Goal: Task Accomplishment & Management: Use online tool/utility

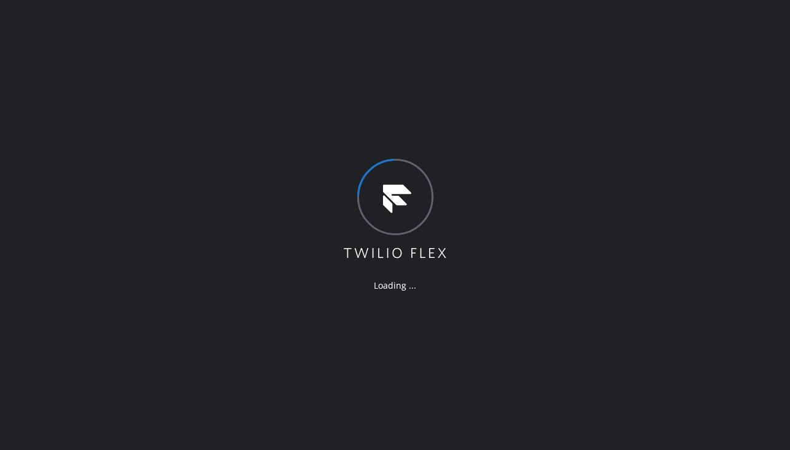
click at [212, 316] on div "Loading ..." at bounding box center [395, 225] width 790 height 450
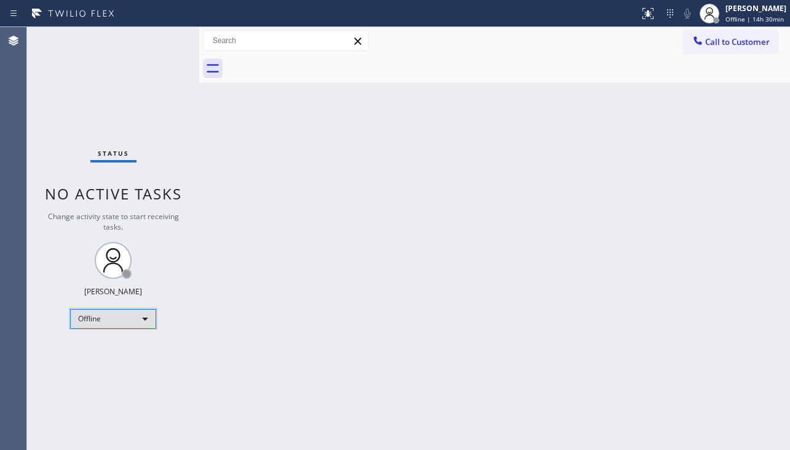
click at [113, 316] on div "Offline" at bounding box center [113, 319] width 86 height 20
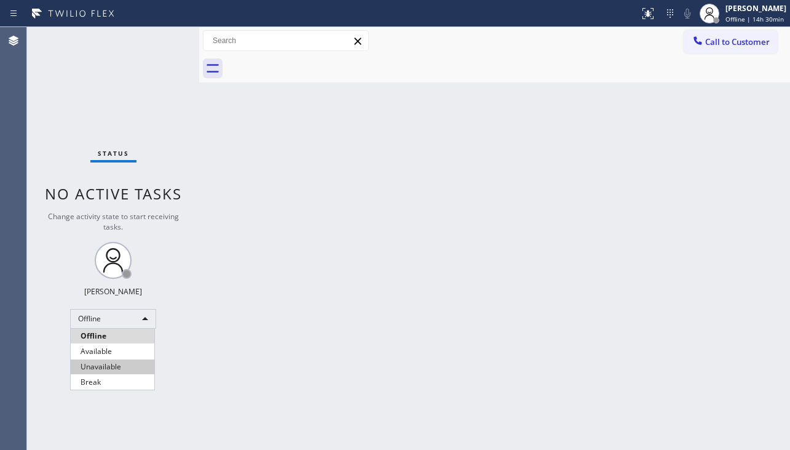
click at [109, 363] on li "Unavailable" at bounding box center [113, 366] width 84 height 15
click at [223, 295] on div "Back to Dashboard Change Sender ID Customers Technicians Select a contact Outbo…" at bounding box center [494, 238] width 591 height 423
click at [483, 340] on div "Back to Dashboard Change Sender ID Customers Technicians Select a contact Outbo…" at bounding box center [494, 238] width 591 height 423
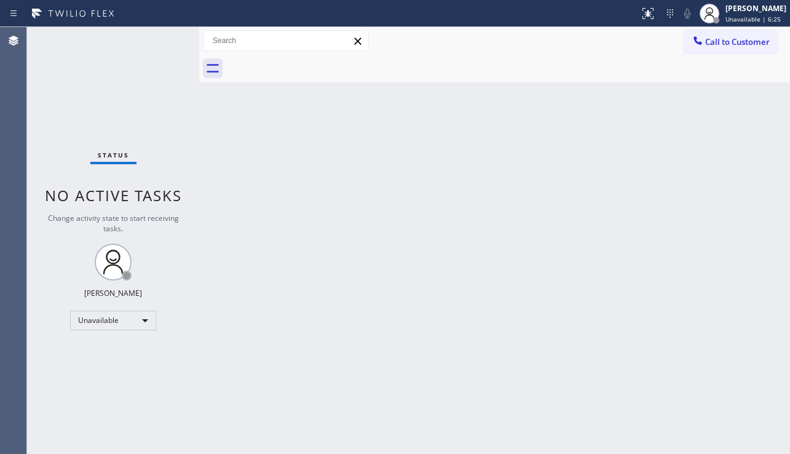
click at [728, 282] on div "Back to Dashboard Change Sender ID Customers Technicians Select a contact Outbo…" at bounding box center [494, 240] width 591 height 427
click at [525, 336] on div "Back to Dashboard Change Sender ID Customers Technicians Select a contact Outbo…" at bounding box center [496, 240] width 595 height 427
click at [516, 249] on div "Back to Dashboard Change Sender ID Customers Technicians Select a contact Outbo…" at bounding box center [496, 240] width 595 height 427
drag, startPoint x: 730, startPoint y: 197, endPoint x: 722, endPoint y: 143, distance: 54.7
click at [730, 197] on div "Back to Dashboard Change Sender ID Customers Technicians Select a contact Outbo…" at bounding box center [496, 240] width 595 height 427
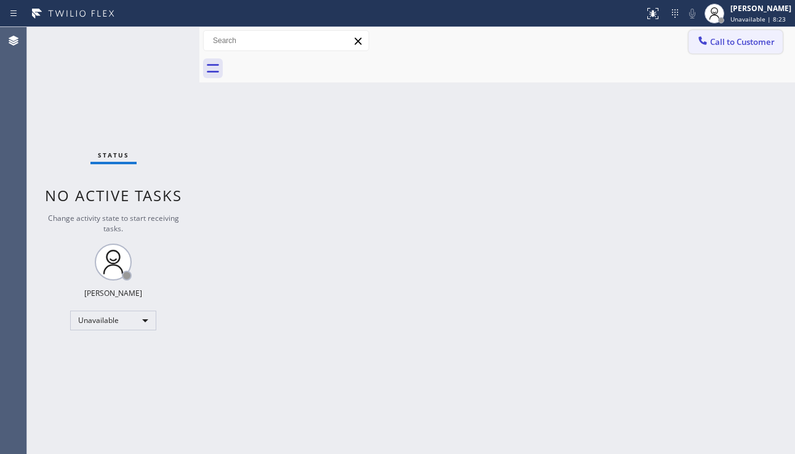
click at [699, 45] on icon at bounding box center [702, 40] width 12 height 12
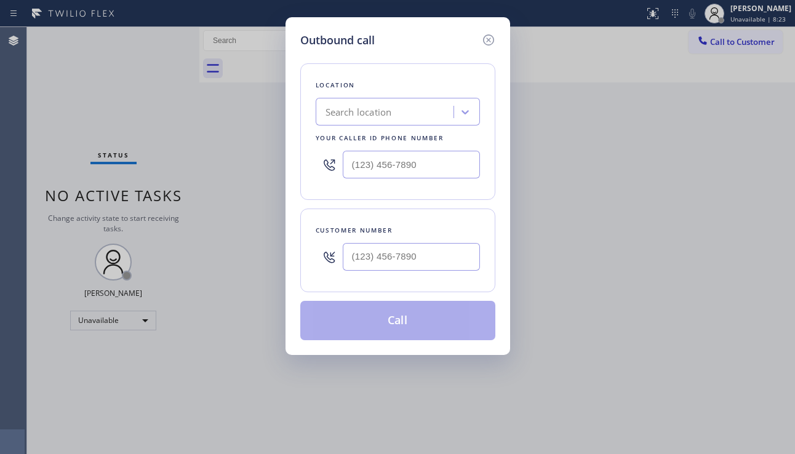
click at [389, 111] on div "Search location" at bounding box center [358, 112] width 66 height 14
paste input "[PERSON_NAME] Heat and Cool"
type input "[PERSON_NAME] Heat and Cool"
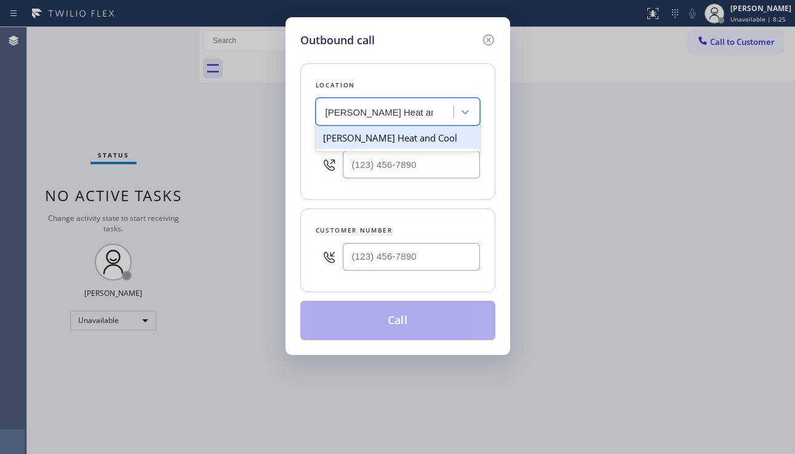
click at [420, 137] on div "[PERSON_NAME] Heat and Cool" at bounding box center [398, 138] width 164 height 22
type input "[PHONE_NUMBER]"
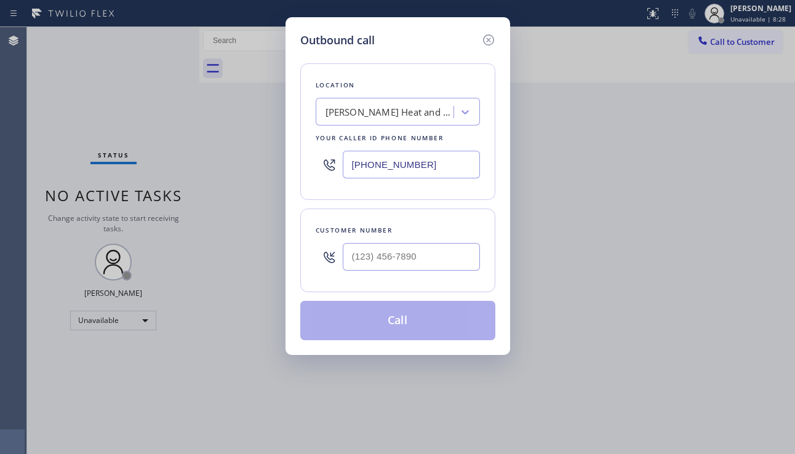
click at [242, 419] on div "Outbound call Location [PERSON_NAME] Heat and Cool Your caller id phone number …" at bounding box center [397, 227] width 795 height 454
drag, startPoint x: 749, startPoint y: 292, endPoint x: 649, endPoint y: 300, distance: 99.9
click at [749, 292] on div "Outbound call Location [PERSON_NAME] Heat and Cool Your caller id phone number …" at bounding box center [397, 227] width 795 height 454
click at [401, 248] on input "(___) ___-____" at bounding box center [411, 257] width 137 height 28
paste input "323) 681-1773"
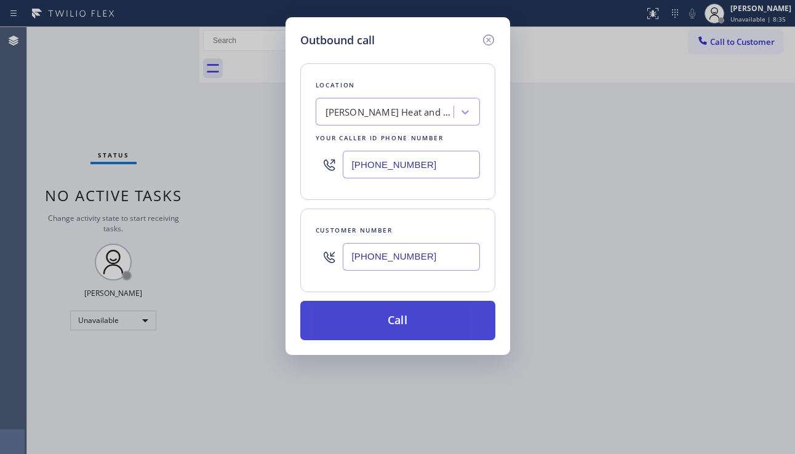
type input "[PHONE_NUMBER]"
click at [394, 324] on button "Call" at bounding box center [397, 320] width 195 height 39
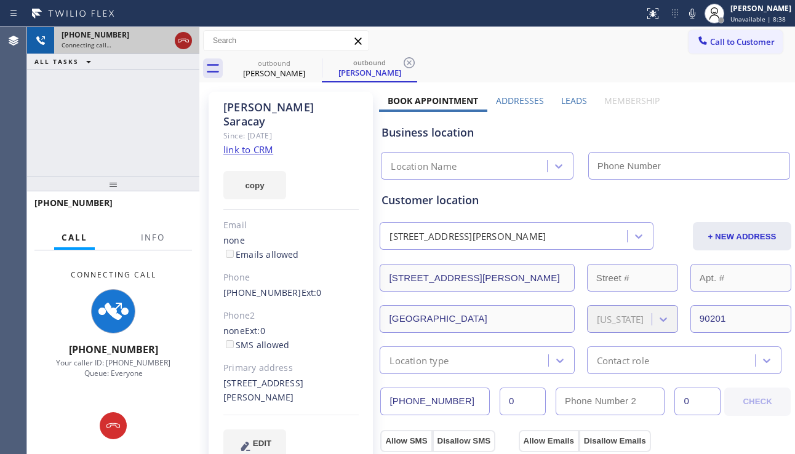
click at [182, 41] on icon at bounding box center [183, 40] width 15 height 15
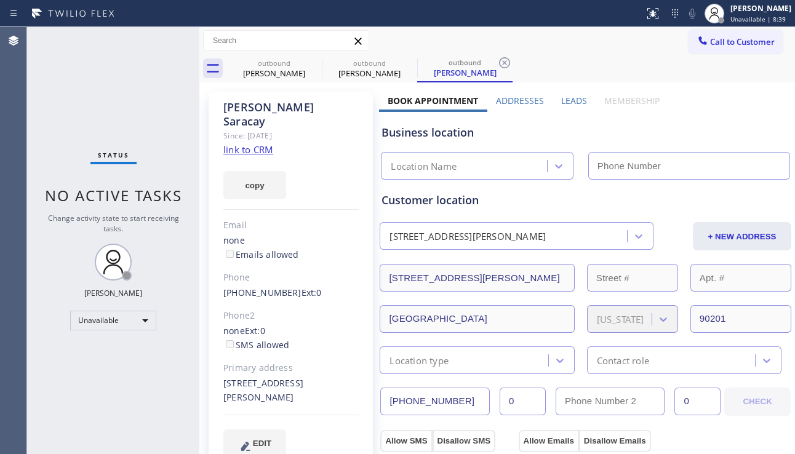
click at [564, 103] on label "Leads" at bounding box center [574, 101] width 26 height 12
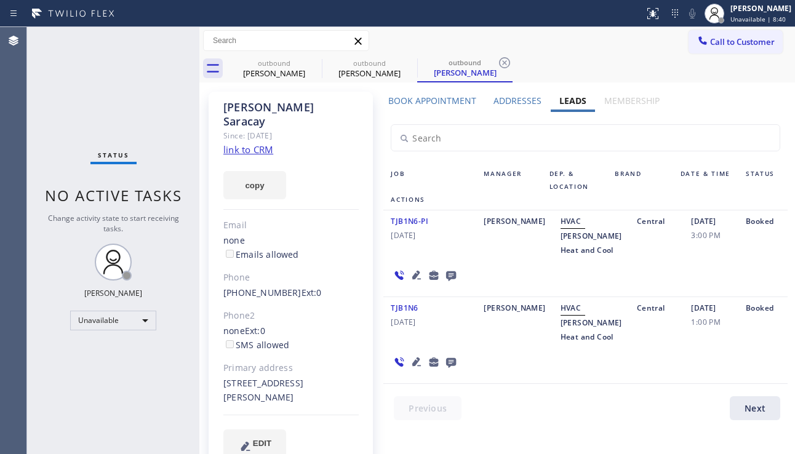
click at [452, 281] on icon at bounding box center [451, 276] width 10 height 10
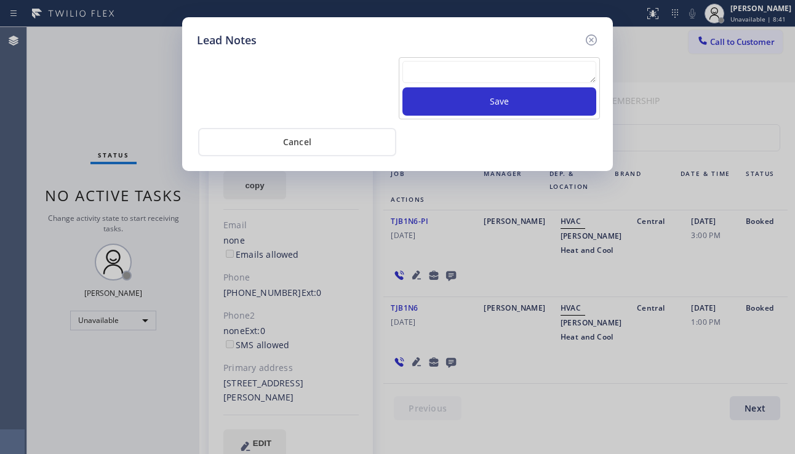
click at [455, 80] on textarea at bounding box center [499, 72] width 194 height 22
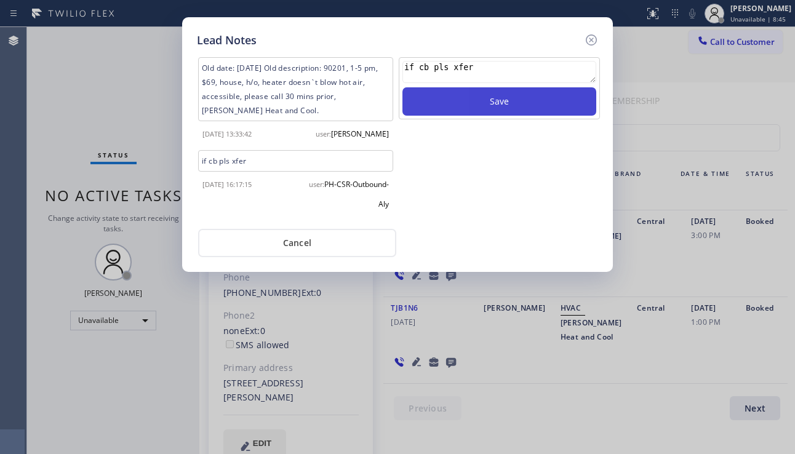
type textarea "if cb pls xfer"
click at [426, 115] on button "Save" at bounding box center [499, 101] width 194 height 28
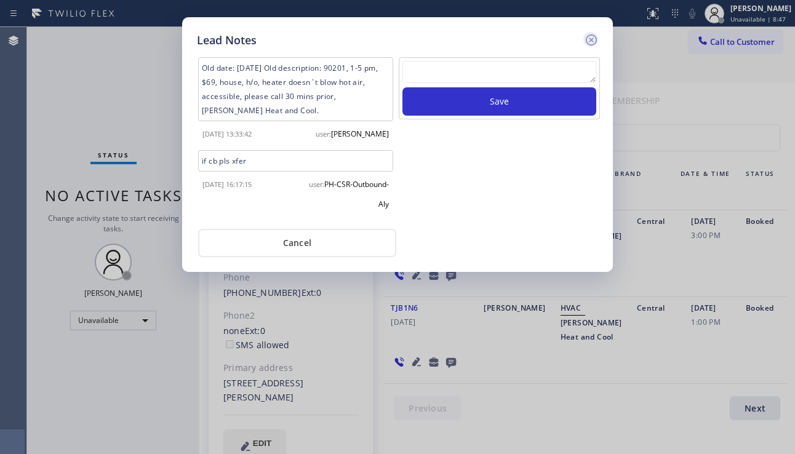
click at [592, 39] on icon at bounding box center [591, 39] width 11 height 11
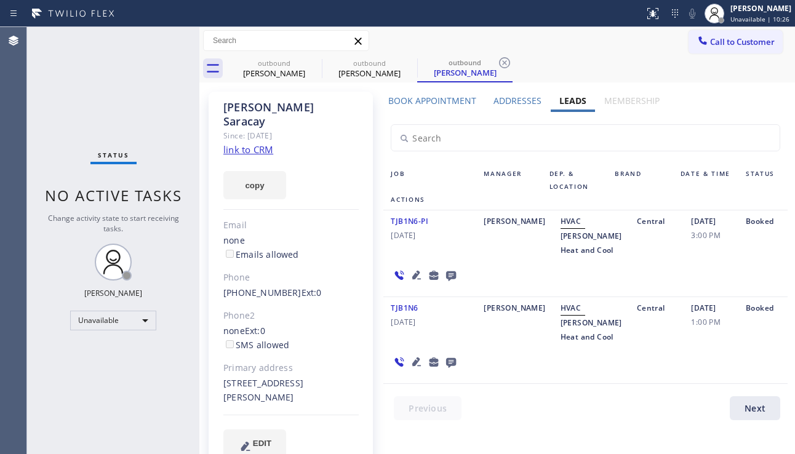
click at [710, 282] on div "TJB1N6-PI [DATE] [PERSON_NAME] [PERSON_NAME] Heat and Cool Central [DATE] 3:00 …" at bounding box center [585, 253] width 404 height 87
click at [412, 279] on icon at bounding box center [416, 275] width 9 height 9
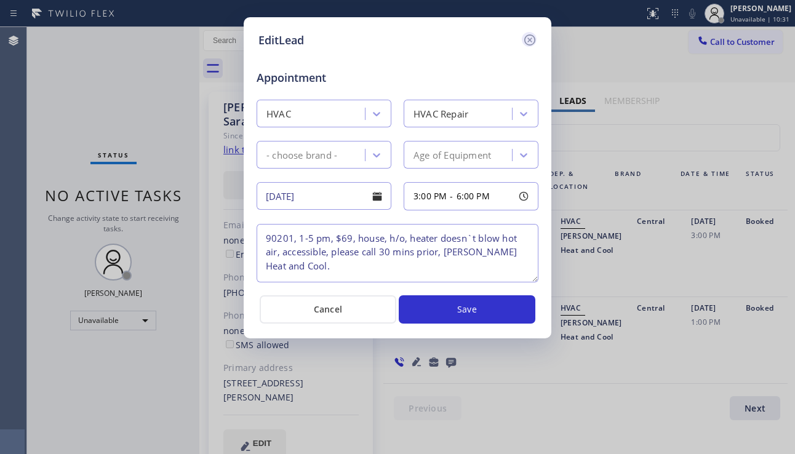
click at [525, 39] on icon at bounding box center [529, 39] width 11 height 11
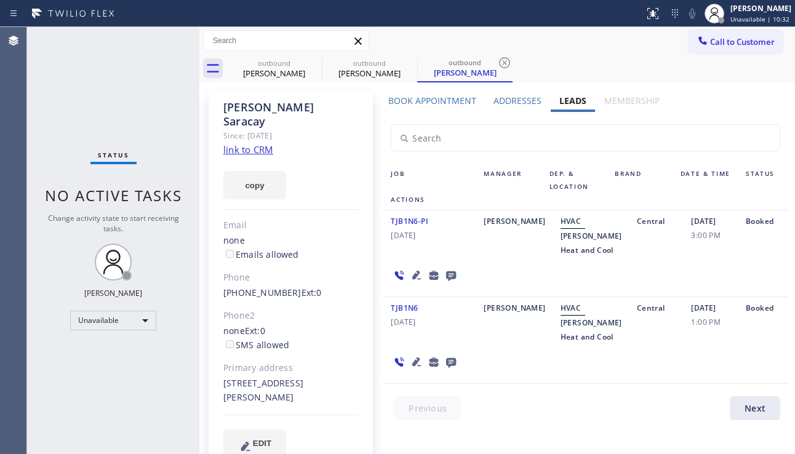
click at [412, 369] on icon at bounding box center [416, 361] width 15 height 15
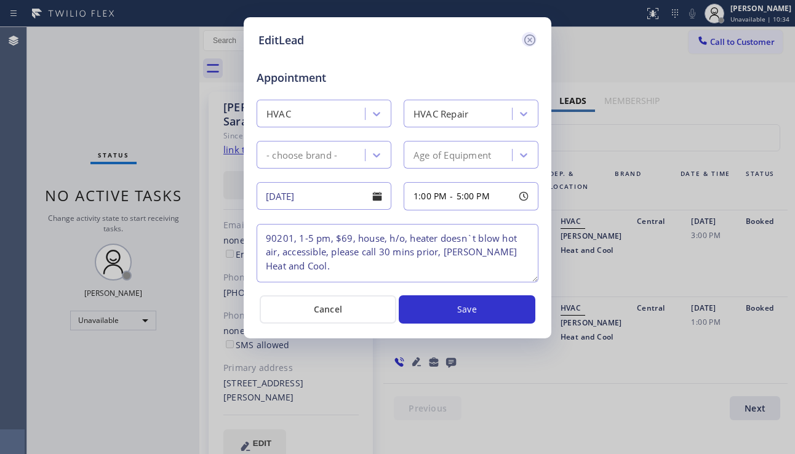
click at [531, 34] on icon at bounding box center [529, 40] width 15 height 15
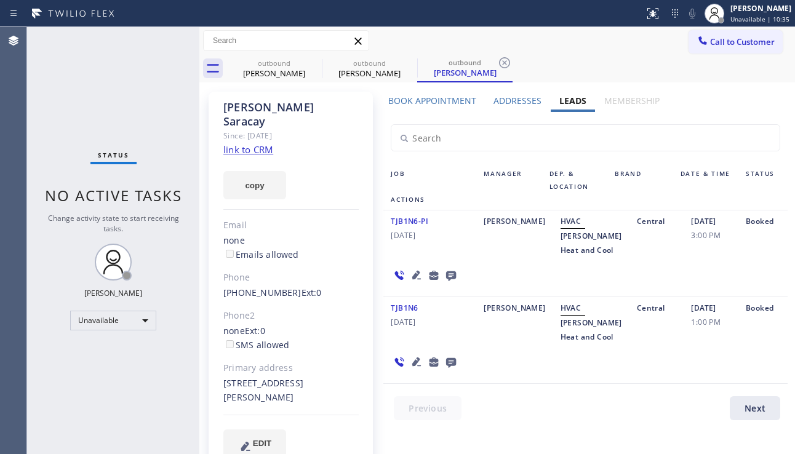
click at [500, 100] on label "Addresses" at bounding box center [517, 101] width 48 height 12
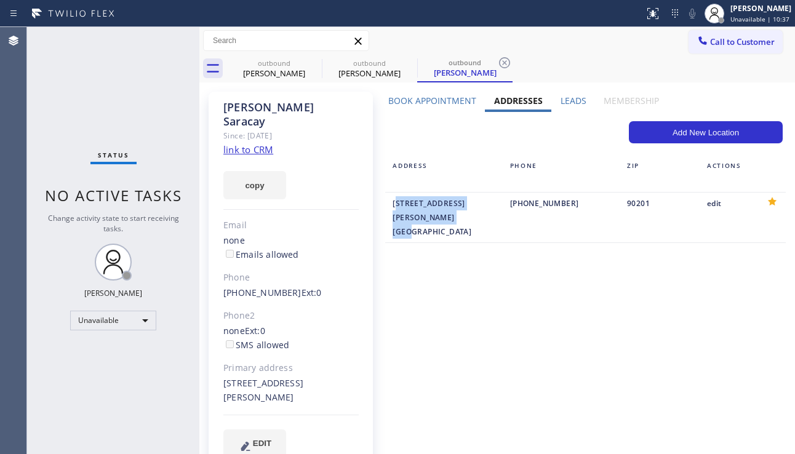
drag, startPoint x: 388, startPoint y: 202, endPoint x: 477, endPoint y: 214, distance: 90.6
click at [477, 214] on div "[STREET_ADDRESS][PERSON_NAME]" at bounding box center [443, 217] width 117 height 42
click at [137, 441] on div "Status No active tasks Change activity state to start receiving tasks. [PERSON_…" at bounding box center [113, 240] width 172 height 427
click at [321, 436] on div "EDIT" at bounding box center [290, 443] width 135 height 28
click at [481, 312] on div "Book Appointment Addresses Leads Membership Business location [PERSON_NAME] Hea…" at bounding box center [585, 287] width 413 height 384
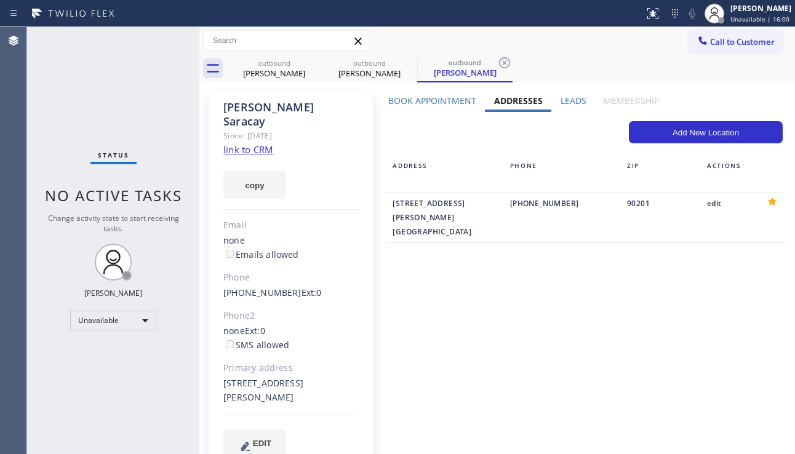
click at [751, 311] on div "Book Appointment Addresses Leads Membership Business location [PERSON_NAME] Hea…" at bounding box center [585, 287] width 413 height 384
click at [719, 323] on div "Book Appointment Addresses Leads Membership Business location [PERSON_NAME] Hea…" at bounding box center [585, 287] width 413 height 384
click at [437, 316] on div "Book Appointment Addresses Leads Membership Business location [PERSON_NAME] Hea…" at bounding box center [585, 287] width 413 height 384
click at [758, 298] on div "Book Appointment Addresses Leads Membership Business location [PERSON_NAME] Hea…" at bounding box center [585, 287] width 413 height 384
click at [743, 343] on div "Book Appointment Addresses Leads Membership Business location [PERSON_NAME] Hea…" at bounding box center [585, 287] width 413 height 384
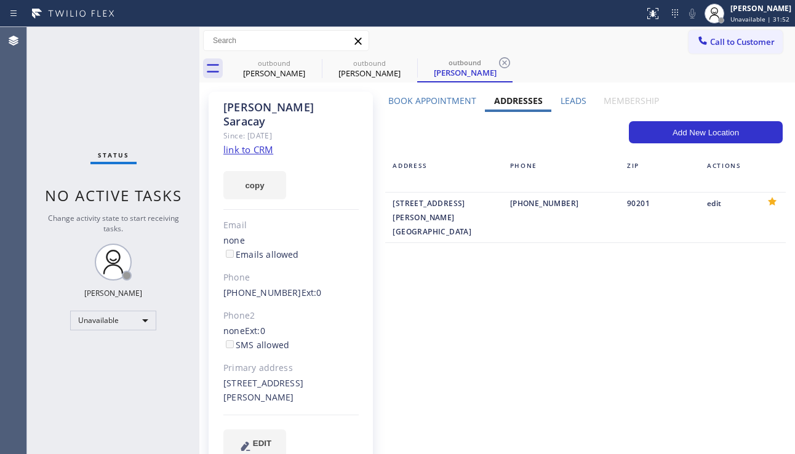
click at [734, 298] on div "Book Appointment Addresses Leads Membership Business location [PERSON_NAME] Hea…" at bounding box center [585, 287] width 413 height 384
click at [186, 437] on div "Status No active tasks Change activity state to start receiving tasks. [PERSON_…" at bounding box center [113, 240] width 172 height 427
click at [108, 142] on div "Status No active tasks Change activity state to start receiving tasks. [PERSON_…" at bounding box center [113, 240] width 172 height 427
click at [712, 49] on button "Call to Customer" at bounding box center [735, 41] width 94 height 23
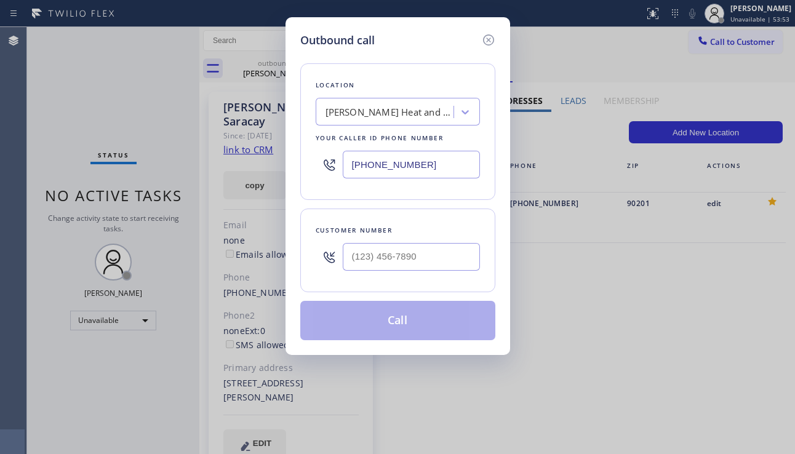
click at [352, 112] on div "[PERSON_NAME] Heat and Cool" at bounding box center [389, 112] width 129 height 14
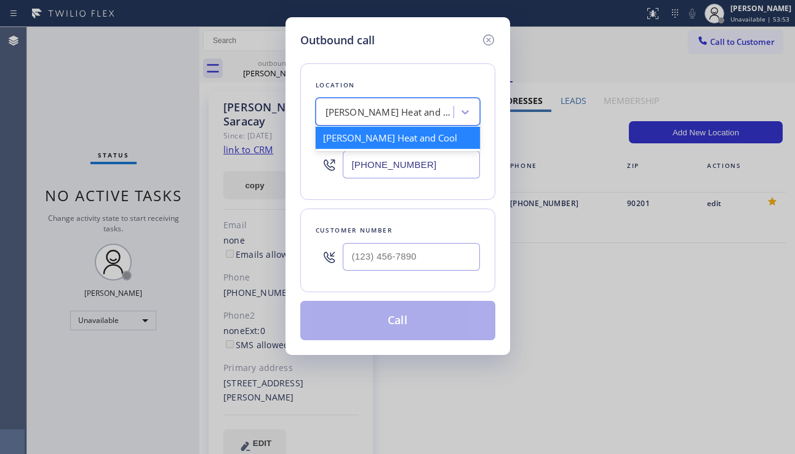
paste input "[PERSON_NAME] & Son HVAC Service"
type input "[PERSON_NAME] & Son HVAC Service"
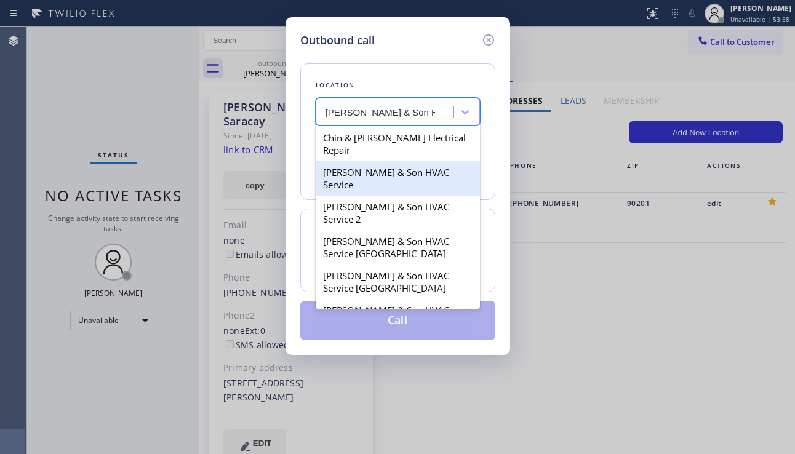
click at [385, 164] on div "[PERSON_NAME] & Son HVAC Service" at bounding box center [398, 178] width 164 height 34
type input "[PHONE_NUMBER]"
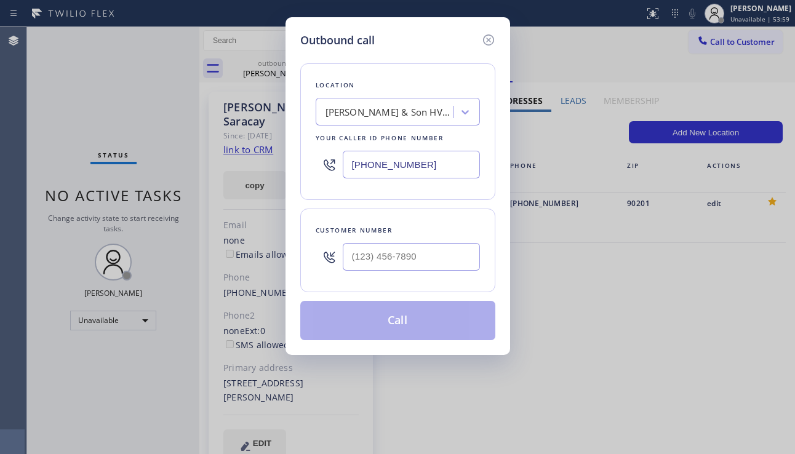
drag, startPoint x: 426, startPoint y: 165, endPoint x: 335, endPoint y: 161, distance: 91.2
click at [335, 161] on div "[PHONE_NUMBER]" at bounding box center [398, 165] width 164 height 40
click at [341, 434] on div "Outbound call Location [PERSON_NAME] & Son HVAC Service Your caller id phone nu…" at bounding box center [397, 227] width 795 height 454
click at [696, 287] on div "Outbound call Location [PERSON_NAME] & Son HVAC Service Your caller id phone nu…" at bounding box center [397, 227] width 795 height 454
click at [464, 113] on icon at bounding box center [464, 112] width 7 height 4
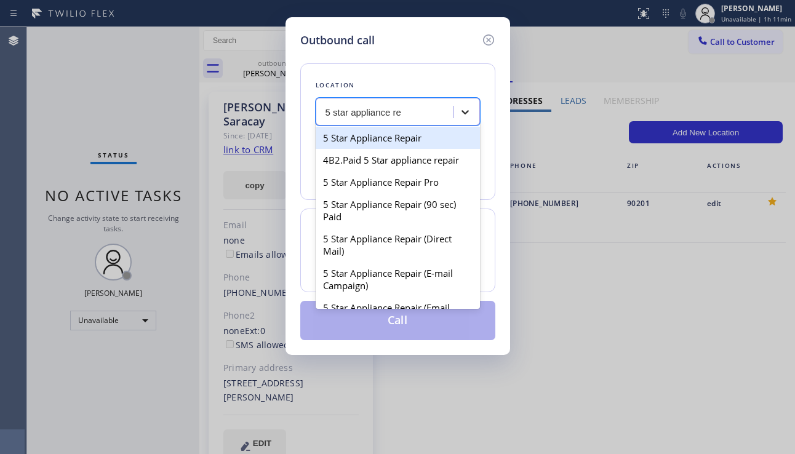
type input "5 star appliance rep"
type input "[PHONE_NUMBER]"
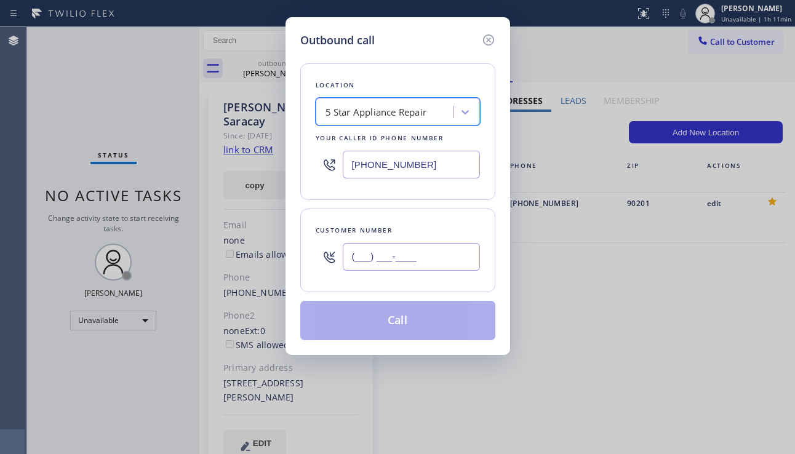
click at [394, 257] on input "(___) ___-____" at bounding box center [411, 257] width 137 height 28
paste input "941) 263-5062"
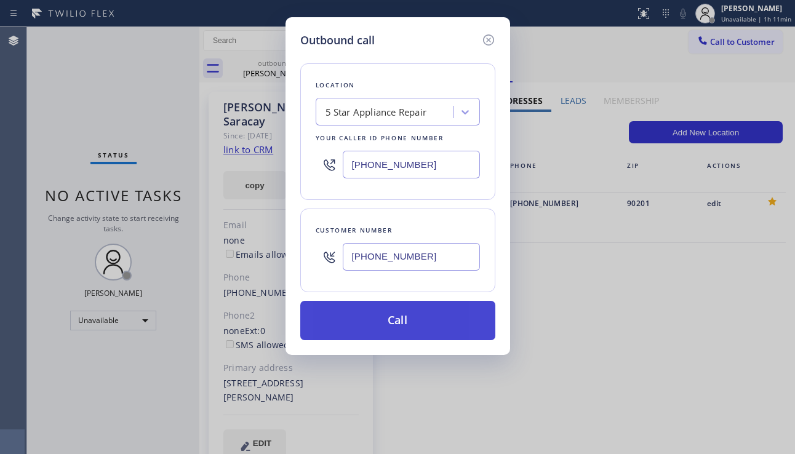
type input "[PHONE_NUMBER]"
click at [388, 327] on button "Call" at bounding box center [397, 320] width 195 height 39
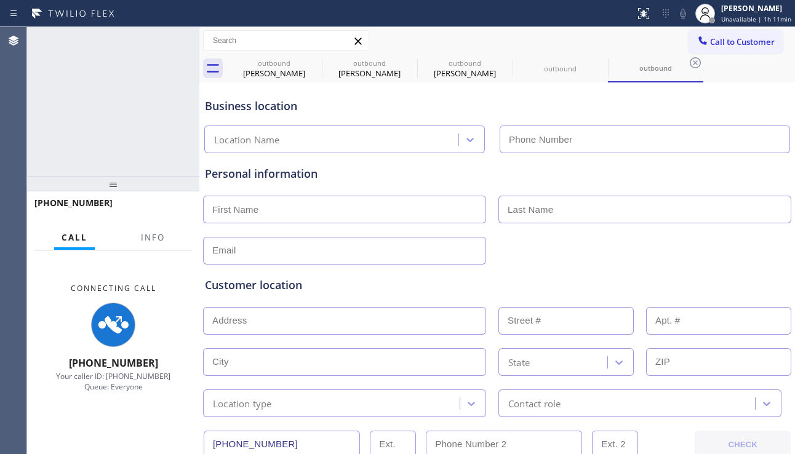
type input "[PHONE_NUMBER]"
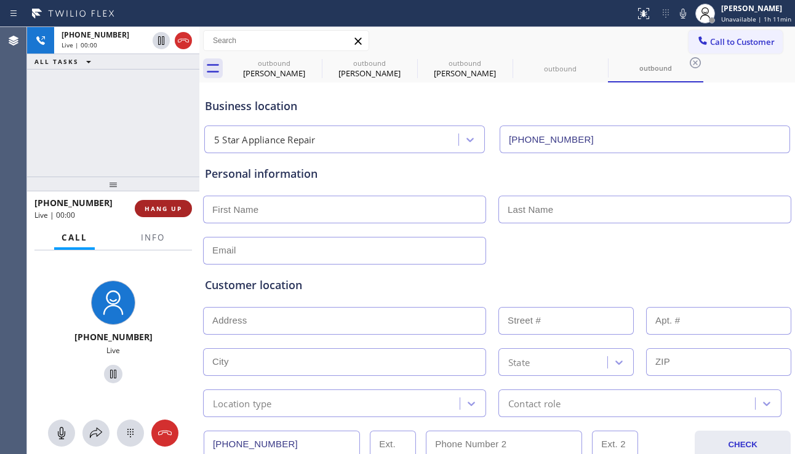
click at [176, 212] on span "HANG UP" at bounding box center [164, 208] width 38 height 9
click at [176, 210] on span "HANG UP" at bounding box center [164, 208] width 38 height 9
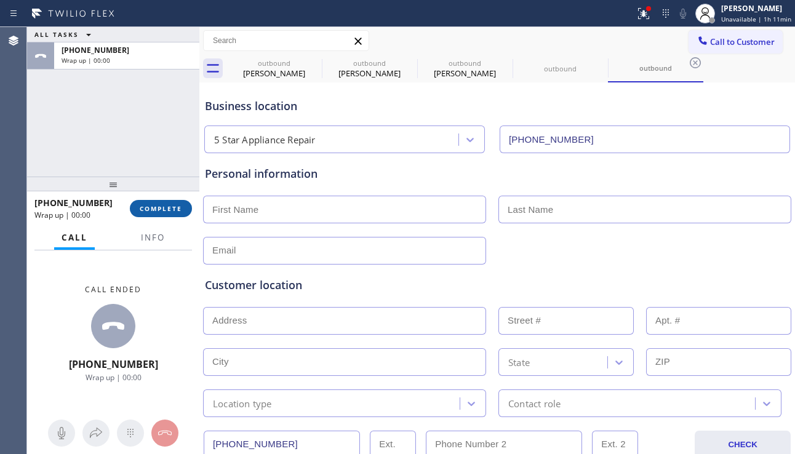
click at [160, 207] on span "COMPLETE" at bounding box center [161, 208] width 42 height 9
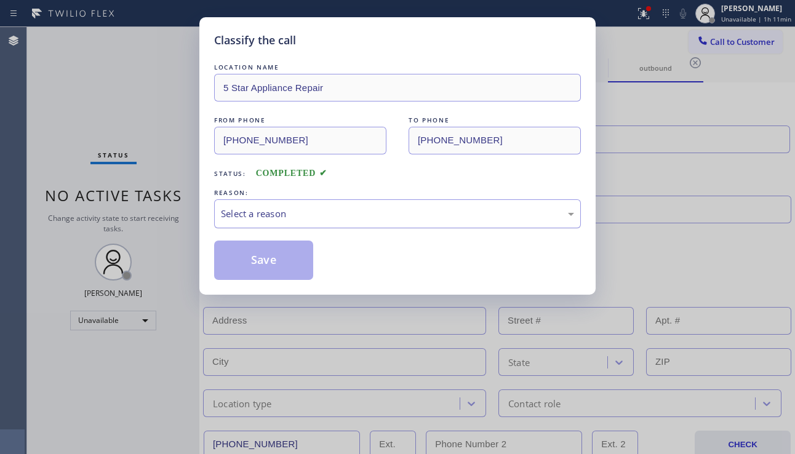
click at [287, 213] on div "Select a reason" at bounding box center [397, 214] width 353 height 14
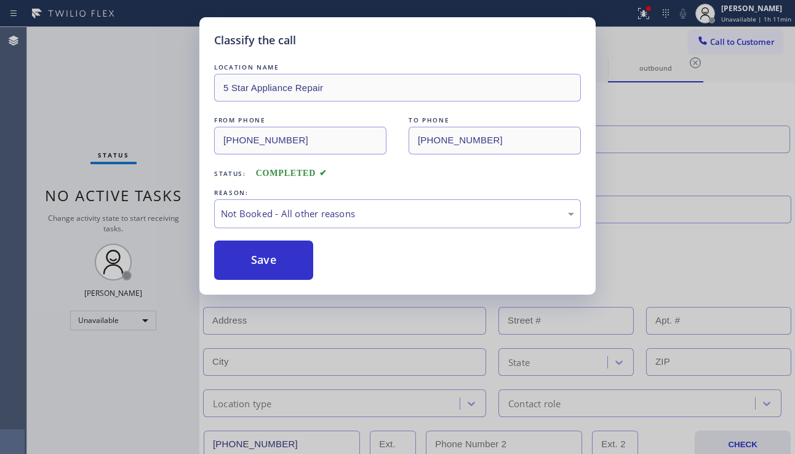
click at [272, 260] on button "Save" at bounding box center [263, 260] width 99 height 39
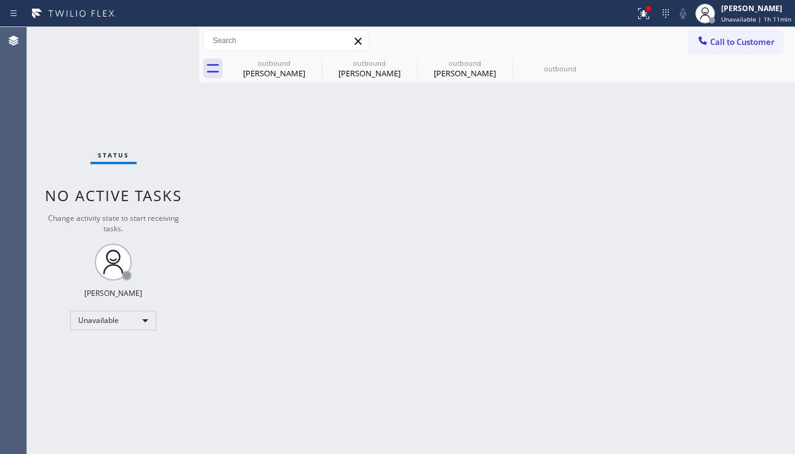
click at [726, 39] on span "Call to Customer" at bounding box center [742, 41] width 65 height 11
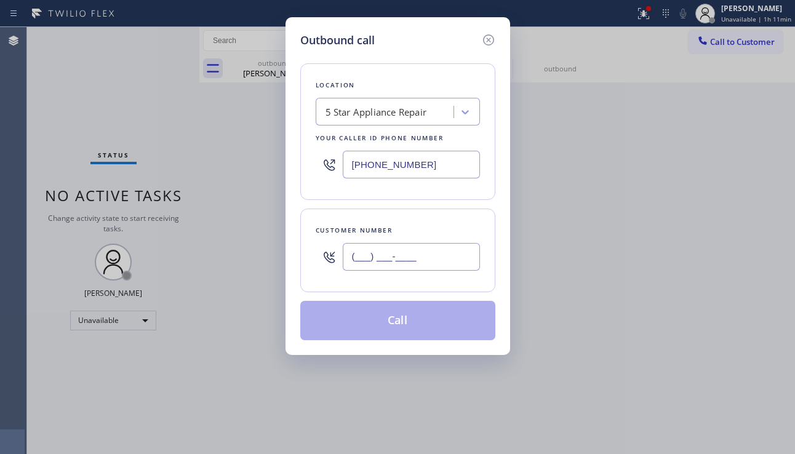
click at [382, 251] on input "(___) ___-____" at bounding box center [411, 257] width 137 height 28
paste input "845) 328-4558"
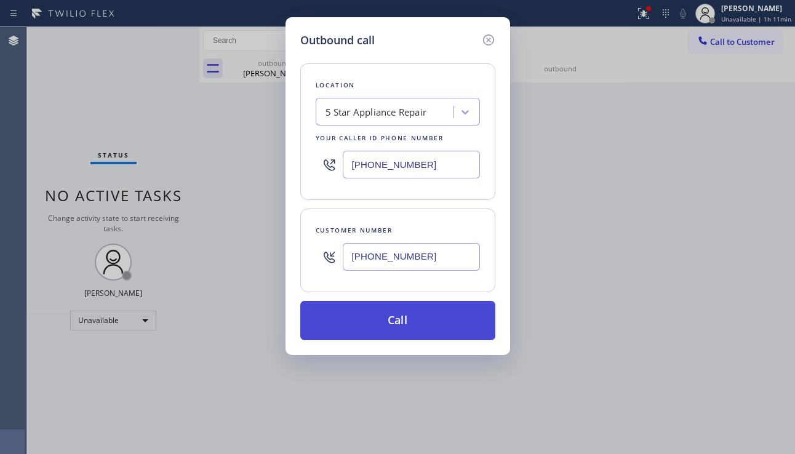
type input "[PHONE_NUMBER]"
click at [375, 320] on button "Call" at bounding box center [397, 320] width 195 height 39
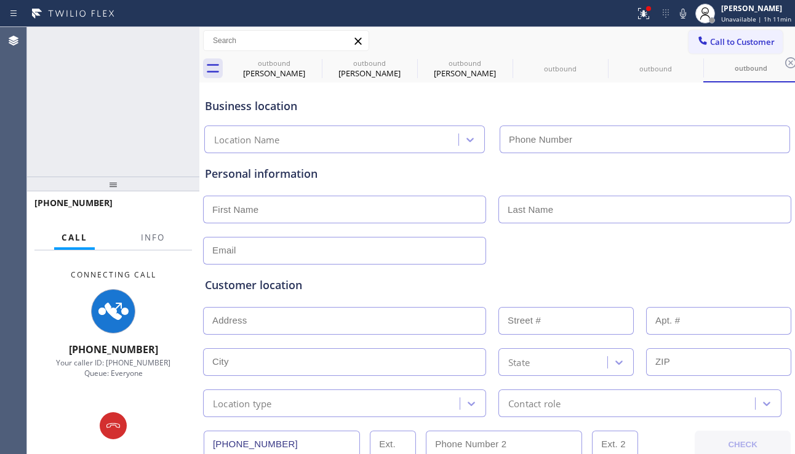
type input "[PHONE_NUMBER]"
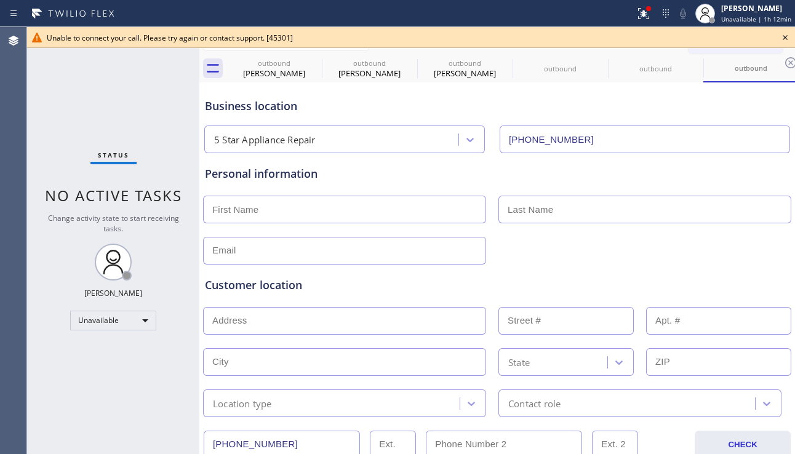
click at [783, 36] on icon at bounding box center [785, 37] width 15 height 15
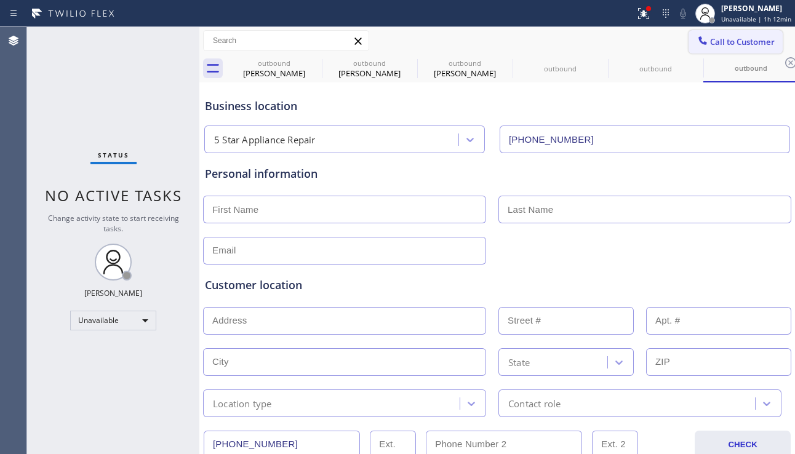
click at [722, 52] on button "Call to Customer" at bounding box center [735, 41] width 94 height 23
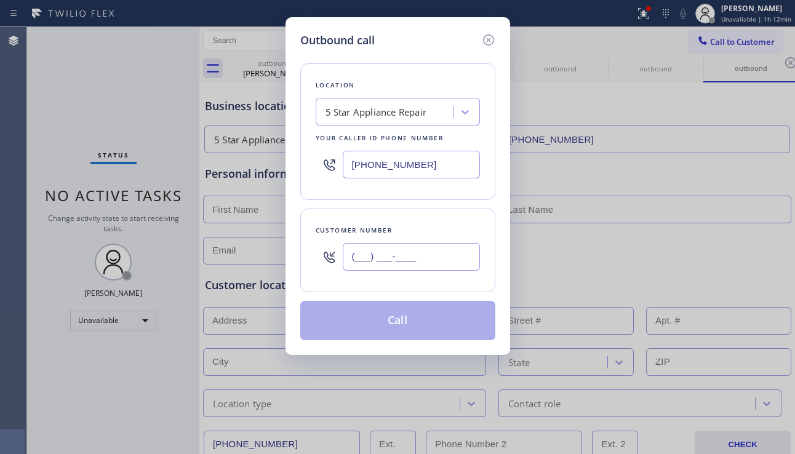
click at [398, 255] on input "(___) ___-____" at bounding box center [411, 257] width 137 height 28
paste input "760) 503-3217"
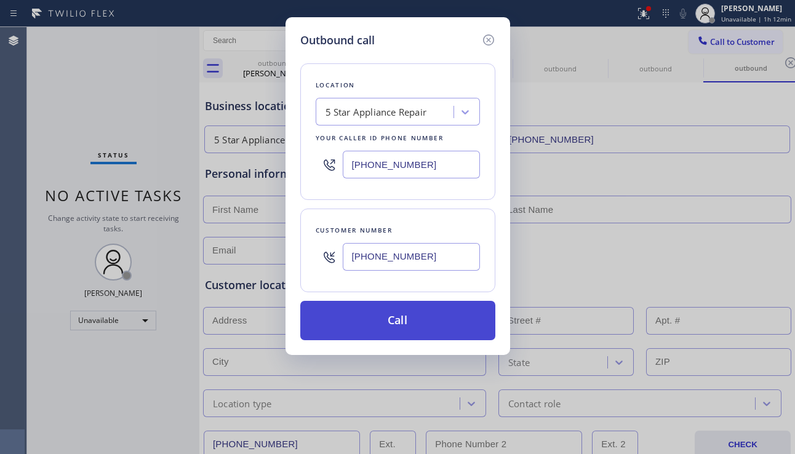
type input "[PHONE_NUMBER]"
click at [376, 322] on button "Call" at bounding box center [397, 320] width 195 height 39
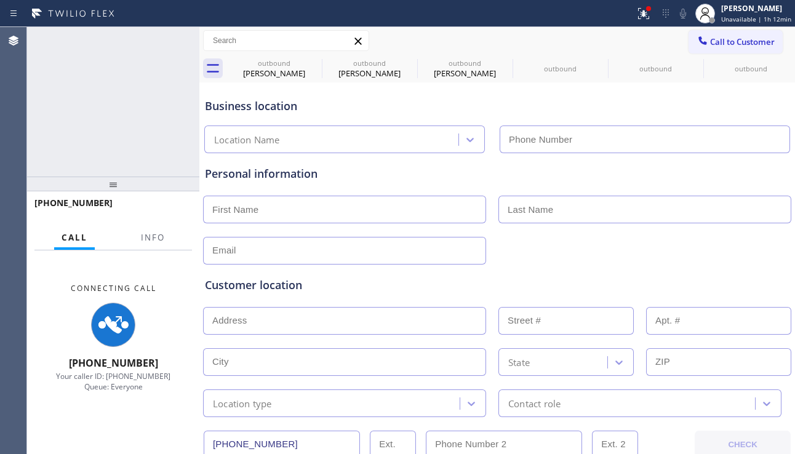
type input "[PHONE_NUMBER]"
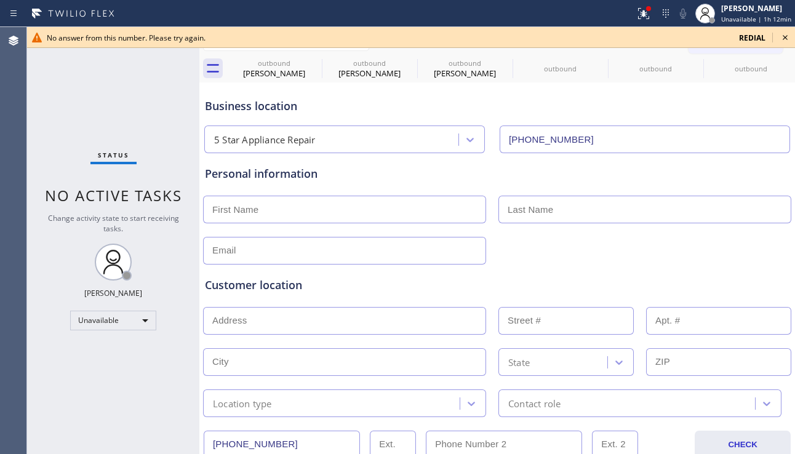
click at [782, 39] on icon at bounding box center [785, 37] width 15 height 15
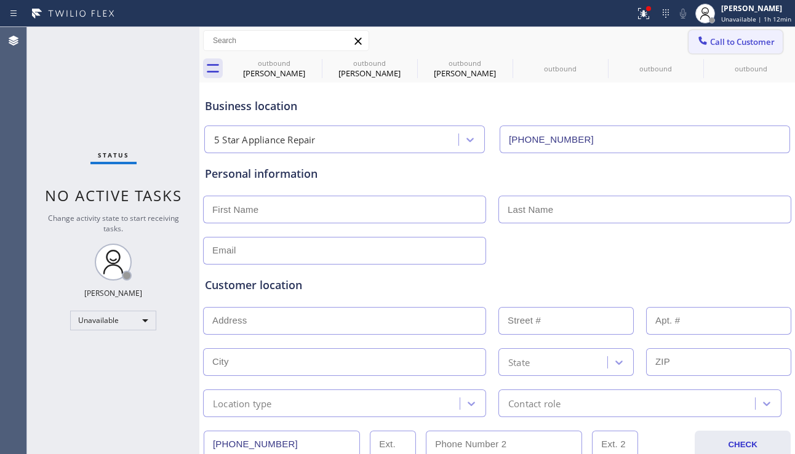
click at [716, 49] on button "Call to Customer" at bounding box center [735, 41] width 94 height 23
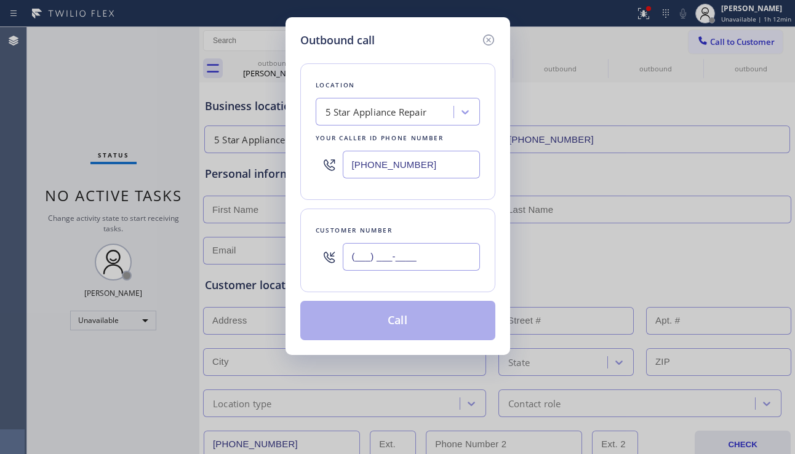
click at [428, 249] on input "(___) ___-____" at bounding box center [411, 257] width 137 height 28
paste input "805) 516-5523"
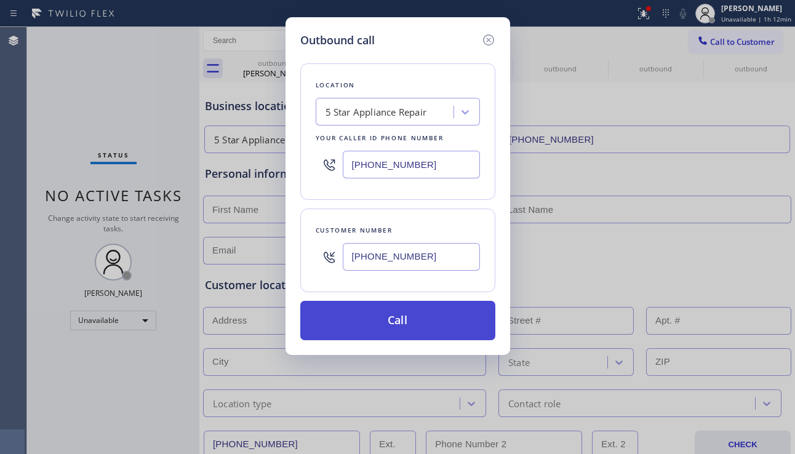
type input "[PHONE_NUMBER]"
click at [392, 327] on button "Call" at bounding box center [397, 320] width 195 height 39
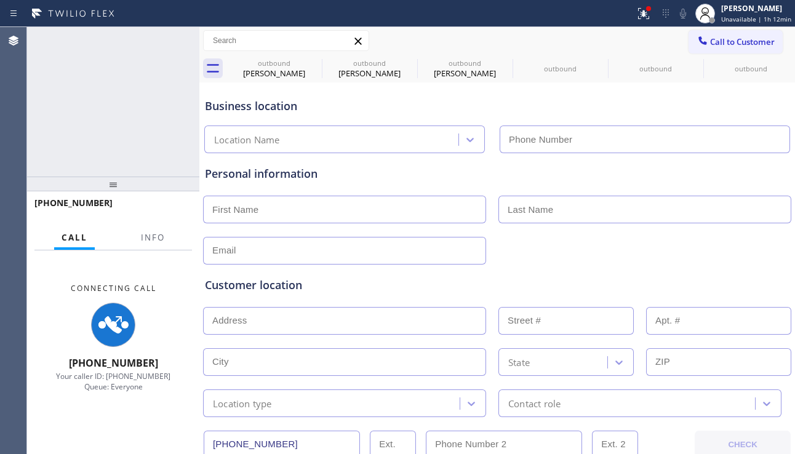
type input "[PHONE_NUMBER]"
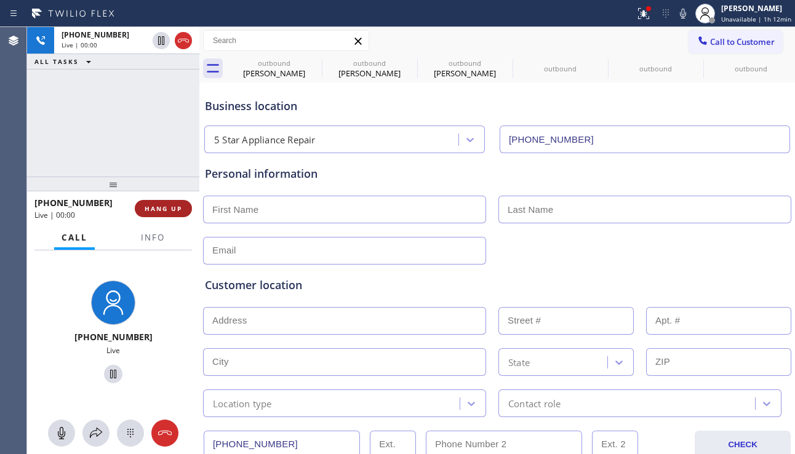
click at [167, 217] on button "HANG UP" at bounding box center [163, 208] width 57 height 17
click at [172, 213] on button "HANG UP" at bounding box center [163, 208] width 57 height 17
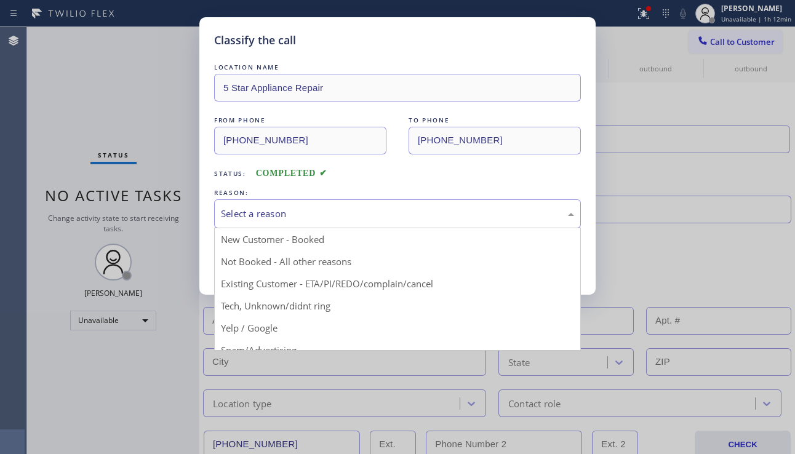
click at [281, 218] on div "Select a reason" at bounding box center [397, 214] width 353 height 14
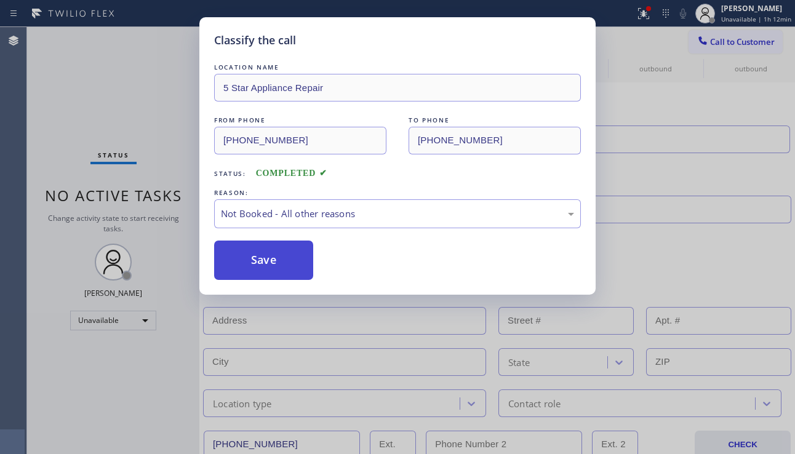
click at [279, 261] on button "Save" at bounding box center [263, 260] width 99 height 39
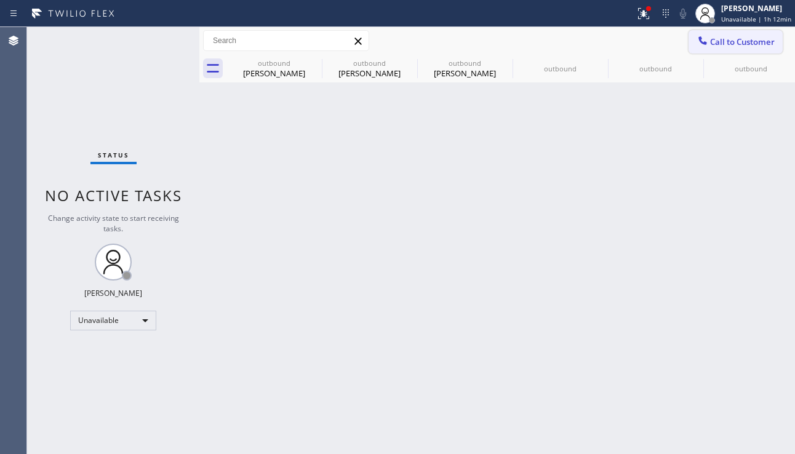
click at [733, 46] on span "Call to Customer" at bounding box center [742, 41] width 65 height 11
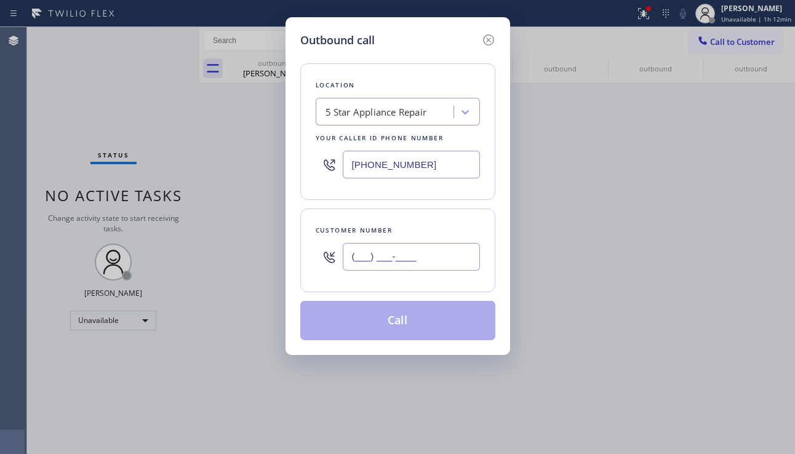
click at [411, 256] on input "(___) ___-____" at bounding box center [411, 257] width 137 height 28
paste input "972) 236-3848"
type input "[PHONE_NUMBER]"
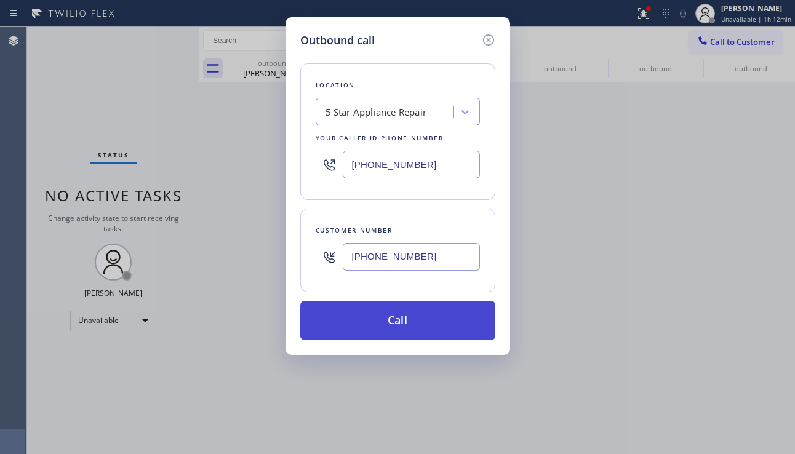
click at [400, 319] on button "Call" at bounding box center [397, 320] width 195 height 39
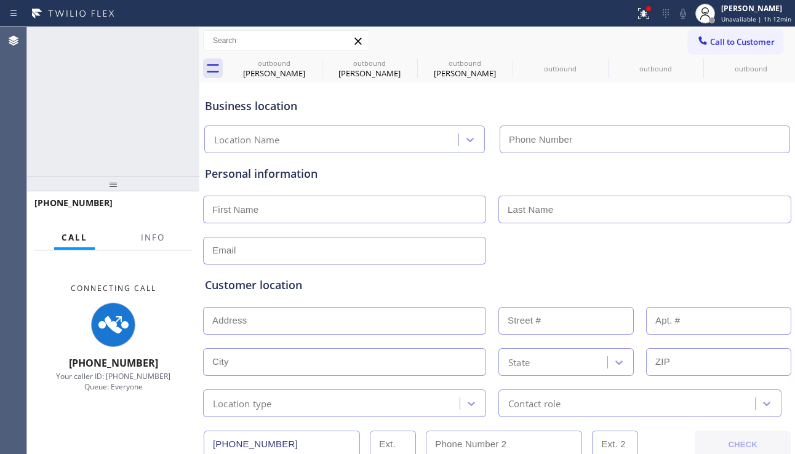
type input "[PHONE_NUMBER]"
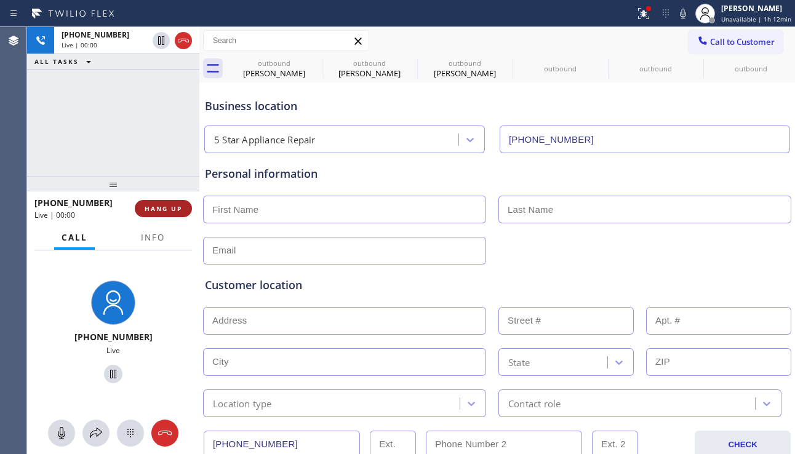
click at [150, 206] on span "HANG UP" at bounding box center [164, 208] width 38 height 9
click at [151, 206] on span "HANG UP" at bounding box center [164, 208] width 38 height 9
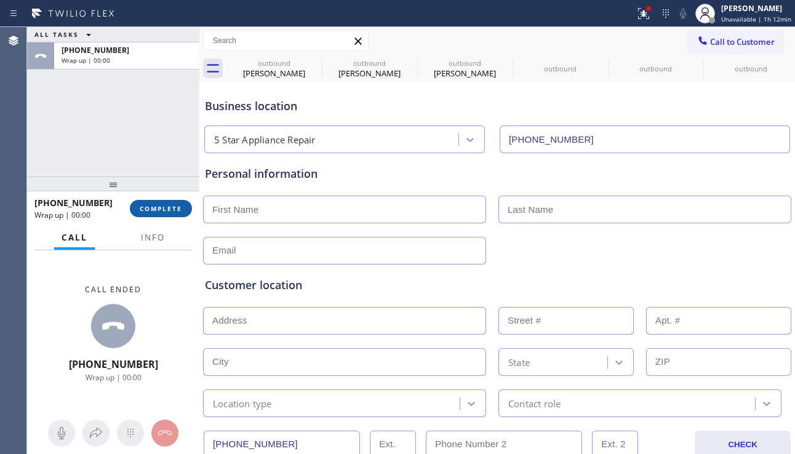
click at [163, 205] on span "COMPLETE" at bounding box center [161, 208] width 42 height 9
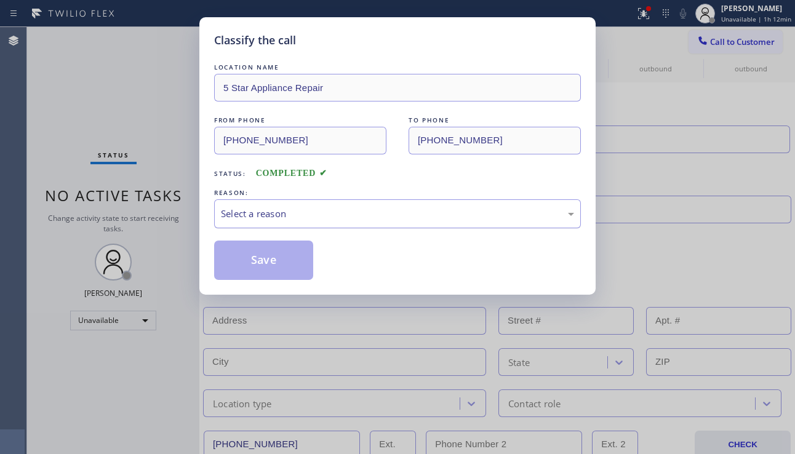
click at [255, 210] on div "Select a reason" at bounding box center [397, 214] width 353 height 14
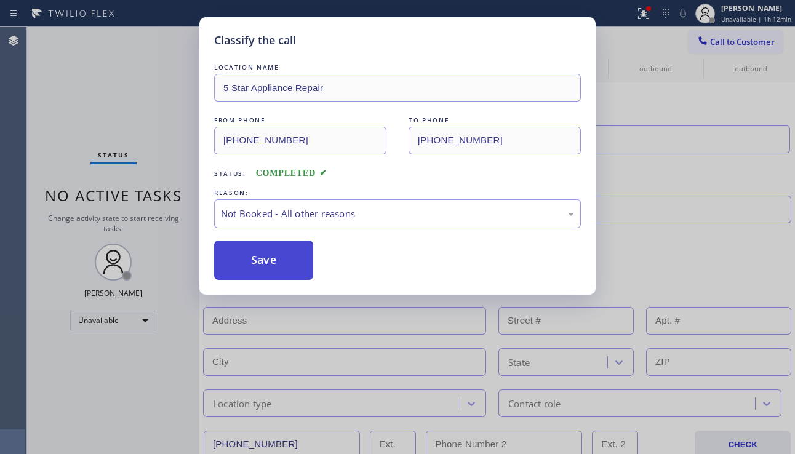
click at [250, 261] on button "Save" at bounding box center [263, 260] width 99 height 39
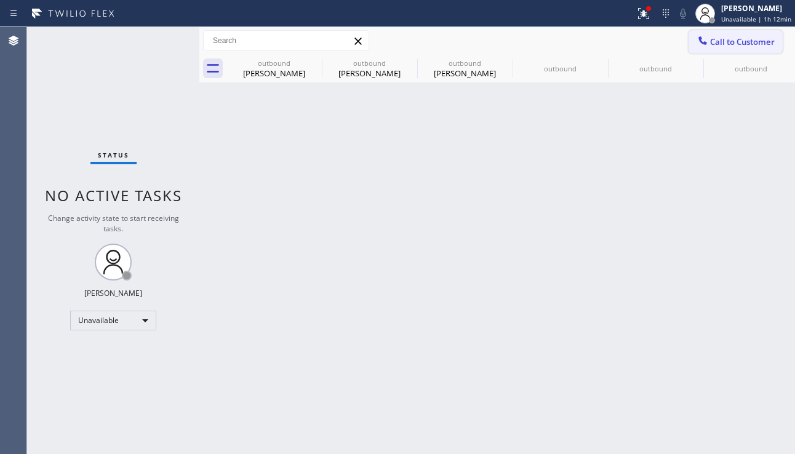
click at [722, 37] on span "Call to Customer" at bounding box center [742, 41] width 65 height 11
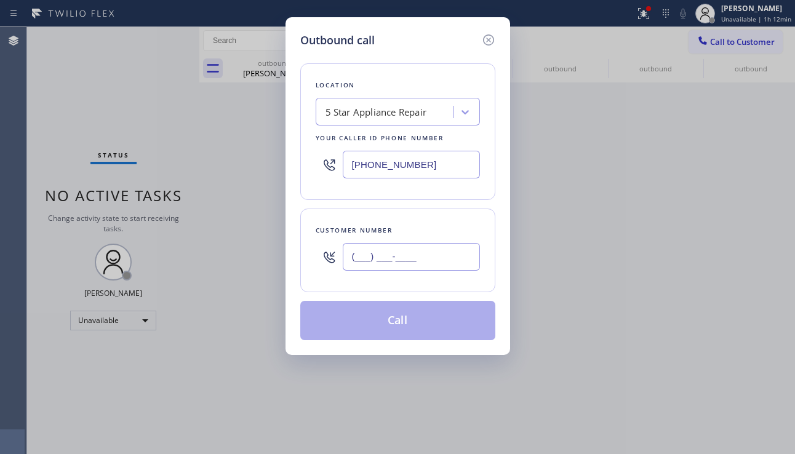
click at [383, 264] on input "(___) ___-____" at bounding box center [411, 257] width 137 height 28
paste input "218) 258-5818"
type input "[PHONE_NUMBER]"
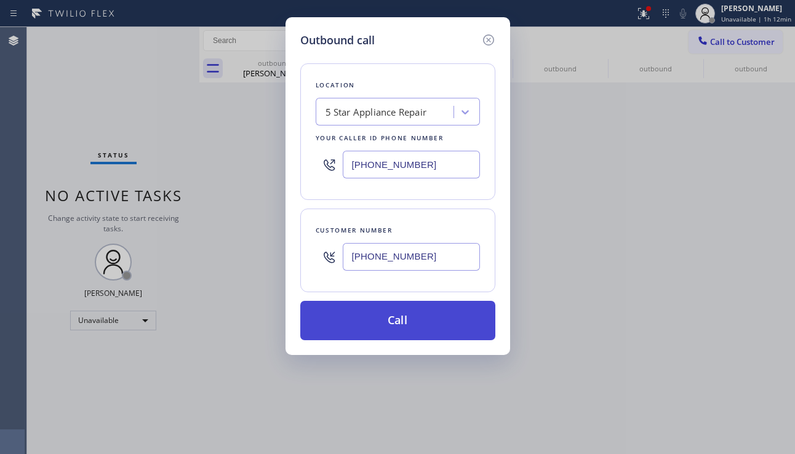
click at [365, 318] on button "Call" at bounding box center [397, 320] width 195 height 39
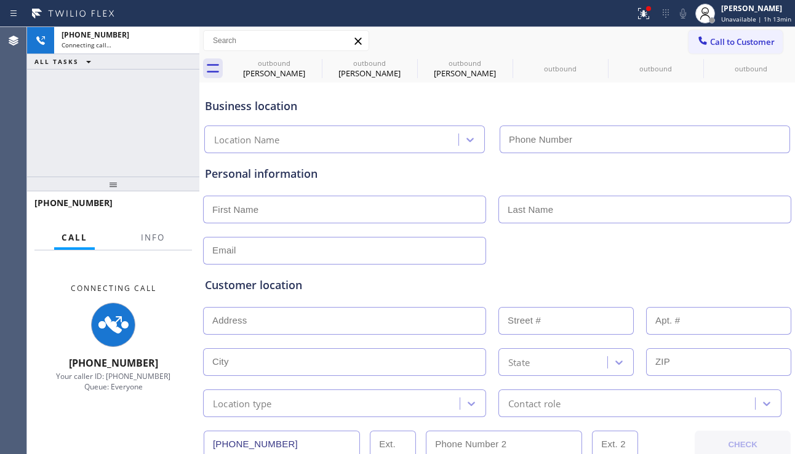
type input "[PHONE_NUMBER]"
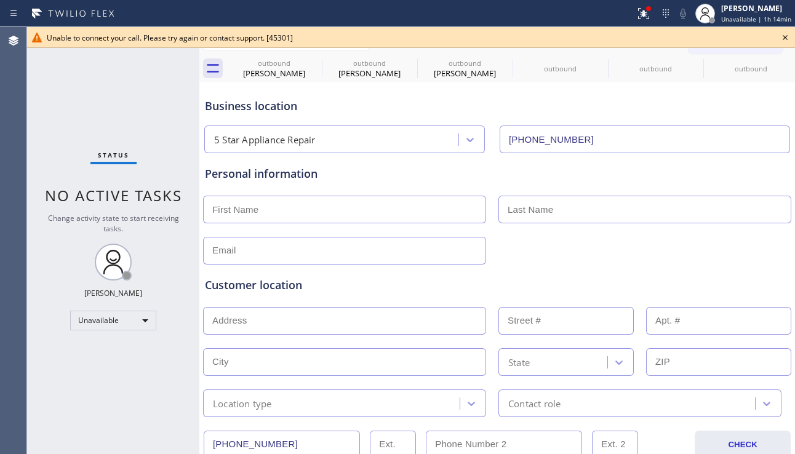
click at [784, 38] on icon at bounding box center [785, 37] width 15 height 15
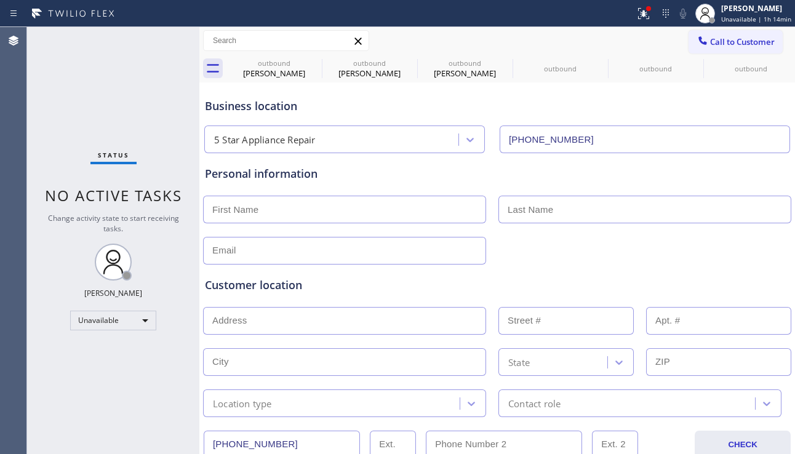
click at [730, 38] on span "Call to Customer" at bounding box center [742, 41] width 65 height 11
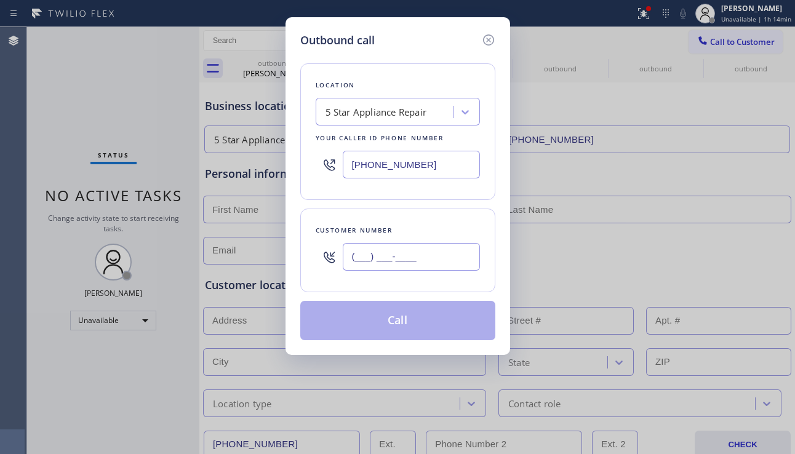
click at [372, 259] on input "(___) ___-____" at bounding box center [411, 257] width 137 height 28
paste input "218) 258-5818"
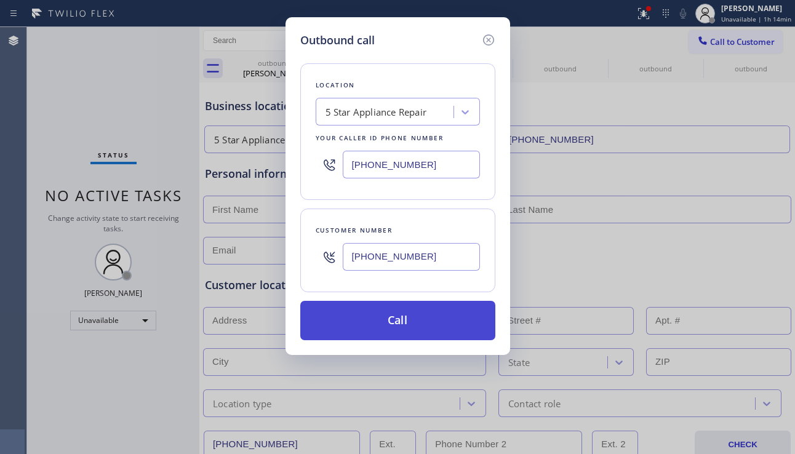
type input "[PHONE_NUMBER]"
click at [359, 322] on button "Call" at bounding box center [397, 320] width 195 height 39
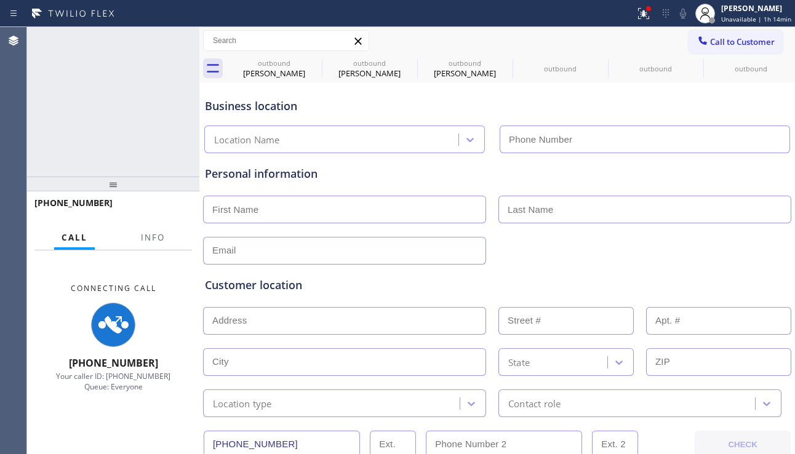
type input "[PHONE_NUMBER]"
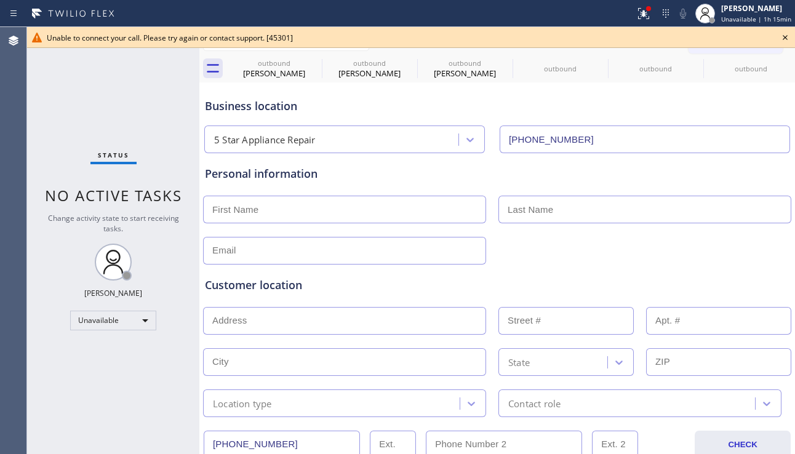
click at [785, 37] on icon at bounding box center [785, 37] width 15 height 15
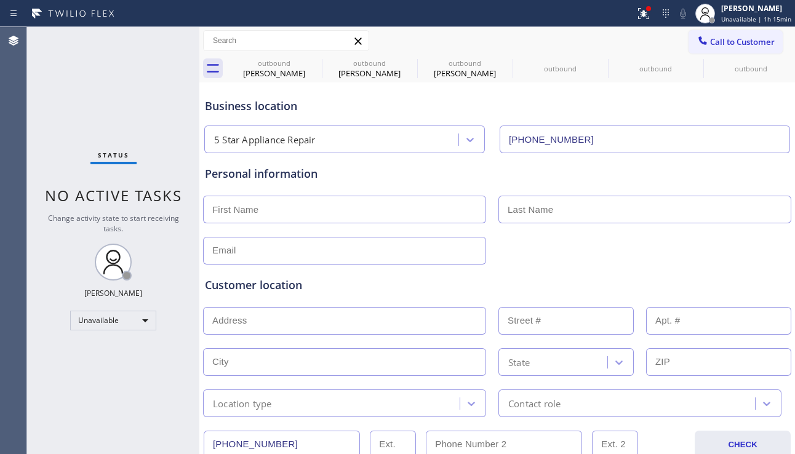
click at [704, 54] on div "Call to Customer Outbound call Location 5 Star Appliance Repair Your caller id …" at bounding box center [496, 41] width 595 height 28
click at [710, 47] on span "Call to Customer" at bounding box center [742, 41] width 65 height 11
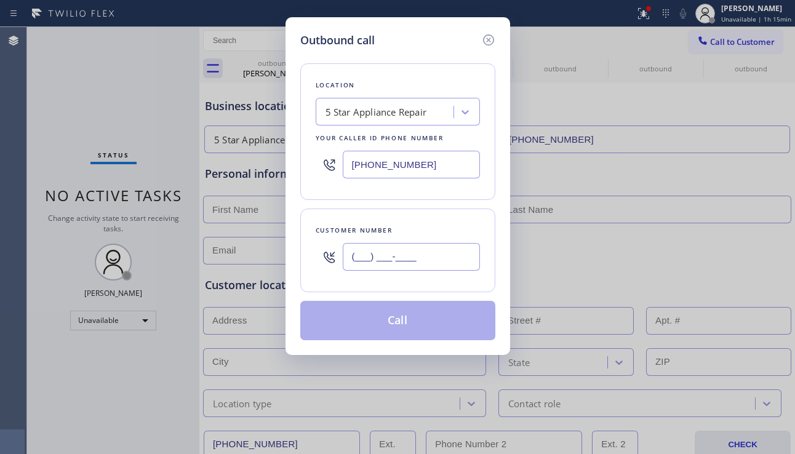
click at [403, 252] on input "(___) ___-____" at bounding box center [411, 257] width 137 height 28
paste input "619) 604-1582"
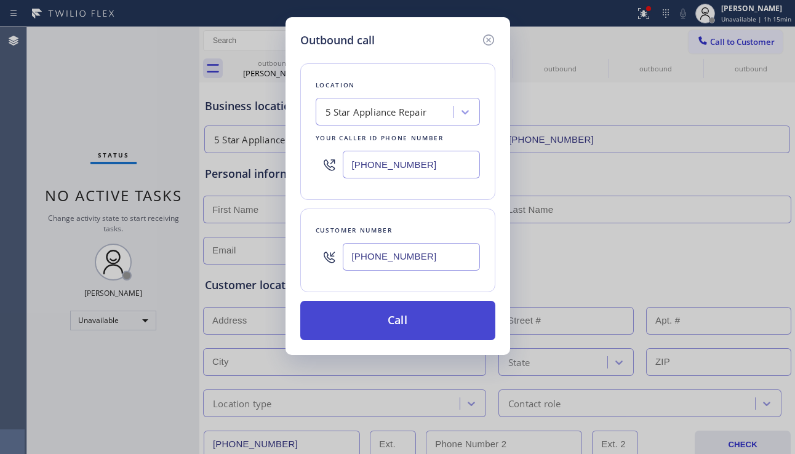
type input "[PHONE_NUMBER]"
click at [395, 319] on button "Call" at bounding box center [397, 320] width 195 height 39
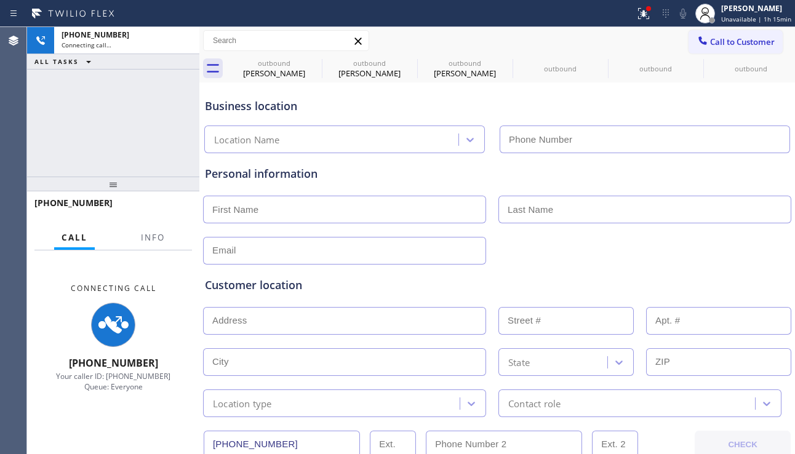
type input "[PHONE_NUMBER]"
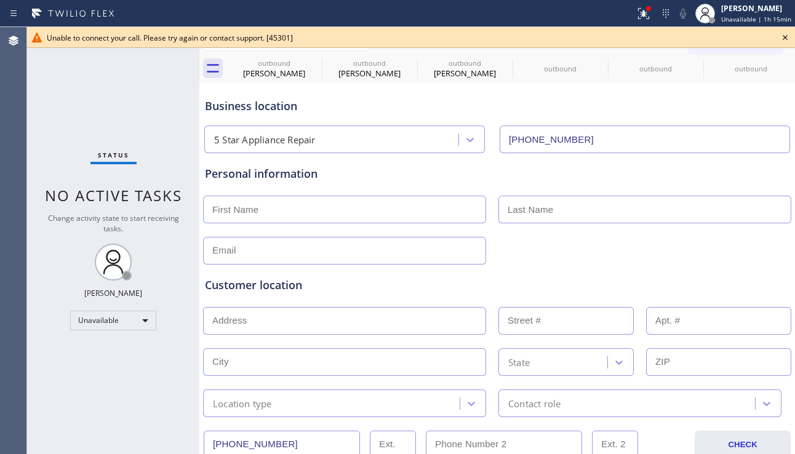
click at [790, 36] on icon at bounding box center [785, 37] width 15 height 15
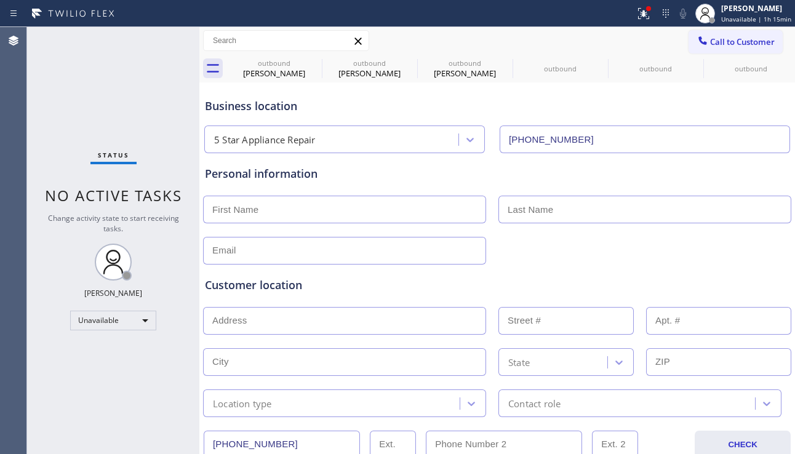
click at [701, 54] on div "Call to Customer Outbound call Location 5 Star Appliance Repair Your caller id …" at bounding box center [496, 54] width 595 height 55
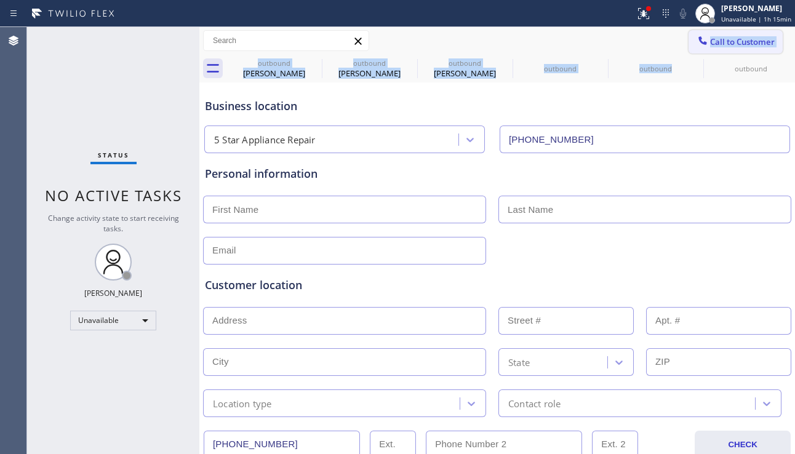
click at [704, 49] on button "Call to Customer" at bounding box center [735, 41] width 94 height 23
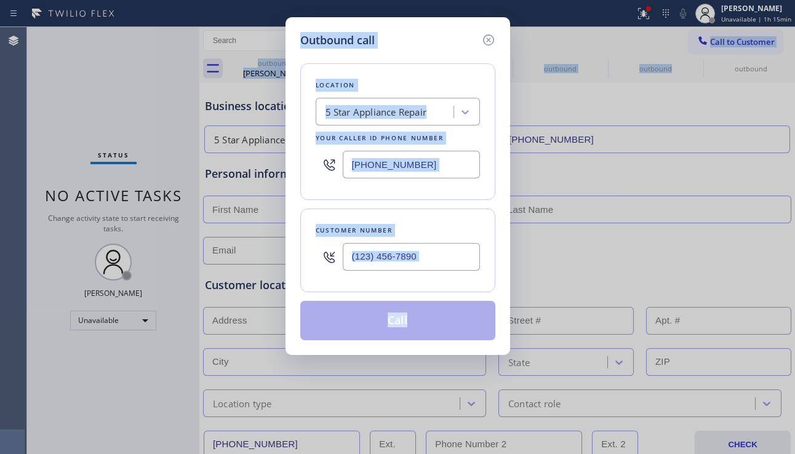
click at [543, 241] on div "Outbound call Location 5 Star Appliance Repair Your caller id phone number [PHO…" at bounding box center [397, 227] width 795 height 454
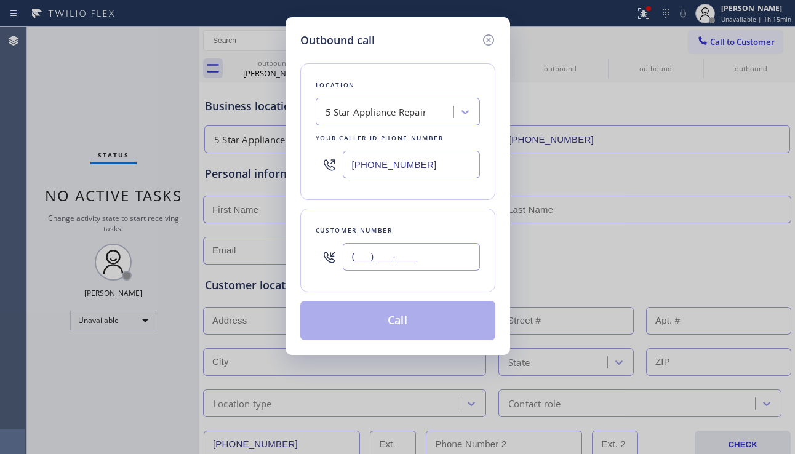
click at [416, 255] on input "(___) ___-____" at bounding box center [411, 257] width 137 height 28
paste input "619) 604-1582"
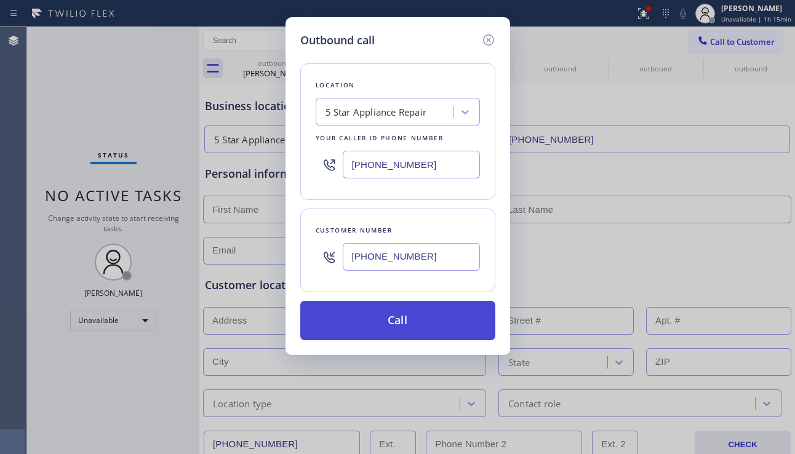
type input "[PHONE_NUMBER]"
click at [389, 325] on button "Call" at bounding box center [397, 320] width 195 height 39
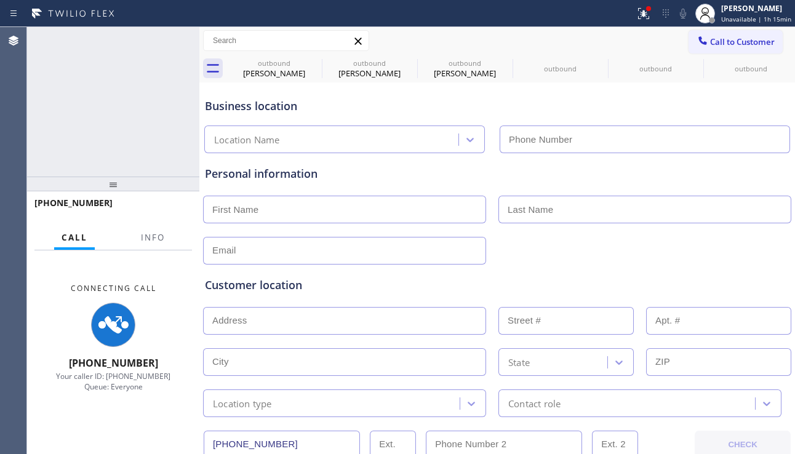
type input "[PHONE_NUMBER]"
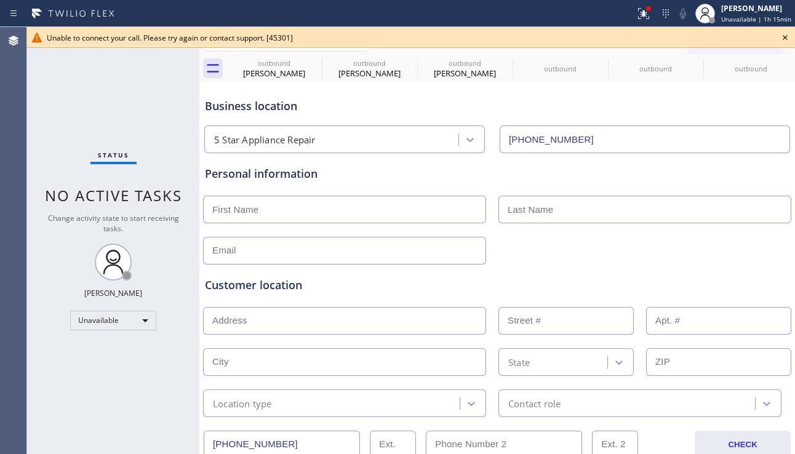
click at [785, 34] on icon at bounding box center [785, 37] width 15 height 15
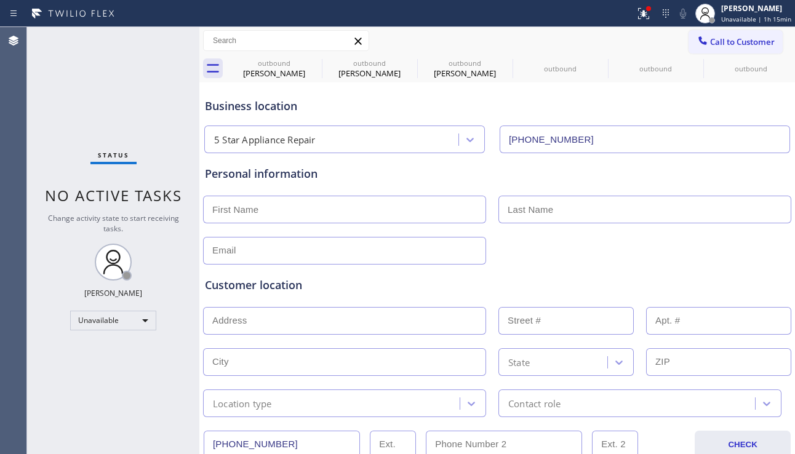
click at [733, 47] on button "Call to Customer" at bounding box center [735, 41] width 94 height 23
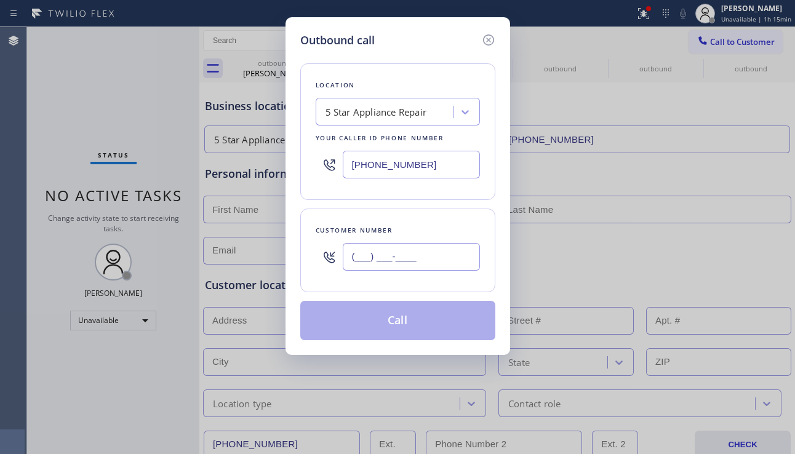
drag, startPoint x: 418, startPoint y: 242, endPoint x: 414, endPoint y: 248, distance: 7.0
click at [418, 244] on input "(___) ___-____" at bounding box center [411, 257] width 137 height 28
paste input "530) 319-5949"
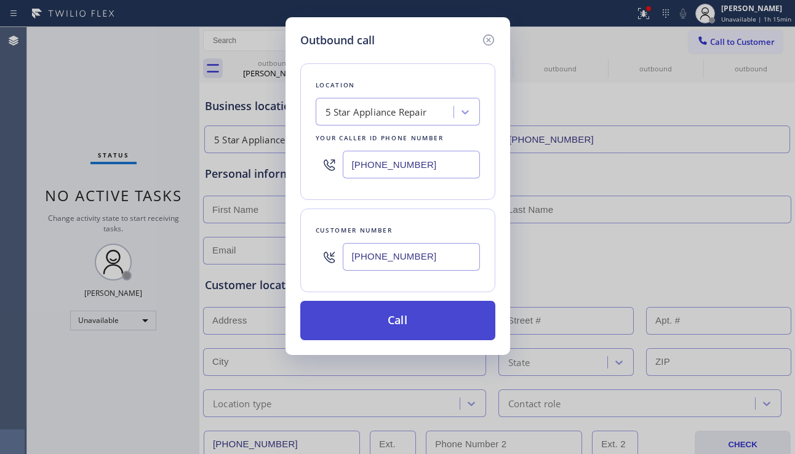
type input "[PHONE_NUMBER]"
click at [357, 324] on button "Call" at bounding box center [397, 320] width 195 height 39
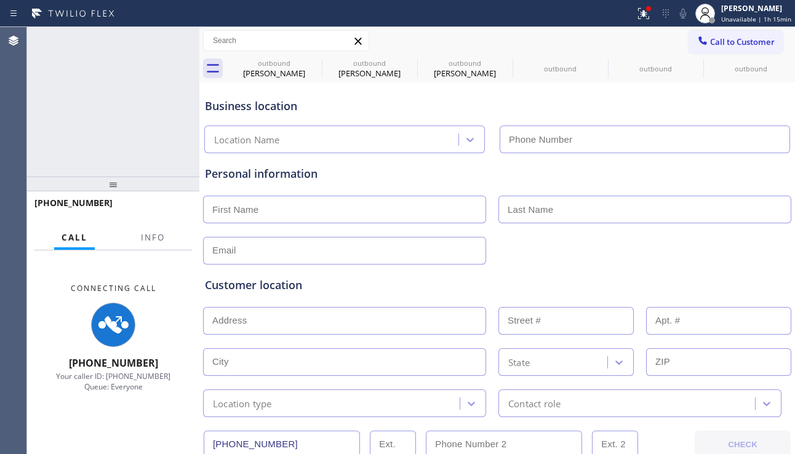
type input "[PHONE_NUMBER]"
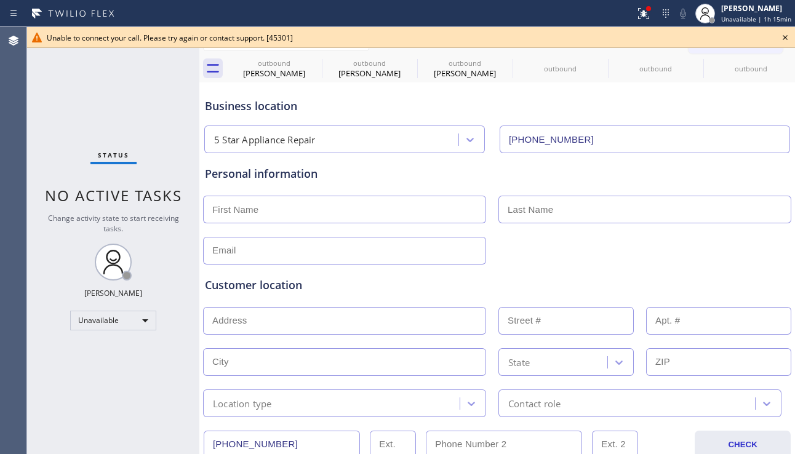
click at [782, 39] on icon at bounding box center [785, 37] width 15 height 15
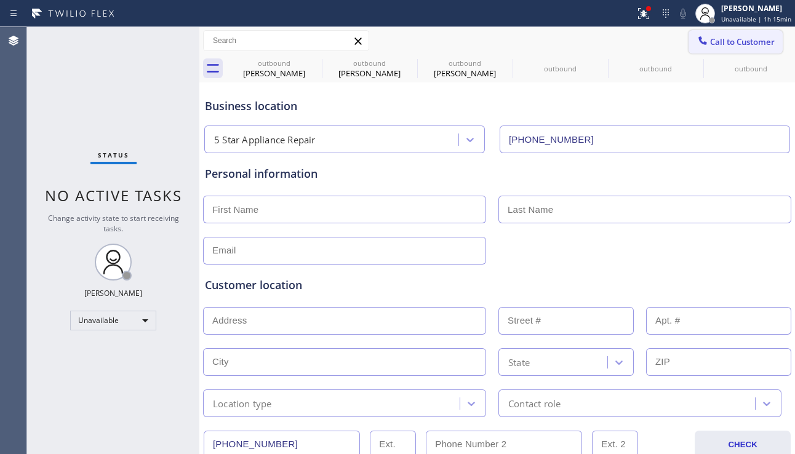
click at [762, 39] on span "Call to Customer" at bounding box center [742, 41] width 65 height 11
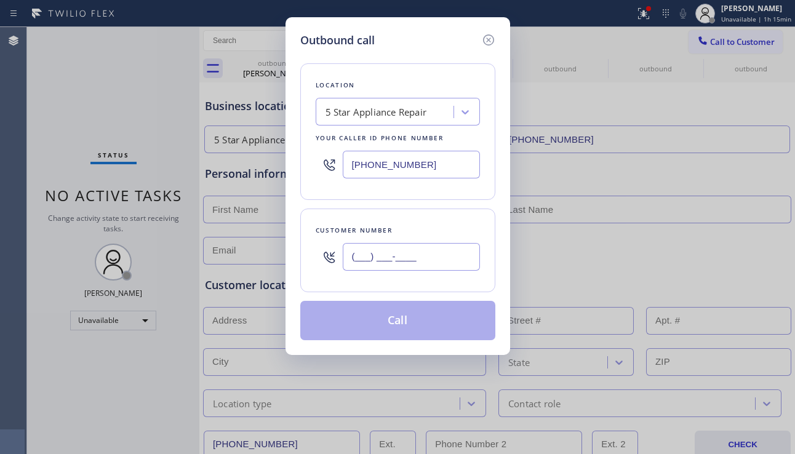
click at [405, 263] on input "(___) ___-____" at bounding box center [411, 257] width 137 height 28
paste input "747) 216-5601"
type input "[PHONE_NUMBER]"
click at [388, 319] on button "Call" at bounding box center [397, 320] width 195 height 39
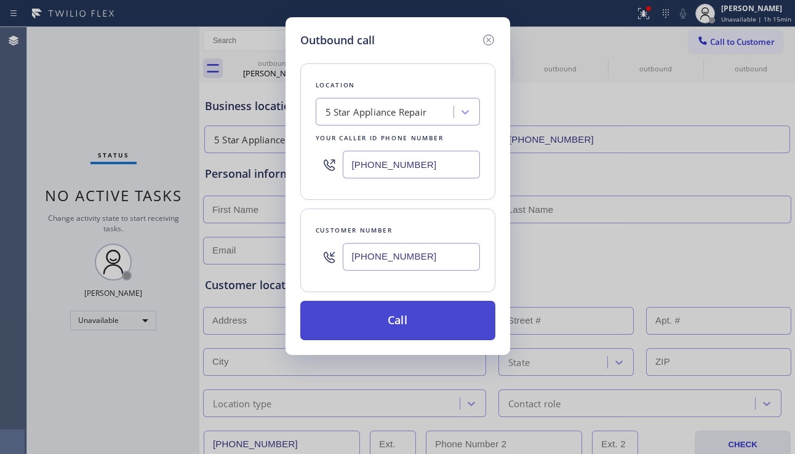
click at [388, 319] on button "Call" at bounding box center [397, 320] width 195 height 39
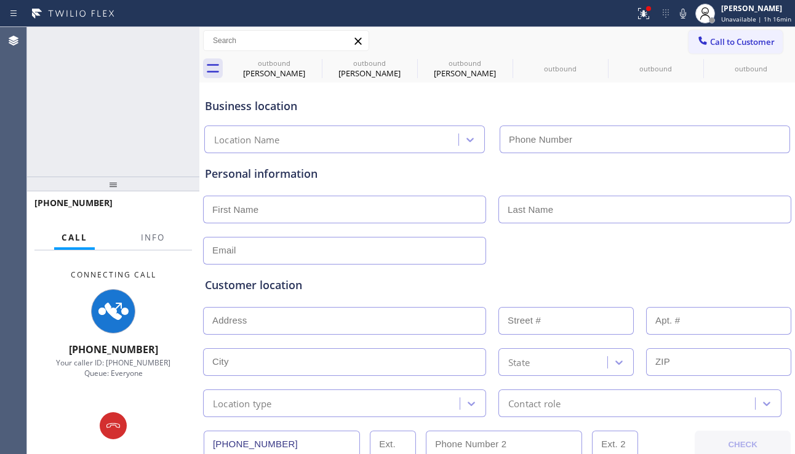
type input "[PHONE_NUMBER]"
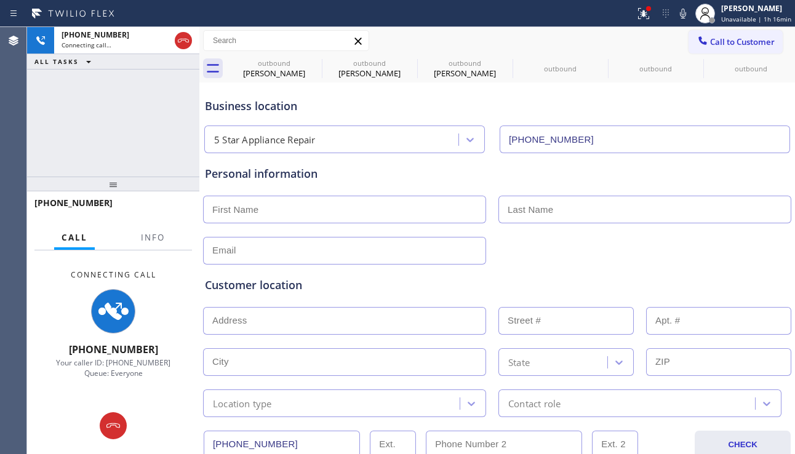
drag, startPoint x: 178, startPoint y: 41, endPoint x: 522, endPoint y: 6, distance: 346.2
click at [178, 41] on icon at bounding box center [183, 40] width 15 height 15
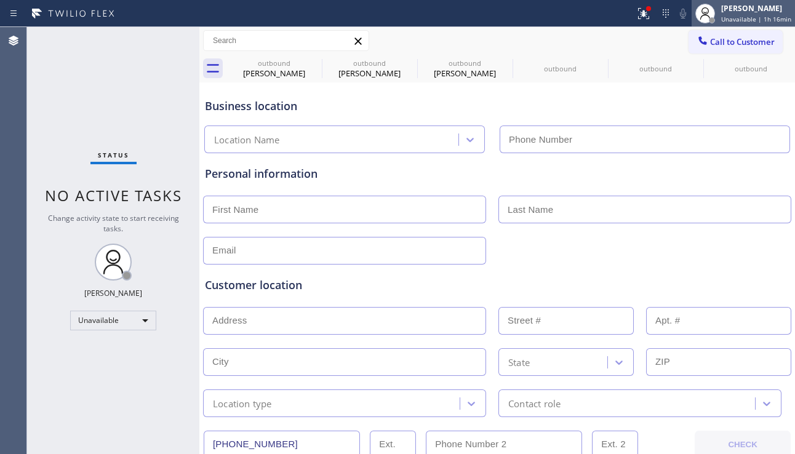
type input "[PHONE_NUMBER]"
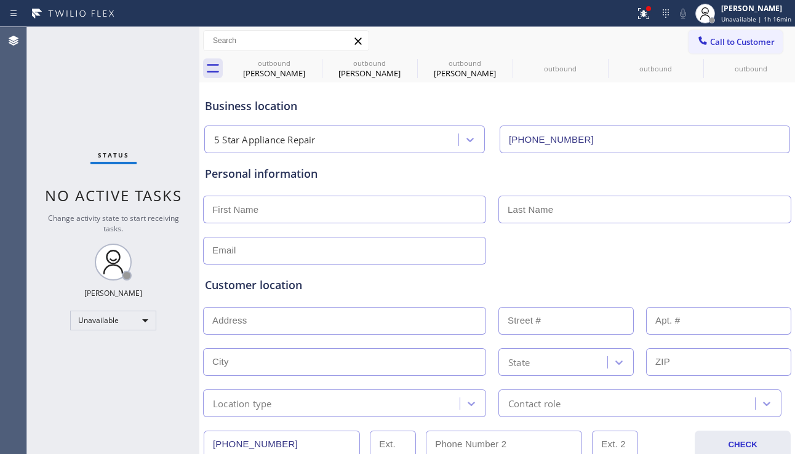
click at [720, 41] on span "Call to Customer" at bounding box center [742, 41] width 65 height 11
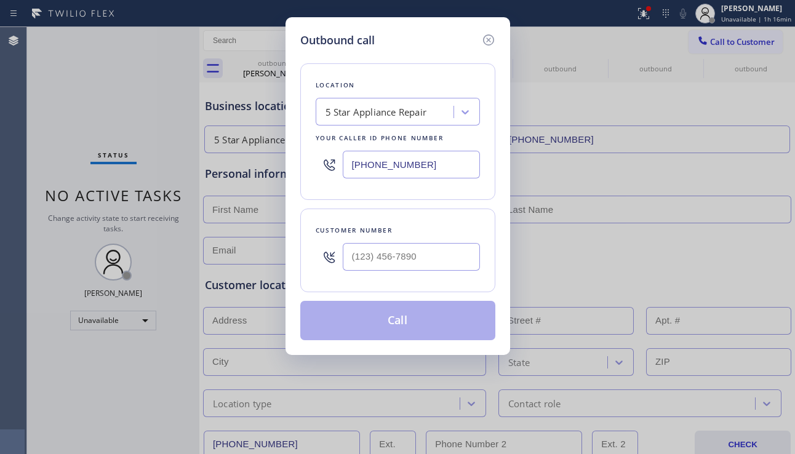
click at [428, 242] on div at bounding box center [411, 257] width 137 height 40
click at [424, 252] on input "(___) ___-____" at bounding box center [411, 257] width 137 height 28
paste input "949) 919-8681"
type input "[PHONE_NUMBER]"
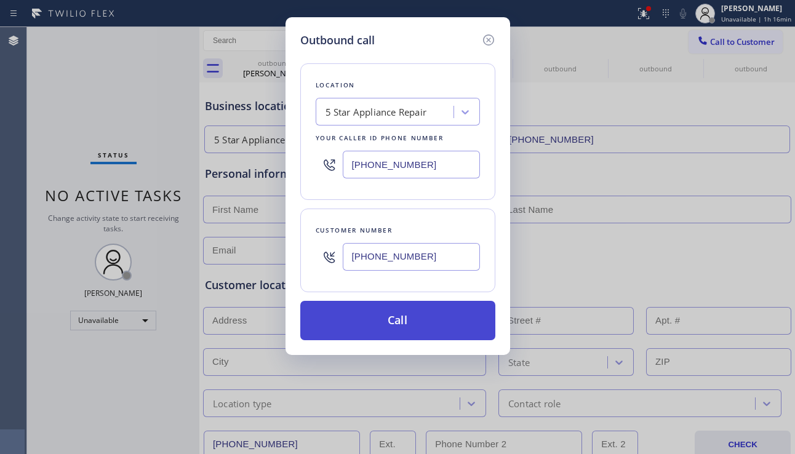
click at [389, 331] on button "Call" at bounding box center [397, 320] width 195 height 39
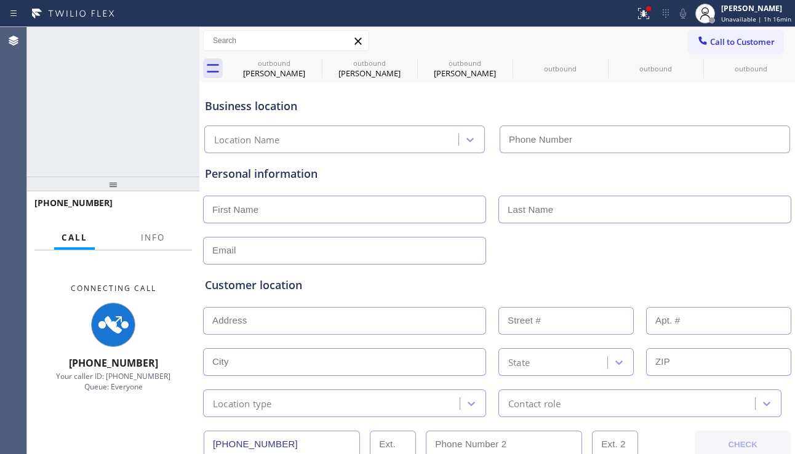
type input "[PHONE_NUMBER]"
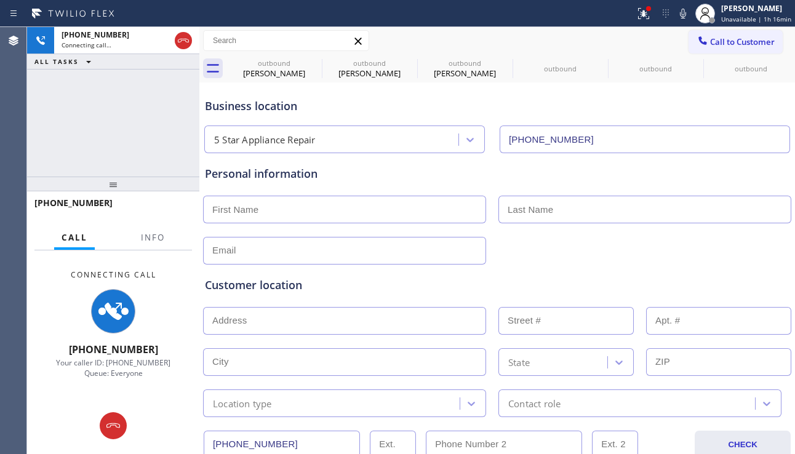
click at [181, 46] on icon at bounding box center [183, 40] width 15 height 15
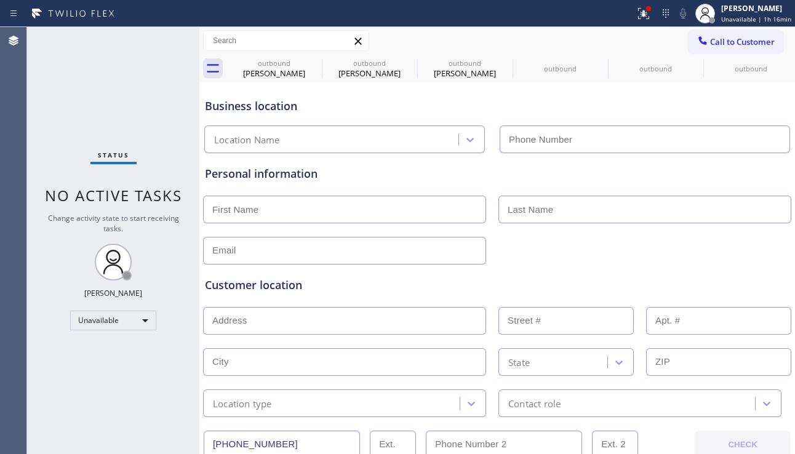
click at [742, 40] on span "Call to Customer" at bounding box center [742, 41] width 65 height 11
type input "[PHONE_NUMBER]"
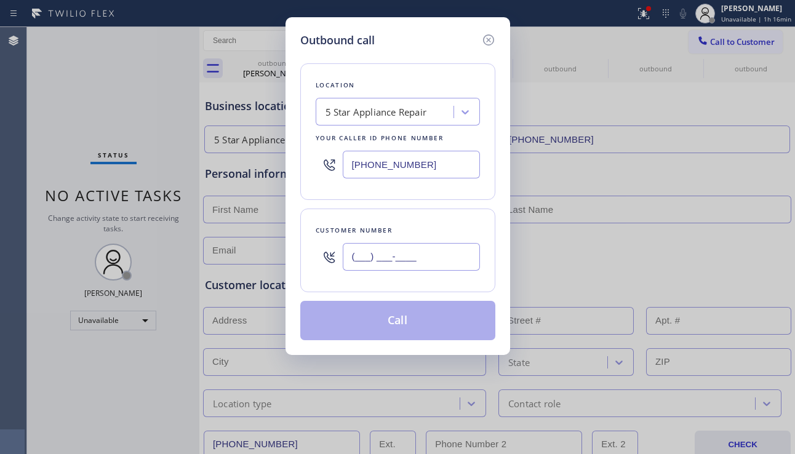
click at [399, 258] on input "(___) ___-____" at bounding box center [411, 257] width 137 height 28
paste input "786) 938-5609"
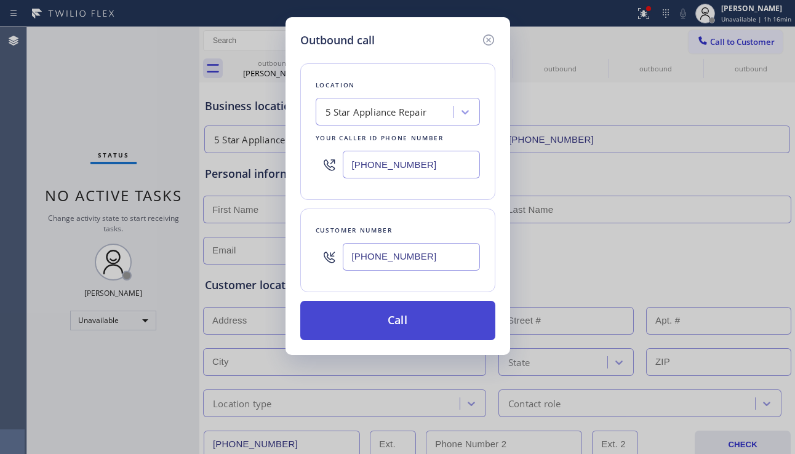
type input "[PHONE_NUMBER]"
click at [371, 324] on button "Call" at bounding box center [397, 320] width 195 height 39
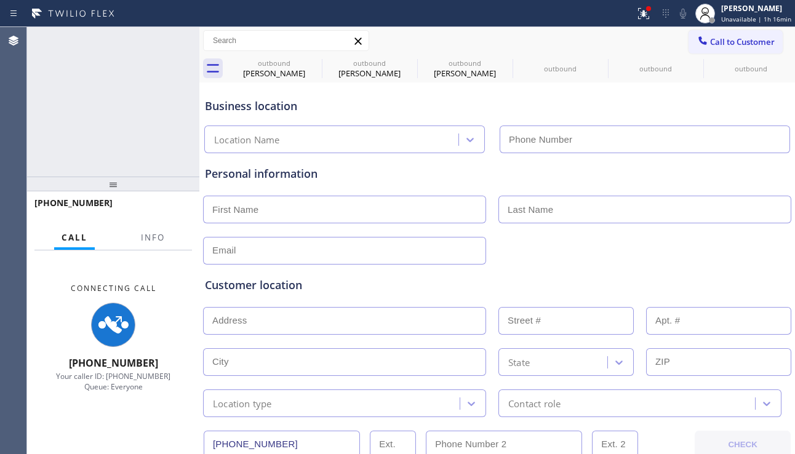
type input "[PHONE_NUMBER]"
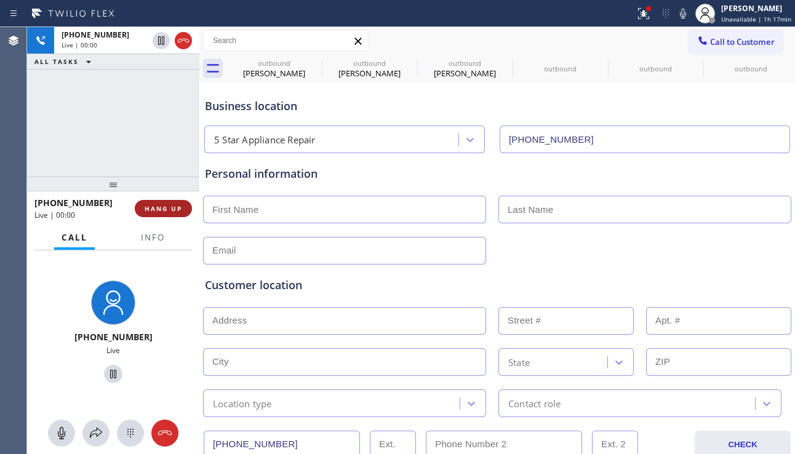
click at [165, 212] on span "HANG UP" at bounding box center [164, 208] width 38 height 9
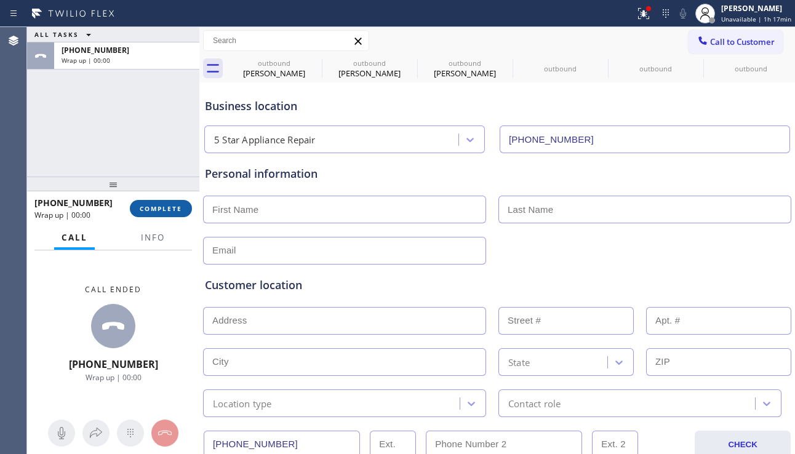
click at [170, 212] on span "COMPLETE" at bounding box center [161, 208] width 42 height 9
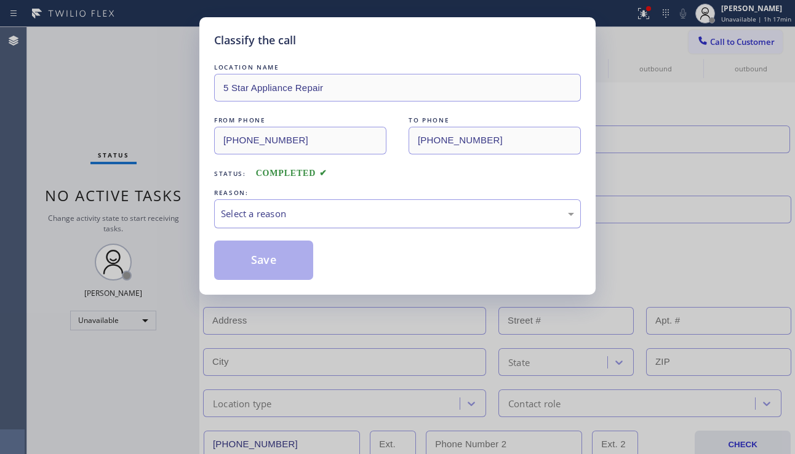
click at [305, 221] on div "Select a reason" at bounding box center [397, 213] width 367 height 29
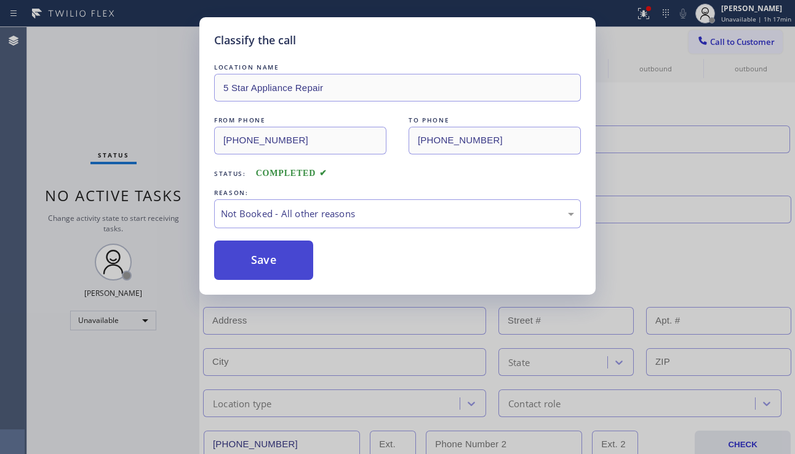
click at [282, 260] on button "Save" at bounding box center [263, 260] width 99 height 39
click at [715, 40] on span "Call to Customer" at bounding box center [742, 41] width 65 height 11
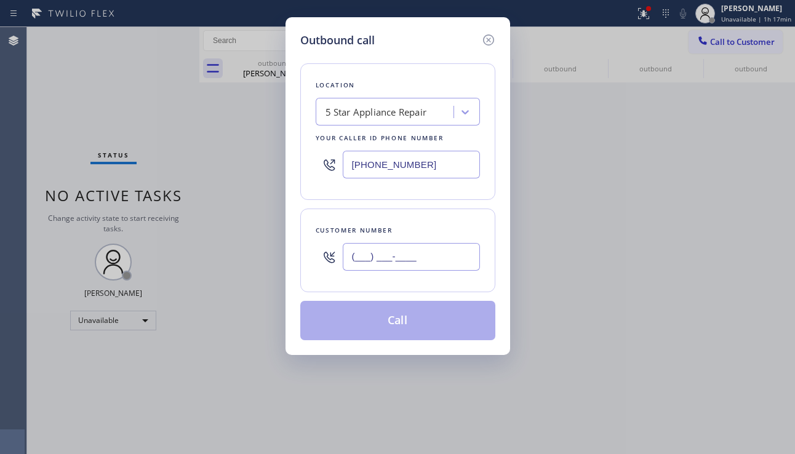
click at [438, 253] on input "(___) ___-____" at bounding box center [411, 257] width 137 height 28
paste input "972) 236-3848"
type input "[PHONE_NUMBER]"
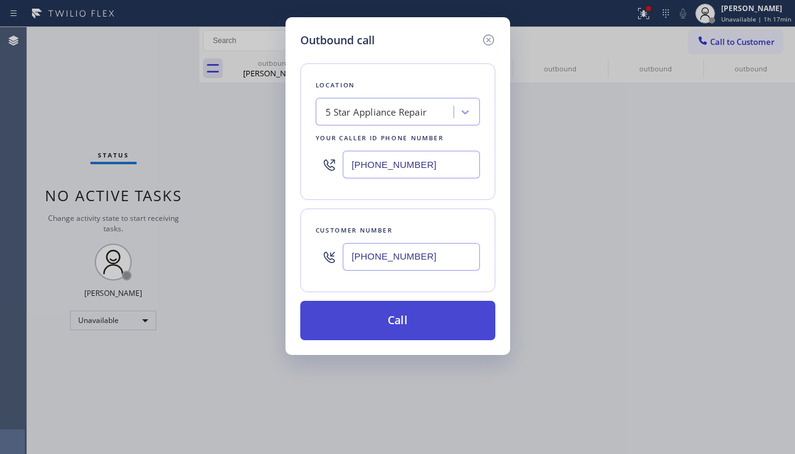
click at [396, 319] on button "Call" at bounding box center [397, 320] width 195 height 39
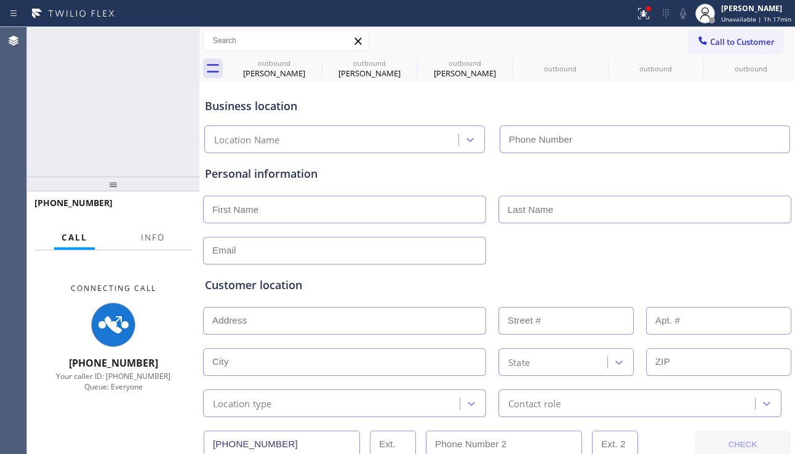
type input "[PHONE_NUMBER]"
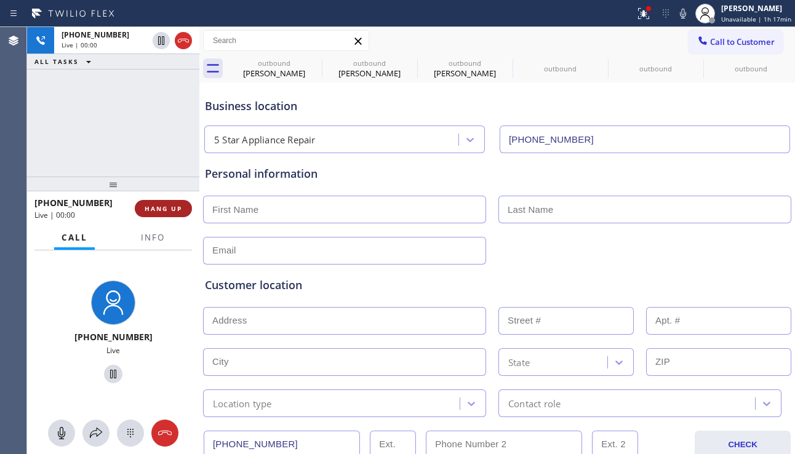
click at [179, 215] on button "HANG UP" at bounding box center [163, 208] width 57 height 17
click at [176, 210] on span "HANG UP" at bounding box center [164, 208] width 38 height 9
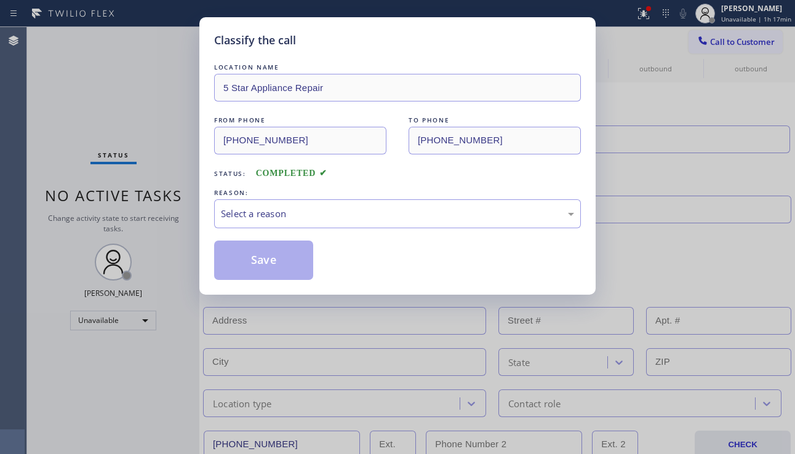
click at [178, 211] on div "Classify the call LOCATION NAME 5 Star Appliance Repair FROM PHONE [PHONE_NUMBE…" at bounding box center [397, 227] width 795 height 454
click at [249, 220] on div "Select a reason" at bounding box center [397, 214] width 353 height 14
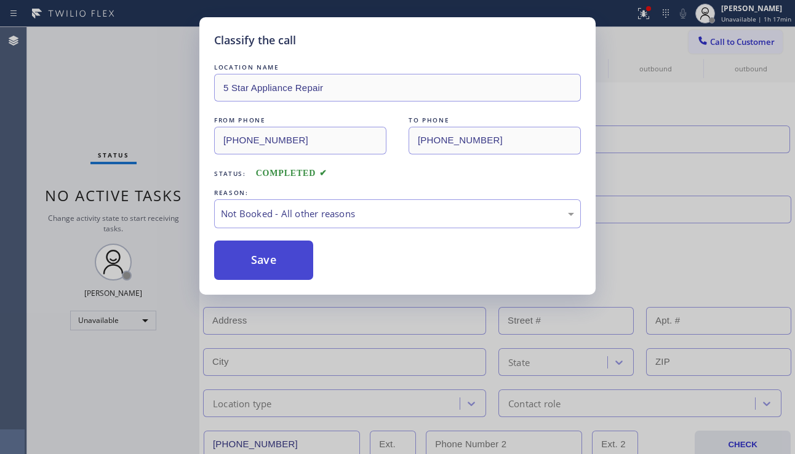
click at [244, 261] on button "Save" at bounding box center [263, 260] width 99 height 39
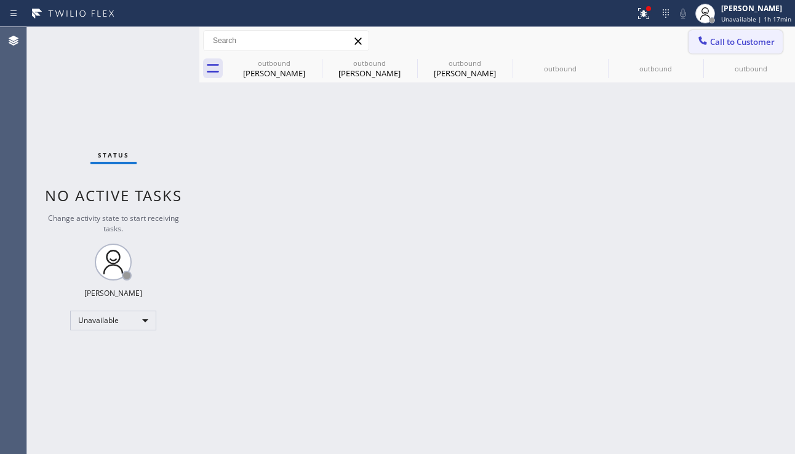
click at [707, 41] on icon at bounding box center [702, 40] width 12 height 12
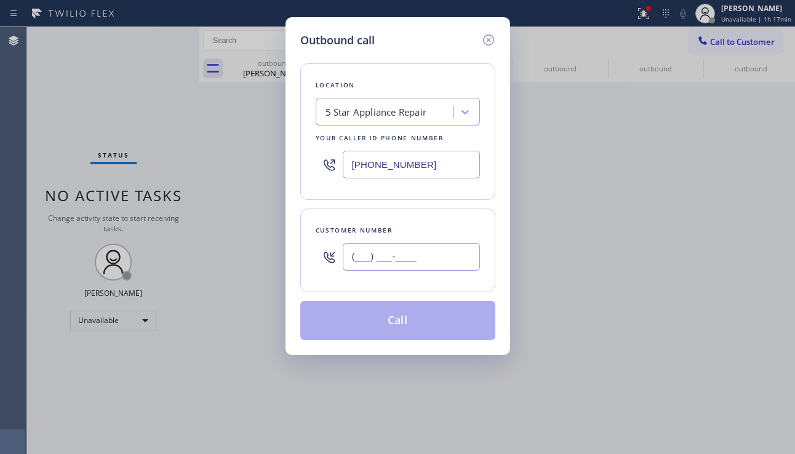
click at [382, 253] on input "(___) ___-____" at bounding box center [411, 257] width 137 height 28
paste input "720) 608-1466"
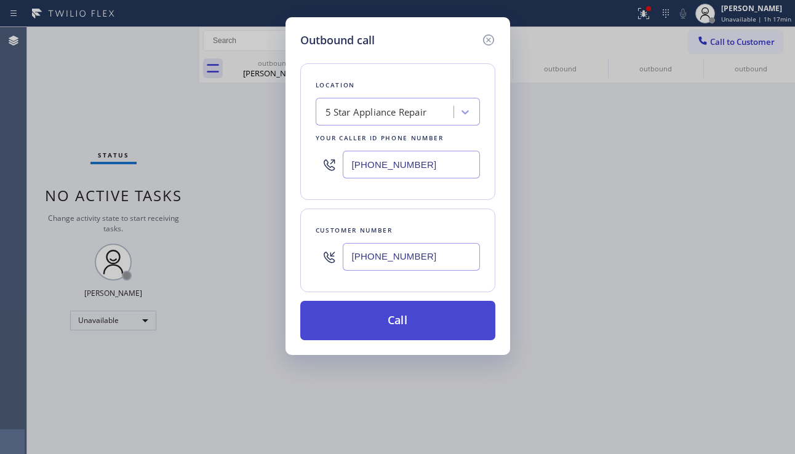
type input "[PHONE_NUMBER]"
click at [370, 327] on button "Call" at bounding box center [397, 320] width 195 height 39
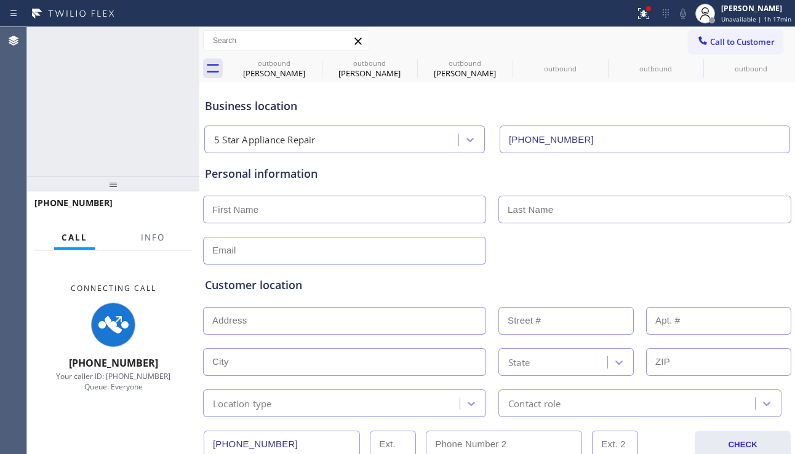
type input "[PHONE_NUMBER]"
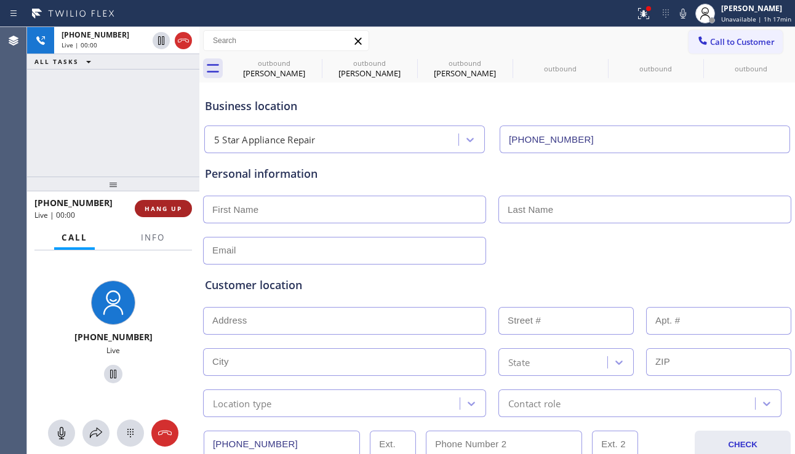
click at [161, 210] on span "HANG UP" at bounding box center [164, 208] width 38 height 9
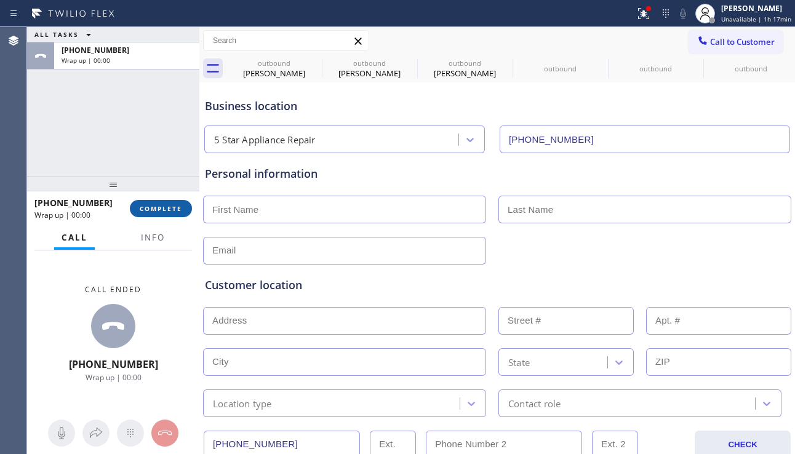
click at [160, 210] on span "COMPLETE" at bounding box center [161, 208] width 42 height 9
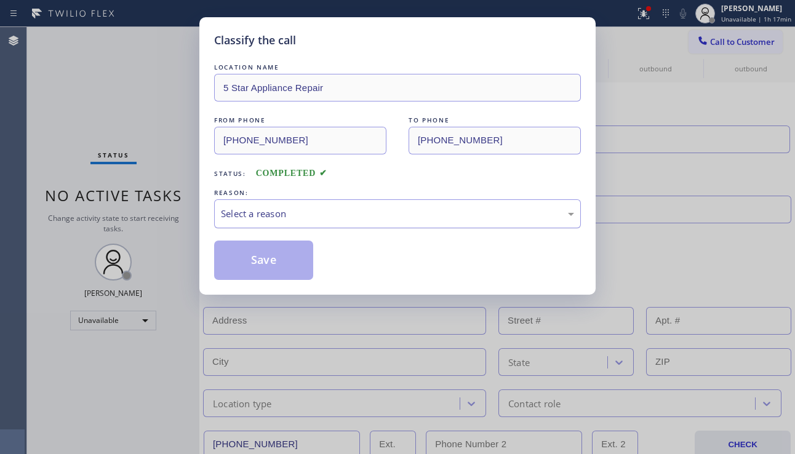
click at [247, 214] on div "Select a reason" at bounding box center [397, 214] width 353 height 14
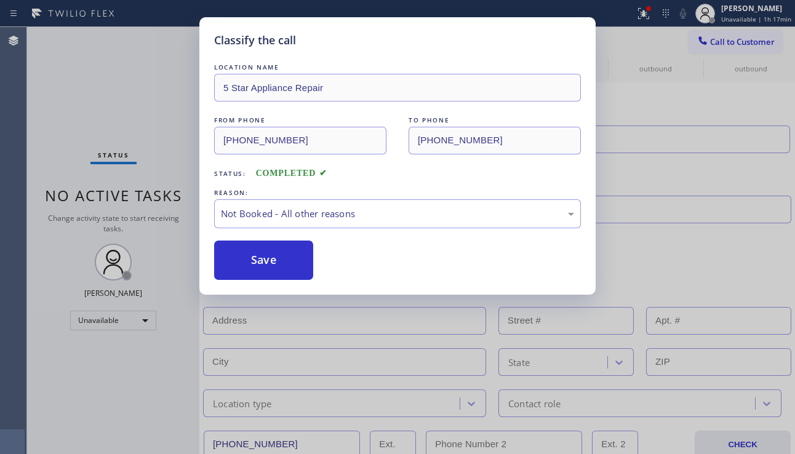
click at [250, 253] on button "Save" at bounding box center [263, 260] width 99 height 39
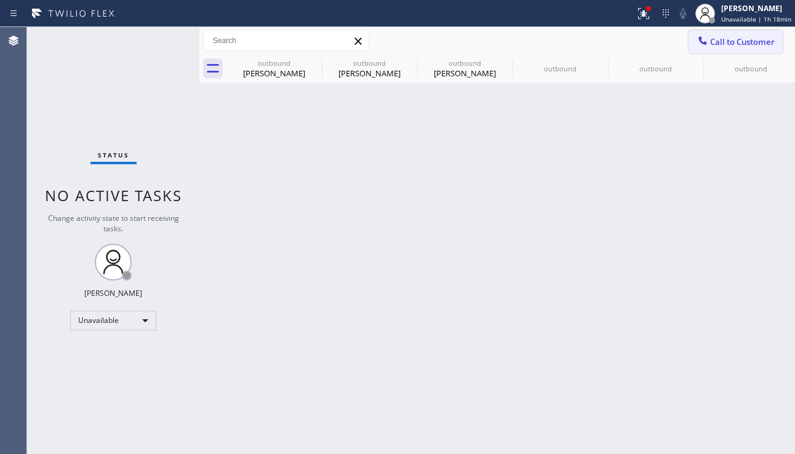
click at [731, 40] on span "Call to Customer" at bounding box center [742, 41] width 65 height 11
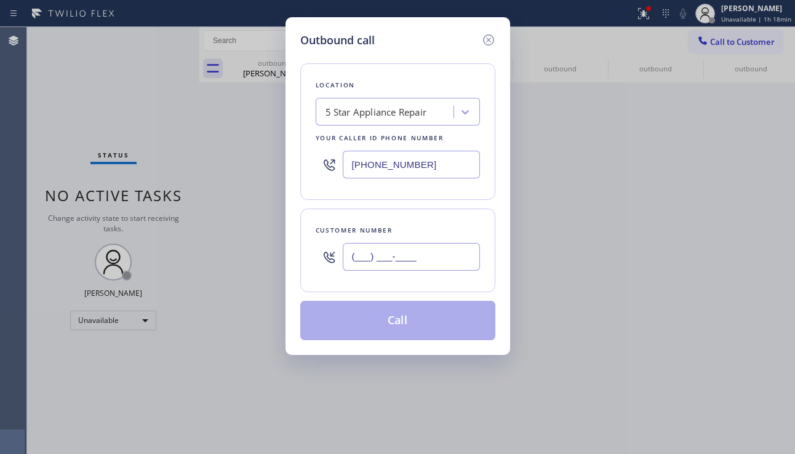
click at [400, 255] on input "(___) ___-____" at bounding box center [411, 257] width 137 height 28
paste input "858) 988-8191"
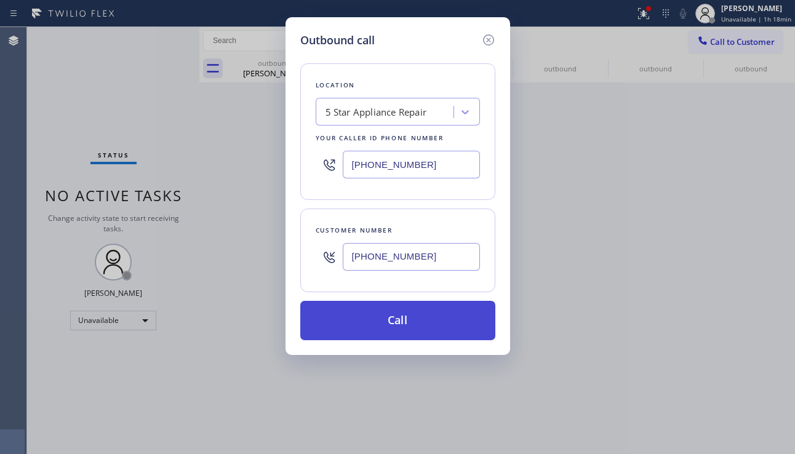
type input "[PHONE_NUMBER]"
click at [380, 318] on button "Call" at bounding box center [397, 320] width 195 height 39
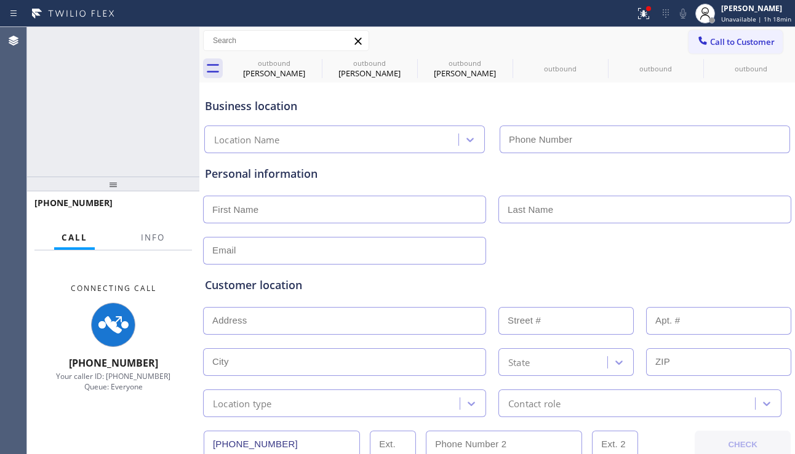
type input "[PHONE_NUMBER]"
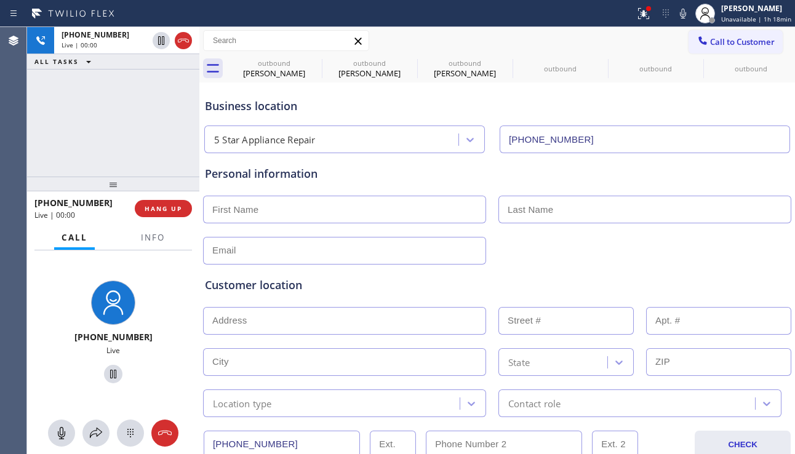
click at [169, 220] on div "[PHONE_NUMBER] Live | 00:00 HANG UP" at bounding box center [112, 209] width 157 height 32
click at [169, 215] on button "HANG UP" at bounding box center [163, 208] width 57 height 17
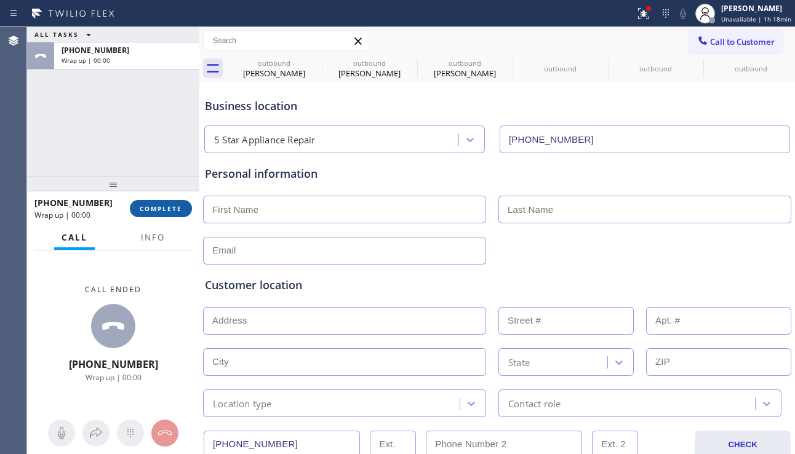
click at [183, 209] on button "COMPLETE" at bounding box center [161, 208] width 62 height 17
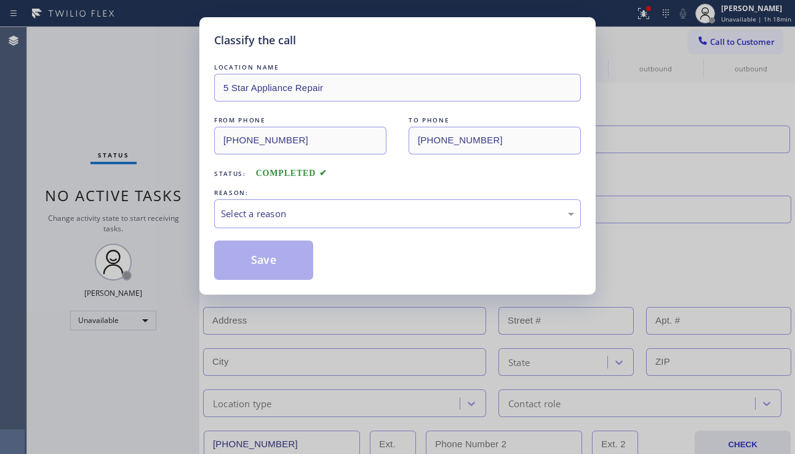
click at [280, 205] on div "Select a reason" at bounding box center [397, 213] width 367 height 29
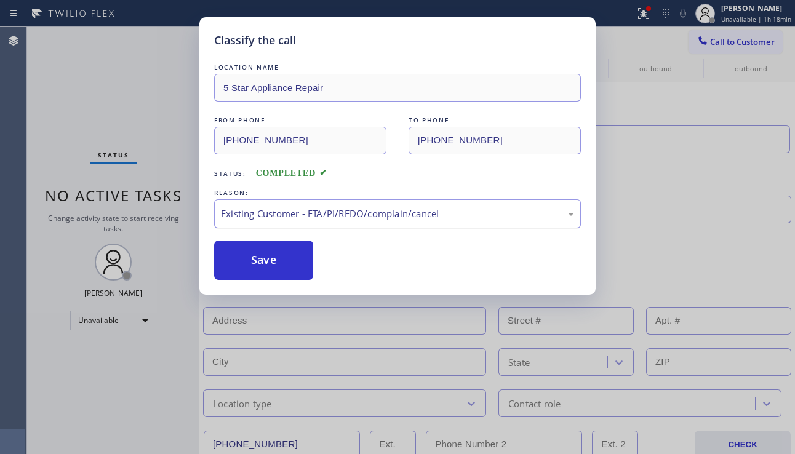
click at [261, 218] on div "Existing Customer - ETA/PI/REDO/complain/cancel" at bounding box center [397, 214] width 353 height 14
click at [247, 253] on button "Save" at bounding box center [263, 260] width 99 height 39
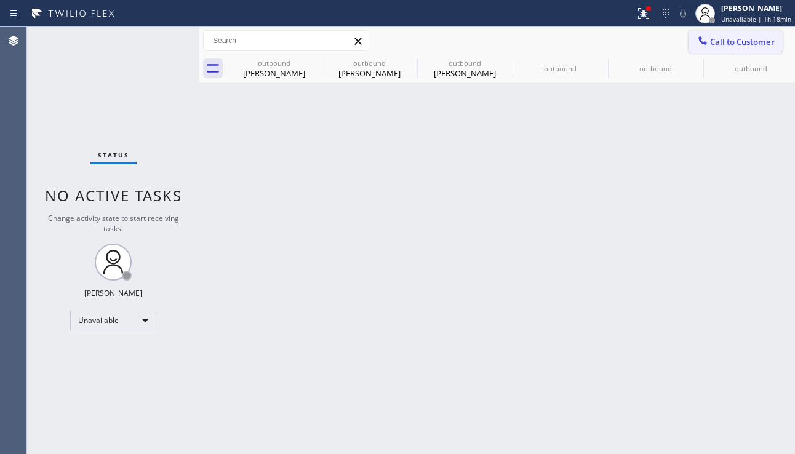
click at [712, 46] on span "Call to Customer" at bounding box center [742, 41] width 65 height 11
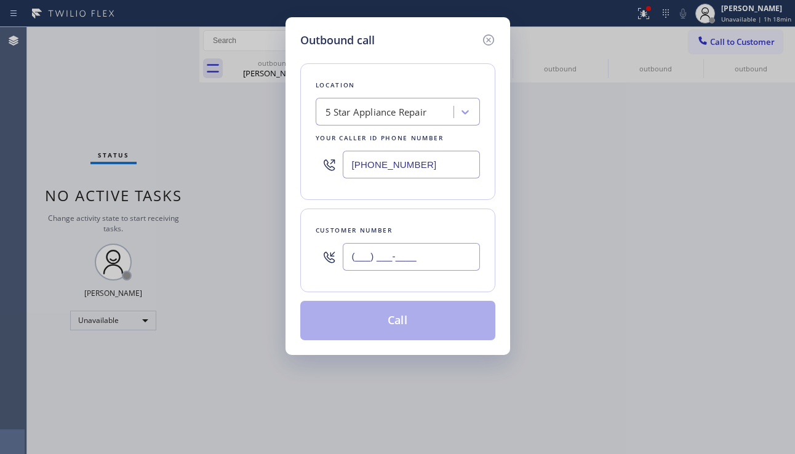
click at [376, 264] on input "(___) ___-____" at bounding box center [411, 257] width 137 height 28
paste input "201) 817-5377"
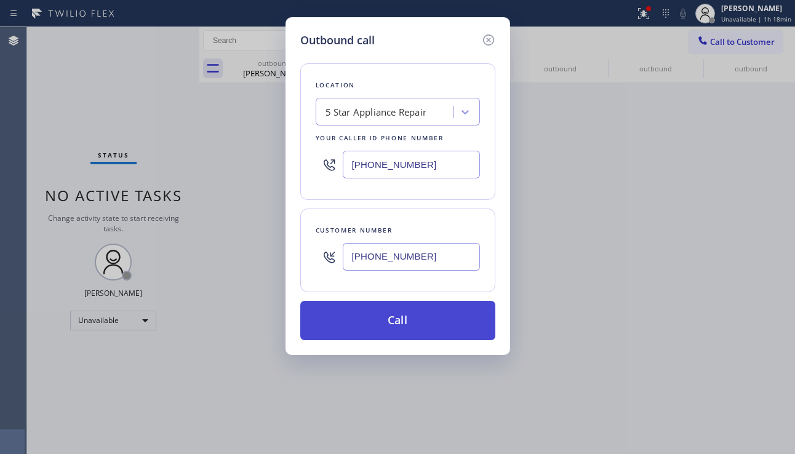
type input "[PHONE_NUMBER]"
click at [364, 322] on button "Call" at bounding box center [397, 320] width 195 height 39
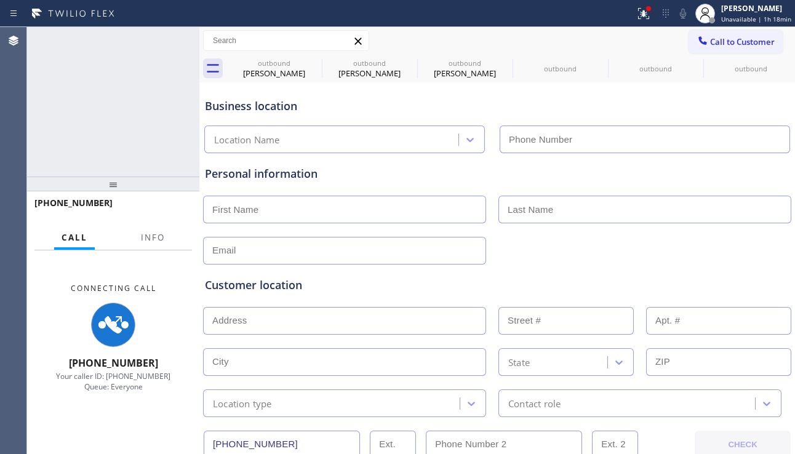
type input "[PHONE_NUMBER]"
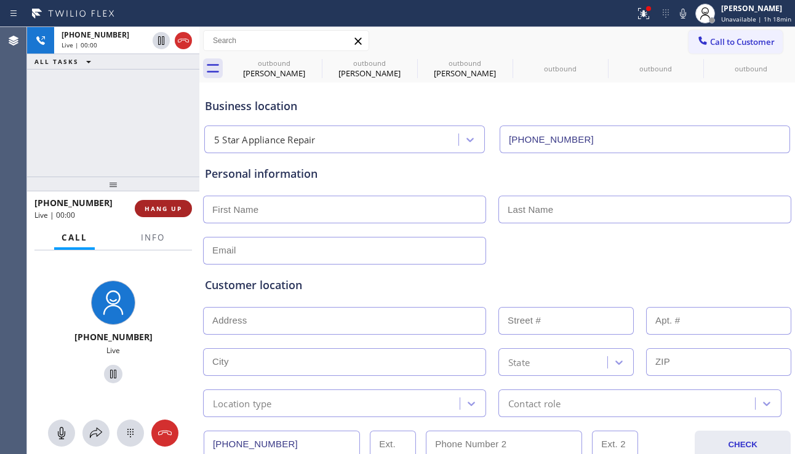
click at [183, 209] on button "HANG UP" at bounding box center [163, 208] width 57 height 17
click at [182, 209] on button "HANG UP" at bounding box center [163, 208] width 57 height 17
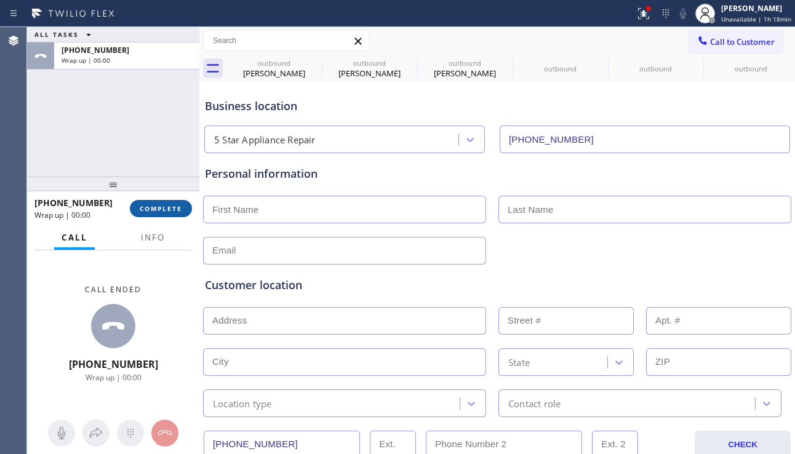
click at [182, 209] on button "COMPLETE" at bounding box center [161, 208] width 62 height 17
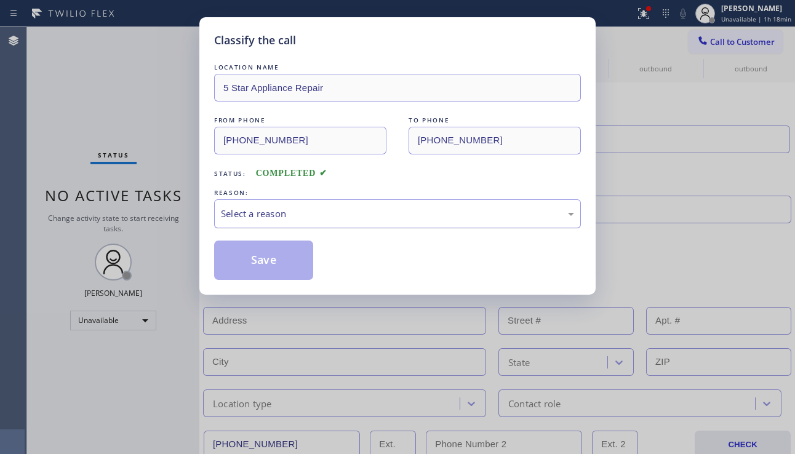
click at [334, 222] on div "Select a reason" at bounding box center [397, 213] width 367 height 29
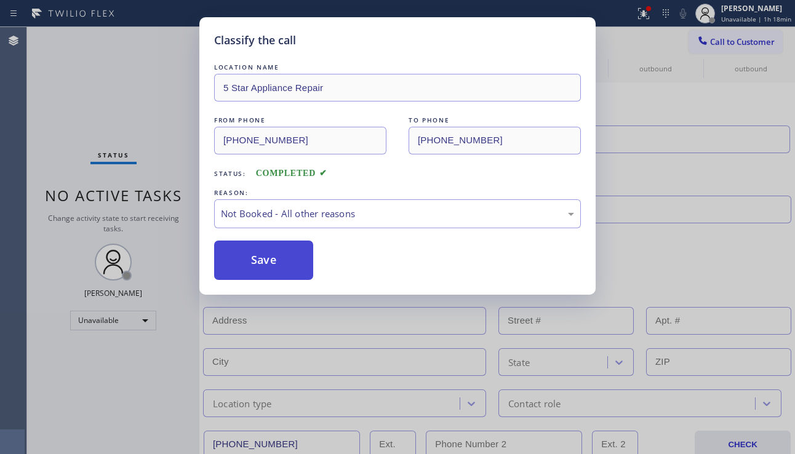
click at [287, 260] on button "Save" at bounding box center [263, 260] width 99 height 39
click at [742, 39] on span "Call to Customer" at bounding box center [742, 41] width 65 height 11
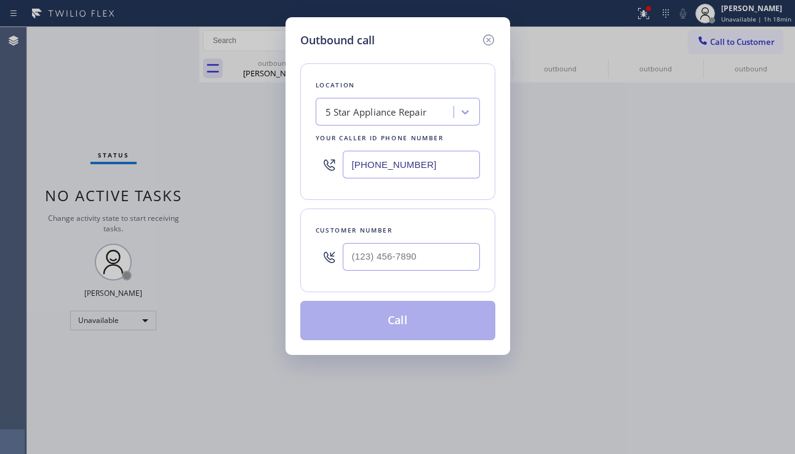
click at [383, 284] on div "Customer number" at bounding box center [397, 251] width 195 height 84
click at [391, 257] on input "(___) ___-____" at bounding box center [411, 257] width 137 height 28
paste input "530) 290-2169"
type input "[PHONE_NUMBER]"
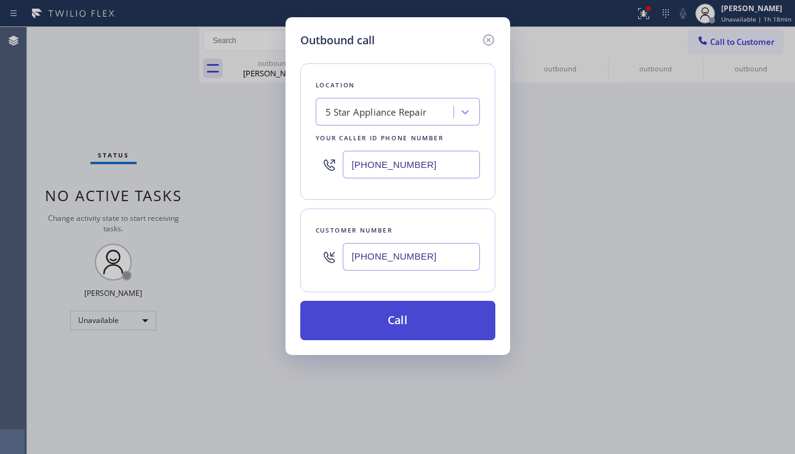
click at [372, 327] on button "Call" at bounding box center [397, 320] width 195 height 39
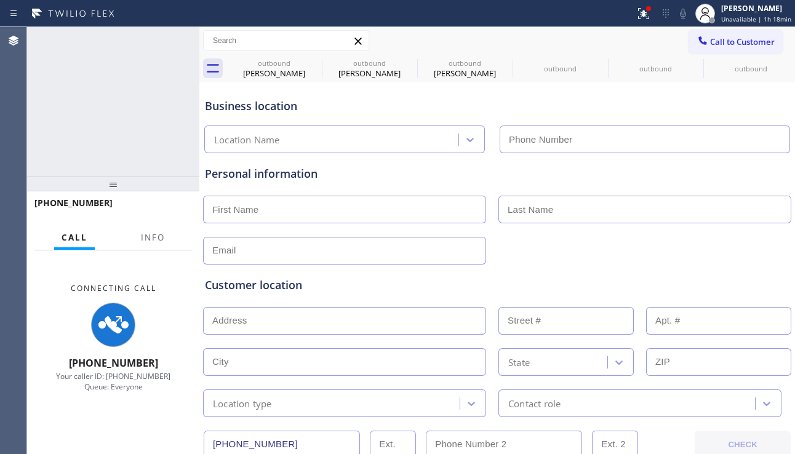
type input "[PHONE_NUMBER]"
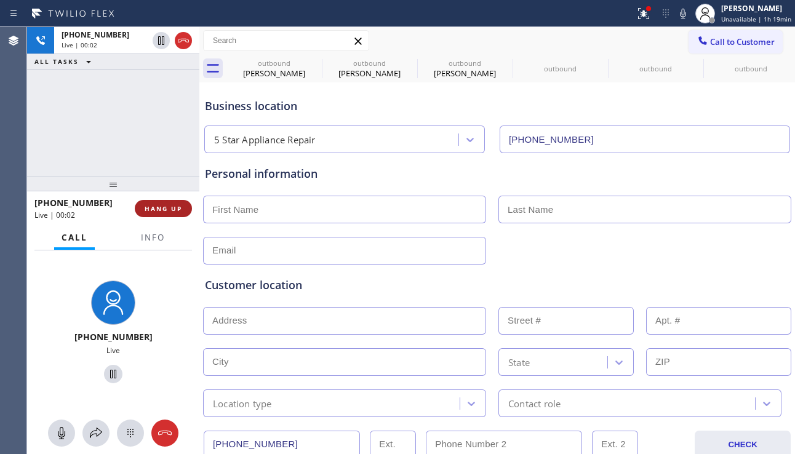
click at [180, 208] on span "HANG UP" at bounding box center [164, 208] width 38 height 9
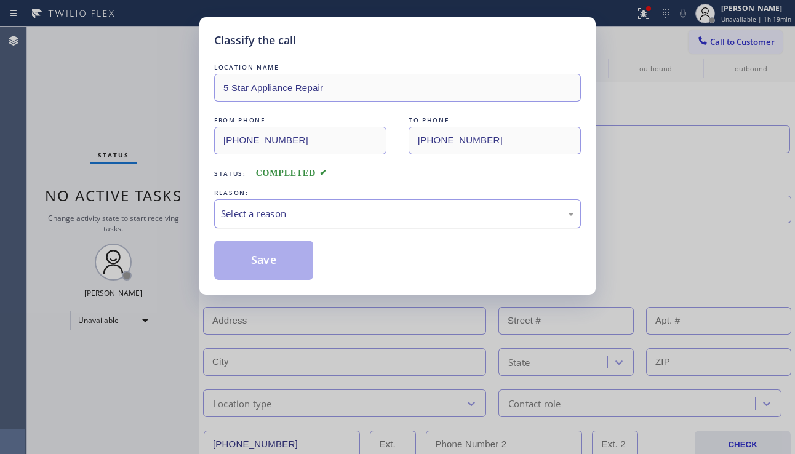
click at [250, 212] on div "Select a reason" at bounding box center [397, 214] width 353 height 14
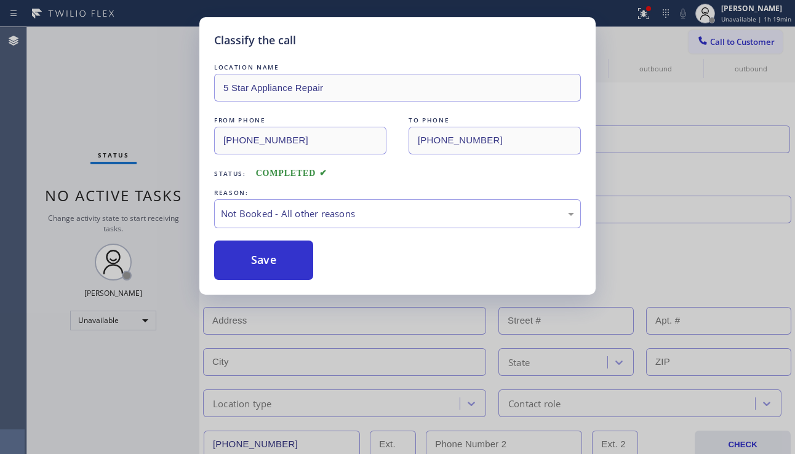
click at [234, 255] on button "Save" at bounding box center [263, 260] width 99 height 39
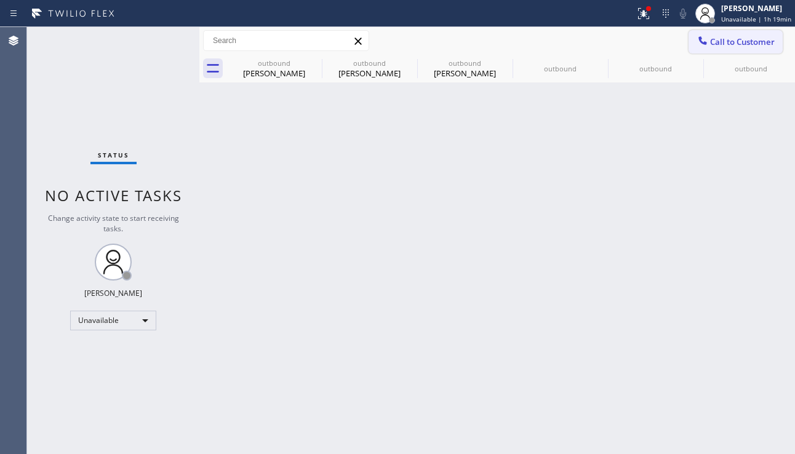
click at [730, 46] on span "Call to Customer" at bounding box center [742, 41] width 65 height 11
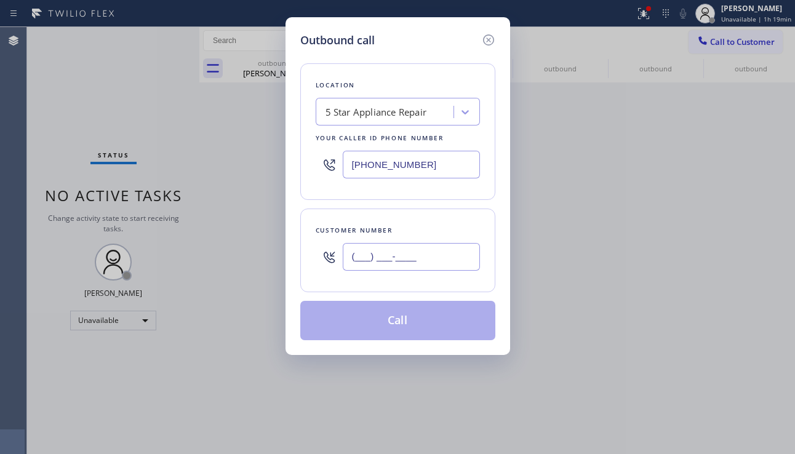
click at [376, 261] on input "(___) ___-____" at bounding box center [411, 257] width 137 height 28
paste input "346) 447-8668"
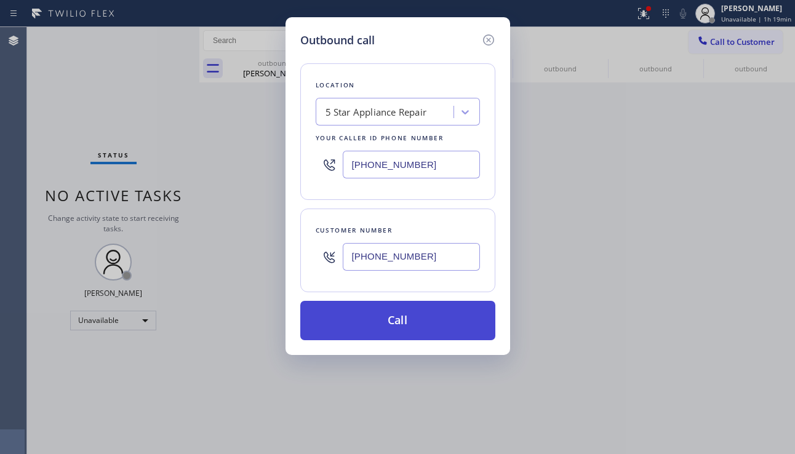
type input "[PHONE_NUMBER]"
click at [367, 322] on button "Call" at bounding box center [397, 320] width 195 height 39
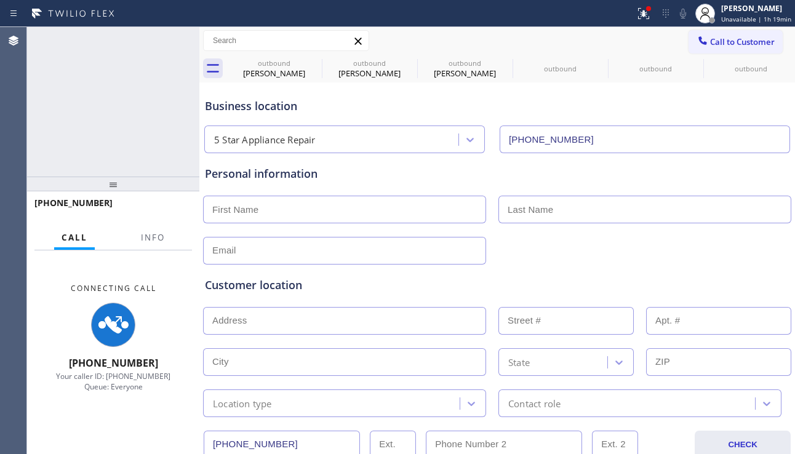
type input "[PHONE_NUMBER]"
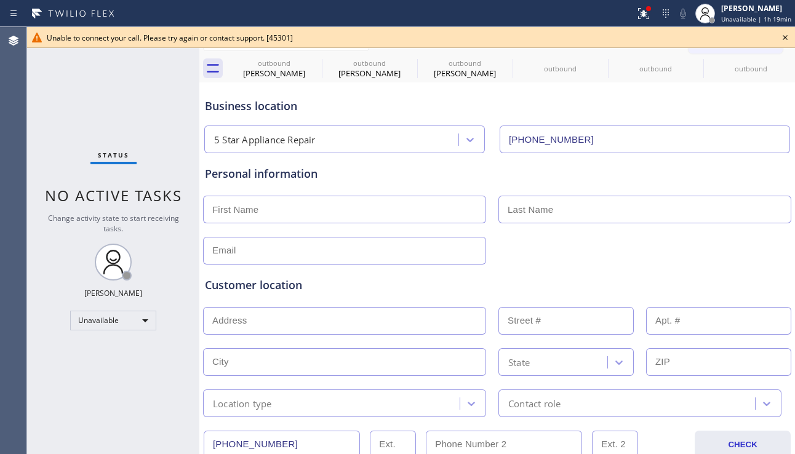
click at [789, 40] on icon at bounding box center [785, 37] width 15 height 15
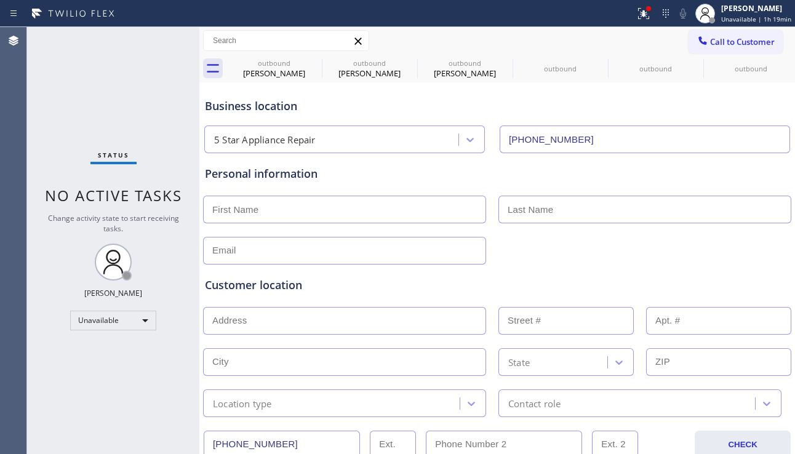
click at [747, 38] on span "Call to Customer" at bounding box center [742, 41] width 65 height 11
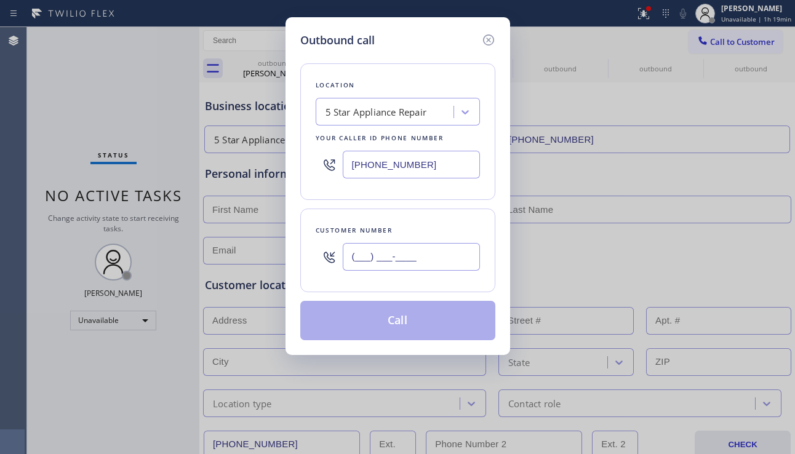
click at [390, 264] on input "(___) ___-____" at bounding box center [411, 257] width 137 height 28
paste input "873) 363-1180"
type input "[PHONE_NUMBER]"
click at [430, 260] on input "[PHONE_NUMBER]" at bounding box center [411, 257] width 137 height 28
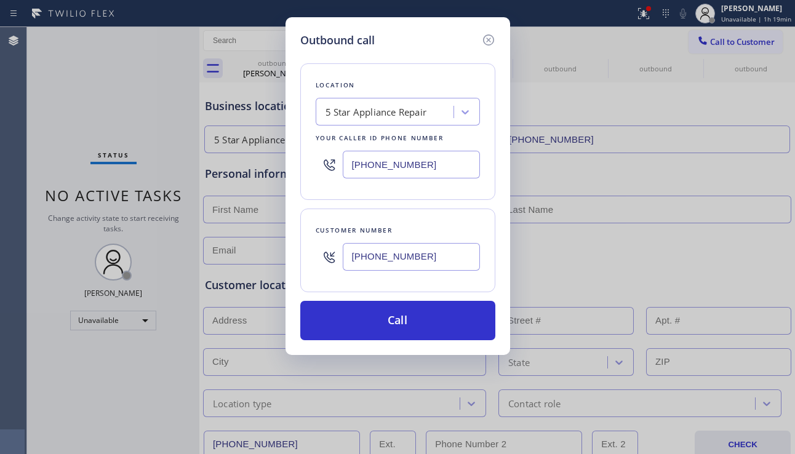
drag, startPoint x: 430, startPoint y: 259, endPoint x: 283, endPoint y: 271, distance: 147.5
click at [283, 271] on div "Outbound call Location 5 Star Appliance Repair Your caller id phone number [PHO…" at bounding box center [397, 227] width 795 height 454
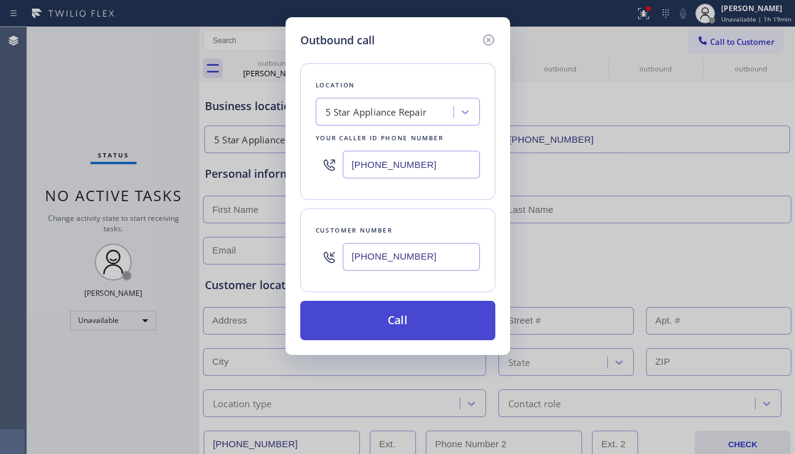
click at [393, 320] on button "Call" at bounding box center [397, 320] width 195 height 39
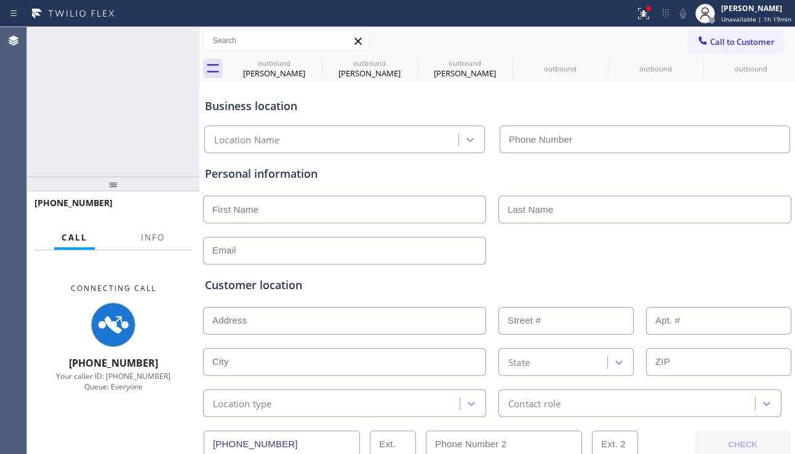
type input "[PHONE_NUMBER]"
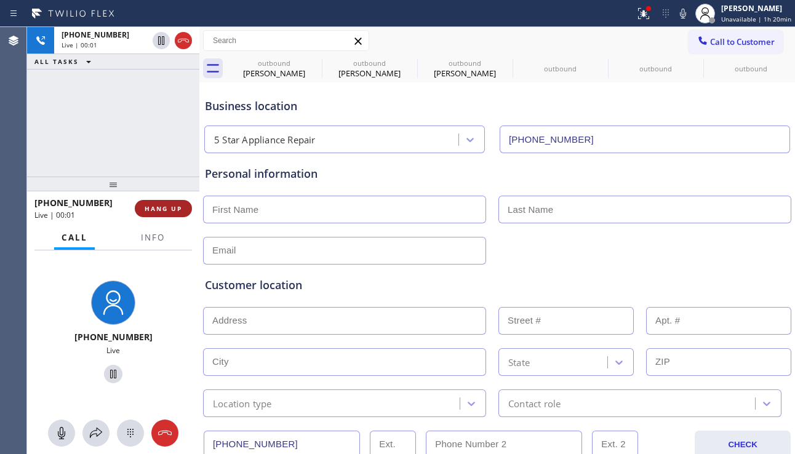
click at [164, 210] on span "HANG UP" at bounding box center [164, 208] width 38 height 9
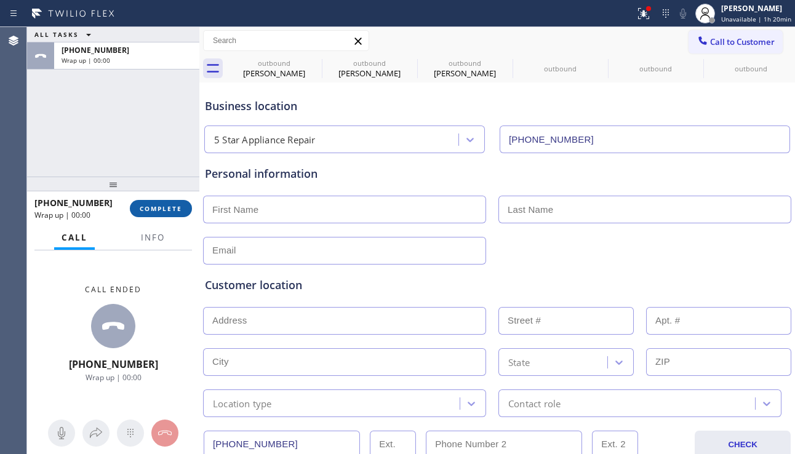
click at [163, 210] on span "COMPLETE" at bounding box center [161, 208] width 42 height 9
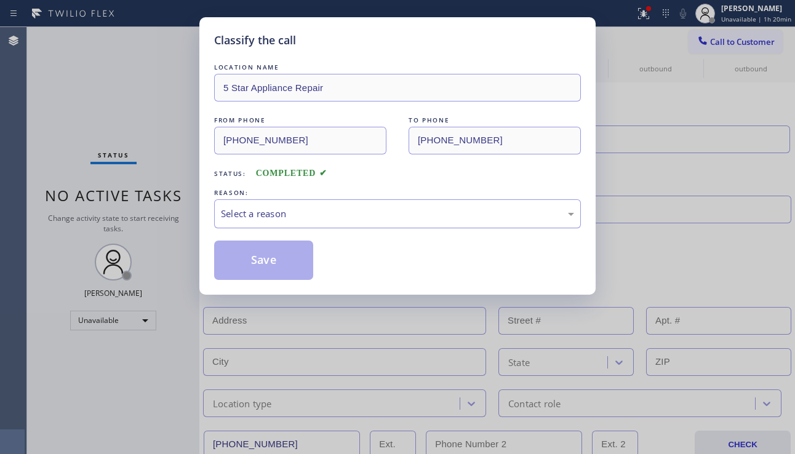
click at [319, 215] on div "Select a reason" at bounding box center [397, 214] width 353 height 14
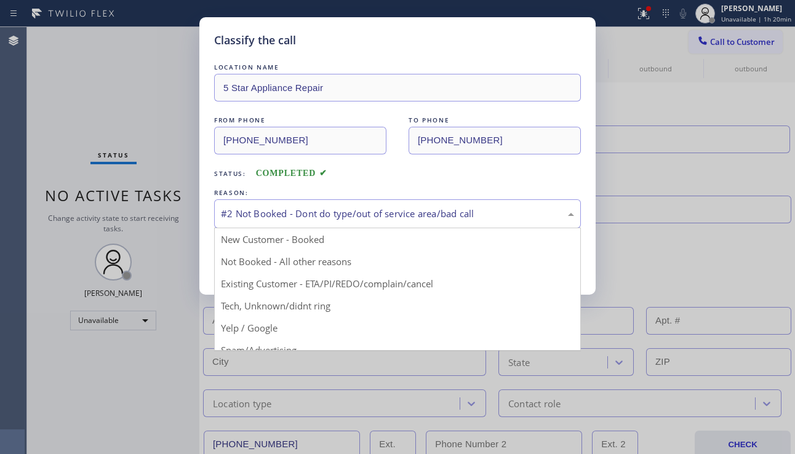
click at [278, 211] on div "#2 Not Booked - Dont do type/out of service area/bad call" at bounding box center [397, 214] width 353 height 14
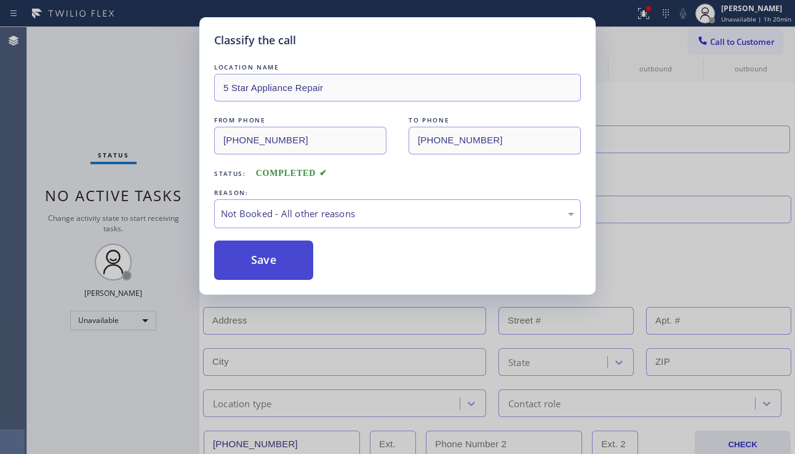
click at [266, 255] on button "Save" at bounding box center [263, 260] width 99 height 39
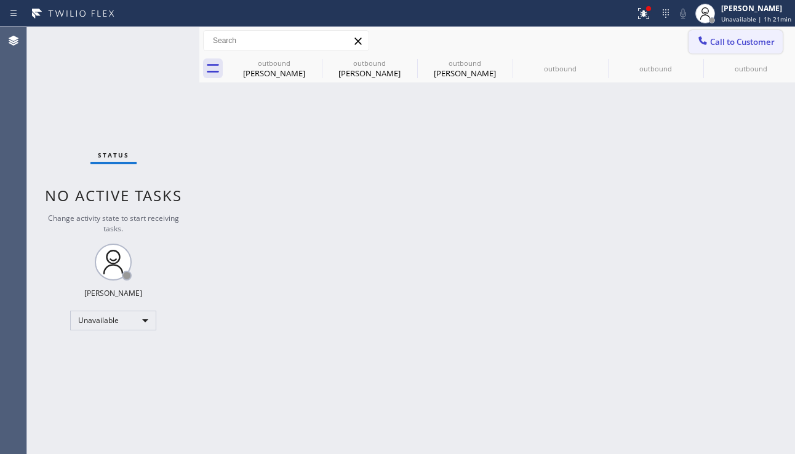
click at [712, 34] on button "Call to Customer" at bounding box center [735, 41] width 94 height 23
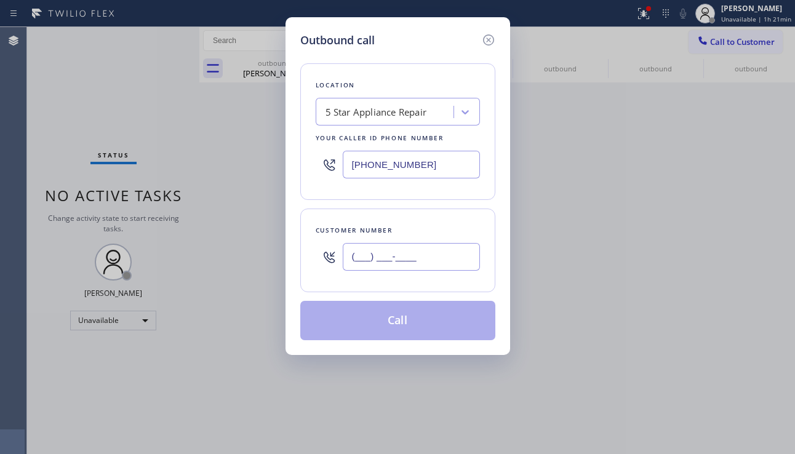
click at [397, 263] on input "(___) ___-____" at bounding box center [411, 257] width 137 height 28
paste input "801) 304-3264"
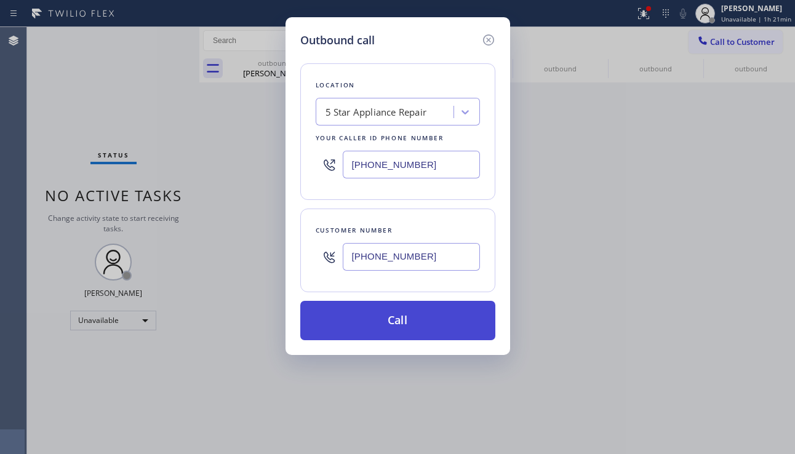
type input "[PHONE_NUMBER]"
click at [397, 322] on button "Call" at bounding box center [397, 320] width 195 height 39
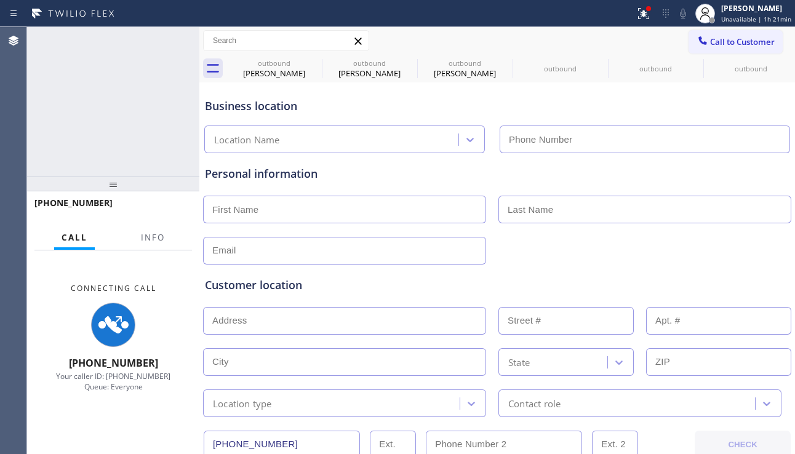
type input "[PHONE_NUMBER]"
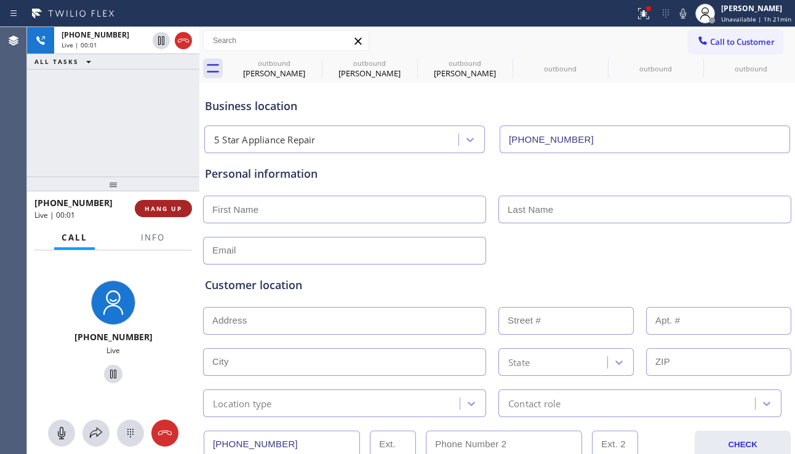
click at [155, 213] on button "HANG UP" at bounding box center [163, 208] width 57 height 17
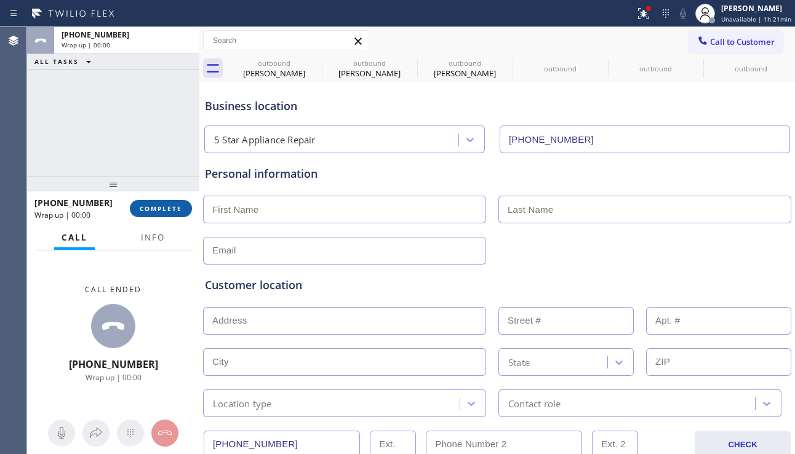
click at [153, 213] on button "COMPLETE" at bounding box center [161, 208] width 62 height 17
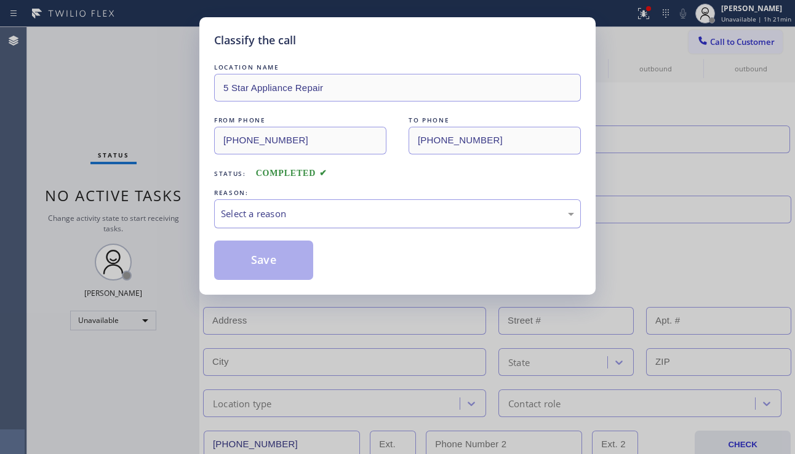
click at [287, 215] on div "Select a reason" at bounding box center [397, 214] width 353 height 14
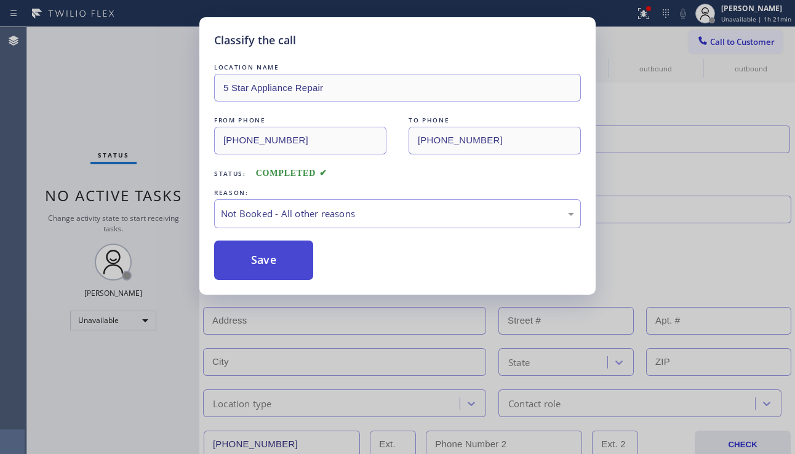
click at [271, 257] on button "Save" at bounding box center [263, 260] width 99 height 39
click at [725, 47] on span "Call to Customer" at bounding box center [742, 41] width 65 height 11
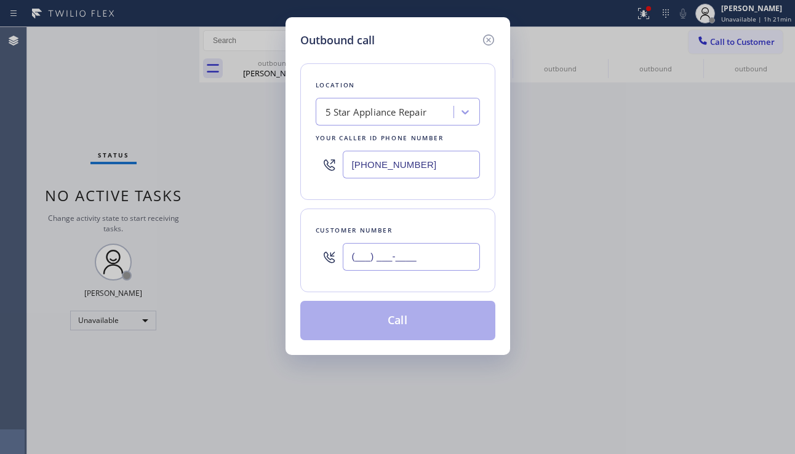
click at [436, 250] on input "(___) ___-____" at bounding box center [411, 257] width 137 height 28
paste input "951) 614-4998"
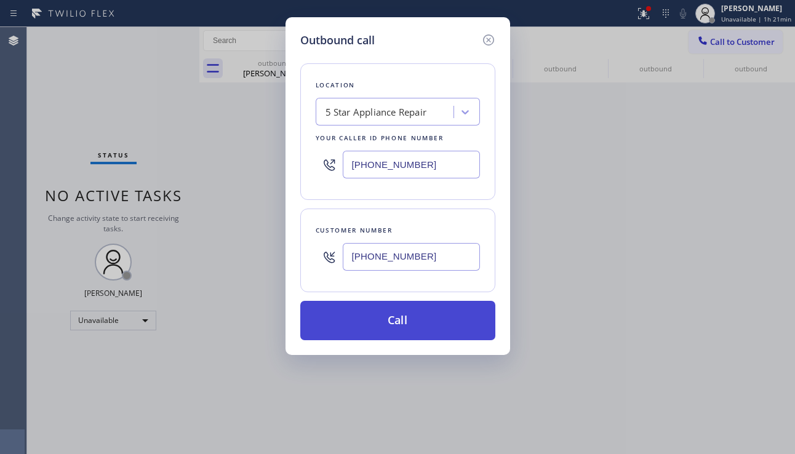
type input "[PHONE_NUMBER]"
click at [409, 317] on button "Call" at bounding box center [397, 320] width 195 height 39
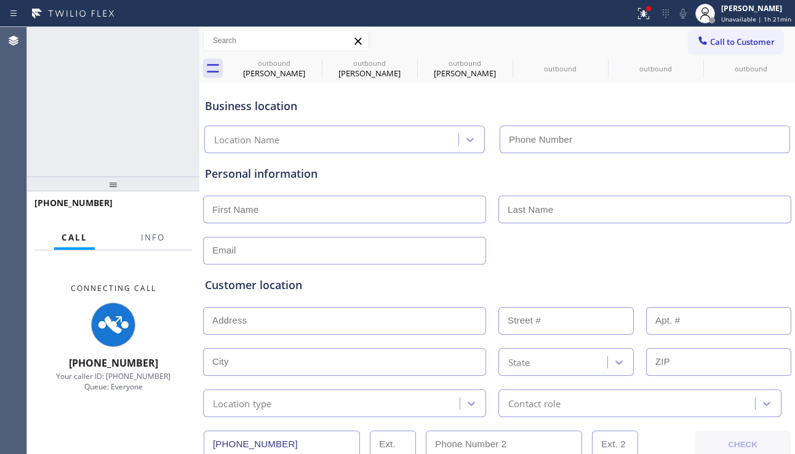
type input "[PHONE_NUMBER]"
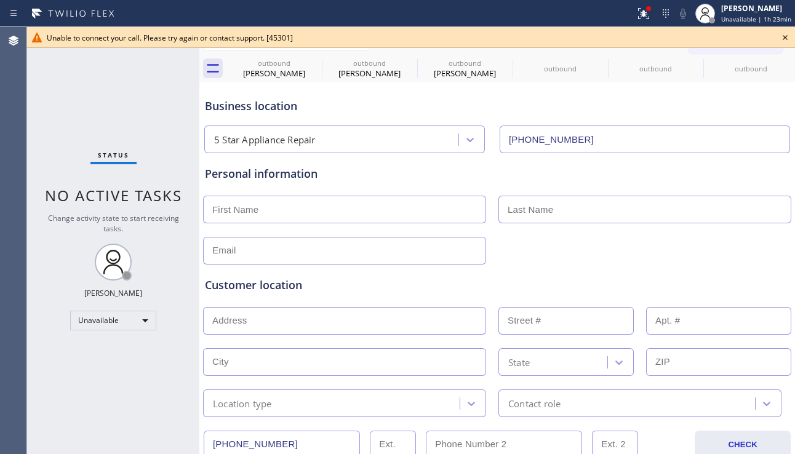
click at [783, 40] on icon at bounding box center [785, 37] width 15 height 15
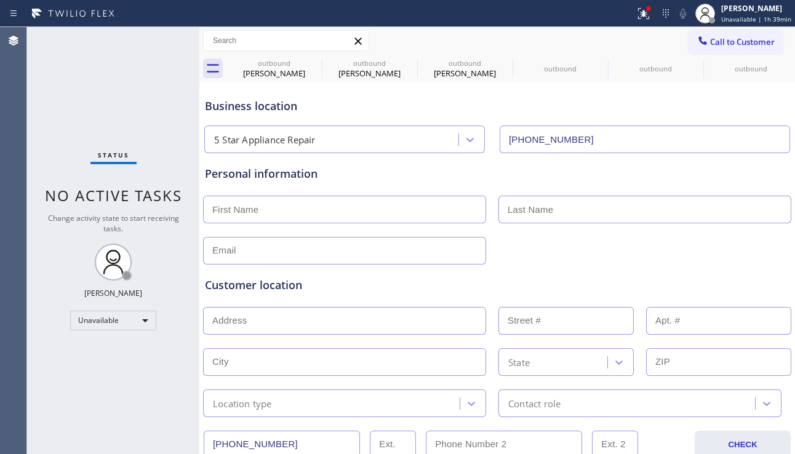
click at [57, 116] on div "Status No active tasks Change activity state to start receiving tasks. [PERSON_…" at bounding box center [113, 240] width 172 height 427
click at [314, 62] on icon at bounding box center [313, 62] width 11 height 11
click at [0, 0] on icon at bounding box center [0, 0] width 0 height 0
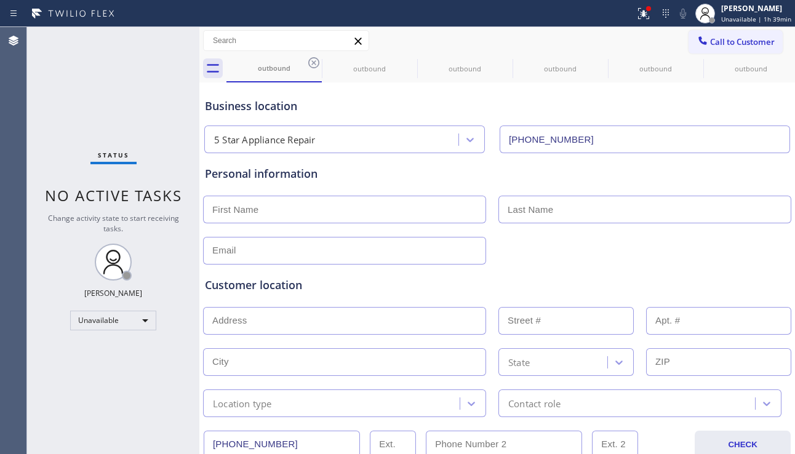
click at [314, 62] on icon at bounding box center [313, 62] width 11 height 11
click at [0, 0] on icon at bounding box center [0, 0] width 0 height 0
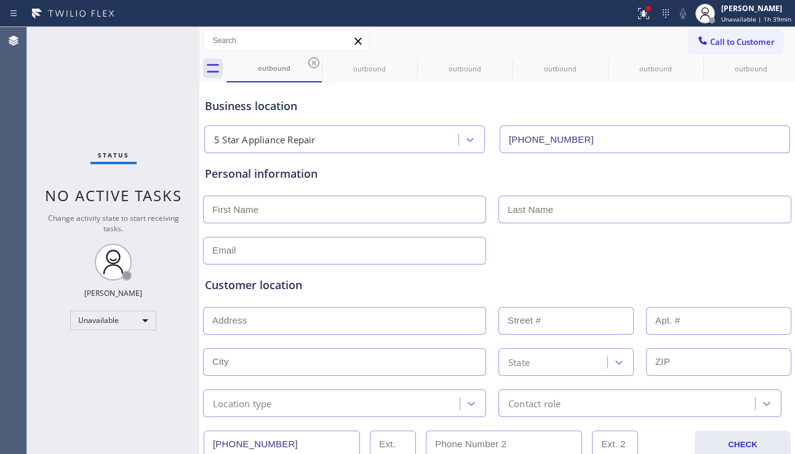
click at [0, 0] on icon at bounding box center [0, 0] width 0 height 0
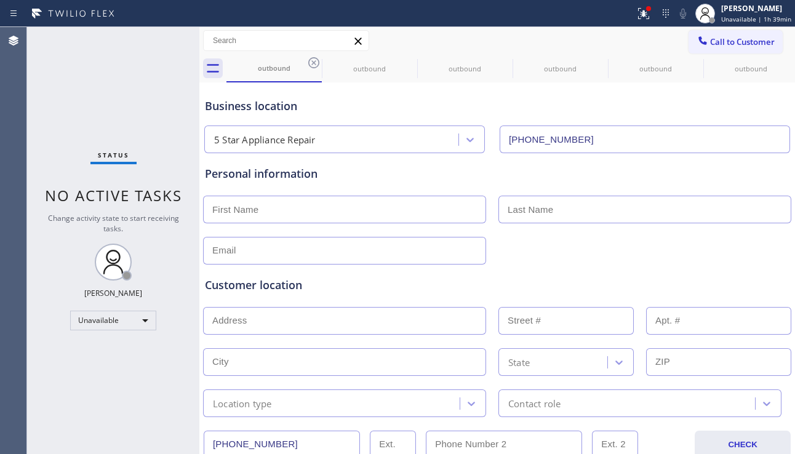
click at [0, 0] on icon at bounding box center [0, 0] width 0 height 0
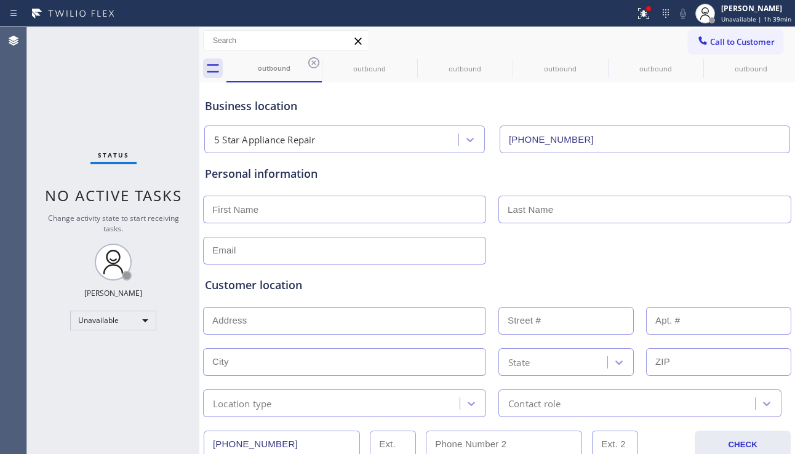
click at [0, 0] on icon at bounding box center [0, 0] width 0 height 0
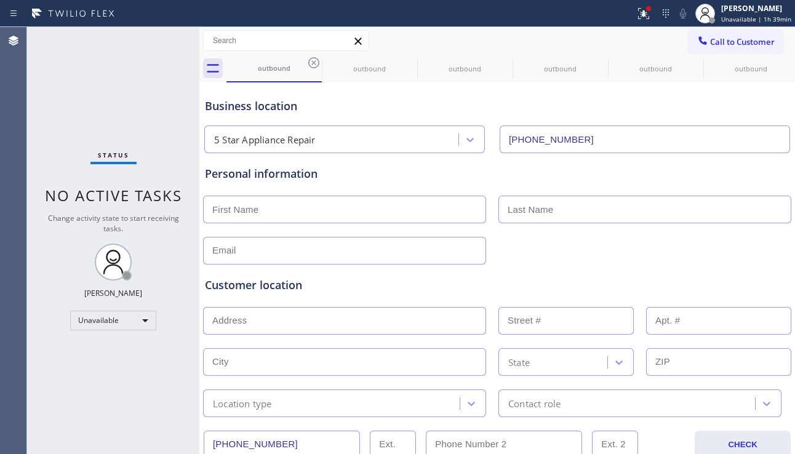
click at [0, 0] on icon at bounding box center [0, 0] width 0 height 0
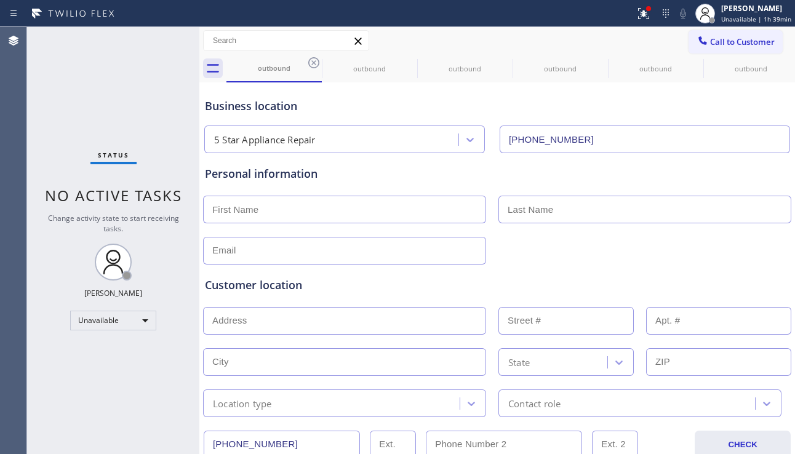
click at [0, 0] on icon at bounding box center [0, 0] width 0 height 0
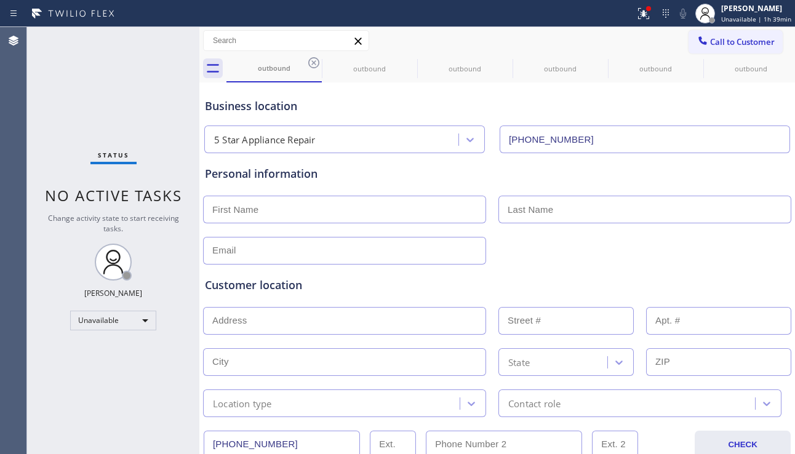
click at [0, 0] on icon at bounding box center [0, 0] width 0 height 0
click at [319, 65] on icon at bounding box center [313, 62] width 11 height 11
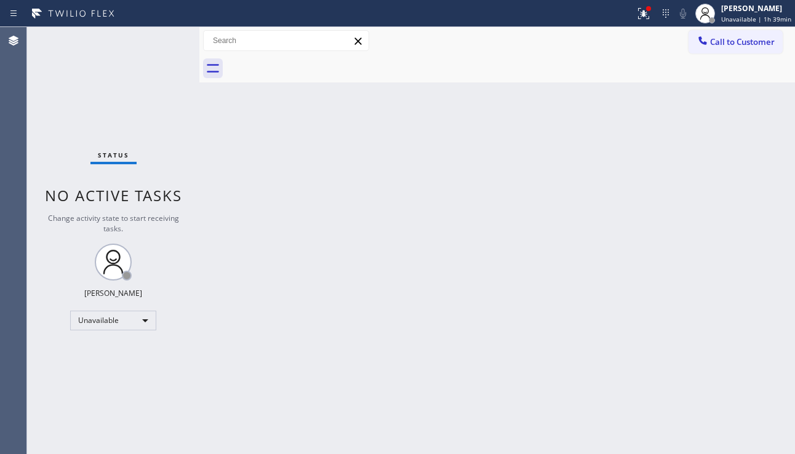
click at [397, 133] on div "Back to Dashboard Change Sender ID Customers Technicians Select a contact Outbo…" at bounding box center [496, 240] width 595 height 427
click at [630, 16] on div at bounding box center [643, 13] width 27 height 15
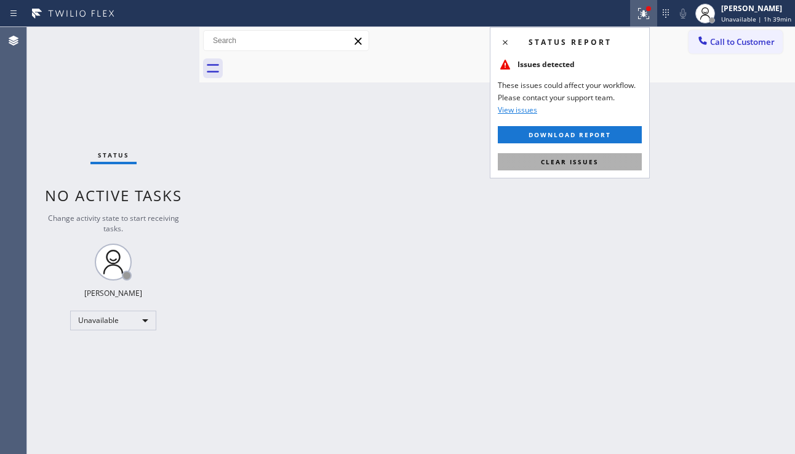
click at [540, 157] on button "Clear issues" at bounding box center [570, 161] width 144 height 17
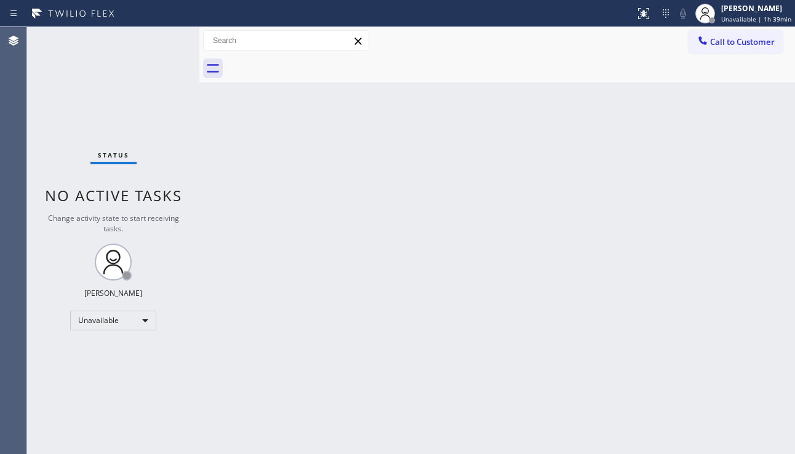
click at [499, 179] on div "Back to Dashboard Change Sender ID Customers Technicians Select a contact Outbo…" at bounding box center [496, 240] width 595 height 427
click at [386, 215] on div "Back to Dashboard Change Sender ID Customers Technicians Select a contact Outbo…" at bounding box center [496, 240] width 595 height 427
click at [745, 304] on div "Back to Dashboard Change Sender ID Customers Technicians Select a contact Outbo…" at bounding box center [496, 240] width 595 height 427
drag, startPoint x: 718, startPoint y: 294, endPoint x: 720, endPoint y: 279, distance: 15.0
click at [718, 293] on div "Back to Dashboard Change Sender ID Customers Technicians Select a contact Outbo…" at bounding box center [496, 240] width 595 height 427
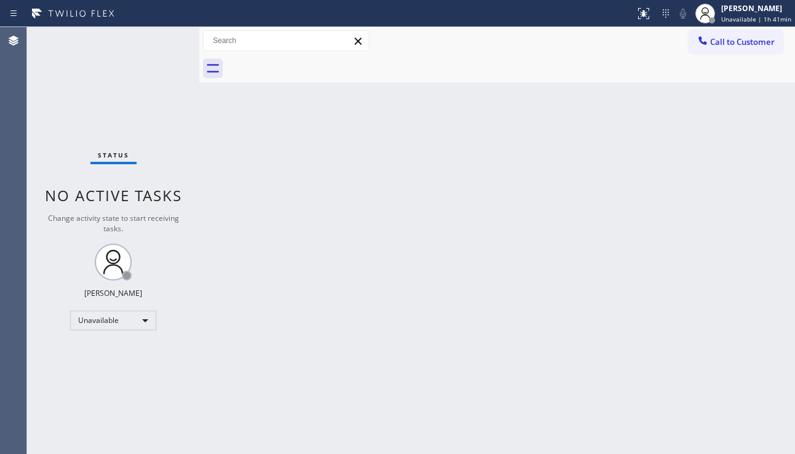
click at [312, 211] on div "Back to Dashboard Change Sender ID Customers Technicians Select a contact Outbo…" at bounding box center [496, 240] width 595 height 427
click at [720, 274] on div "Back to Dashboard Change Sender ID Customers Technicians Select a contact Outbo…" at bounding box center [496, 240] width 595 height 427
click at [709, 50] on button "Call to Customer" at bounding box center [735, 41] width 94 height 23
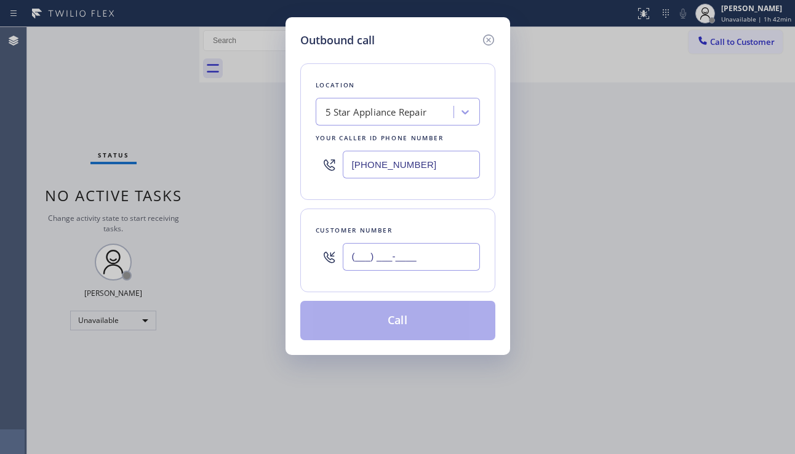
click at [410, 260] on input "(___) ___-____" at bounding box center [411, 257] width 137 height 28
paste input "760) 275-8976"
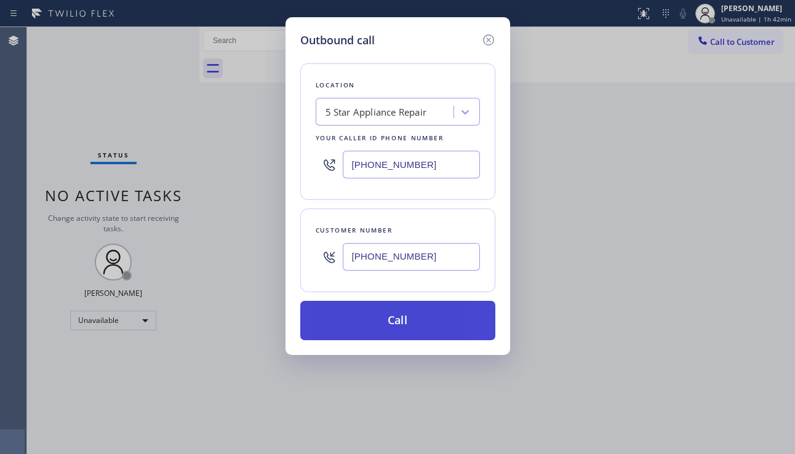
type input "[PHONE_NUMBER]"
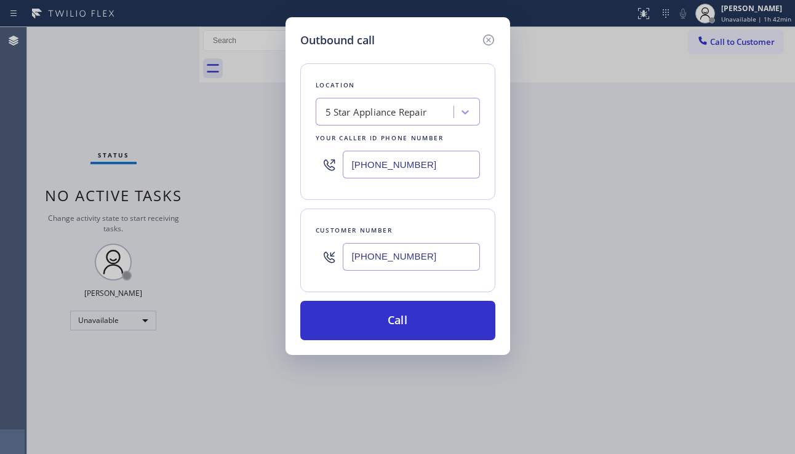
drag, startPoint x: 396, startPoint y: 326, endPoint x: 260, endPoint y: 183, distance: 197.5
click at [395, 325] on button "Call" at bounding box center [397, 320] width 195 height 39
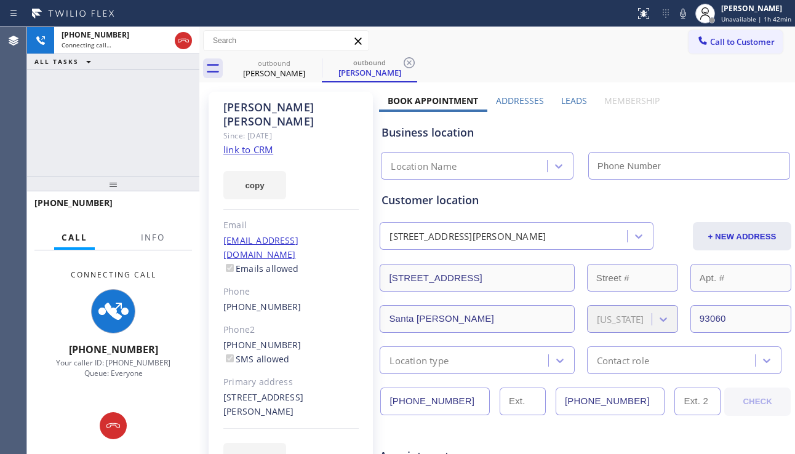
type input "[PHONE_NUMBER]"
click at [568, 102] on label "Leads" at bounding box center [574, 101] width 26 height 12
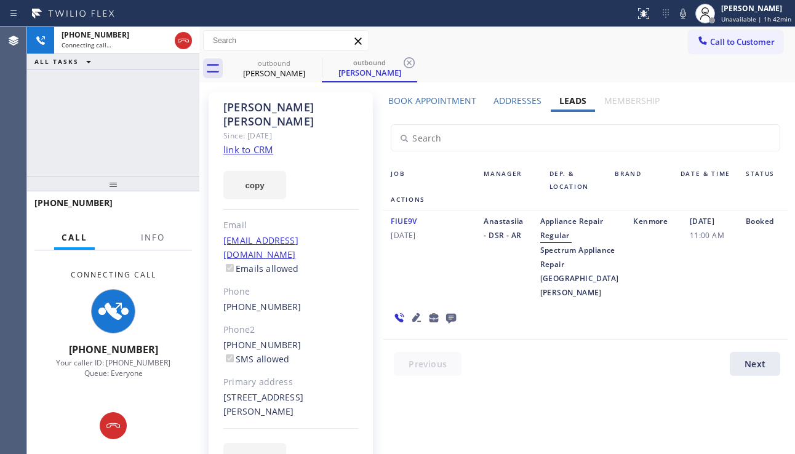
click at [413, 322] on icon at bounding box center [416, 317] width 9 height 9
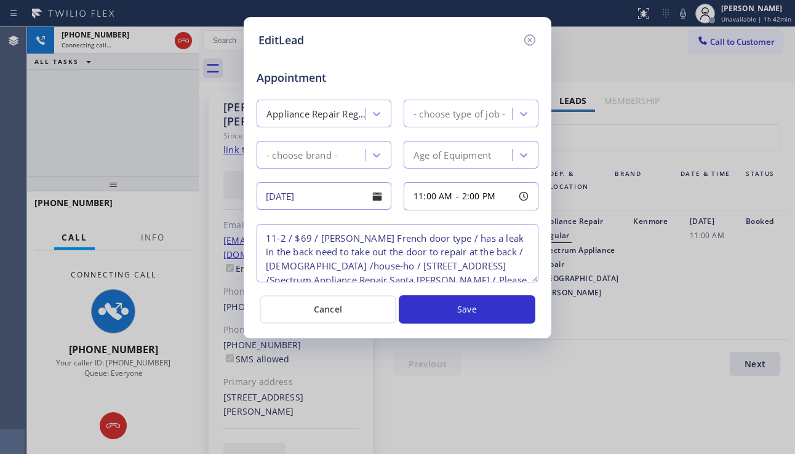
type textarea "11-2 / $69 / [PERSON_NAME] French door type / has a leak in the back need to ta…"
click at [530, 42] on icon at bounding box center [529, 40] width 15 height 15
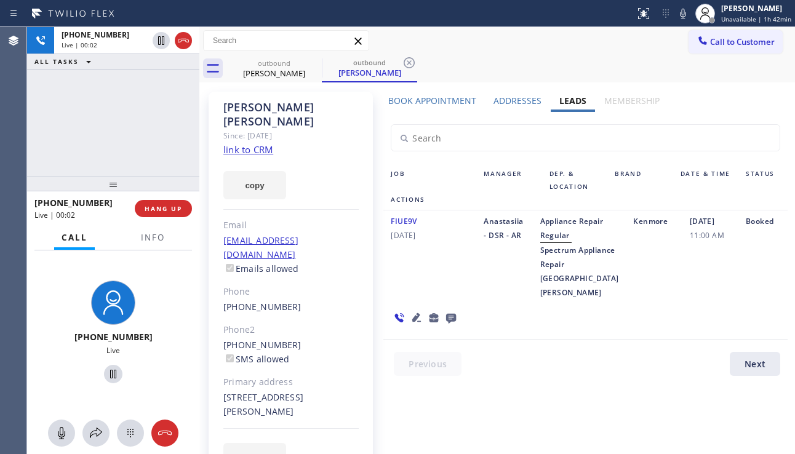
click at [763, 314] on div "FIUE9V [DATE] Anastasiia - DSR - AR Appliance Repair Regular Spectrum Appliance…" at bounding box center [585, 274] width 404 height 129
click at [150, 204] on span "HANG UP" at bounding box center [164, 208] width 38 height 9
click at [151, 209] on span "HANG UP" at bounding box center [164, 208] width 38 height 9
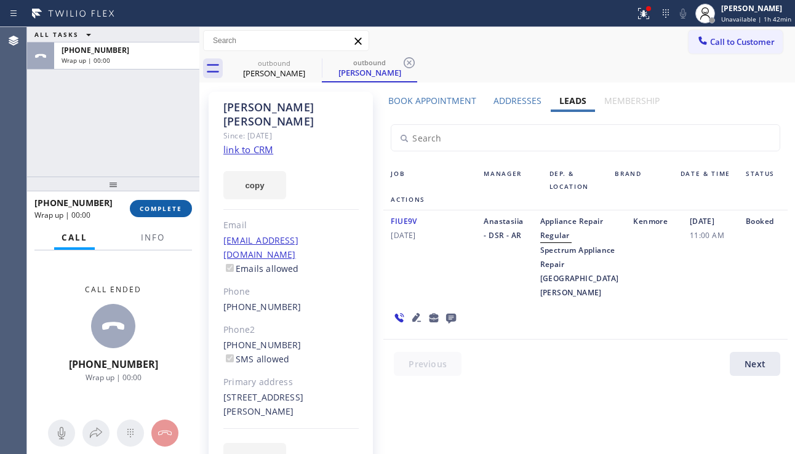
click at [151, 209] on span "COMPLETE" at bounding box center [161, 208] width 42 height 9
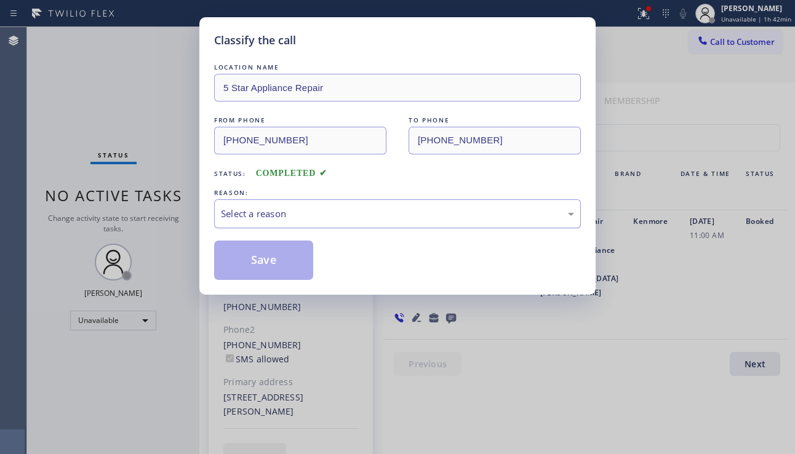
click at [300, 205] on div "Select a reason" at bounding box center [397, 213] width 367 height 29
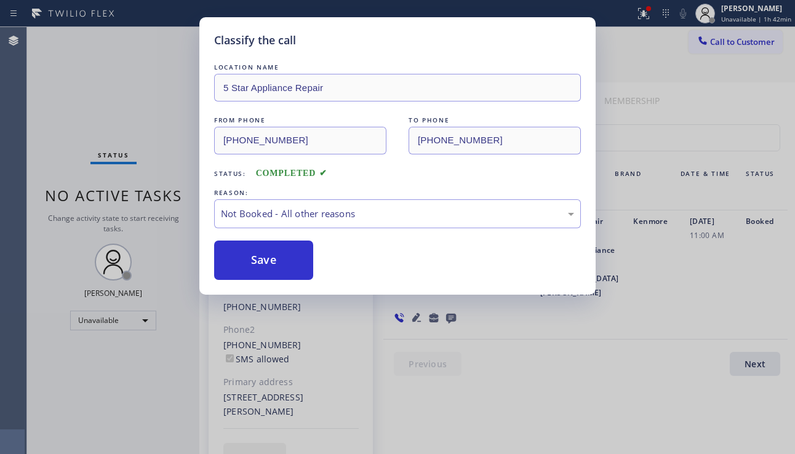
click at [277, 266] on button "Save" at bounding box center [263, 260] width 99 height 39
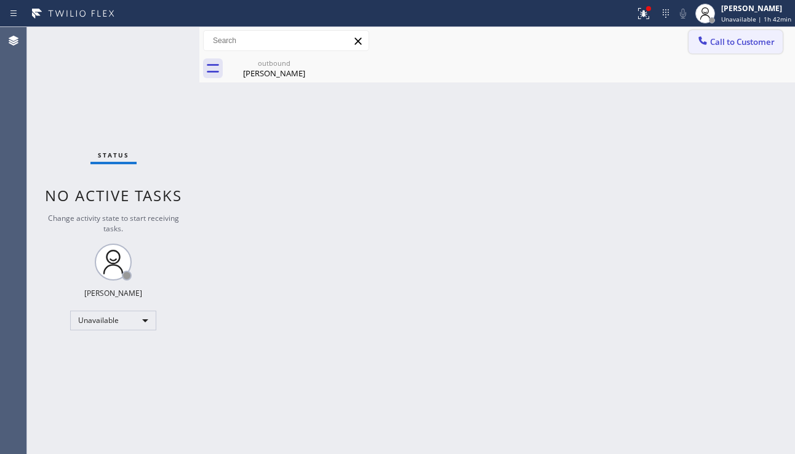
click at [720, 49] on button "Call to Customer" at bounding box center [735, 41] width 94 height 23
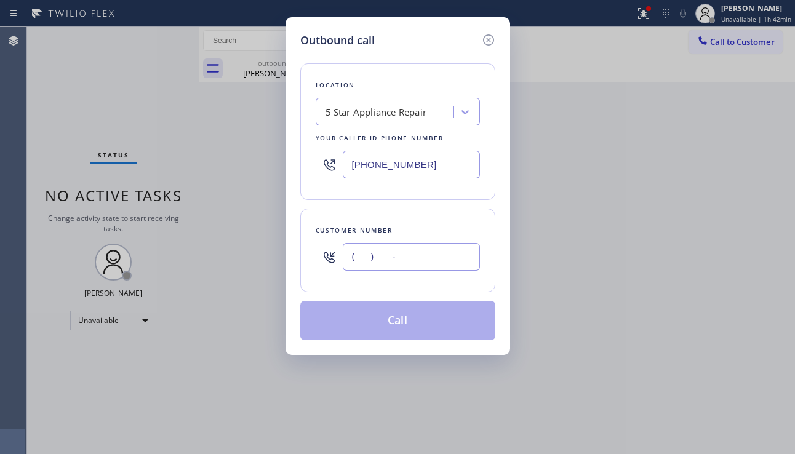
click at [392, 261] on input "(___) ___-____" at bounding box center [411, 257] width 137 height 28
paste input "602) 828-8853"
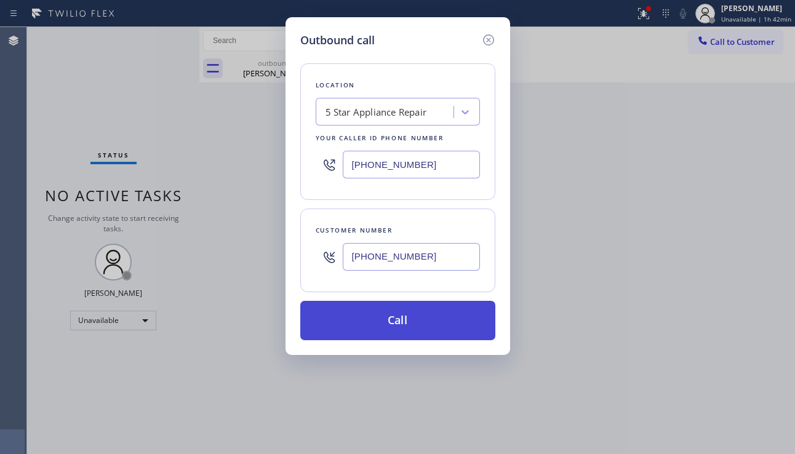
type input "[PHONE_NUMBER]"
click at [394, 326] on button "Call" at bounding box center [397, 320] width 195 height 39
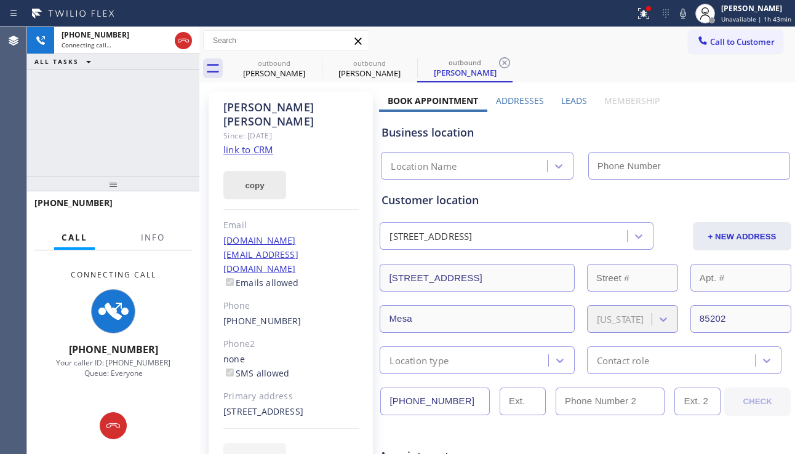
type input "[PHONE_NUMBER]"
click at [732, 116] on div "Business location 5 Star Appliance Repair [PHONE_NUMBER]" at bounding box center [585, 146] width 413 height 68
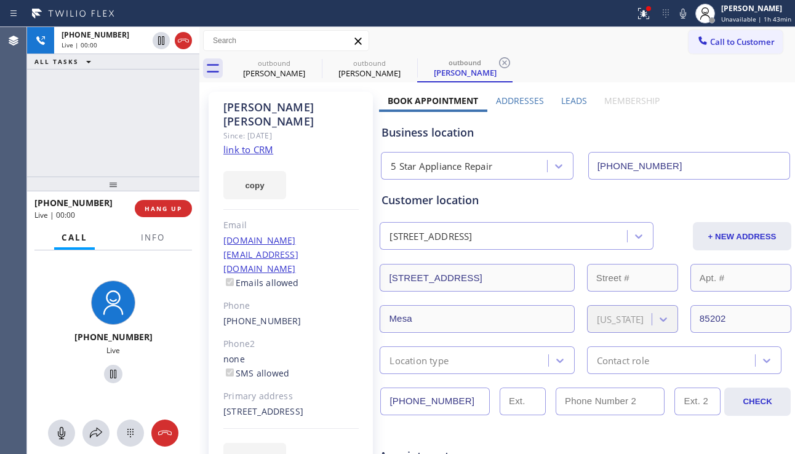
click at [704, 139] on div "Business location" at bounding box center [585, 132] width 408 height 17
click at [160, 207] on span "HANG UP" at bounding box center [164, 208] width 38 height 9
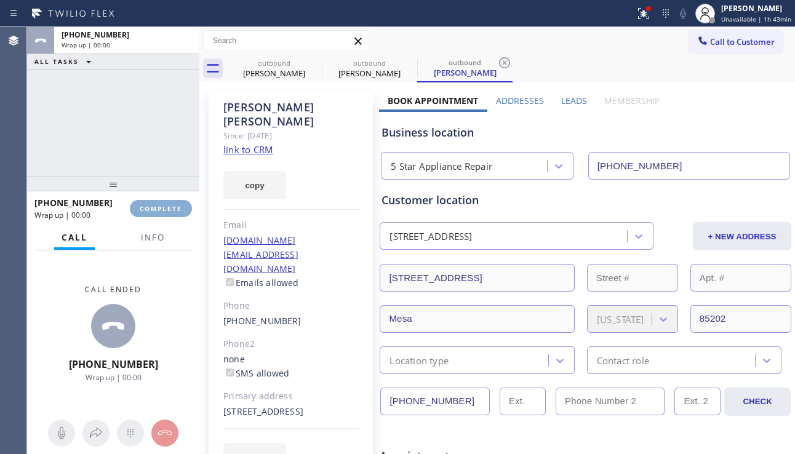
click at [160, 207] on span "COMPLETE" at bounding box center [161, 208] width 42 height 9
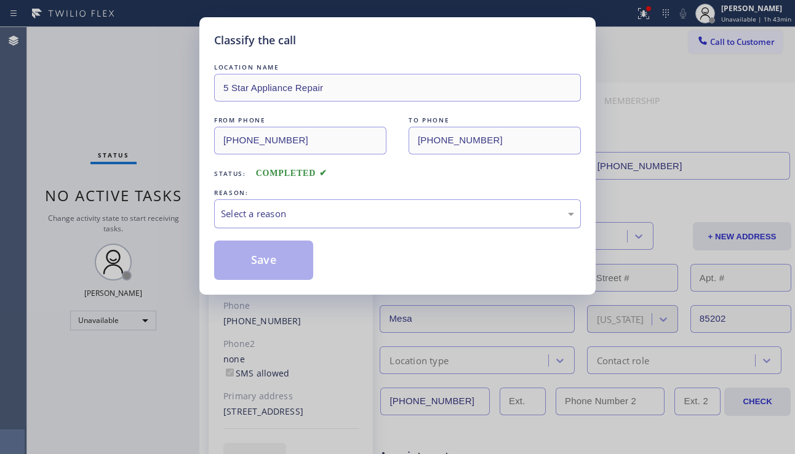
click at [348, 210] on div "Select a reason" at bounding box center [397, 214] width 353 height 14
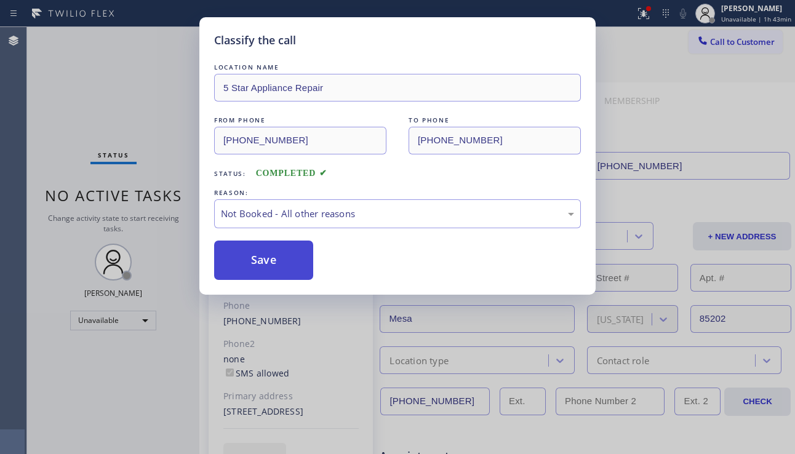
click at [291, 264] on button "Save" at bounding box center [263, 260] width 99 height 39
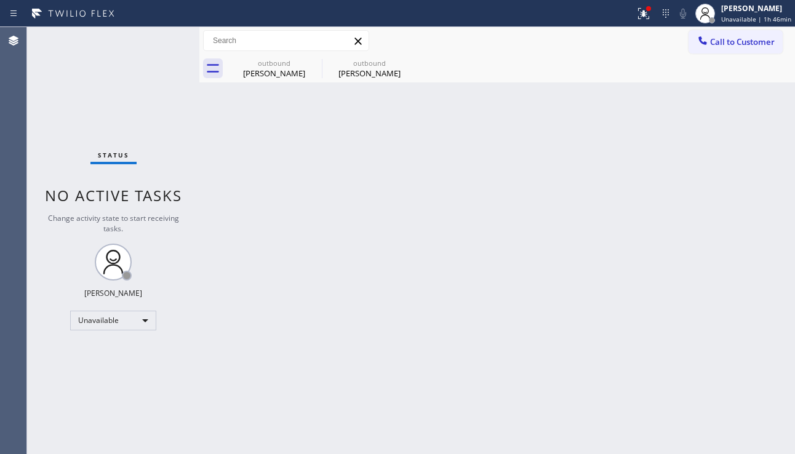
drag, startPoint x: 719, startPoint y: 307, endPoint x: 458, endPoint y: 390, distance: 273.7
click at [720, 307] on div "Back to Dashboard Change Sender ID Customers Technicians Select a contact Outbo…" at bounding box center [496, 240] width 595 height 427
drag, startPoint x: 439, startPoint y: 244, endPoint x: 447, endPoint y: 240, distance: 8.3
click at [439, 243] on div "Back to Dashboard Change Sender ID Customers Technicians Select a contact Outbo…" at bounding box center [496, 240] width 595 height 427
click at [760, 38] on span "Call to Customer" at bounding box center [742, 41] width 65 height 11
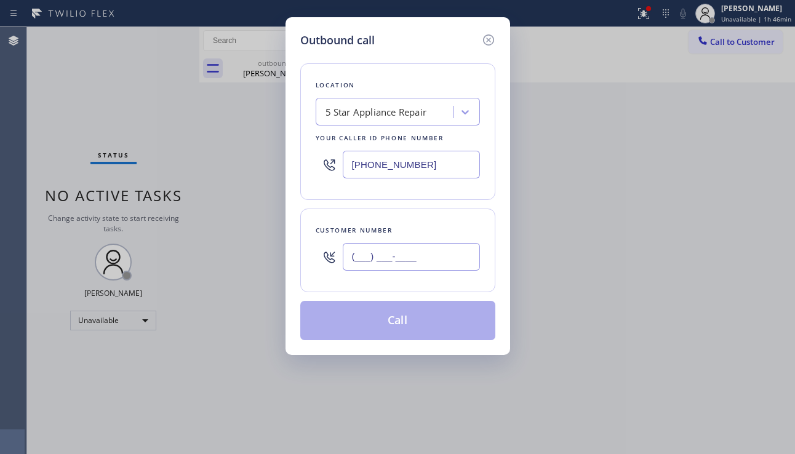
click at [376, 258] on input "(___) ___-____" at bounding box center [411, 257] width 137 height 28
paste input "402) 430-1004"
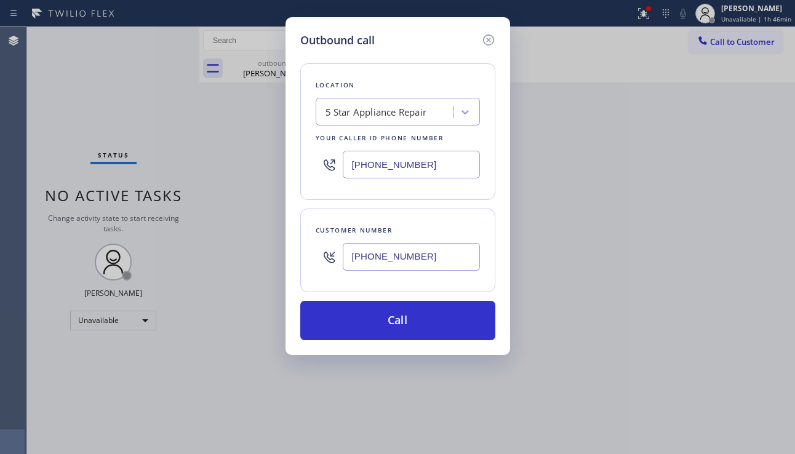
type input "[PHONE_NUMBER]"
click at [405, 117] on div "5 Star Appliance Repair" at bounding box center [375, 112] width 101 height 14
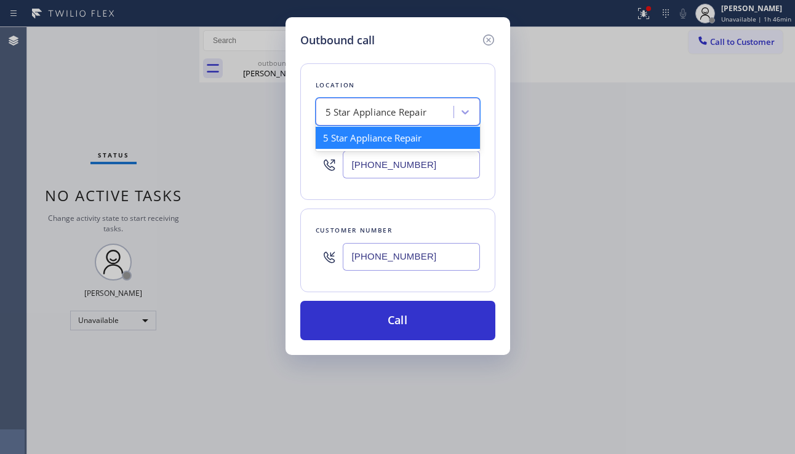
paste input "Viking Repair Pro"
type input "Viking Repair Pro"
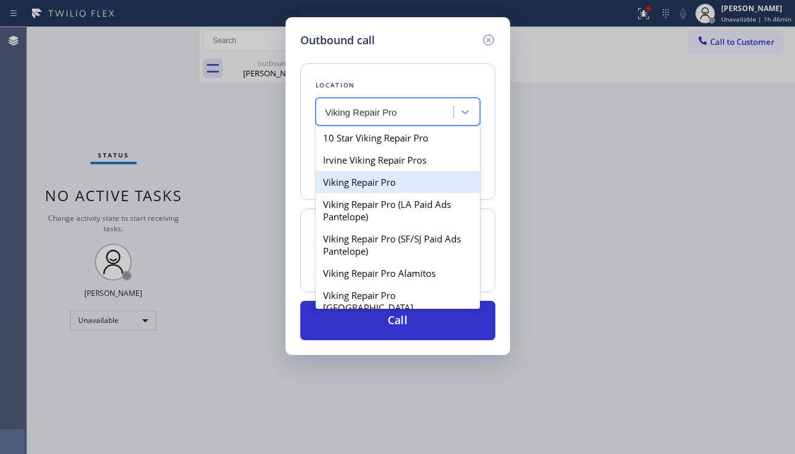
click at [370, 180] on div "Viking Repair Pro" at bounding box center [398, 182] width 164 height 22
type input "[PHONE_NUMBER]"
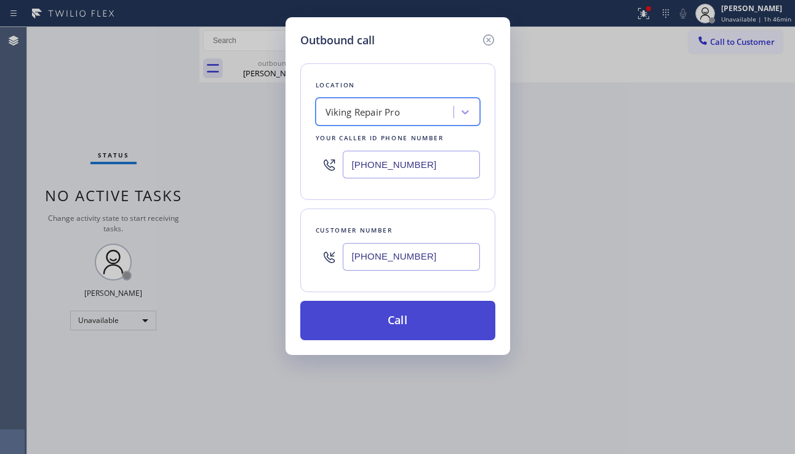
click at [398, 316] on button "Call" at bounding box center [397, 320] width 195 height 39
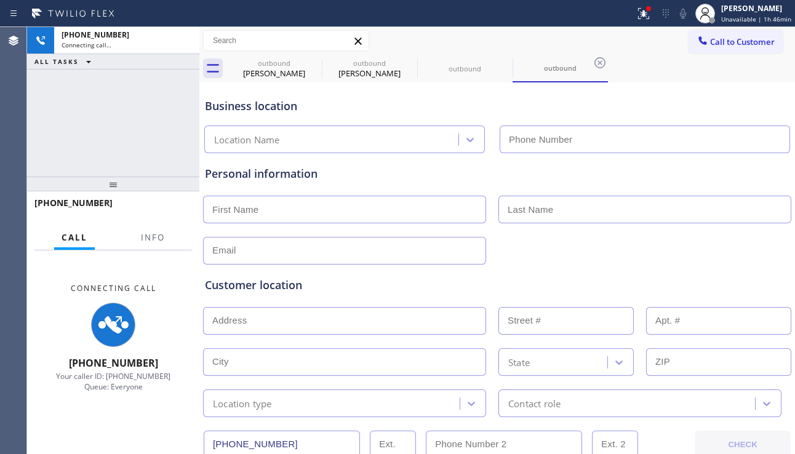
type input "[PHONE_NUMBER]"
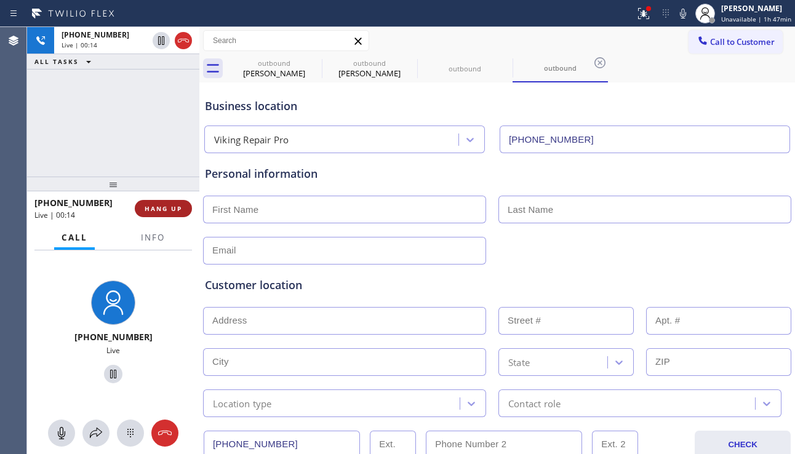
click at [164, 207] on span "HANG UP" at bounding box center [164, 208] width 38 height 9
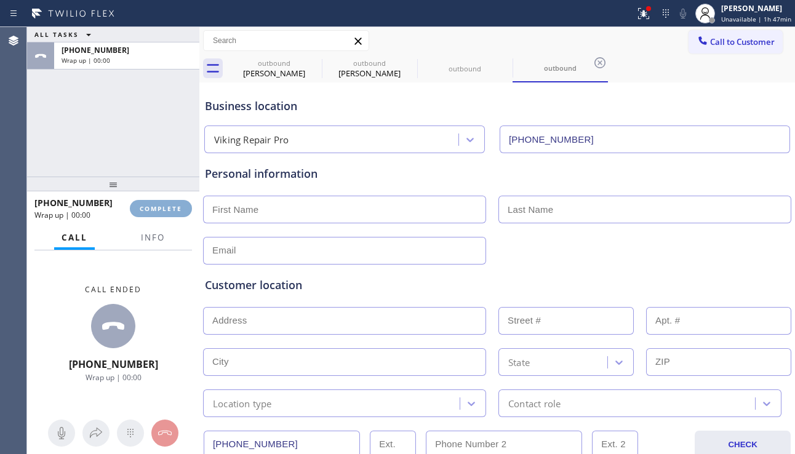
click at [164, 207] on span "COMPLETE" at bounding box center [161, 208] width 42 height 9
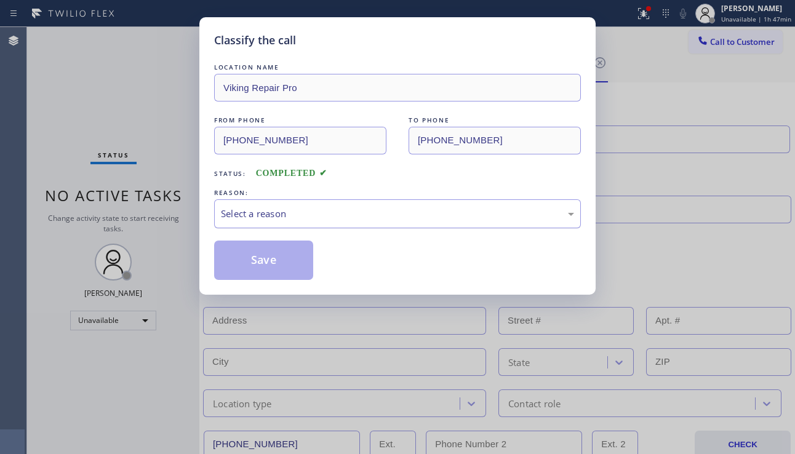
click at [335, 213] on div "Select a reason" at bounding box center [397, 214] width 353 height 14
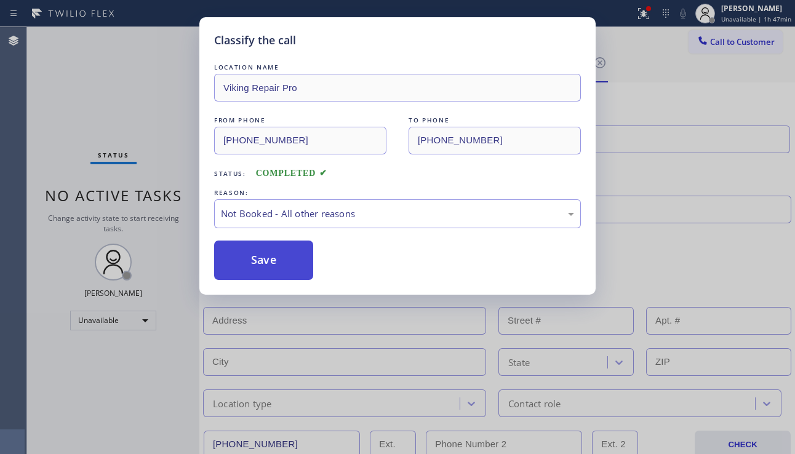
click at [267, 262] on button "Save" at bounding box center [263, 260] width 99 height 39
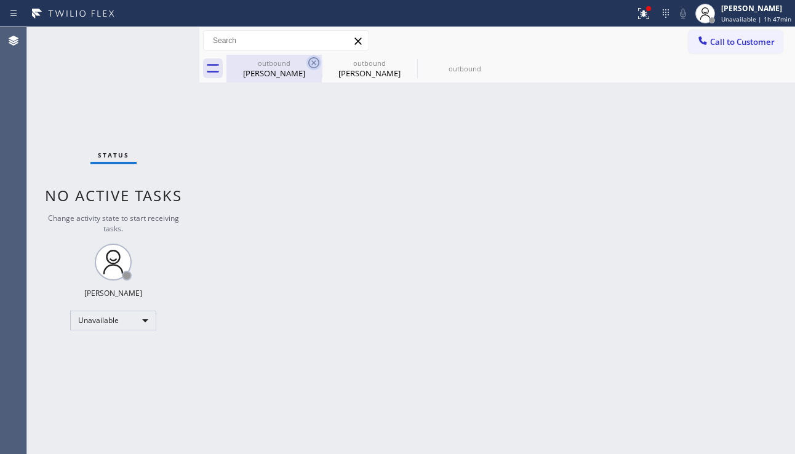
click at [311, 63] on icon at bounding box center [313, 62] width 15 height 15
click at [0, 0] on icon at bounding box center [0, 0] width 0 height 0
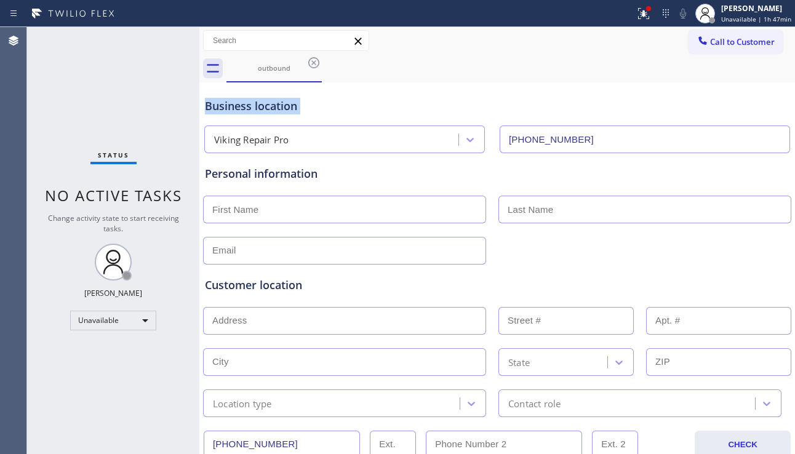
click at [311, 63] on icon at bounding box center [313, 62] width 15 height 15
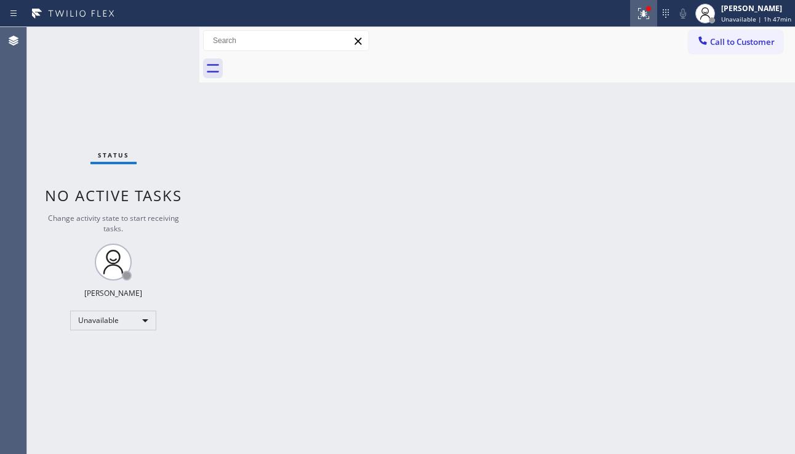
click at [636, 13] on icon at bounding box center [643, 13] width 15 height 15
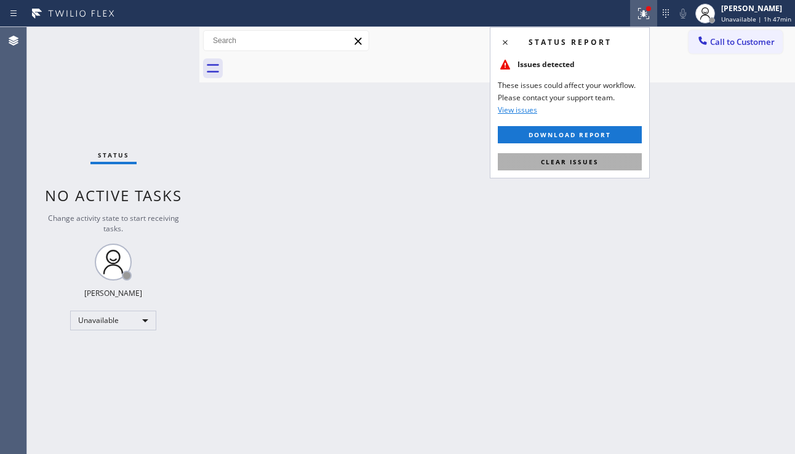
click at [531, 161] on button "Clear issues" at bounding box center [570, 161] width 144 height 17
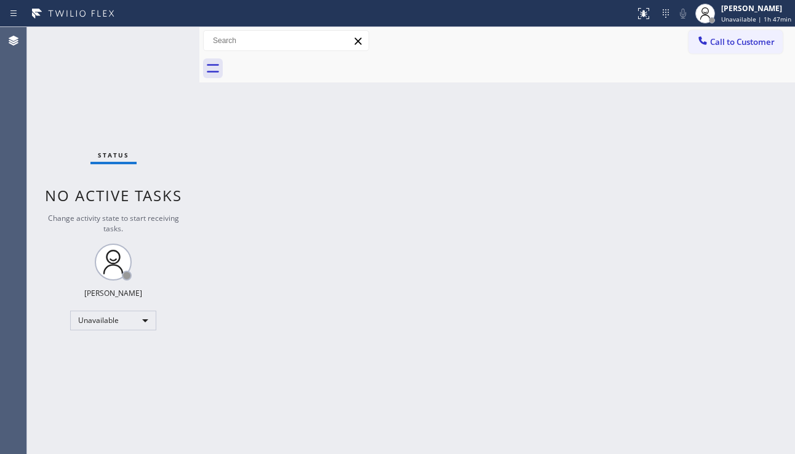
click at [726, 315] on div "Back to Dashboard Change Sender ID Customers Technicians Select a contact Outbo…" at bounding box center [496, 240] width 595 height 427
drag, startPoint x: 474, startPoint y: 195, endPoint x: 648, endPoint y: 121, distance: 189.6
click at [473, 195] on div "Back to Dashboard Change Sender ID Customers Technicians Select a contact Outbo…" at bounding box center [496, 240] width 595 height 427
click at [730, 44] on span "Call to Customer" at bounding box center [742, 41] width 65 height 11
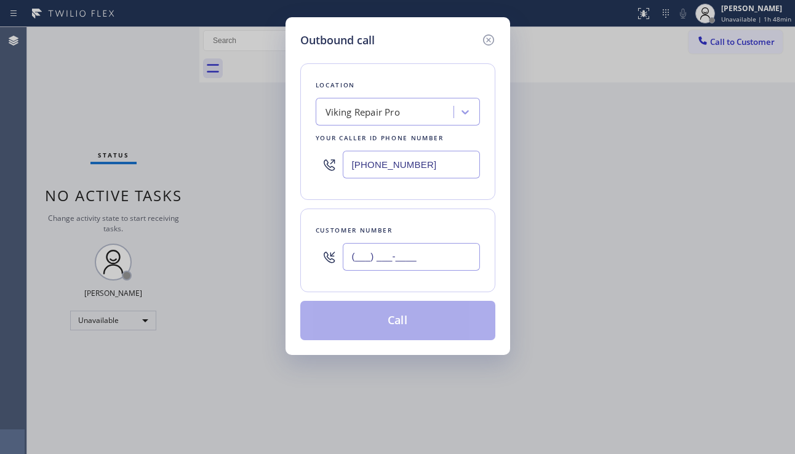
click at [353, 258] on input "(___) ___-____" at bounding box center [411, 257] width 137 height 28
paste input "782) 392-7223"
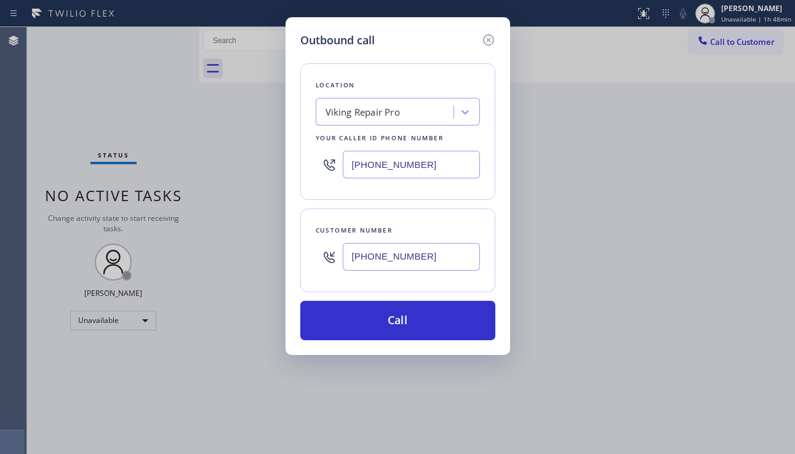
type input "[PHONE_NUMBER]"
click at [362, 98] on div "Viking Repair Pro" at bounding box center [398, 112] width 164 height 28
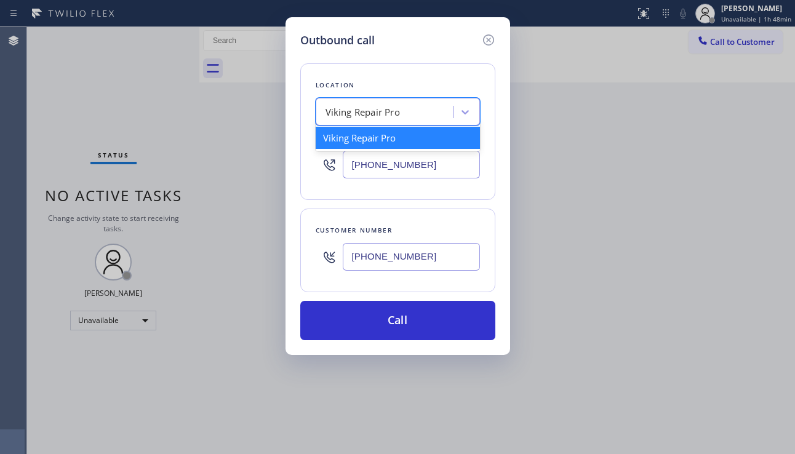
paste input "Seattle Viking Appliance"
type input "Seattle Viking Appliance"
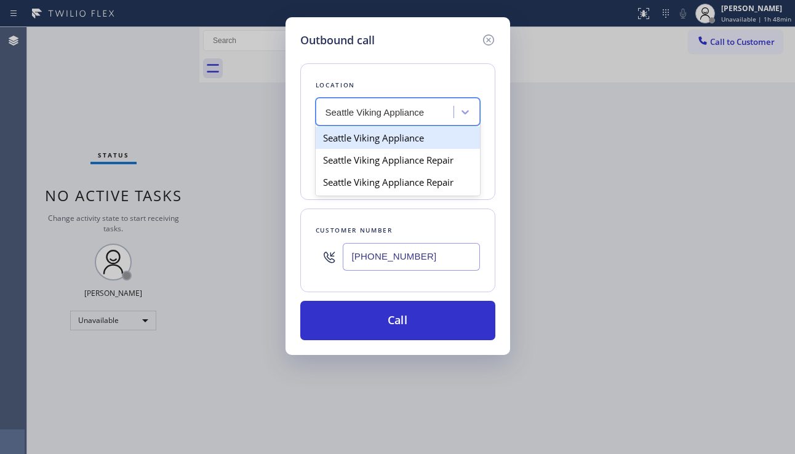
click at [375, 141] on div "Seattle Viking Appliance" at bounding box center [398, 138] width 164 height 22
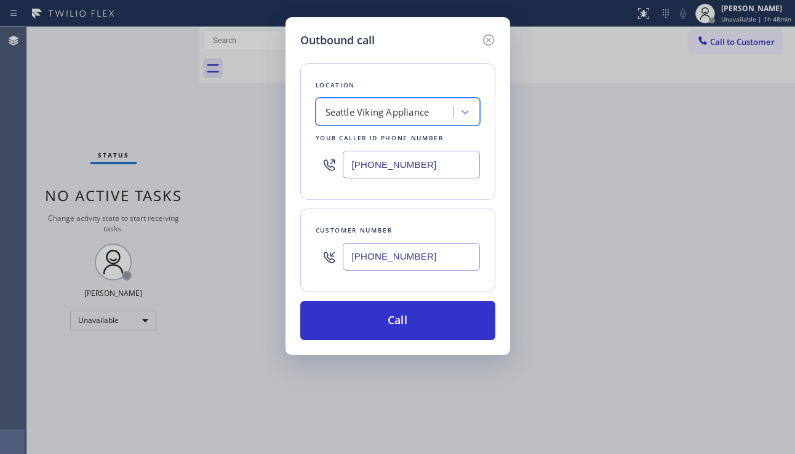
click at [384, 110] on div "Seattle Viking Appliance" at bounding box center [377, 112] width 104 height 14
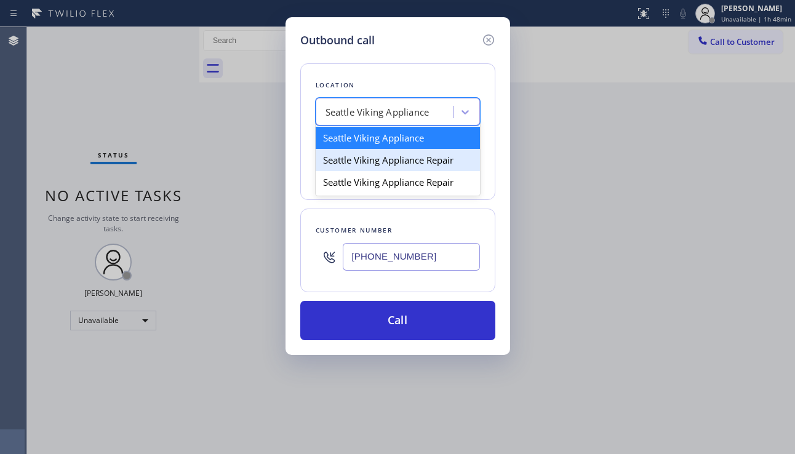
click at [385, 162] on div "Seattle Viking Appliance Repair" at bounding box center [398, 160] width 164 height 22
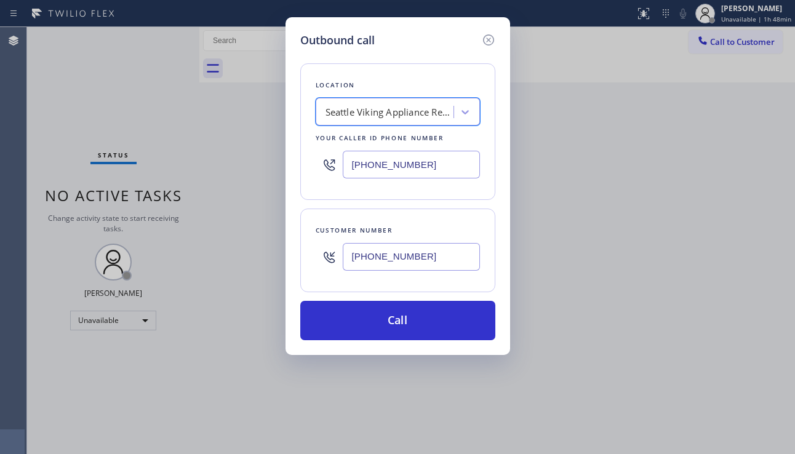
click at [385, 104] on div "Seattle Viking Appliance Repair" at bounding box center [386, 112] width 134 height 22
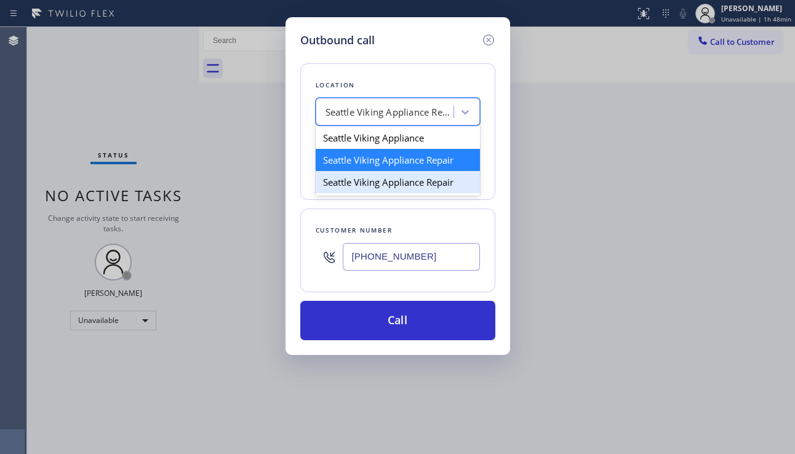
click at [372, 179] on div "Seattle Viking Appliance Repair" at bounding box center [398, 182] width 164 height 22
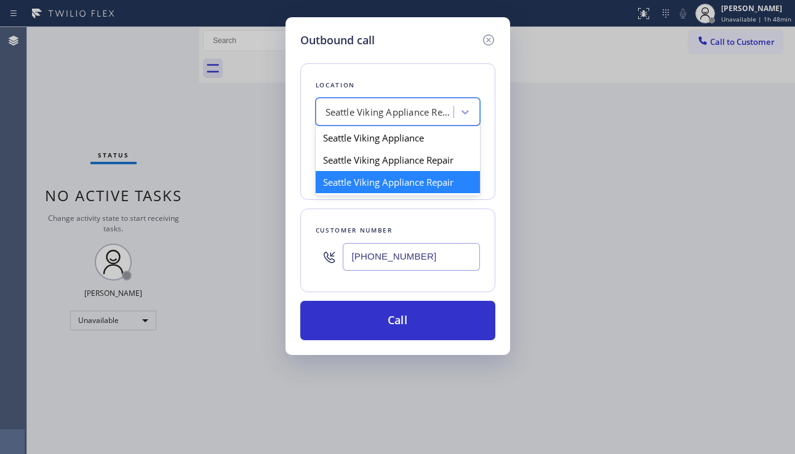
click at [399, 117] on div "Seattle Viking Appliance Repair" at bounding box center [389, 112] width 129 height 14
click at [387, 146] on div "Seattle Viking Appliance" at bounding box center [398, 138] width 164 height 22
type input "[PHONE_NUMBER]"
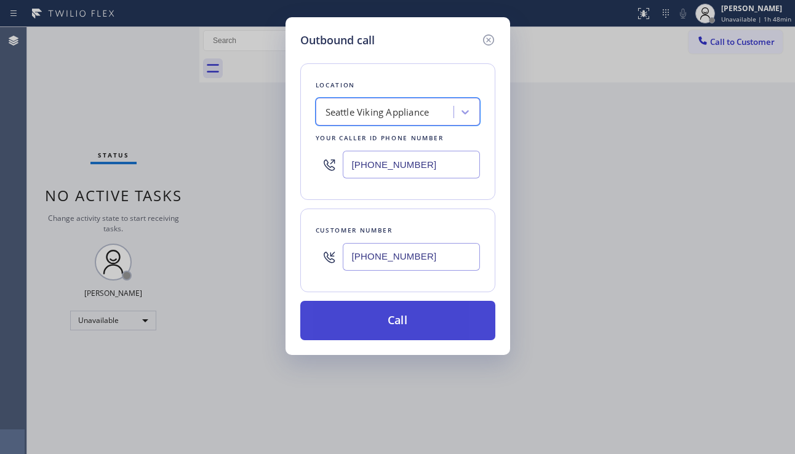
click at [402, 340] on div "Outbound call Location option [GEOGRAPHIC_DATA] Viking Appliance, selected. 3 r…" at bounding box center [397, 186] width 225 height 338
click at [391, 323] on button "Call" at bounding box center [397, 320] width 195 height 39
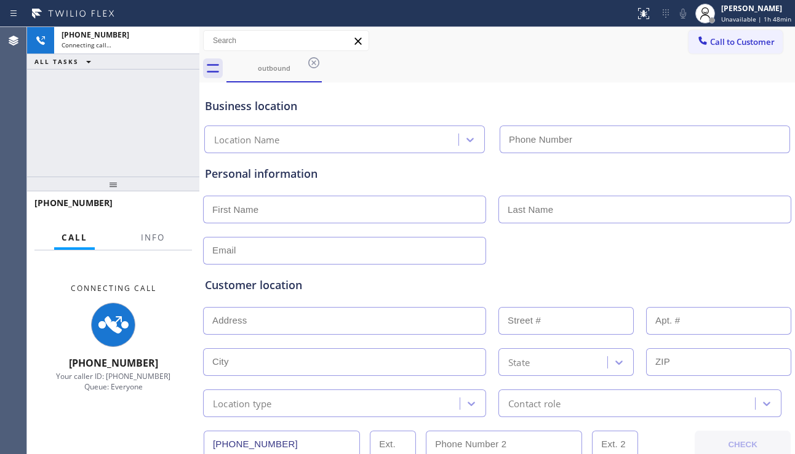
type input "[PHONE_NUMBER]"
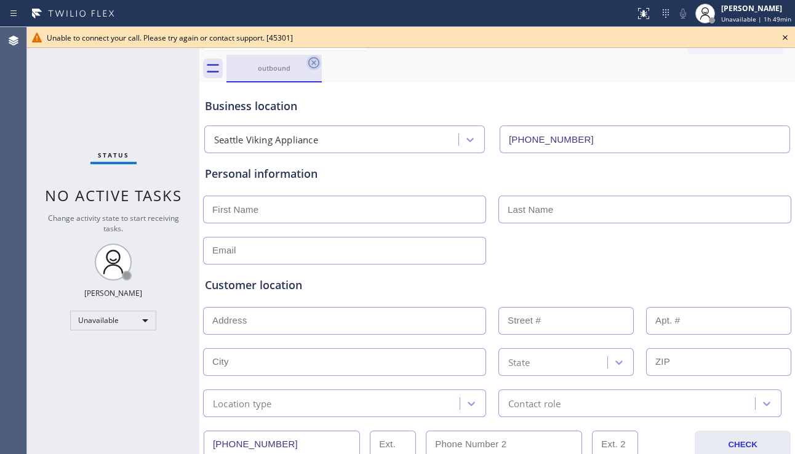
click at [311, 63] on icon at bounding box center [313, 62] width 15 height 15
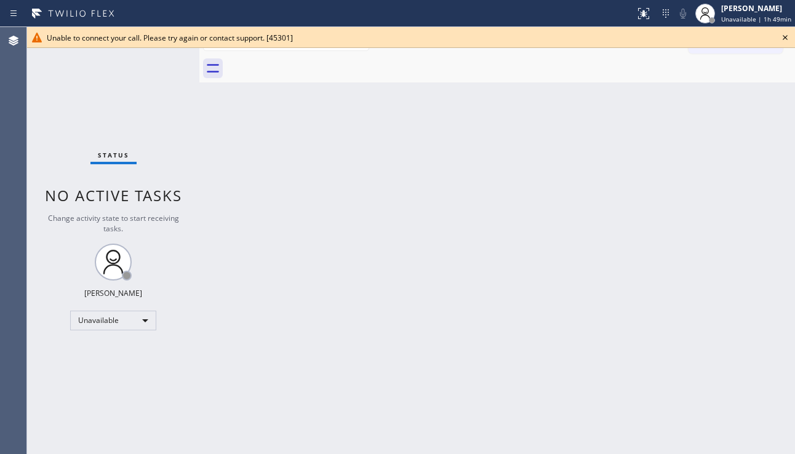
click at [785, 33] on icon at bounding box center [785, 37] width 15 height 15
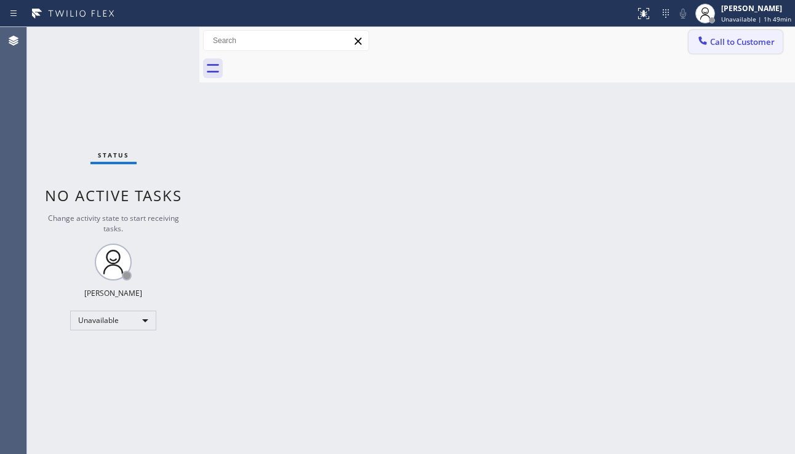
click at [735, 34] on button "Call to Customer" at bounding box center [735, 41] width 94 height 23
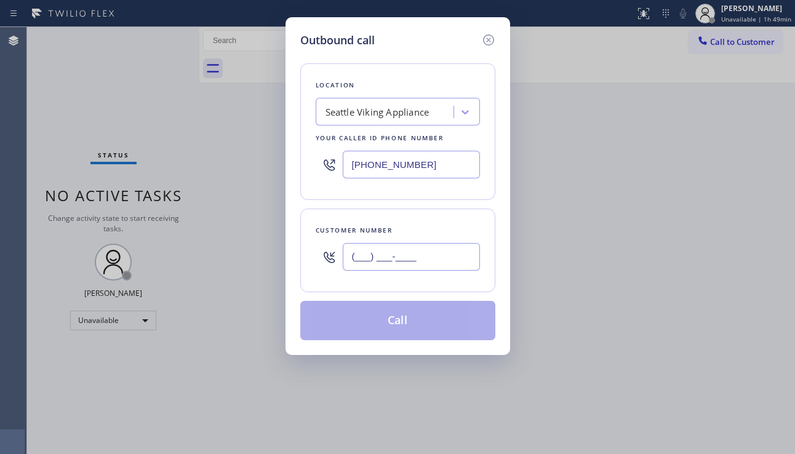
click at [380, 256] on input "(___) ___-____" at bounding box center [411, 257] width 137 height 28
paste input "917) 880-5334"
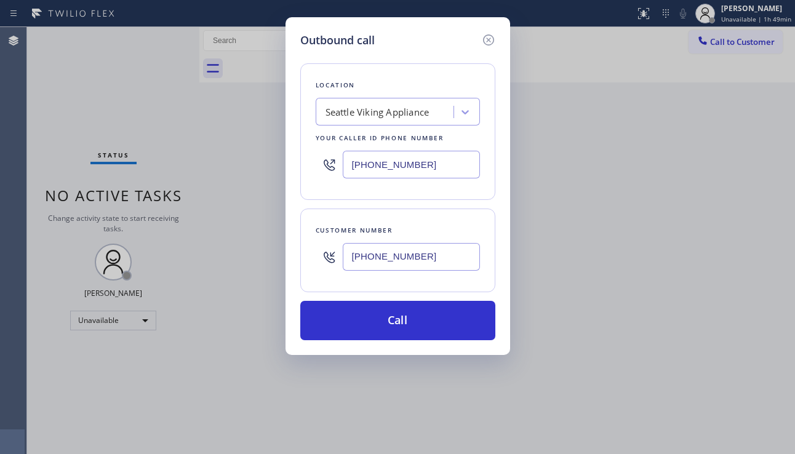
type input "[PHONE_NUMBER]"
click at [373, 109] on div "Seattle Viking Appliance" at bounding box center [377, 112] width 104 height 14
type input "5 star appliance repair"
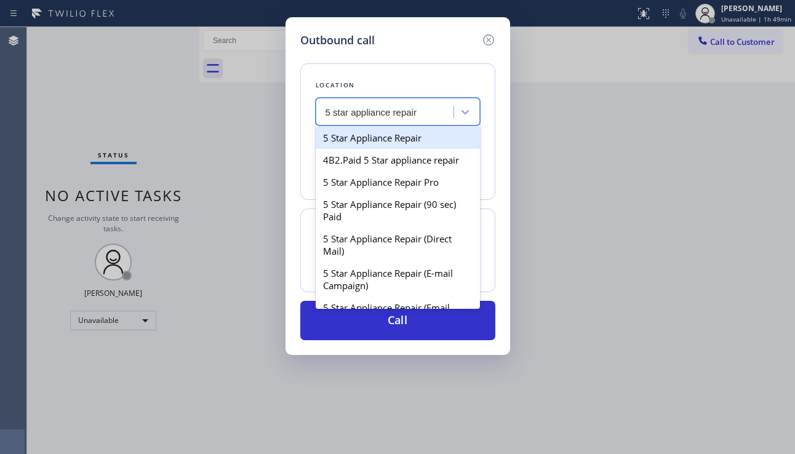
click at [378, 143] on div "5 Star Appliance Repair" at bounding box center [398, 138] width 164 height 22
type input "[PHONE_NUMBER]"
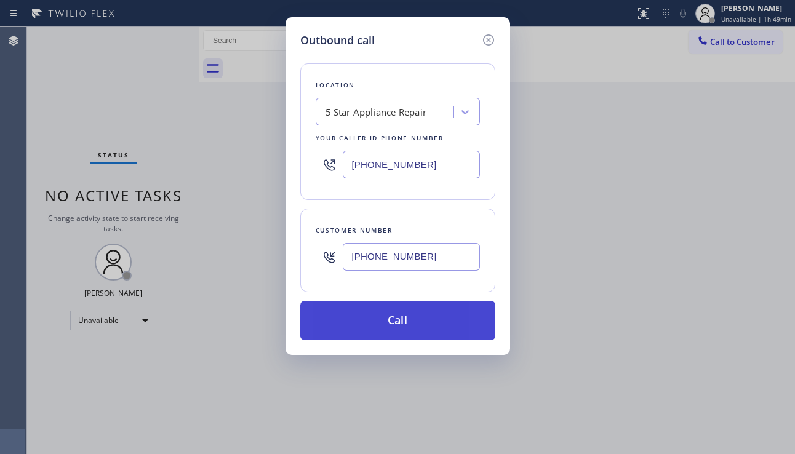
drag, startPoint x: 381, startPoint y: 312, endPoint x: 193, endPoint y: 165, distance: 238.8
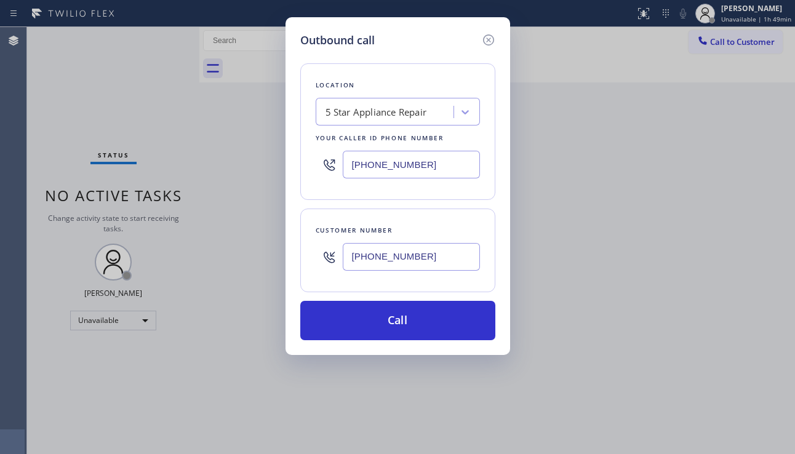
click at [380, 312] on button "Call" at bounding box center [397, 320] width 195 height 39
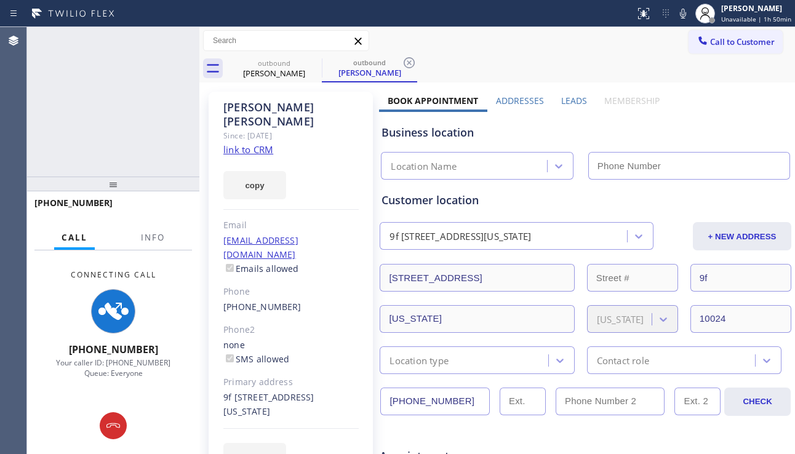
type input "[PHONE_NUMBER]"
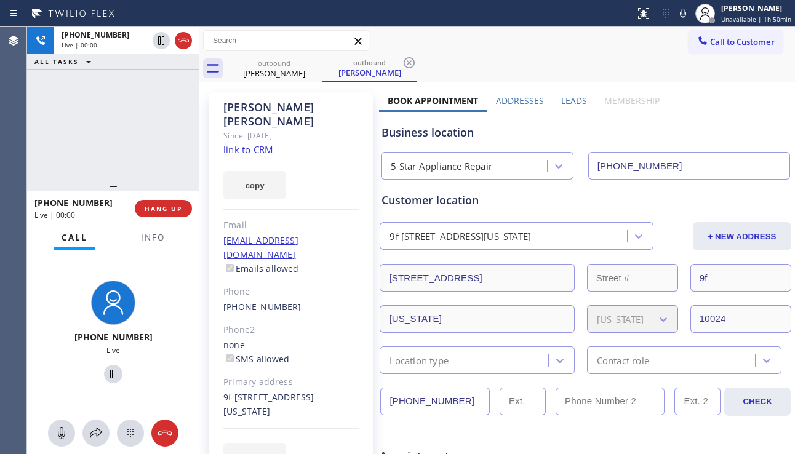
click at [65, 142] on div "[PHONE_NUMBER] Live | 00:00 ALL TASKS ALL TASKS ACTIVE TASKS TASKS IN WRAP UP" at bounding box center [113, 101] width 172 height 149
click at [164, 209] on span "HANG UP" at bounding box center [164, 208] width 38 height 9
click at [161, 233] on div "[PHONE_NUMBER] Live | 00:05 HANG UP Call Info [PHONE_NUMBER] Live Context Queue…" at bounding box center [113, 322] width 172 height 263
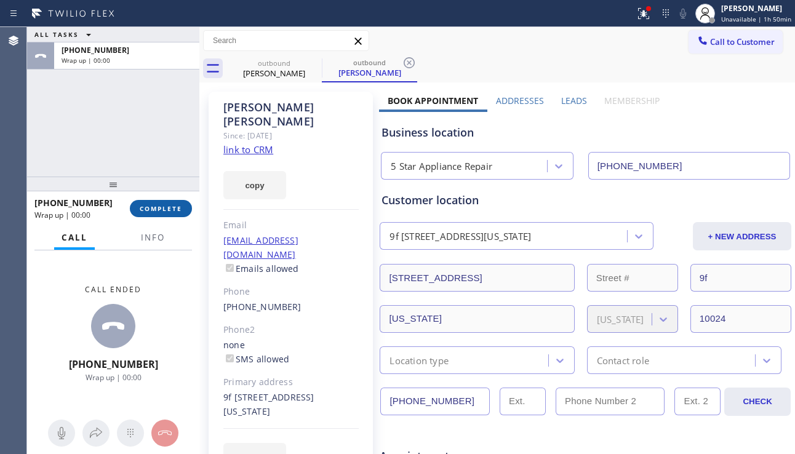
click at [164, 215] on button "COMPLETE" at bounding box center [161, 208] width 62 height 17
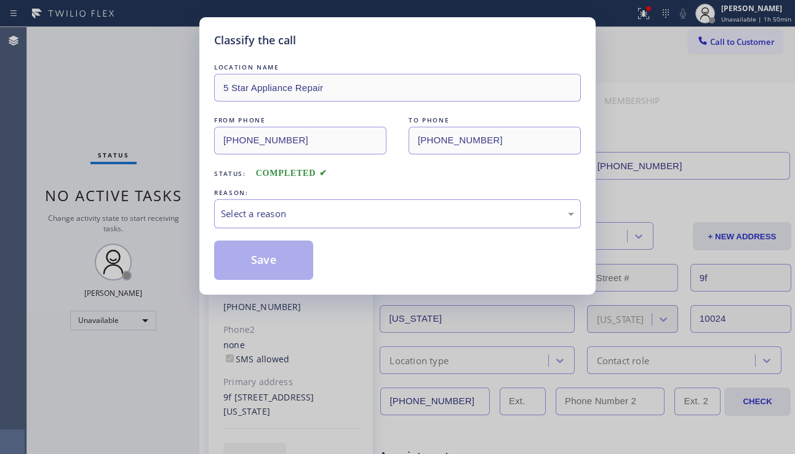
click at [349, 215] on div "Select a reason" at bounding box center [397, 214] width 353 height 14
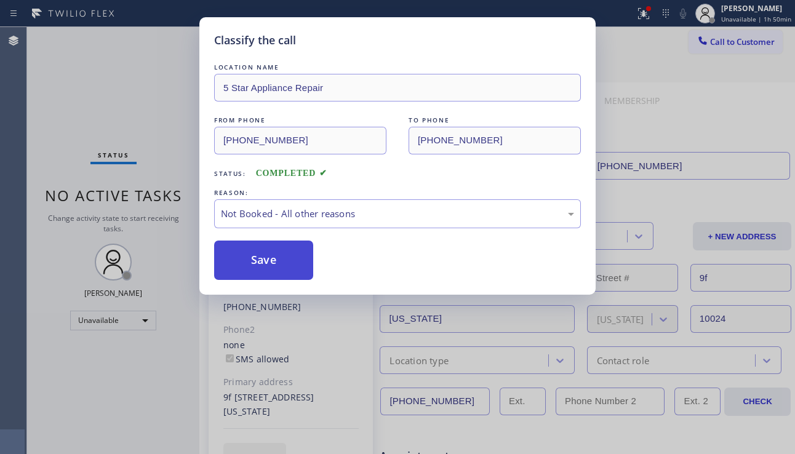
drag, startPoint x: 280, startPoint y: 268, endPoint x: 301, endPoint y: 263, distance: 20.8
click at [279, 268] on button "Save" at bounding box center [263, 260] width 99 height 39
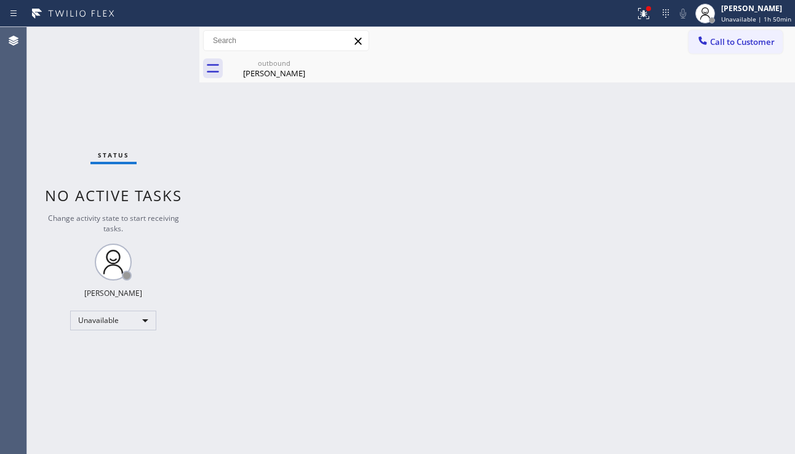
drag, startPoint x: 720, startPoint y: 46, endPoint x: 715, endPoint y: 52, distance: 8.3
click at [720, 47] on span "Call to Customer" at bounding box center [742, 41] width 65 height 11
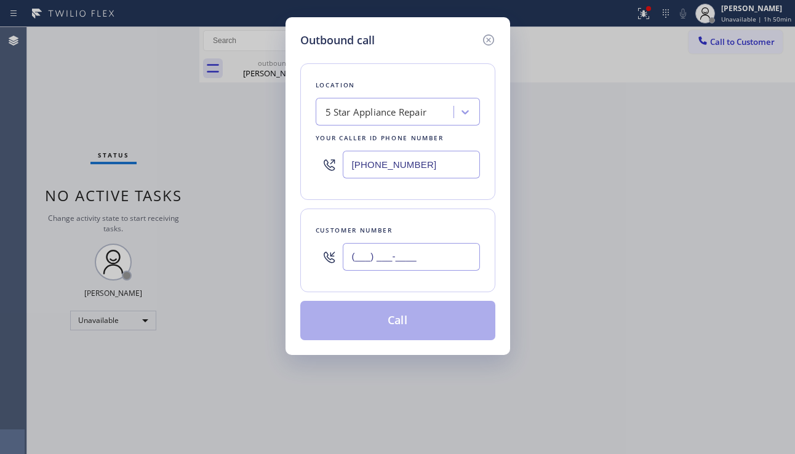
click at [408, 261] on input "(___) ___-____" at bounding box center [411, 257] width 137 height 28
paste input "408) 781-8313"
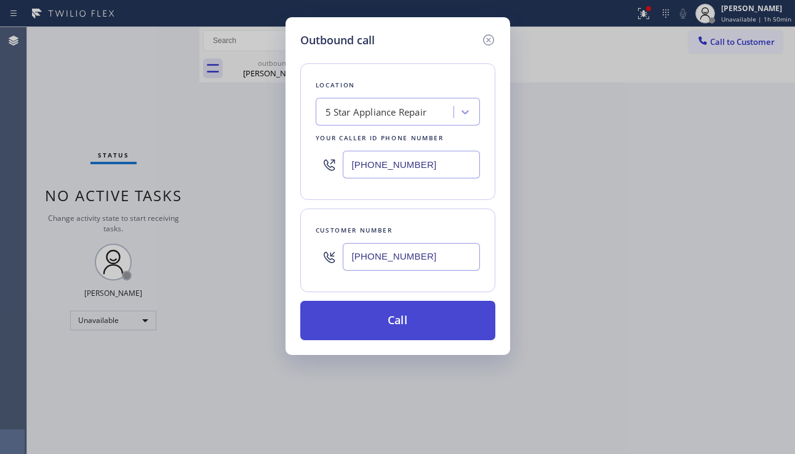
type input "[PHONE_NUMBER]"
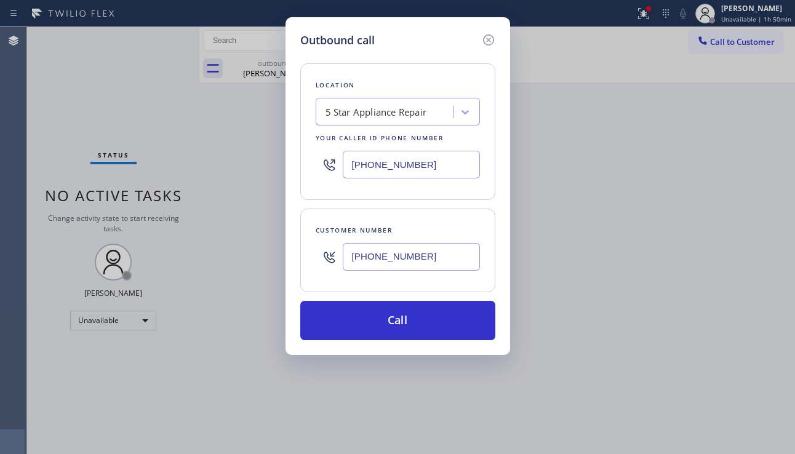
drag, startPoint x: 390, startPoint y: 318, endPoint x: 360, endPoint y: 268, distance: 57.9
click at [388, 319] on button "Call" at bounding box center [397, 320] width 195 height 39
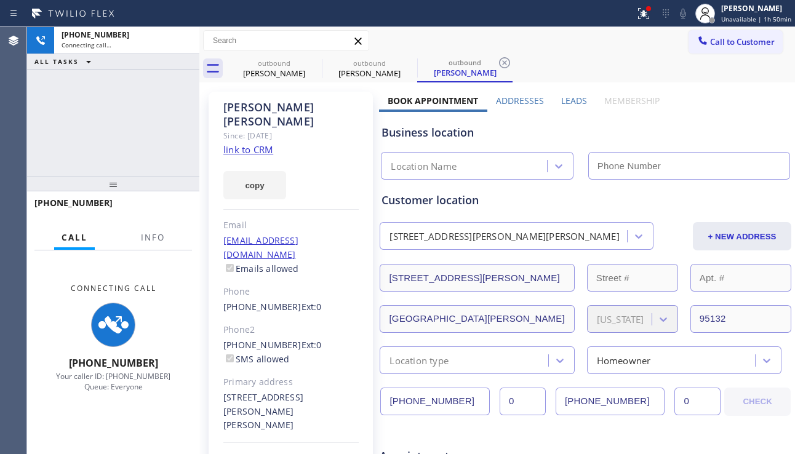
type input "[PHONE_NUMBER]"
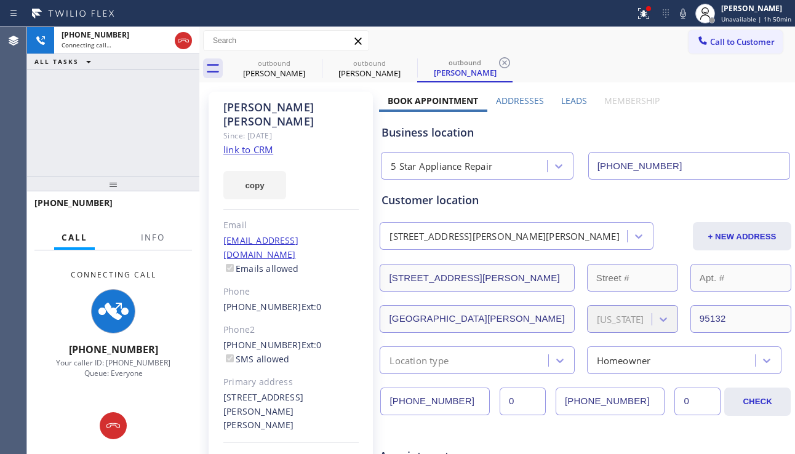
drag, startPoint x: 721, startPoint y: 138, endPoint x: 691, endPoint y: 135, distance: 29.7
click at [721, 138] on div "Business location" at bounding box center [585, 132] width 408 height 17
click at [564, 101] on label "Leads" at bounding box center [574, 101] width 26 height 12
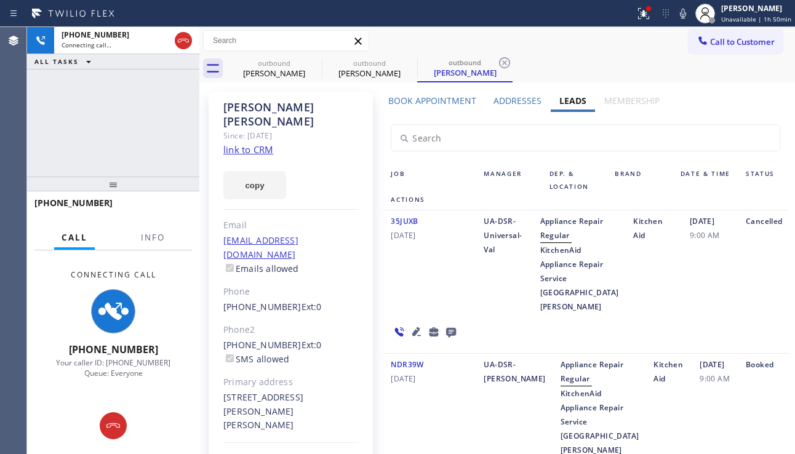
click at [504, 100] on label "Addresses" at bounding box center [517, 101] width 48 height 12
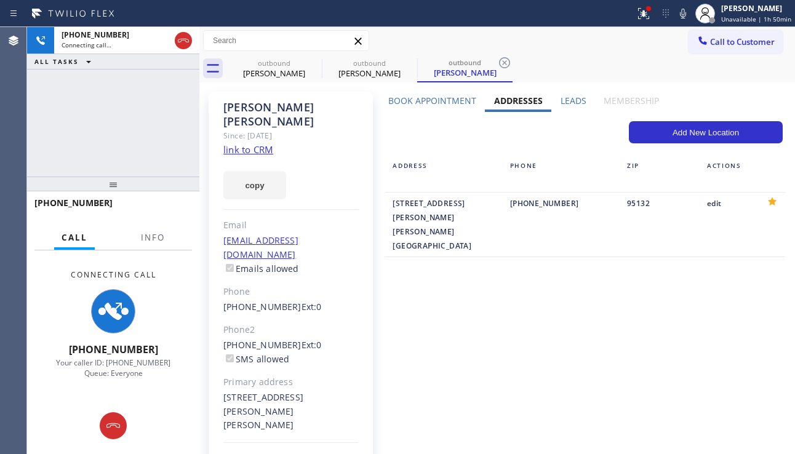
click at [431, 108] on div "Book Appointment" at bounding box center [432, 103] width 106 height 17
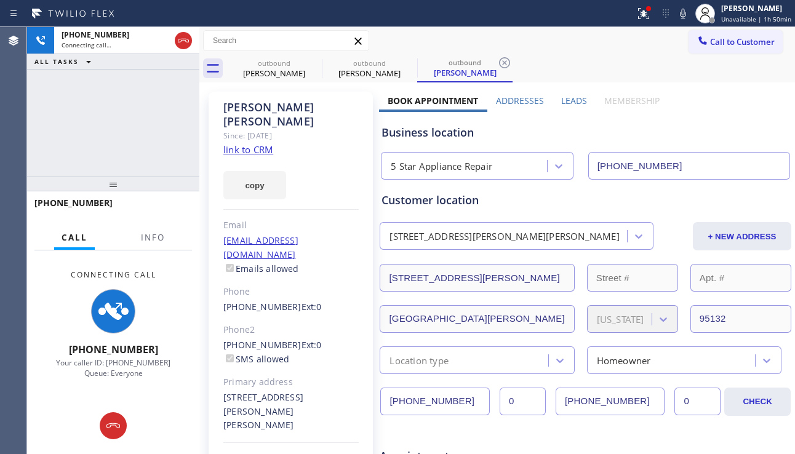
click at [519, 98] on label "Addresses" at bounding box center [520, 101] width 48 height 12
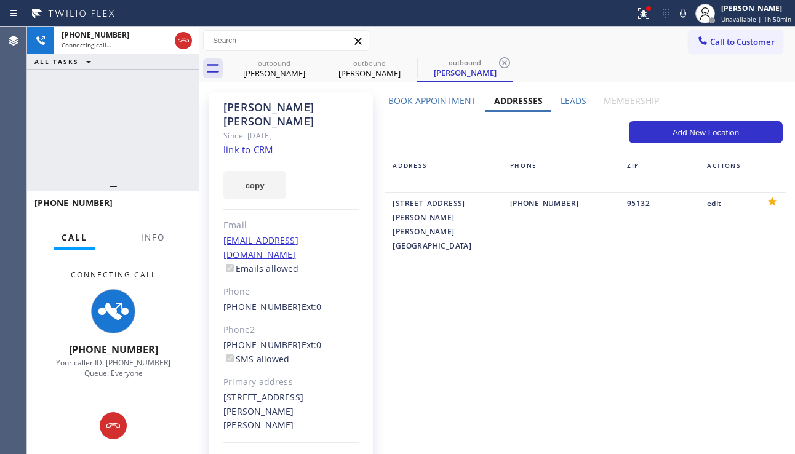
click at [560, 98] on label "Leads" at bounding box center [573, 101] width 26 height 12
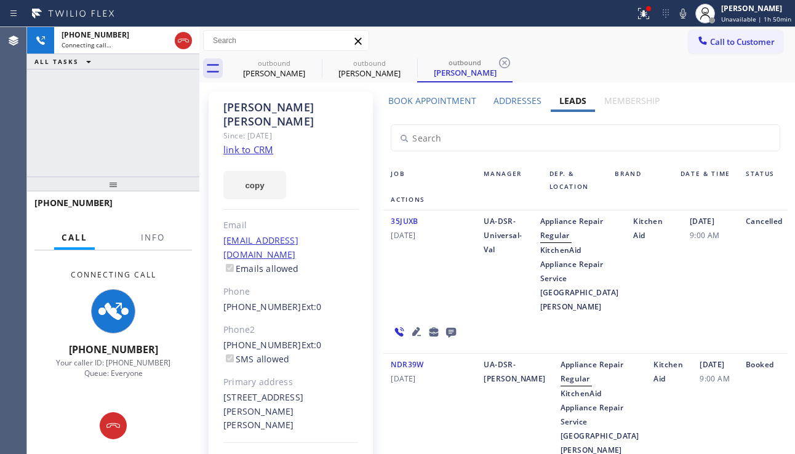
click at [516, 99] on label "Addresses" at bounding box center [517, 101] width 48 height 12
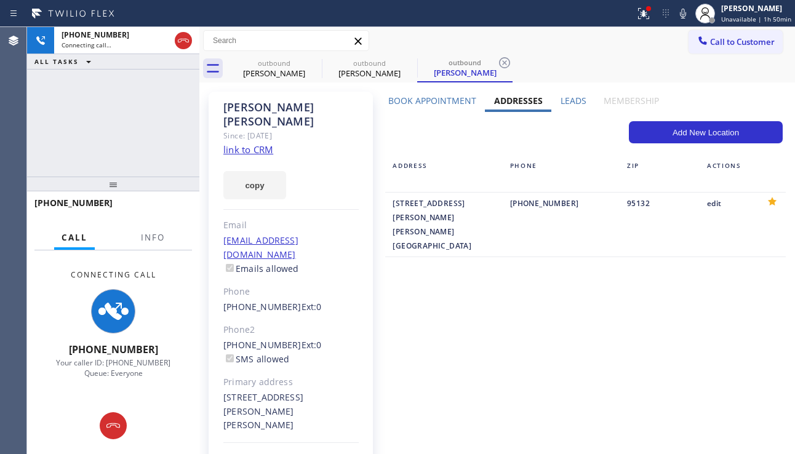
click at [442, 105] on label "Book Appointment" at bounding box center [432, 101] width 88 height 12
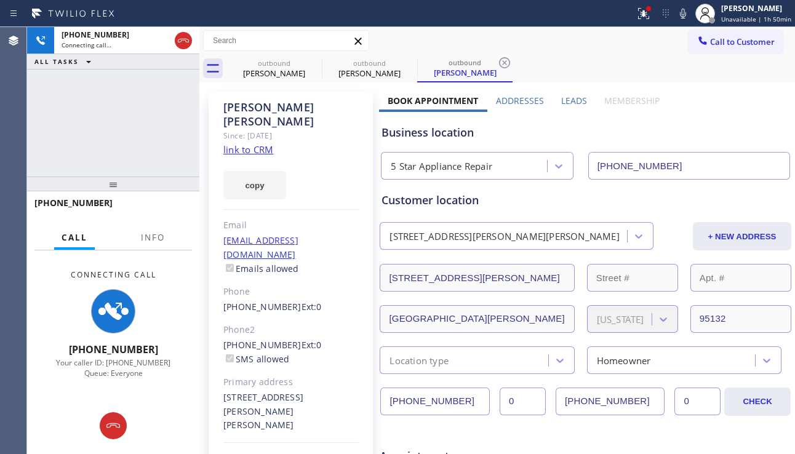
click at [523, 98] on label "Addresses" at bounding box center [520, 101] width 48 height 12
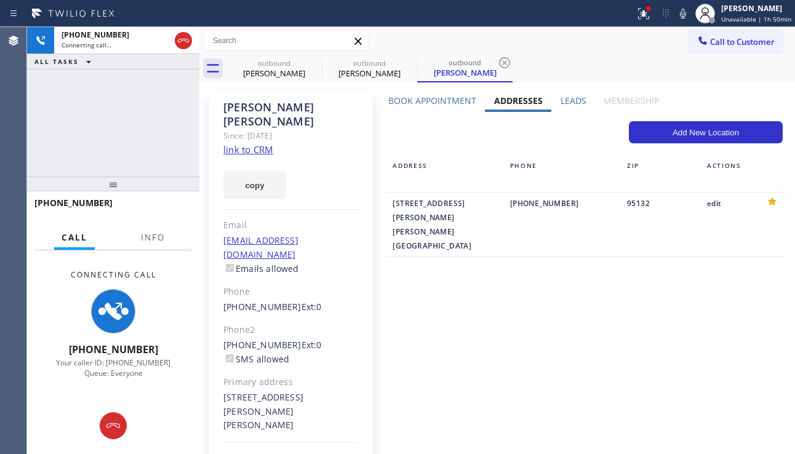
click at [561, 97] on label "Leads" at bounding box center [573, 101] width 26 height 12
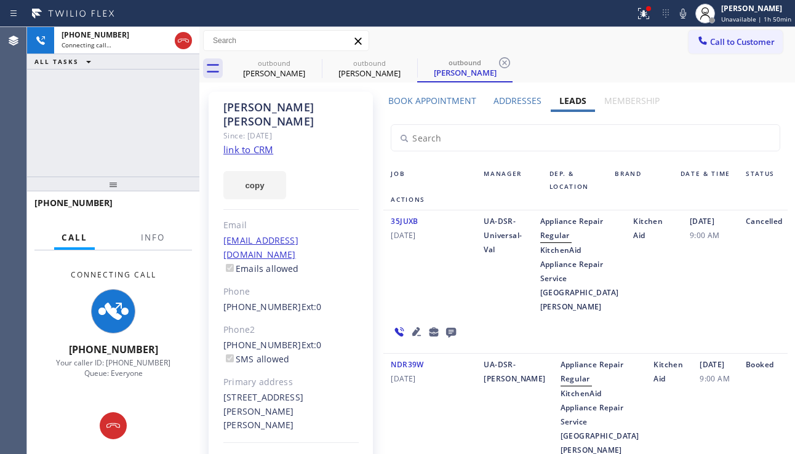
click at [514, 100] on label "Addresses" at bounding box center [517, 101] width 48 height 12
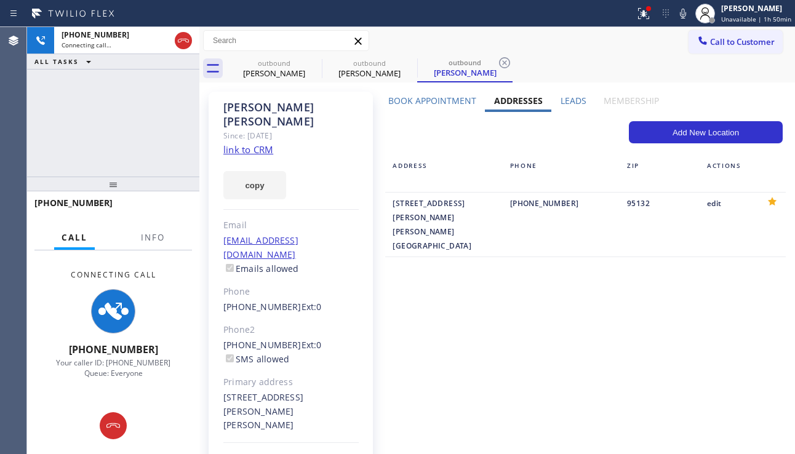
click at [410, 102] on label "Book Appointment" at bounding box center [432, 101] width 88 height 12
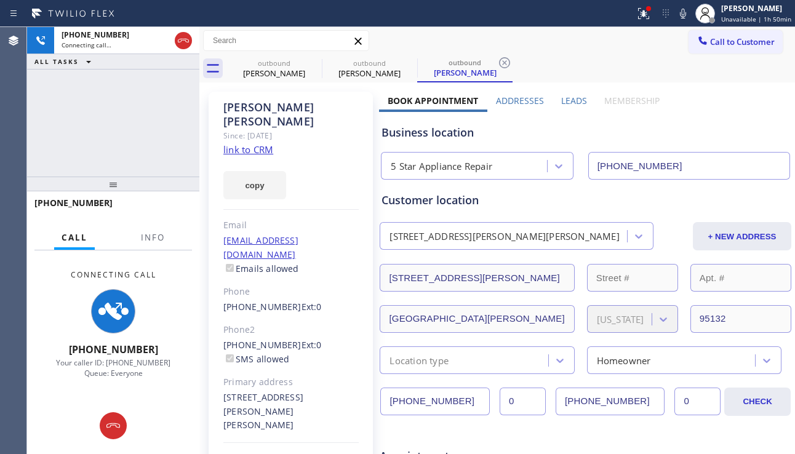
click at [516, 100] on label "Addresses" at bounding box center [520, 101] width 48 height 12
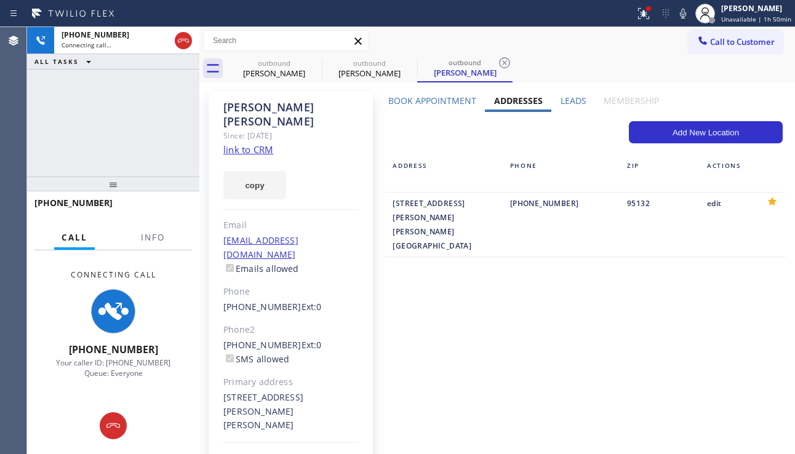
click at [448, 104] on label "Book Appointment" at bounding box center [432, 101] width 88 height 12
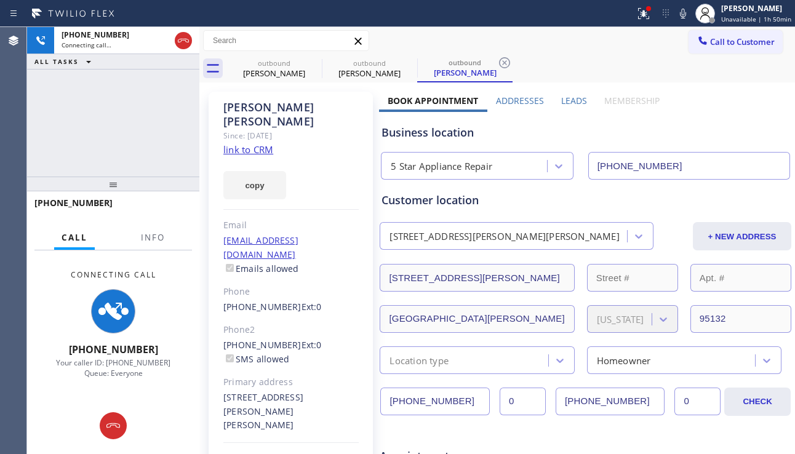
click at [564, 99] on label "Leads" at bounding box center [574, 101] width 26 height 12
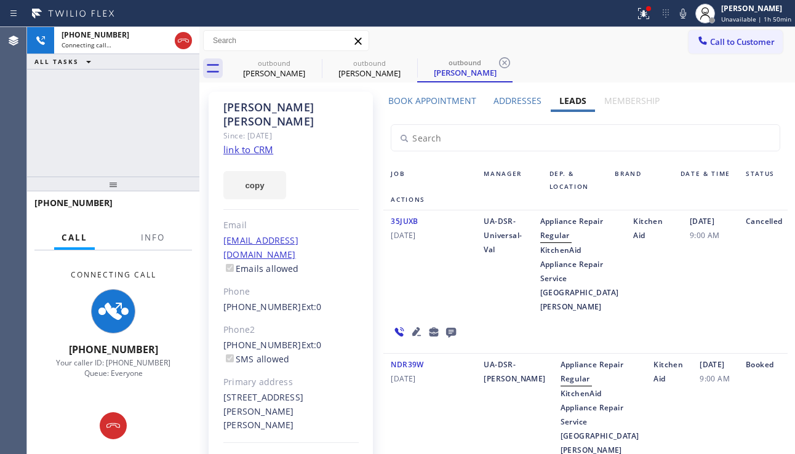
click at [506, 98] on label "Addresses" at bounding box center [517, 101] width 48 height 12
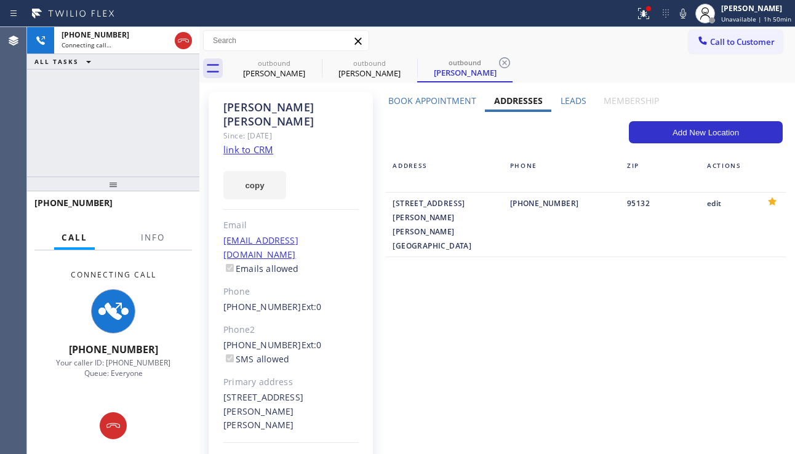
click at [448, 97] on label "Book Appointment" at bounding box center [432, 101] width 88 height 12
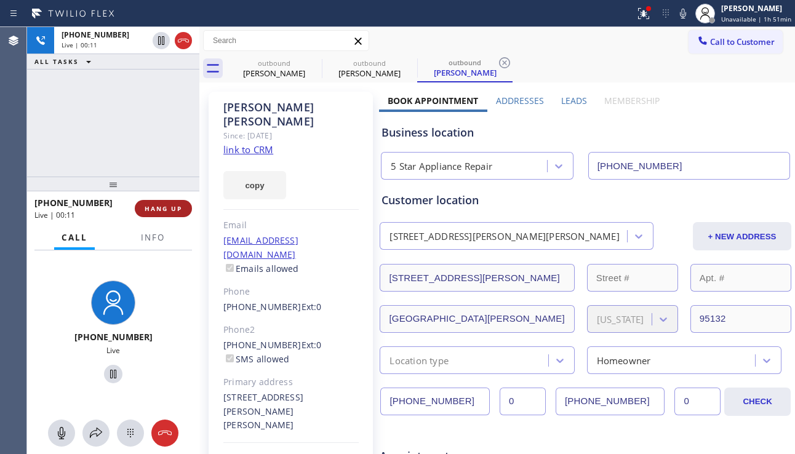
click at [160, 210] on span "HANG UP" at bounding box center [164, 208] width 38 height 9
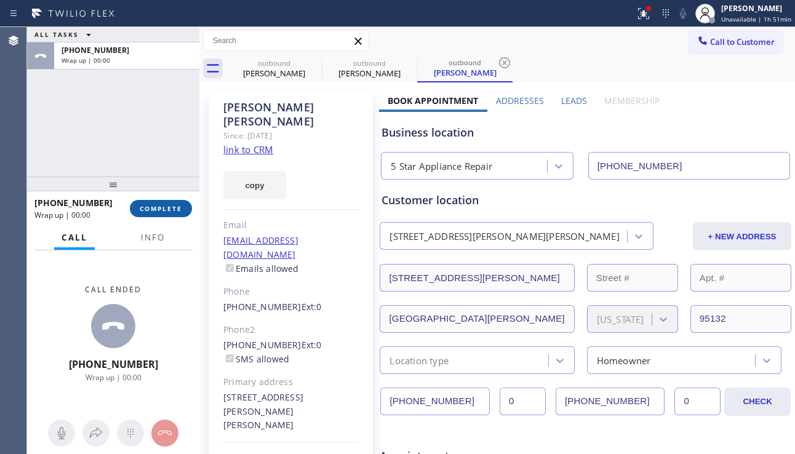
click at [160, 210] on span "COMPLETE" at bounding box center [161, 208] width 42 height 9
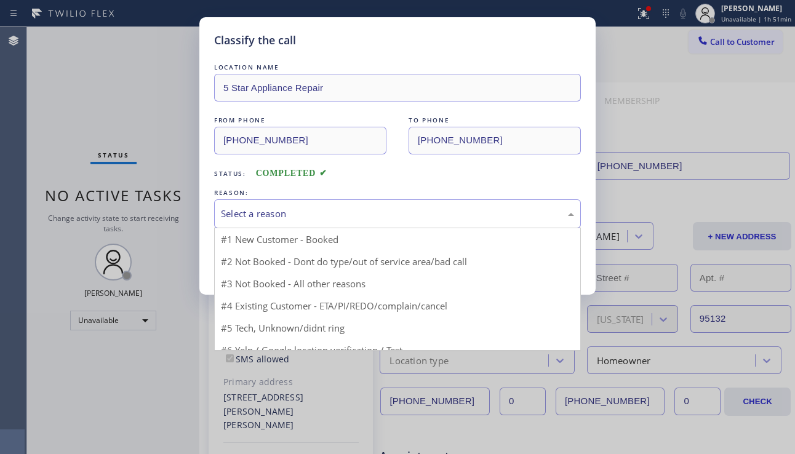
click at [333, 215] on div "Select a reason" at bounding box center [397, 214] width 353 height 14
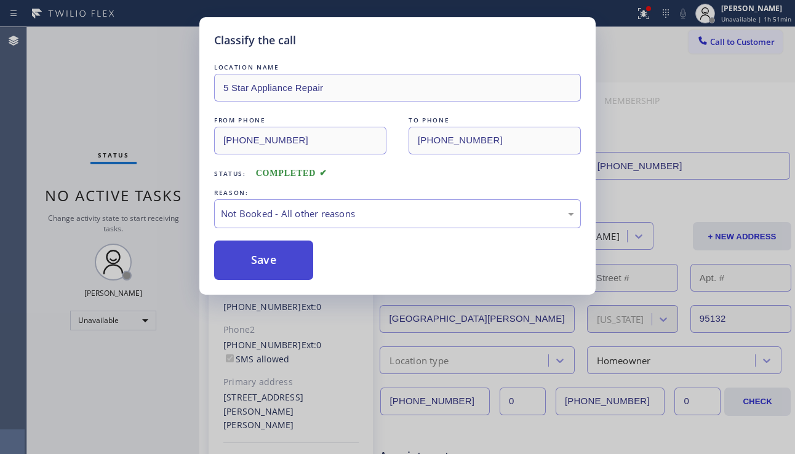
click at [284, 261] on button "Save" at bounding box center [263, 260] width 99 height 39
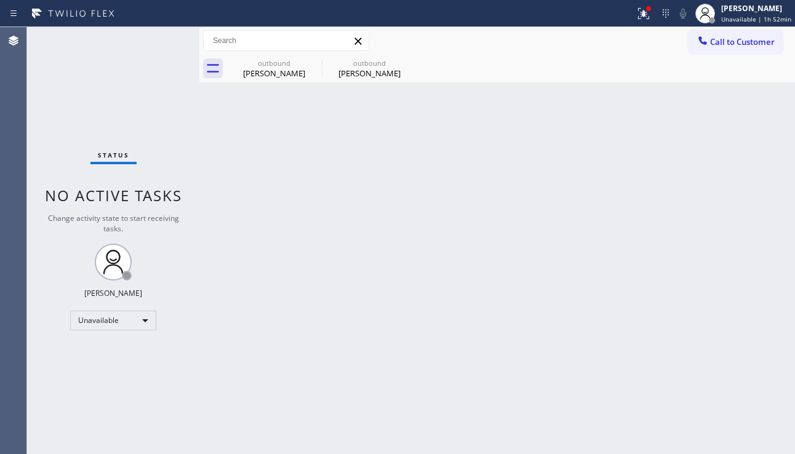
click at [773, 284] on div "Back to Dashboard Change Sender ID Customers Technicians Select a contact Outbo…" at bounding box center [496, 240] width 595 height 427
click at [630, 17] on div at bounding box center [643, 13] width 27 height 15
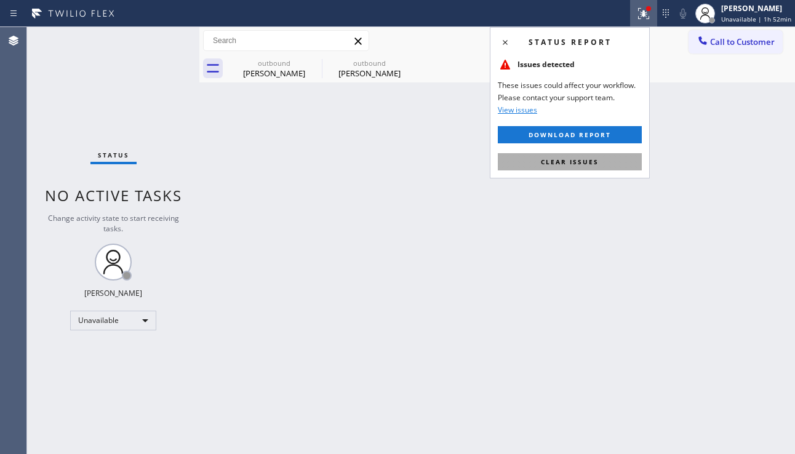
click at [594, 166] on button "Clear issues" at bounding box center [570, 161] width 144 height 17
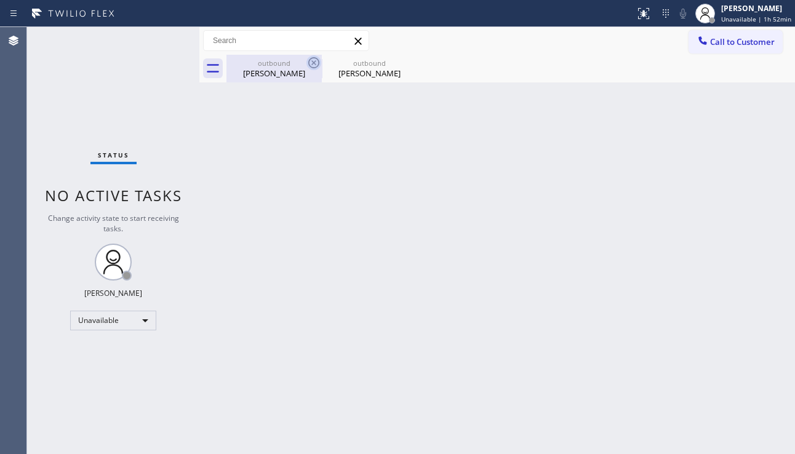
click at [317, 57] on icon at bounding box center [313, 62] width 15 height 15
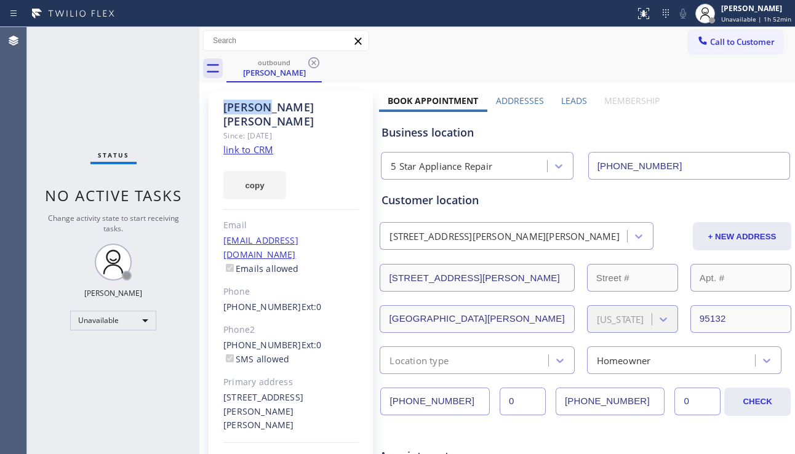
click at [317, 57] on icon at bounding box center [313, 62] width 15 height 15
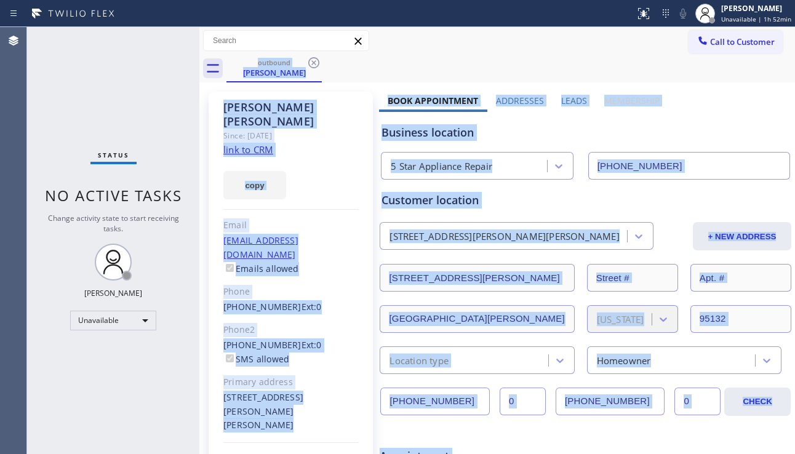
click at [317, 57] on div "outbound [PERSON_NAME]" at bounding box center [510, 69] width 568 height 28
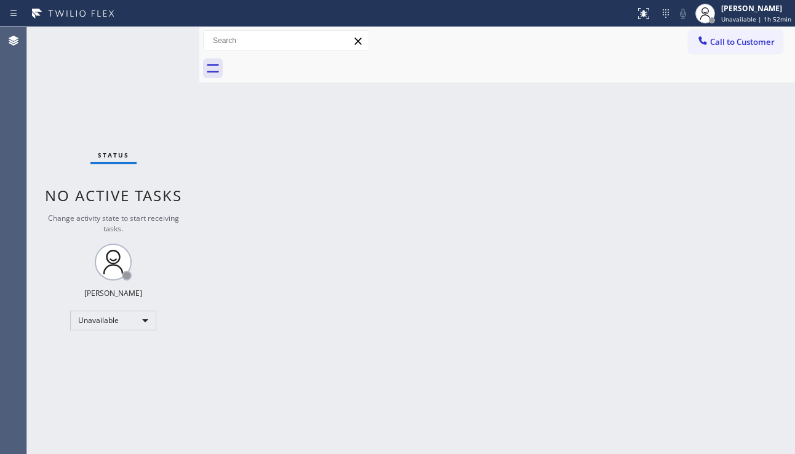
click at [317, 57] on div at bounding box center [510, 69] width 568 height 28
click at [722, 46] on span "Call to Customer" at bounding box center [742, 41] width 65 height 11
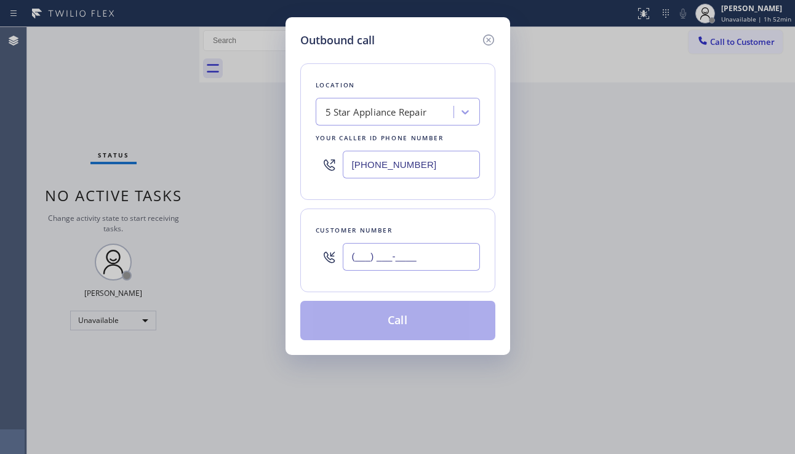
click at [376, 254] on input "(___) ___-____" at bounding box center [411, 257] width 137 height 28
paste input "480) 332-1355"
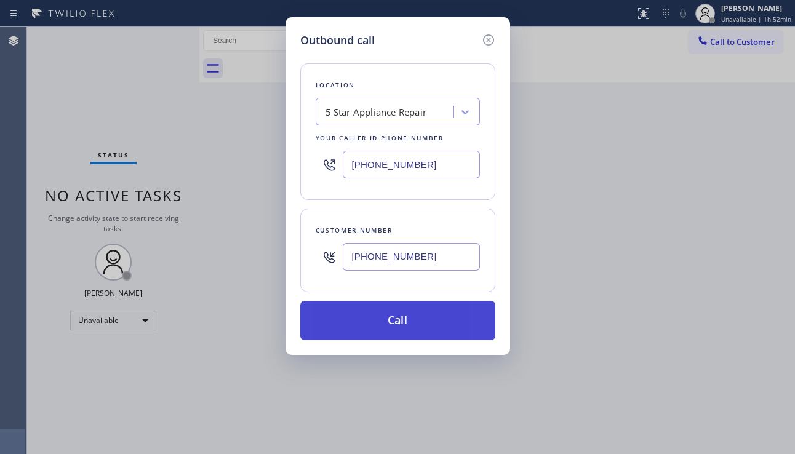
type input "[PHONE_NUMBER]"
click at [372, 312] on button "Call" at bounding box center [397, 320] width 195 height 39
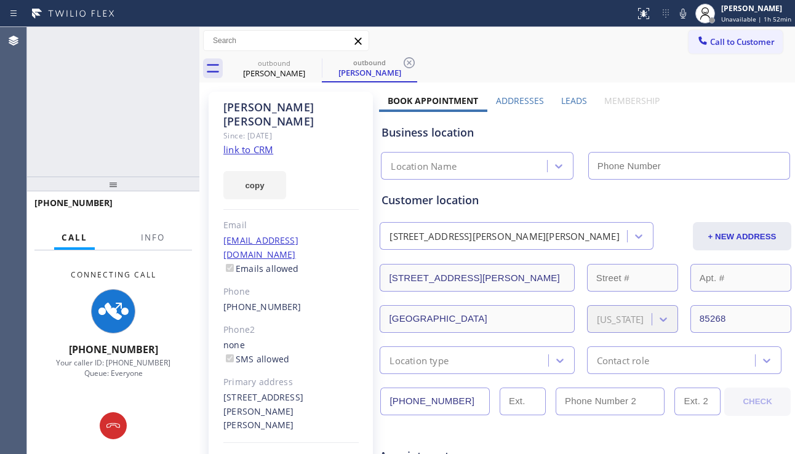
type input "[PHONE_NUMBER]"
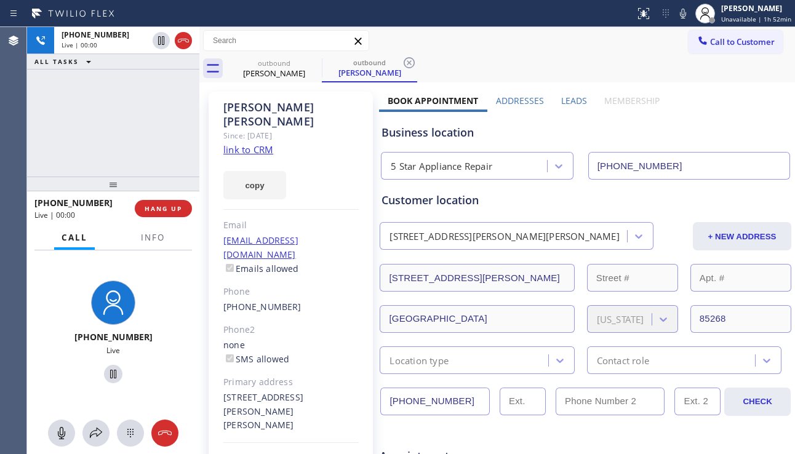
click at [68, 150] on div "[PHONE_NUMBER] Live | 00:00 ALL TASKS ALL TASKS ACTIVE TASKS TASKS IN WRAP UP" at bounding box center [113, 101] width 172 height 149
click at [164, 206] on span "HANG UP" at bounding box center [164, 208] width 38 height 9
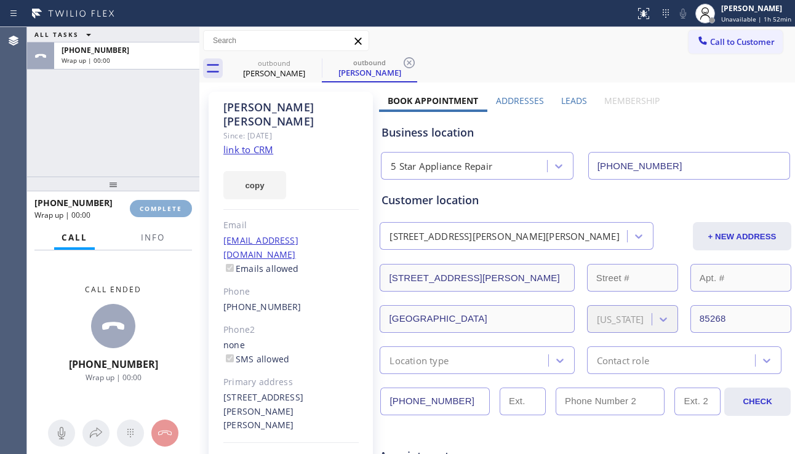
click at [164, 206] on span "COMPLETE" at bounding box center [161, 208] width 42 height 9
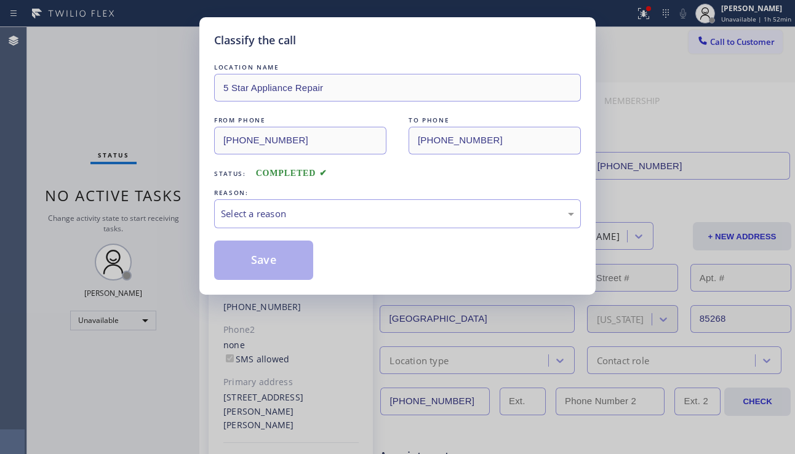
click at [321, 218] on div "Select a reason" at bounding box center [397, 214] width 353 height 14
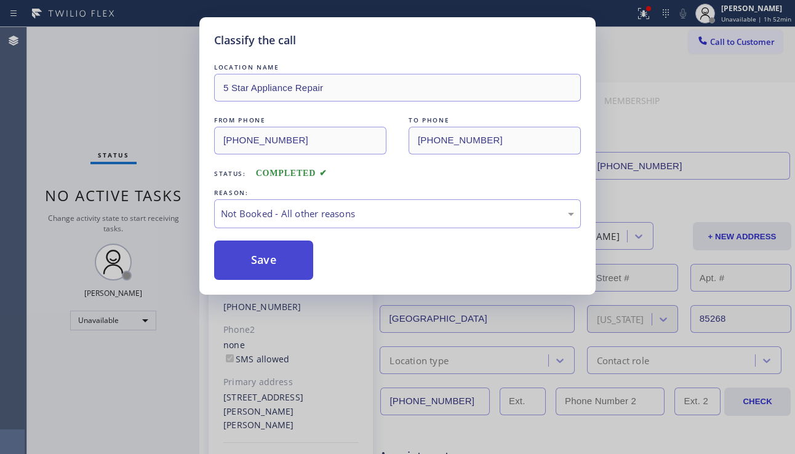
click at [271, 257] on button "Save" at bounding box center [263, 260] width 99 height 39
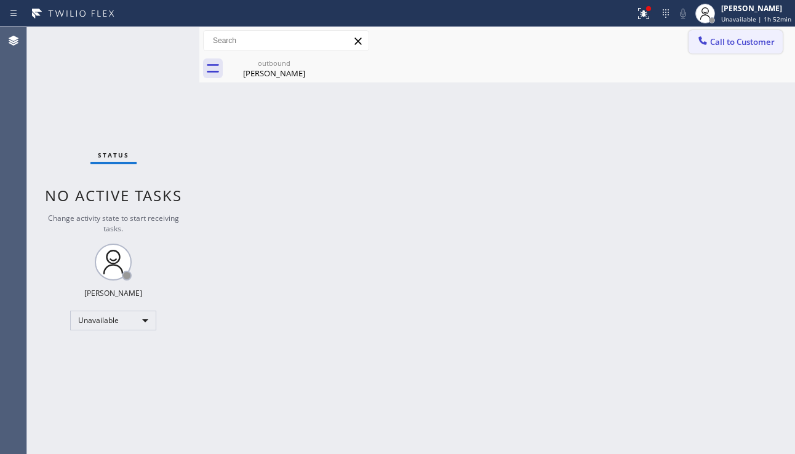
click at [718, 47] on span "Call to Customer" at bounding box center [742, 41] width 65 height 11
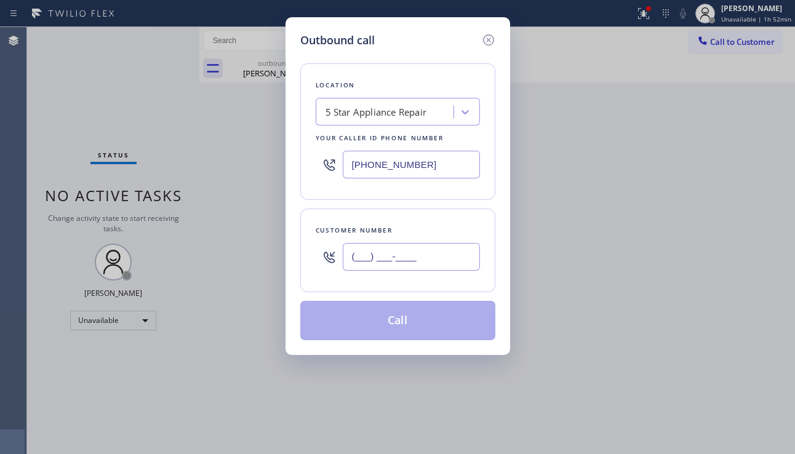
click at [404, 266] on input "(___) ___-____" at bounding box center [411, 257] width 137 height 28
paste input "949) 892-0956"
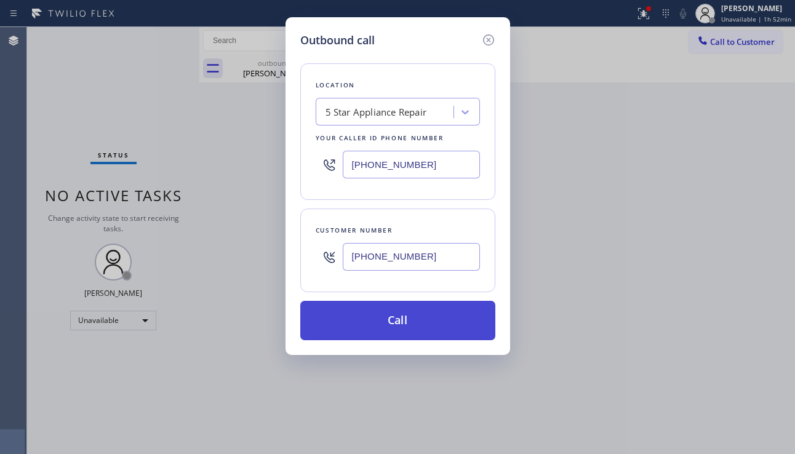
type input "[PHONE_NUMBER]"
click at [419, 309] on button "Call" at bounding box center [397, 320] width 195 height 39
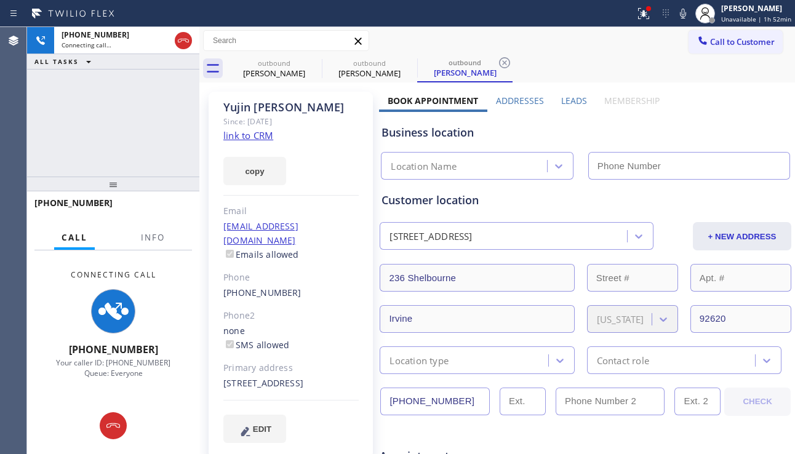
type input "[PHONE_NUMBER]"
click at [744, 126] on div "Business location" at bounding box center [585, 132] width 408 height 17
click at [350, 181] on div "copy" at bounding box center [290, 164] width 135 height 42
click at [340, 180] on div "copy" at bounding box center [290, 164] width 135 height 42
click at [336, 174] on div "copy" at bounding box center [290, 164] width 135 height 42
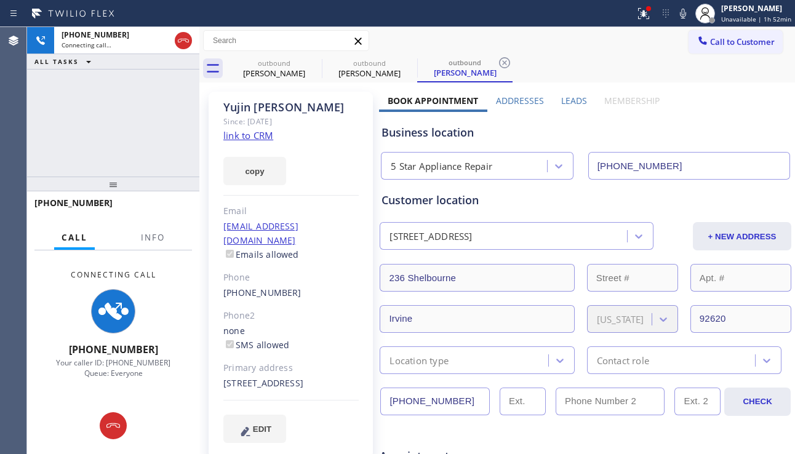
click at [328, 146] on div "copy" at bounding box center [290, 164] width 135 height 42
click at [330, 128] on div "Since: [DATE]" at bounding box center [290, 121] width 135 height 14
click at [331, 152] on div "copy" at bounding box center [290, 164] width 135 height 42
click at [325, 213] on div "Email" at bounding box center [290, 211] width 135 height 14
click at [331, 239] on div "[EMAIL_ADDRESS][DOMAIN_NAME] Emails allowed" at bounding box center [290, 241] width 135 height 42
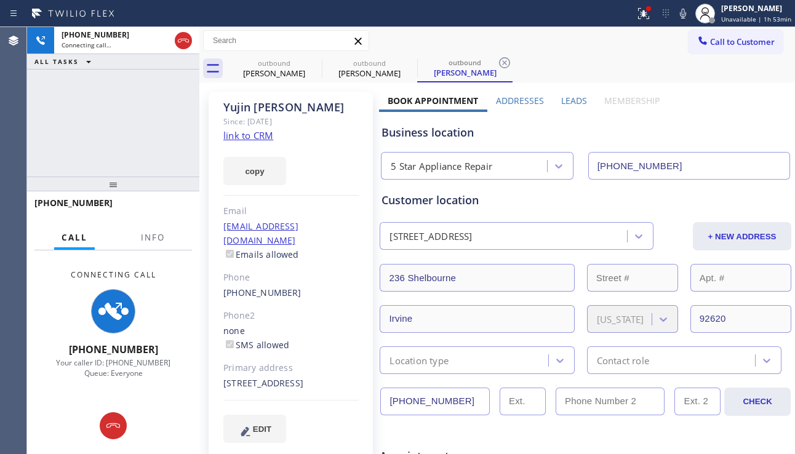
click at [330, 227] on div "[EMAIL_ADDRESS][DOMAIN_NAME] Emails allowed" at bounding box center [290, 241] width 135 height 42
click at [319, 217] on div "Email" at bounding box center [290, 211] width 135 height 14
click at [345, 207] on div "Email" at bounding box center [290, 211] width 135 height 14
click at [330, 189] on div "[PERSON_NAME] Since: [DATE] link to CRM copy Email [EMAIL_ADDRESS][DOMAIN_NAME]…" at bounding box center [291, 275] width 164 height 366
click at [333, 185] on div "[PERSON_NAME] Since: [DATE] link to CRM copy Email [EMAIL_ADDRESS][DOMAIN_NAME]…" at bounding box center [291, 275] width 164 height 366
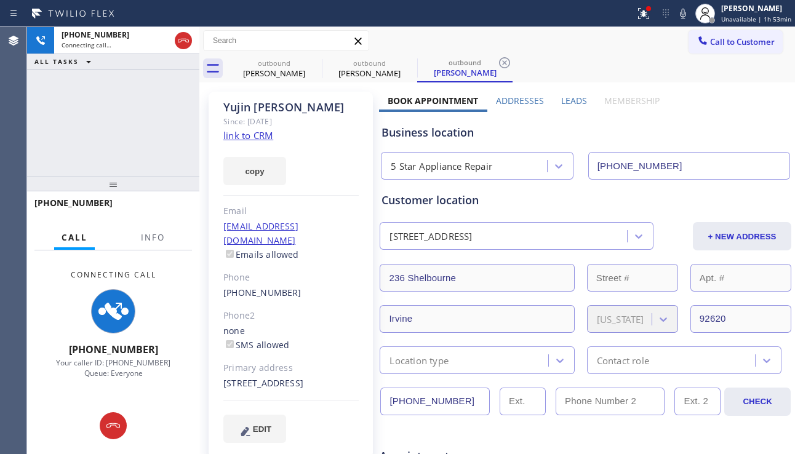
click at [335, 200] on div "[PERSON_NAME] Since: [DATE] link to CRM copy Email [EMAIL_ADDRESS][DOMAIN_NAME]…" at bounding box center [291, 275] width 164 height 366
click at [335, 203] on div "[PERSON_NAME] Since: [DATE] link to CRM copy Email [EMAIL_ADDRESS][DOMAIN_NAME]…" at bounding box center [291, 275] width 164 height 366
click at [333, 225] on div "[EMAIL_ADDRESS][DOMAIN_NAME] Emails allowed" at bounding box center [290, 241] width 135 height 42
click at [333, 237] on div "[EMAIL_ADDRESS][DOMAIN_NAME] Emails allowed" at bounding box center [290, 241] width 135 height 42
click at [333, 220] on div "[EMAIL_ADDRESS][DOMAIN_NAME] Emails allowed" at bounding box center [290, 241] width 135 height 42
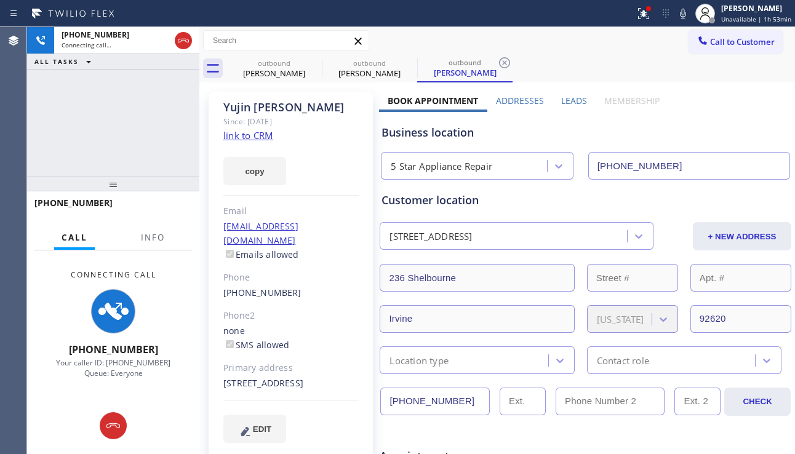
click at [333, 207] on div "Email" at bounding box center [290, 211] width 135 height 14
click at [336, 227] on div "[EMAIL_ADDRESS][DOMAIN_NAME] Emails allowed" at bounding box center [290, 241] width 135 height 42
click at [331, 240] on div "[EMAIL_ADDRESS][DOMAIN_NAME] Emails allowed" at bounding box center [290, 241] width 135 height 42
click at [335, 225] on div "[EMAIL_ADDRESS][DOMAIN_NAME] Emails allowed" at bounding box center [290, 241] width 135 height 42
click at [322, 212] on div "Email" at bounding box center [290, 211] width 135 height 14
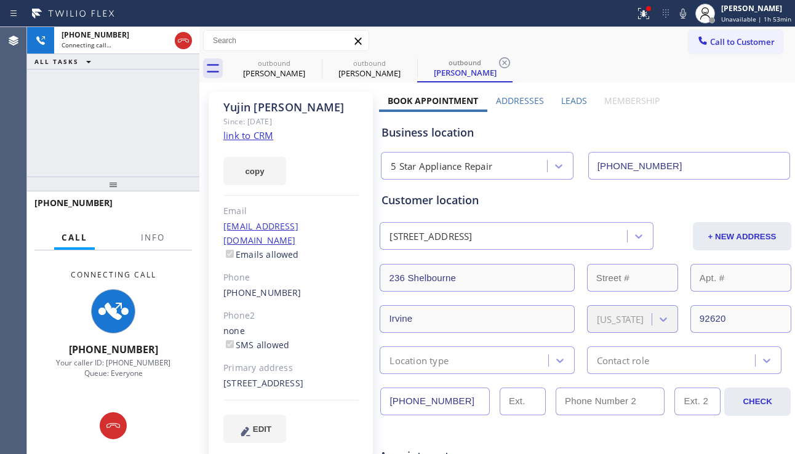
click at [329, 227] on div "[EMAIL_ADDRESS][DOMAIN_NAME] Emails allowed" at bounding box center [290, 241] width 135 height 42
click at [327, 237] on div "[EMAIL_ADDRESS][DOMAIN_NAME] Emails allowed" at bounding box center [290, 241] width 135 height 42
click at [333, 227] on div "[EMAIL_ADDRESS][DOMAIN_NAME] Emails allowed" at bounding box center [290, 241] width 135 height 42
click at [314, 209] on div "Email" at bounding box center [290, 211] width 135 height 14
click at [327, 225] on div "[EMAIL_ADDRESS][DOMAIN_NAME] Emails allowed" at bounding box center [290, 241] width 135 height 42
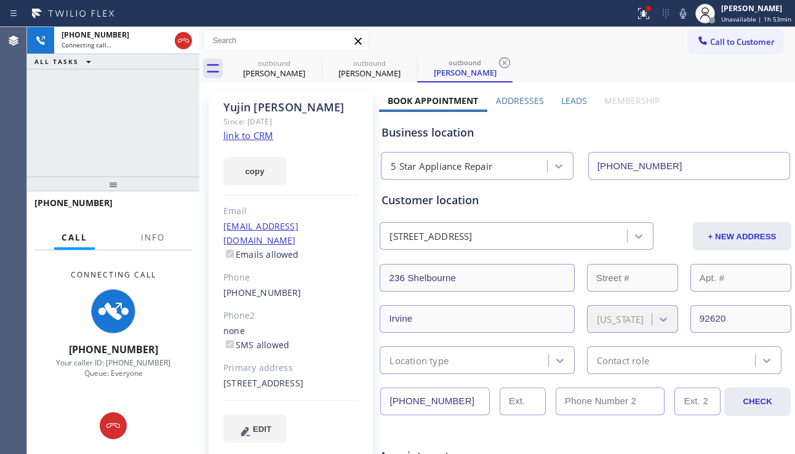
click at [326, 240] on div "[EMAIL_ADDRESS][DOMAIN_NAME] Emails allowed" at bounding box center [290, 241] width 135 height 42
click at [328, 231] on div "[EMAIL_ADDRESS][DOMAIN_NAME] Emails allowed" at bounding box center [290, 241] width 135 height 42
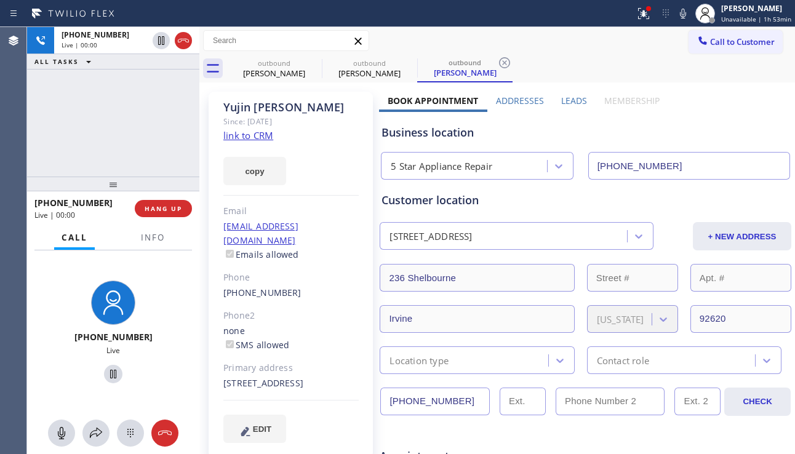
click at [314, 218] on div "Email" at bounding box center [290, 211] width 135 height 14
click at [183, 212] on button "HANG UP" at bounding box center [163, 208] width 57 height 17
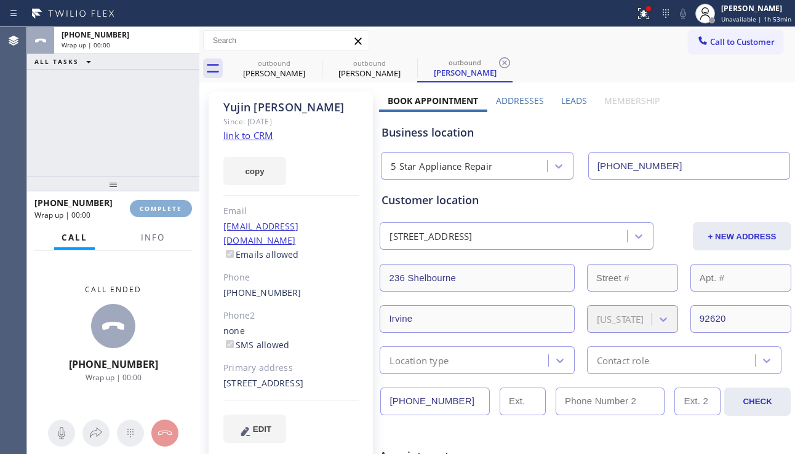
click at [183, 212] on button "COMPLETE" at bounding box center [161, 208] width 62 height 17
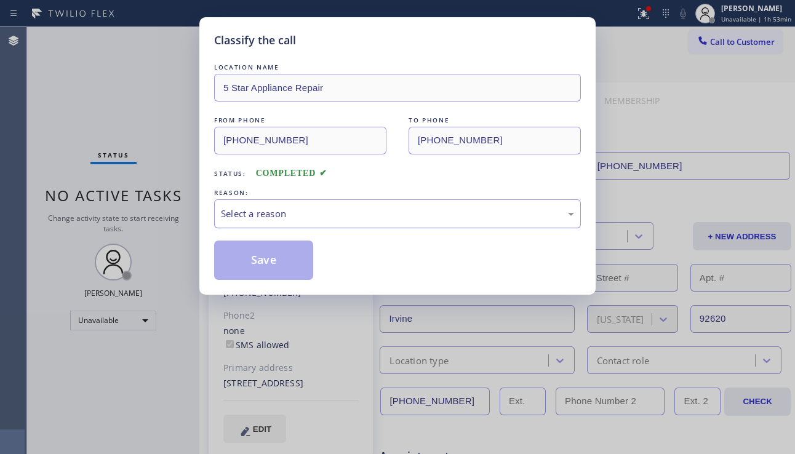
click at [407, 216] on div "Select a reason" at bounding box center [397, 214] width 353 height 14
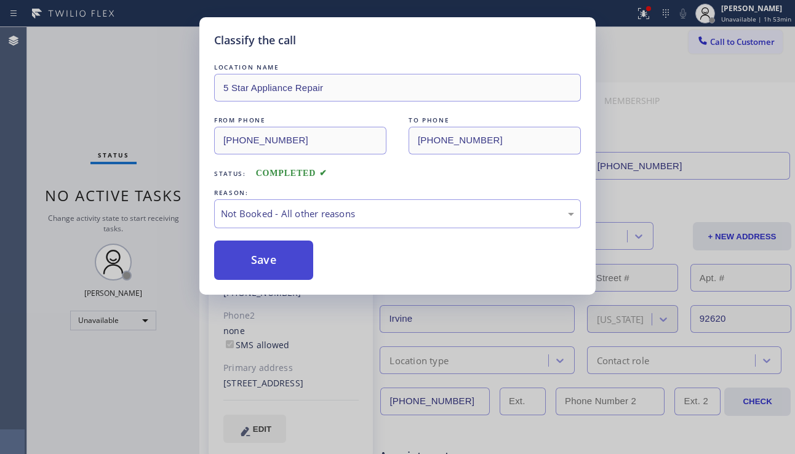
click at [295, 263] on button "Save" at bounding box center [263, 260] width 99 height 39
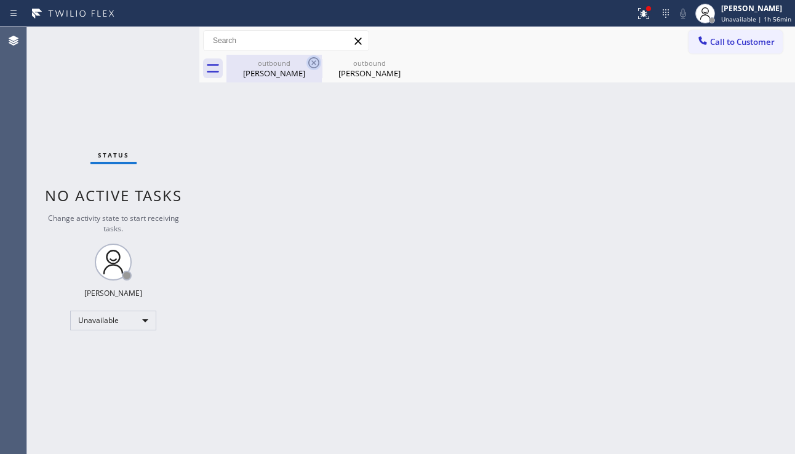
click at [314, 60] on icon at bounding box center [313, 62] width 15 height 15
click at [0, 0] on icon at bounding box center [0, 0] width 0 height 0
click at [314, 60] on div at bounding box center [510, 69] width 568 height 28
click at [636, 11] on icon at bounding box center [643, 13] width 15 height 15
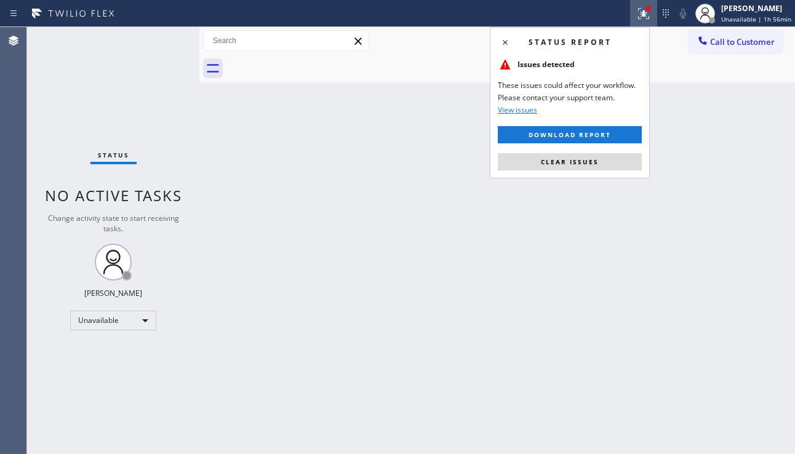
click at [567, 177] on div "Status report Issues detected These issues could affect your workflow. Please c…" at bounding box center [570, 102] width 160 height 151
click at [568, 167] on button "Clear issues" at bounding box center [570, 161] width 144 height 17
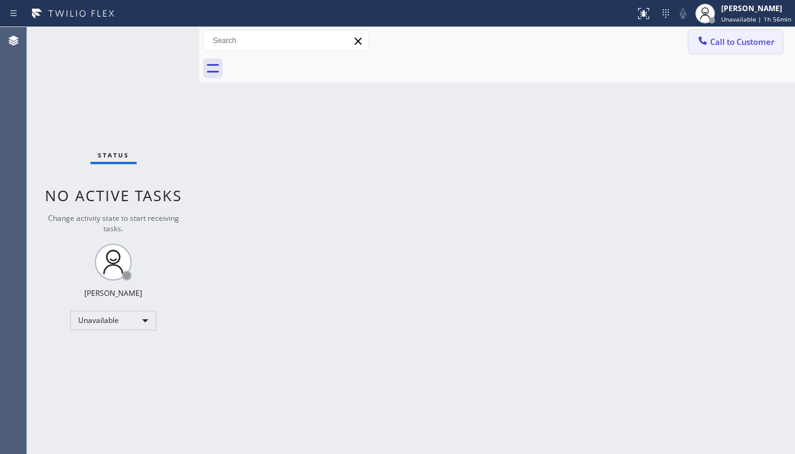
click at [714, 47] on span "Call to Customer" at bounding box center [742, 41] width 65 height 11
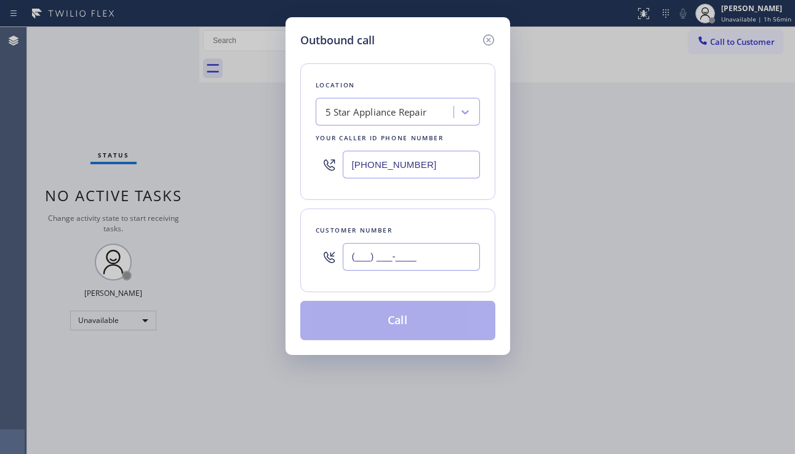
click at [356, 262] on input "(___) ___-____" at bounding box center [411, 257] width 137 height 28
paste input "714) 337-0370"
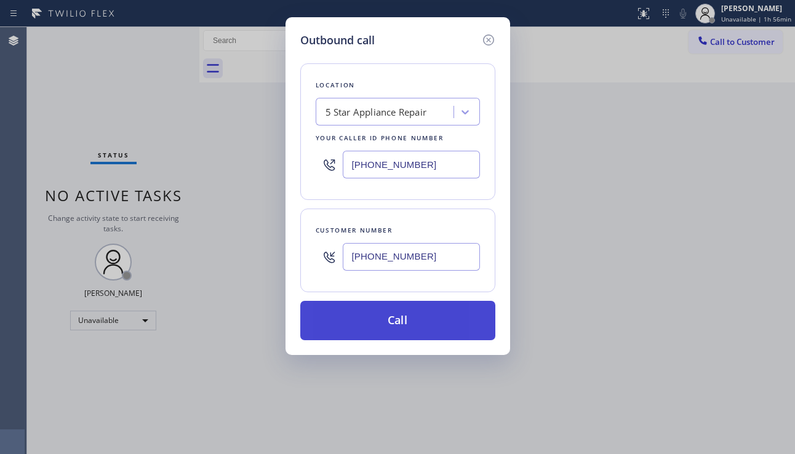
type input "[PHONE_NUMBER]"
click at [381, 311] on button "Call" at bounding box center [397, 320] width 195 height 39
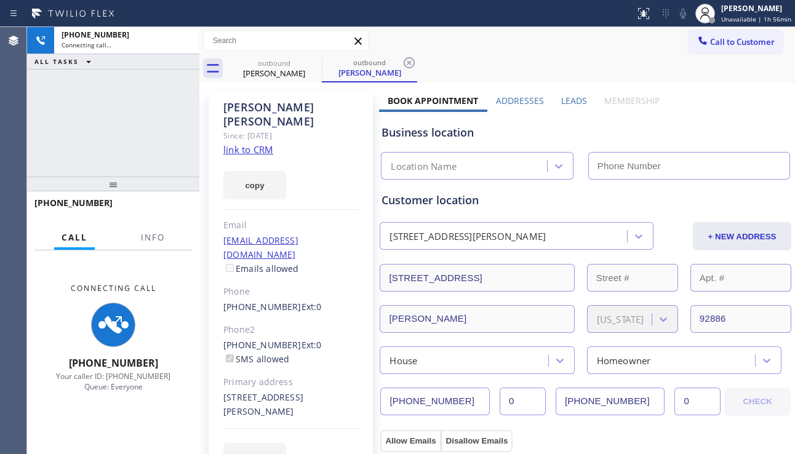
click at [324, 160] on div "copy" at bounding box center [290, 178] width 135 height 42
type input "[PHONE_NUMBER]"
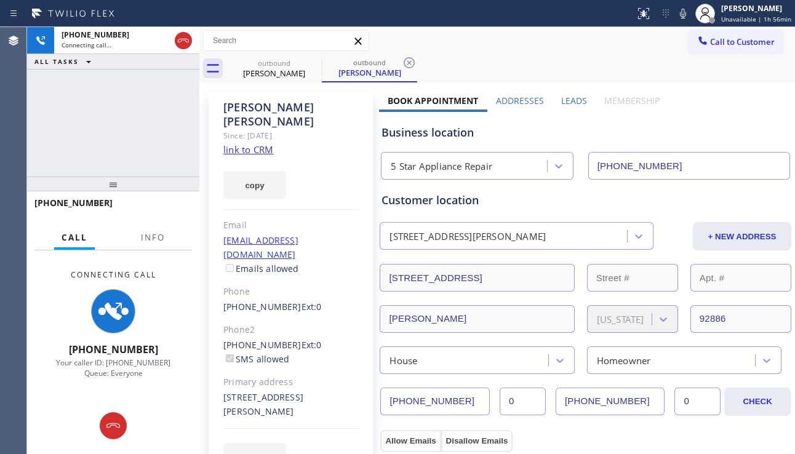
click at [510, 100] on label "Addresses" at bounding box center [520, 101] width 48 height 12
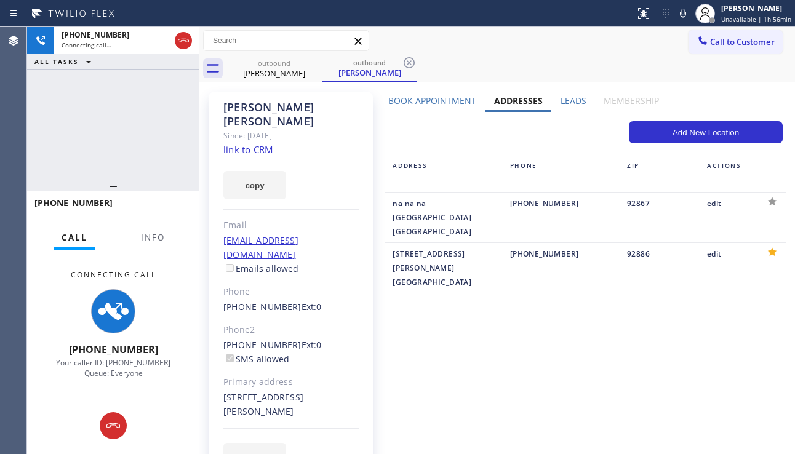
click at [567, 103] on label "Leads" at bounding box center [573, 101] width 26 height 12
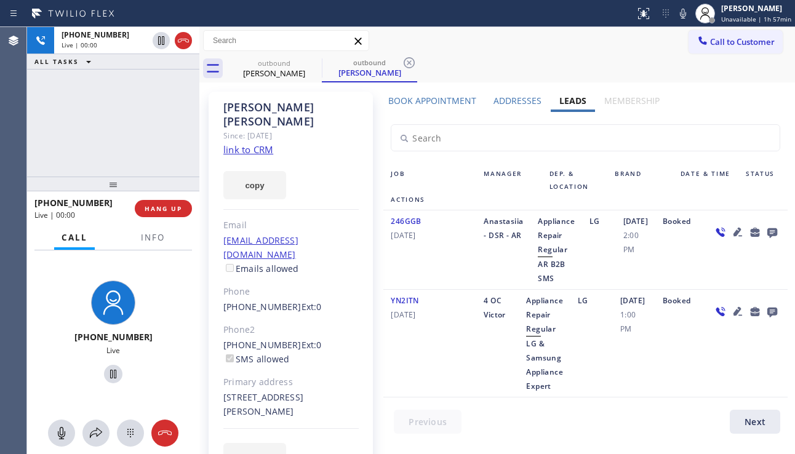
click at [741, 276] on div "246GGB [DATE] Anastasiia - DSR - AR Appliance Repair Regular AR B2B SMS LG [DAT…" at bounding box center [585, 249] width 404 height 79
click at [166, 207] on span "HANG UP" at bounding box center [164, 208] width 38 height 9
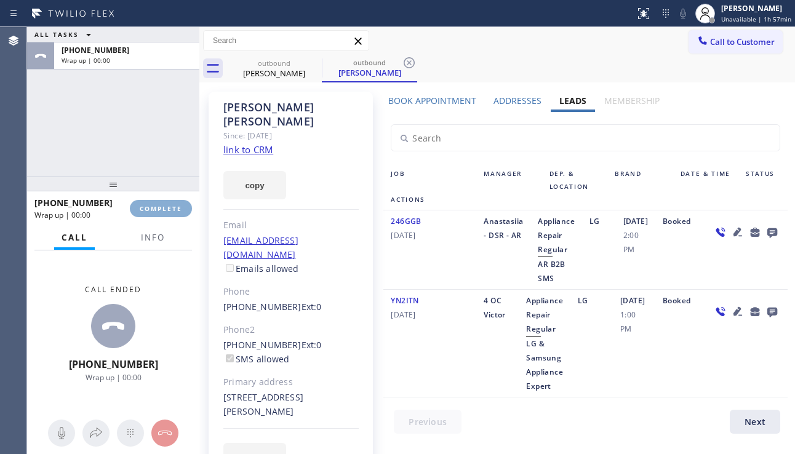
click at [166, 207] on span "COMPLETE" at bounding box center [161, 208] width 42 height 9
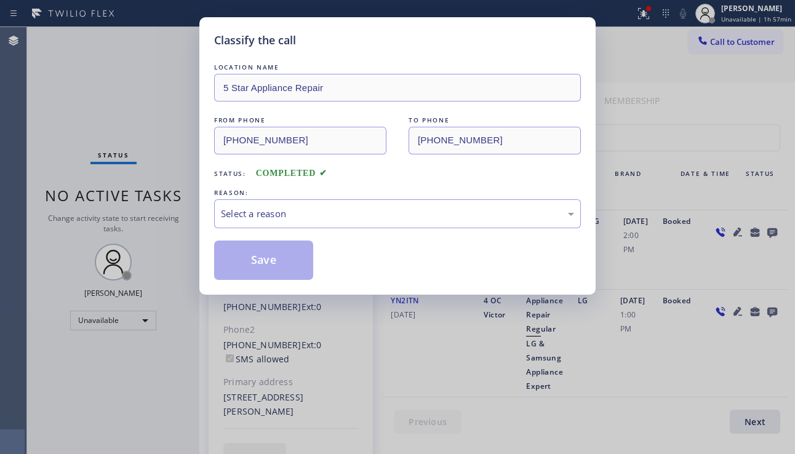
click at [308, 147] on div "FROM PHONE [PHONE_NUMBER] TO PHONE [PHONE_NUMBER]" at bounding box center [397, 134] width 367 height 41
click at [272, 220] on div "Select a reason" at bounding box center [397, 214] width 353 height 14
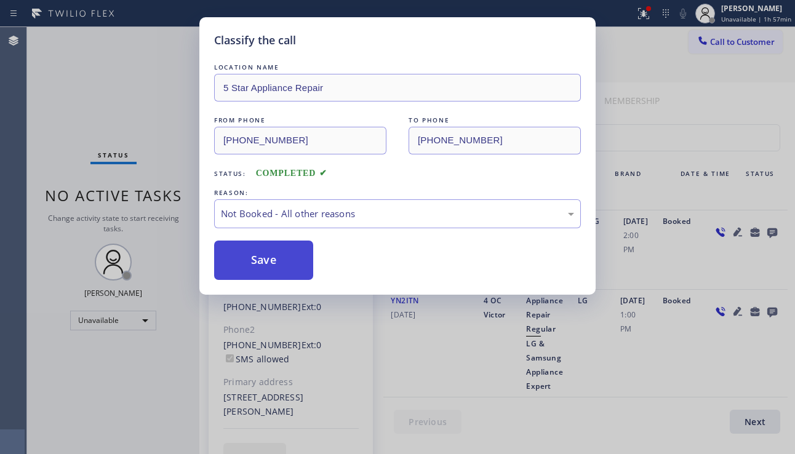
click at [252, 261] on button "Save" at bounding box center [263, 260] width 99 height 39
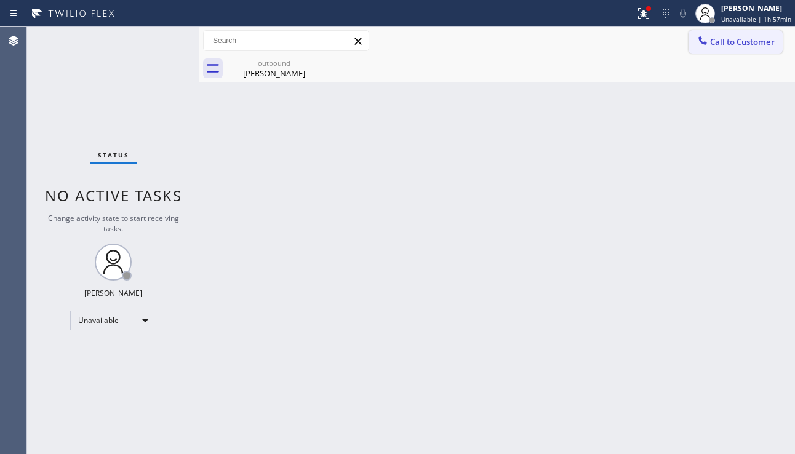
click at [711, 44] on span "Call to Customer" at bounding box center [742, 41] width 65 height 11
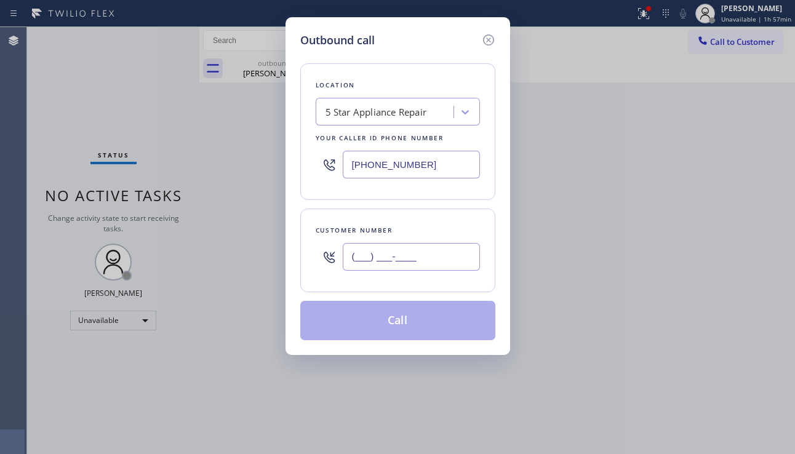
click at [388, 261] on input "(___) ___-____" at bounding box center [411, 257] width 137 height 28
paste input "626) 755-5852"
type input "[PHONE_NUMBER]"
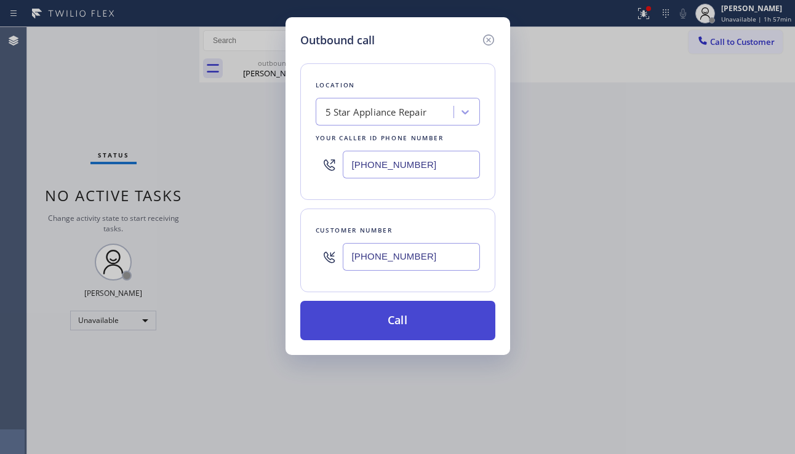
click at [380, 321] on button "Call" at bounding box center [397, 320] width 195 height 39
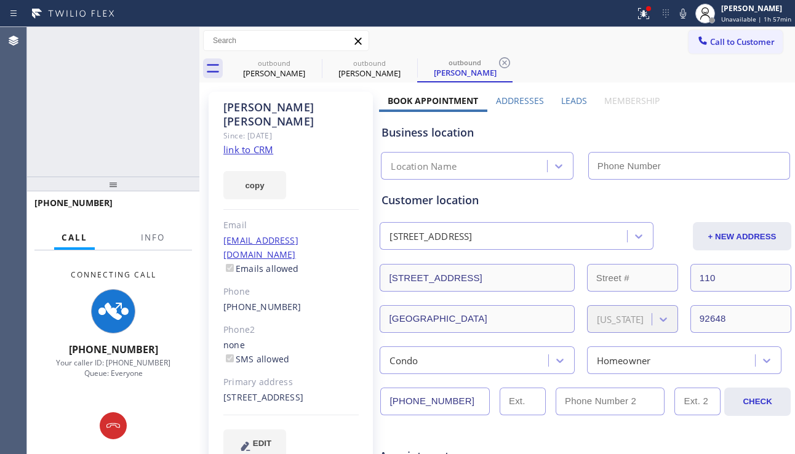
type input "[PHONE_NUMBER]"
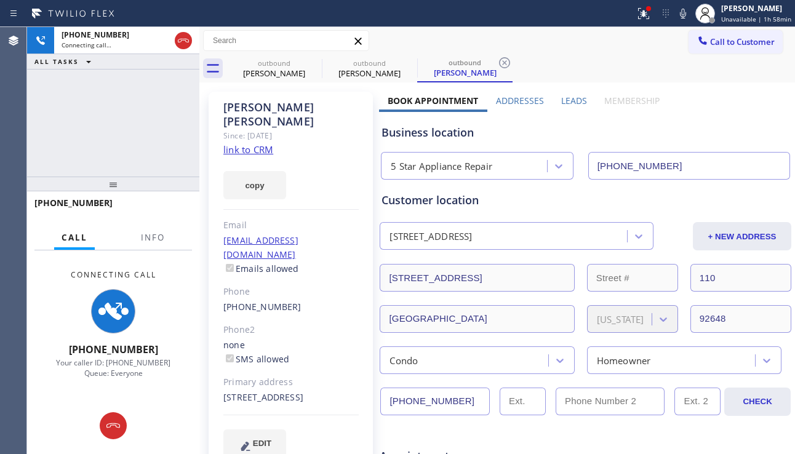
click at [741, 120] on div "Business location 5 Star Appliance Repair [PHONE_NUMBER]" at bounding box center [585, 146] width 413 height 68
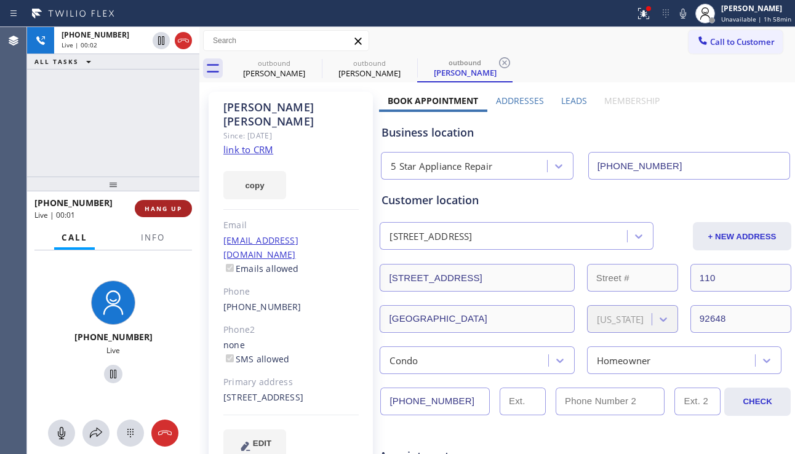
click at [170, 208] on span "HANG UP" at bounding box center [164, 208] width 38 height 9
click at [170, 207] on span "HANG UP" at bounding box center [164, 208] width 38 height 9
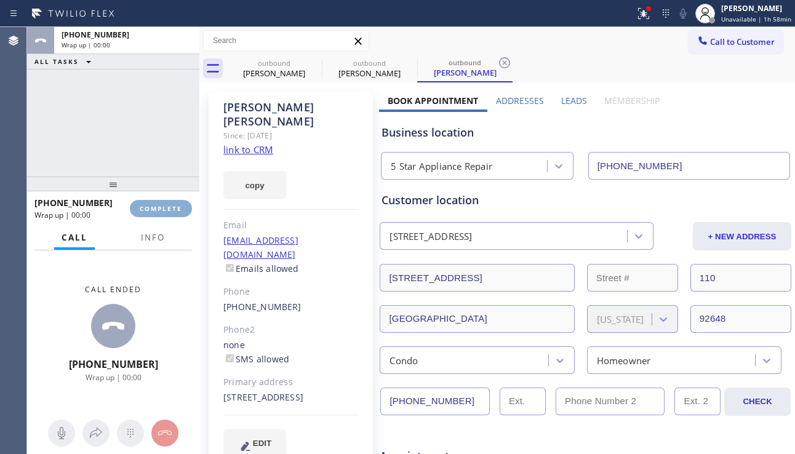
click at [169, 207] on span "COMPLETE" at bounding box center [161, 208] width 42 height 9
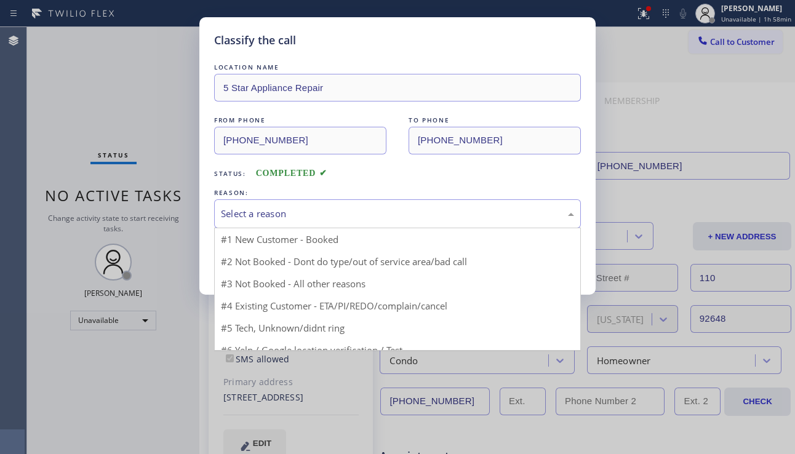
click at [321, 210] on div "Select a reason" at bounding box center [397, 214] width 353 height 14
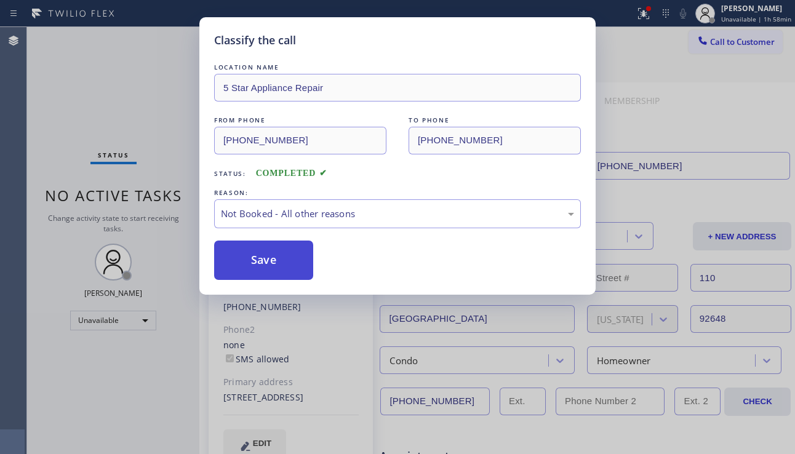
click at [261, 257] on button "Save" at bounding box center [263, 260] width 99 height 39
click at [728, 40] on div "Classify the call LOCATION NAME 5 Star Appliance Repair FROM PHONE [PHONE_NUMBE…" at bounding box center [411, 240] width 768 height 427
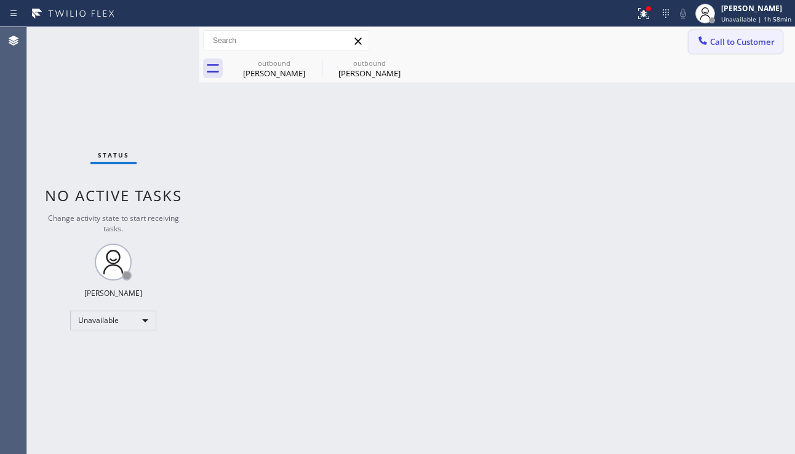
click at [755, 42] on span "Call to Customer" at bounding box center [742, 41] width 65 height 11
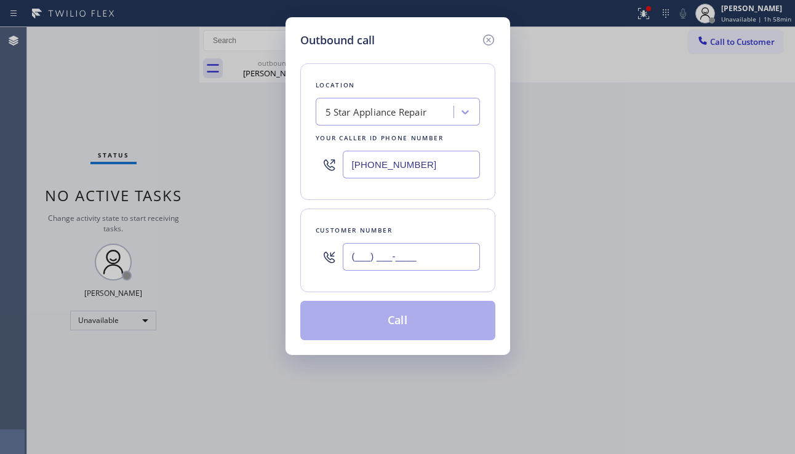
click at [386, 258] on input "(___) ___-____" at bounding box center [411, 257] width 137 height 28
paste input "213) 321-2971"
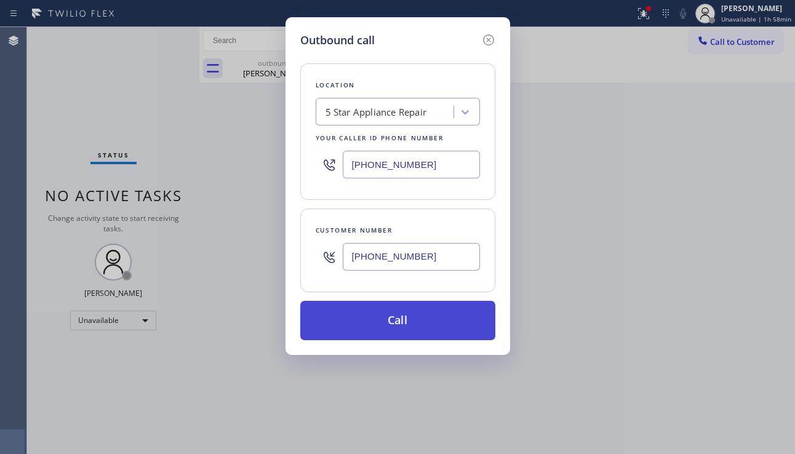
type input "[PHONE_NUMBER]"
click at [378, 327] on button "Call" at bounding box center [397, 320] width 195 height 39
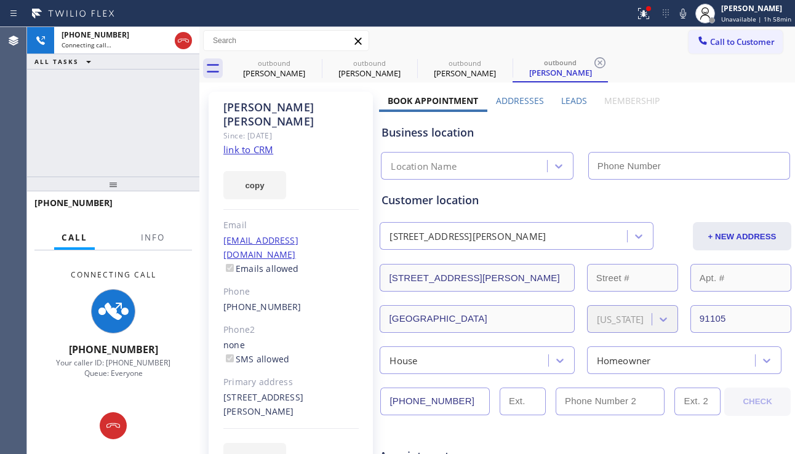
type input "[PHONE_NUMBER]"
click at [734, 125] on div "Business location" at bounding box center [585, 132] width 408 height 17
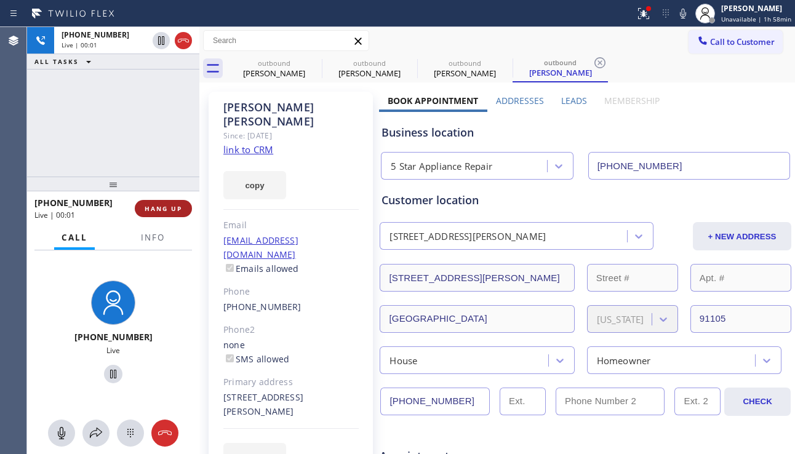
click at [174, 213] on button "HANG UP" at bounding box center [163, 208] width 57 height 17
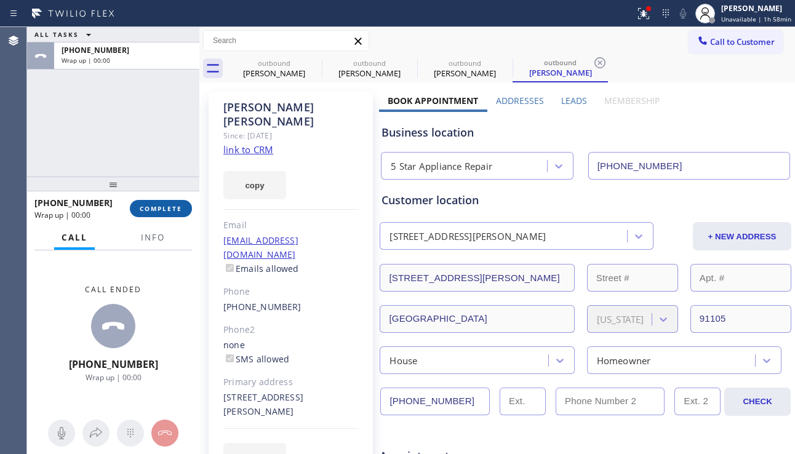
click at [174, 213] on button "COMPLETE" at bounding box center [161, 208] width 62 height 17
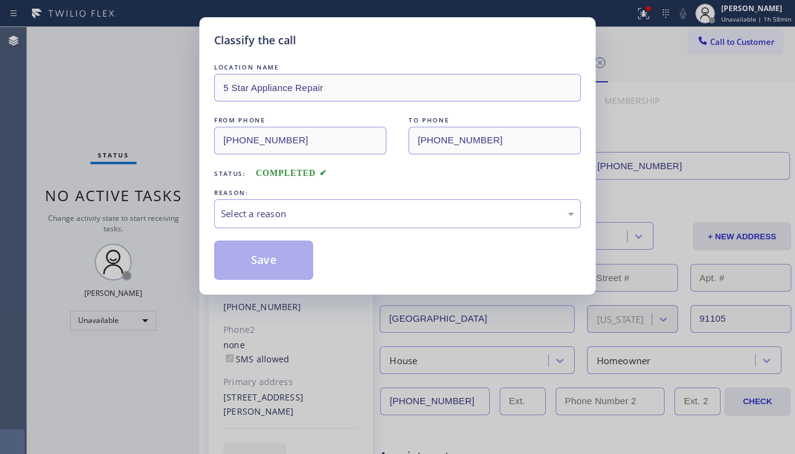
click at [300, 209] on div "Select a reason" at bounding box center [397, 214] width 353 height 14
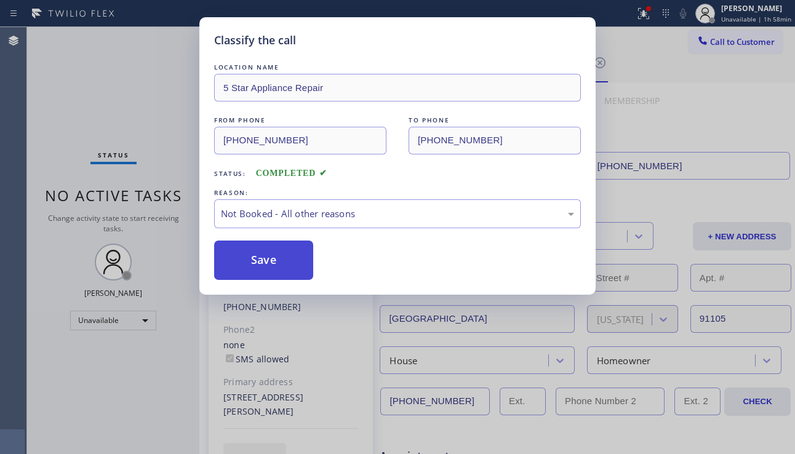
click at [263, 261] on button "Save" at bounding box center [263, 260] width 99 height 39
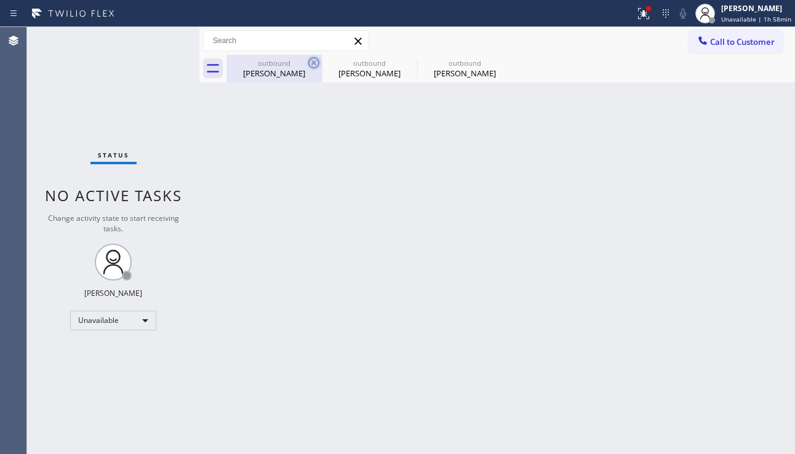
click at [317, 63] on icon at bounding box center [313, 62] width 15 height 15
click at [0, 0] on icon at bounding box center [0, 0] width 0 height 0
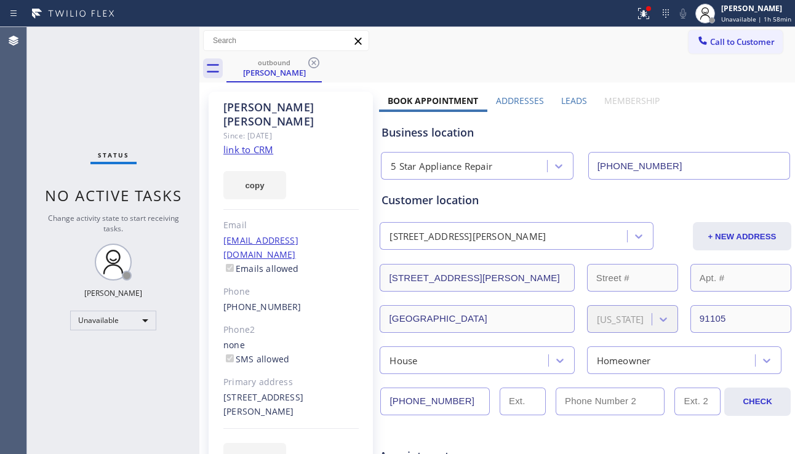
click at [317, 63] on icon at bounding box center [313, 62] width 15 height 15
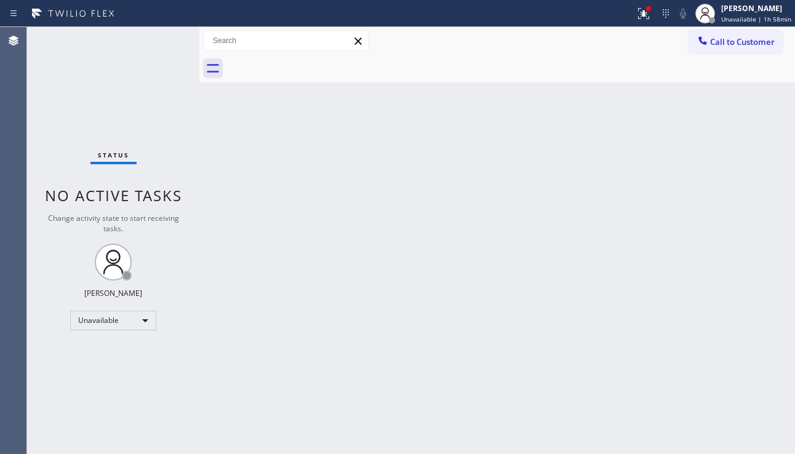
click at [317, 63] on div at bounding box center [510, 69] width 568 height 28
click at [743, 49] on button "Call to Customer" at bounding box center [735, 41] width 94 height 23
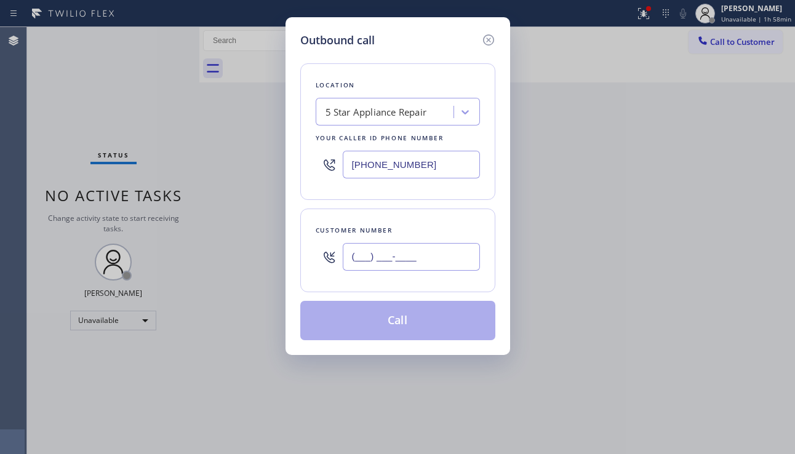
click at [399, 257] on input "(___) ___-____" at bounding box center [411, 257] width 137 height 28
paste input "760) 835-0297"
type input "[PHONE_NUMBER]"
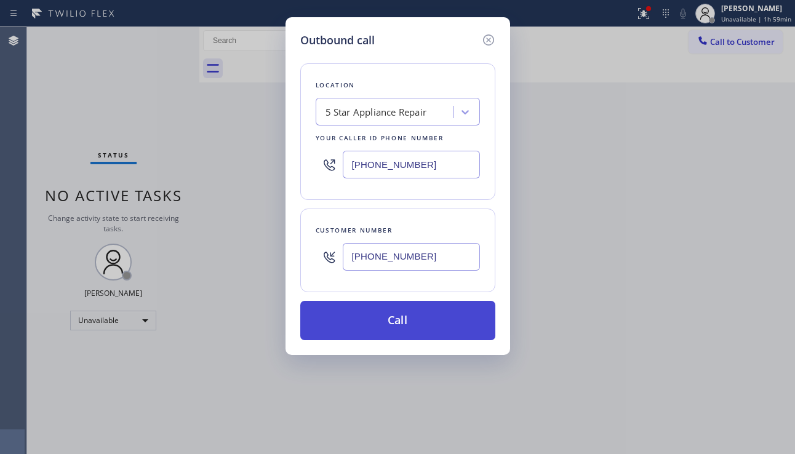
click at [373, 325] on button "Call" at bounding box center [397, 320] width 195 height 39
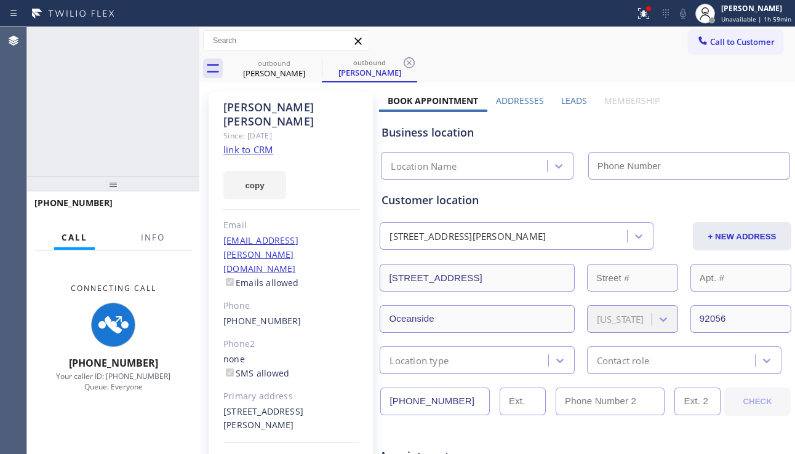
type input "[PHONE_NUMBER]"
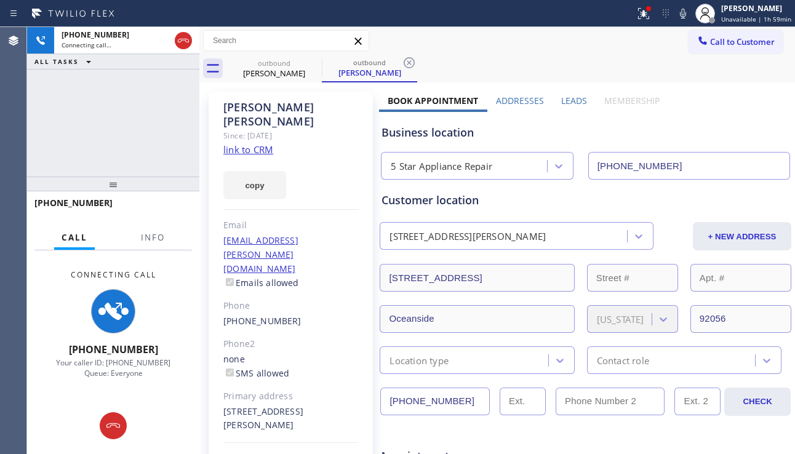
click at [98, 162] on div "[PHONE_NUMBER] Connecting call… ALL TASKS ALL TASKS ACTIVE TASKS TASKS IN WRAP …" at bounding box center [113, 101] width 172 height 149
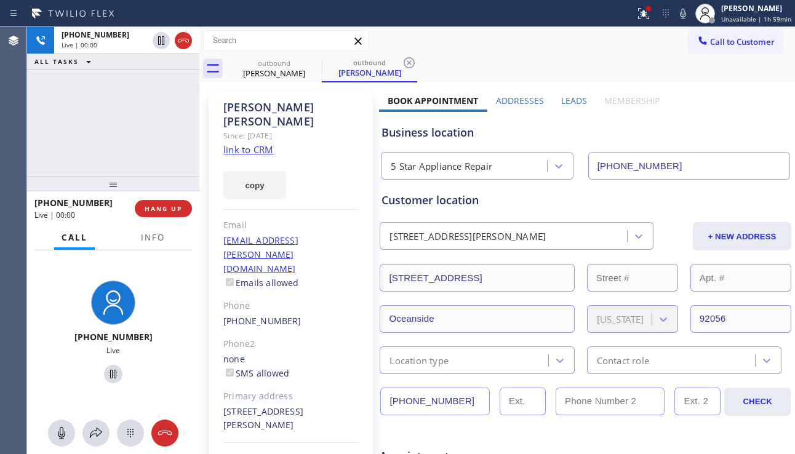
click at [773, 109] on div "Business location 5 Star Appliance Repair [PHONE_NUMBER]" at bounding box center [585, 143] width 413 height 73
click at [178, 208] on span "HANG UP" at bounding box center [164, 208] width 38 height 9
click at [177, 208] on span "HANG UP" at bounding box center [164, 208] width 38 height 9
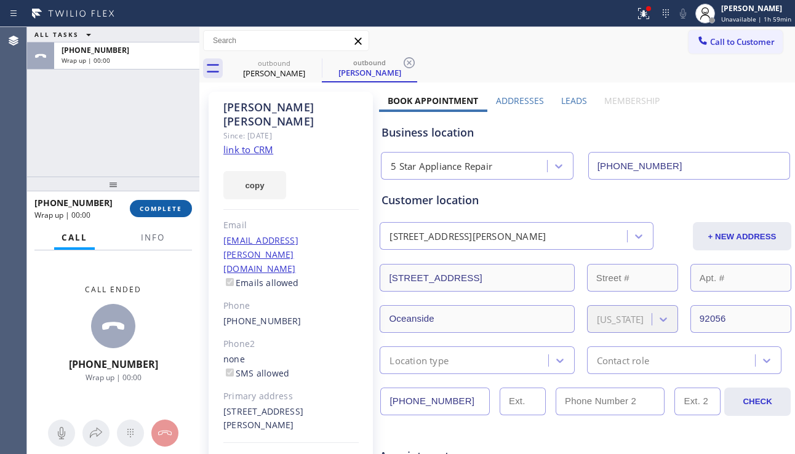
click at [175, 209] on span "COMPLETE" at bounding box center [161, 208] width 42 height 9
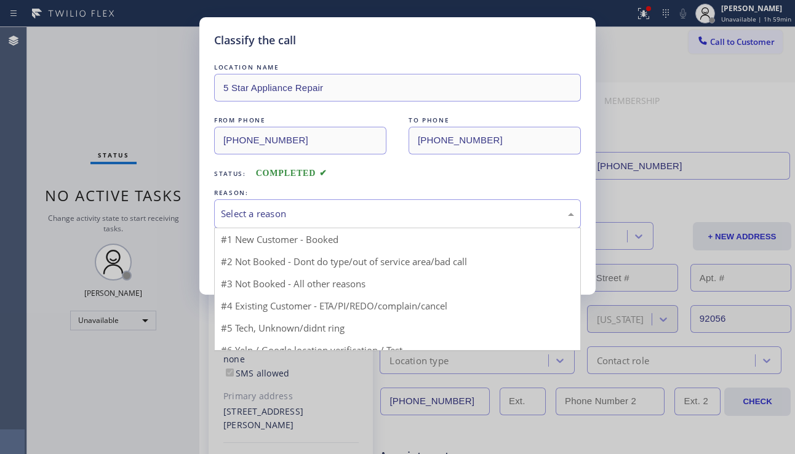
click at [348, 220] on div "Select a reason" at bounding box center [397, 214] width 353 height 14
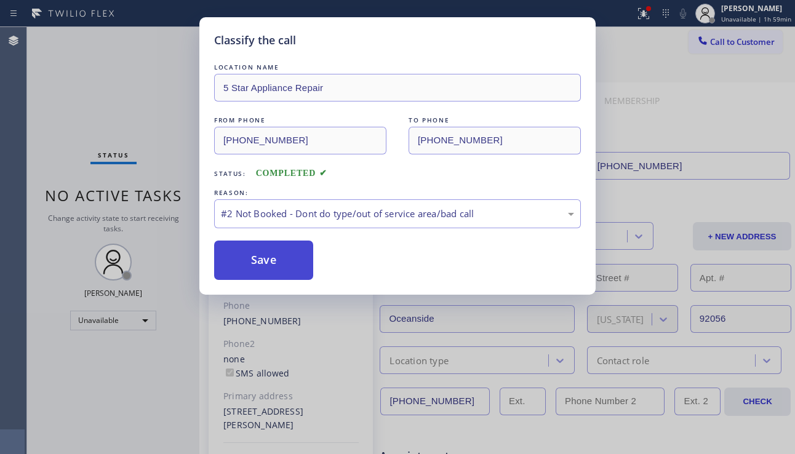
click at [273, 261] on button "Save" at bounding box center [263, 260] width 99 height 39
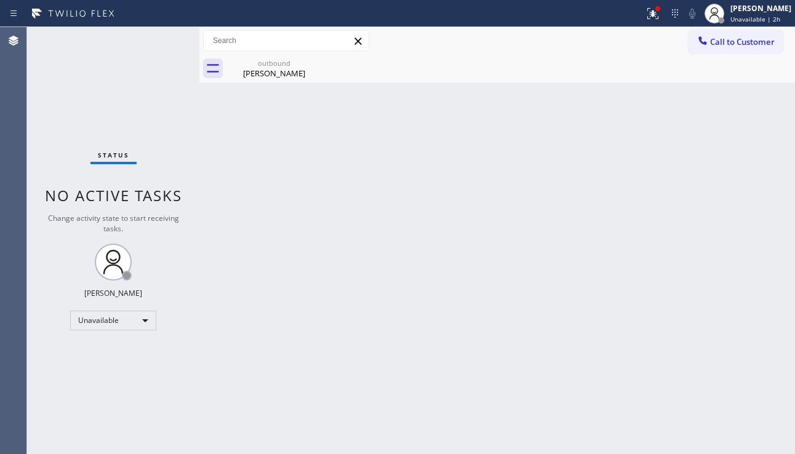
click at [741, 291] on div "Back to Dashboard Change Sender ID Customers Technicians Select a contact Outbo…" at bounding box center [496, 240] width 595 height 427
click at [709, 47] on div at bounding box center [702, 41] width 15 height 15
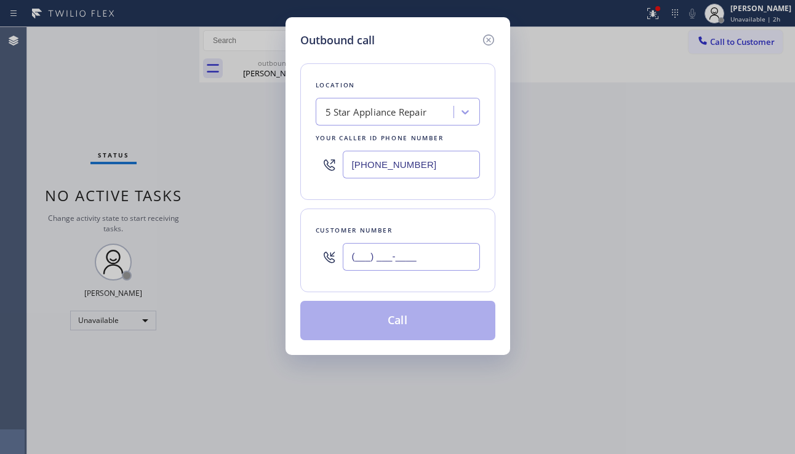
click at [347, 258] on input "(___) ___-____" at bounding box center [411, 257] width 137 height 28
paste input "132) 368-1177"
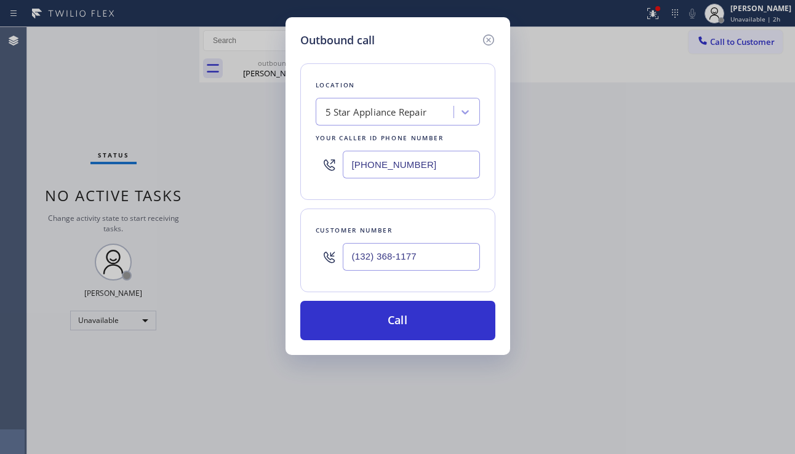
drag, startPoint x: 450, startPoint y: 257, endPoint x: 300, endPoint y: 253, distance: 150.1
click at [300, 253] on div "Customer number (132) 368-1177" at bounding box center [397, 251] width 195 height 84
paste input "714) 393-7173"
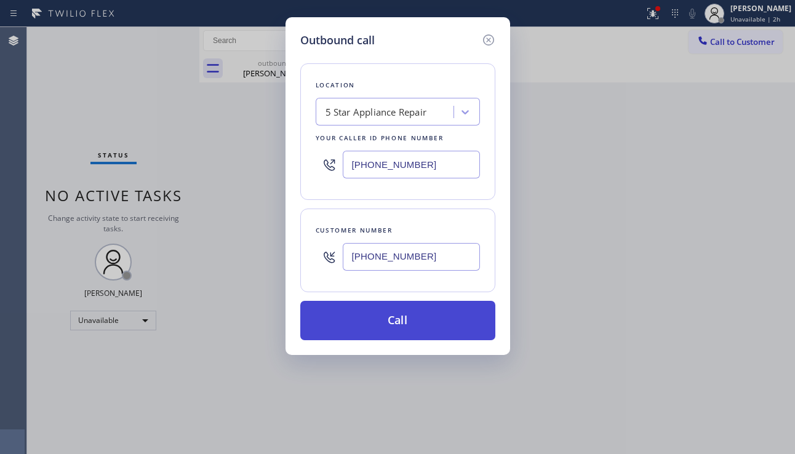
type input "[PHONE_NUMBER]"
drag, startPoint x: 397, startPoint y: 319, endPoint x: 230, endPoint y: 177, distance: 218.6
click at [397, 318] on button "Call" at bounding box center [397, 320] width 195 height 39
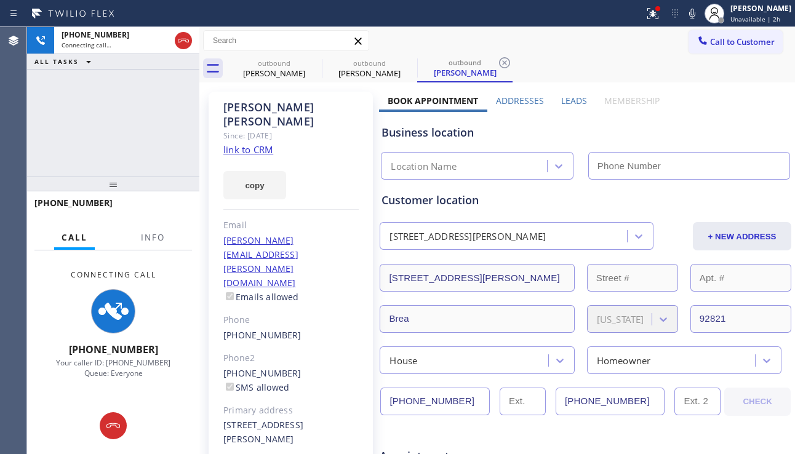
type input "[PHONE_NUMBER]"
click at [750, 114] on div "Business location 5 Star Appliance Repair [PHONE_NUMBER]" at bounding box center [585, 146] width 413 height 68
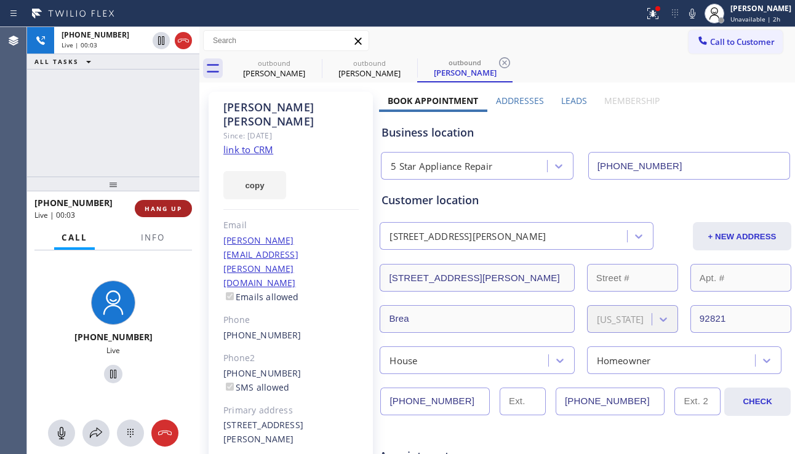
click at [168, 211] on span "HANG UP" at bounding box center [164, 208] width 38 height 9
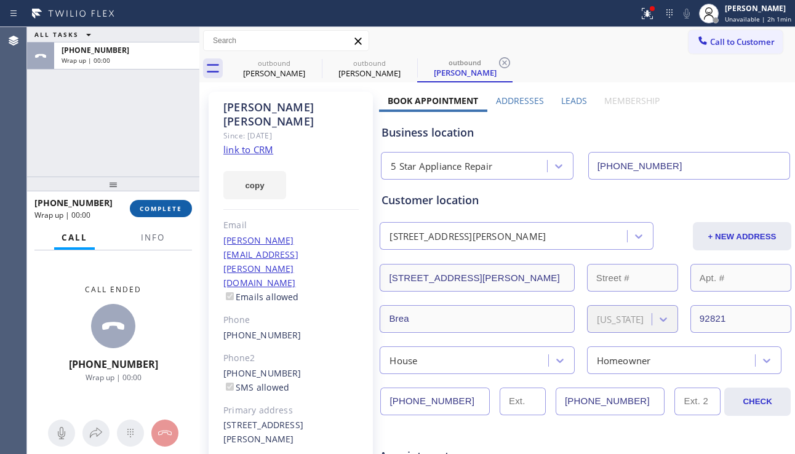
click at [168, 211] on span "COMPLETE" at bounding box center [161, 208] width 42 height 9
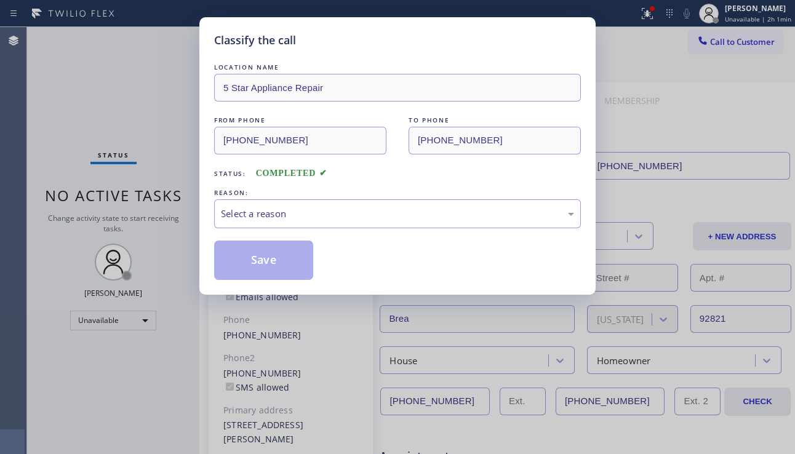
click at [345, 209] on div "Select a reason" at bounding box center [397, 214] width 353 height 14
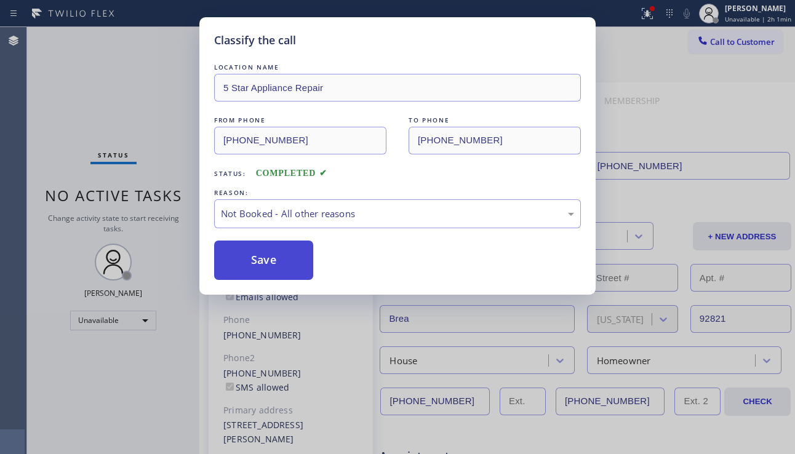
drag, startPoint x: 277, startPoint y: 262, endPoint x: 483, endPoint y: 242, distance: 207.0
click at [278, 261] on button "Save" at bounding box center [263, 260] width 99 height 39
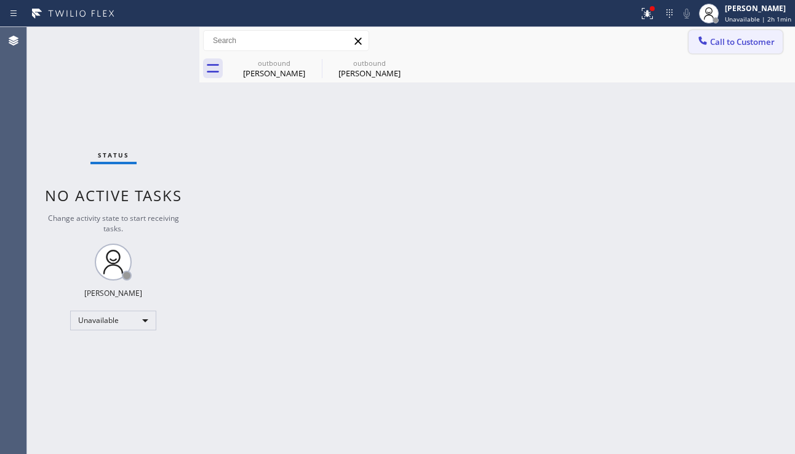
click at [741, 46] on span "Call to Customer" at bounding box center [742, 41] width 65 height 11
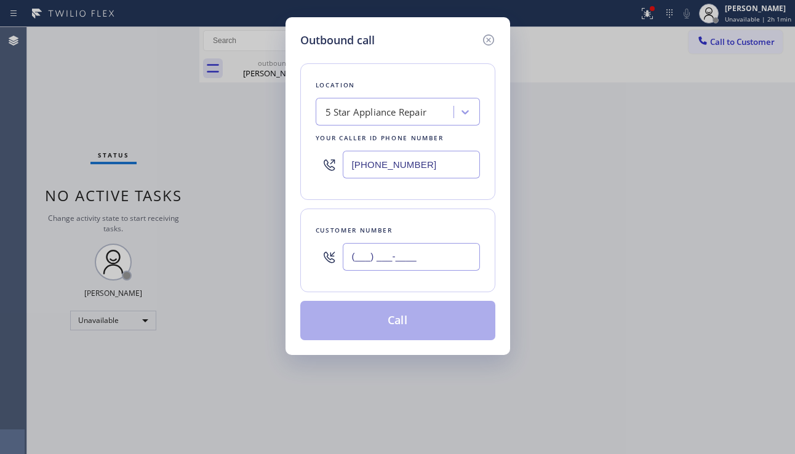
click at [428, 257] on input "(___) ___-____" at bounding box center [411, 257] width 137 height 28
paste input "310) 975-4513"
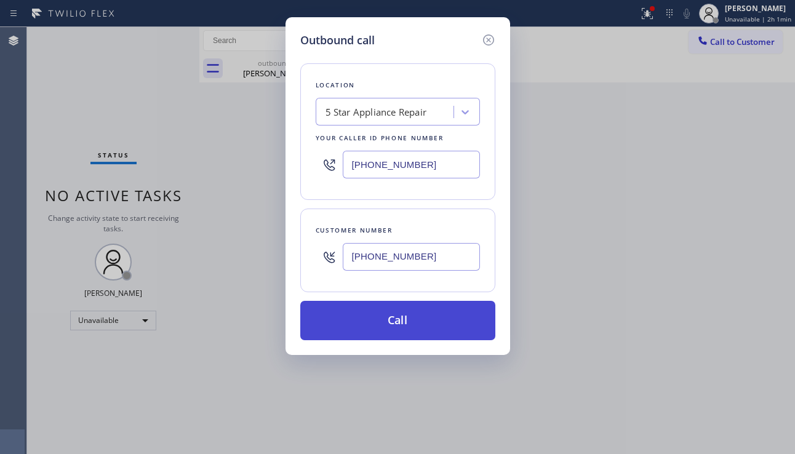
type input "[PHONE_NUMBER]"
click at [410, 326] on button "Call" at bounding box center [397, 320] width 195 height 39
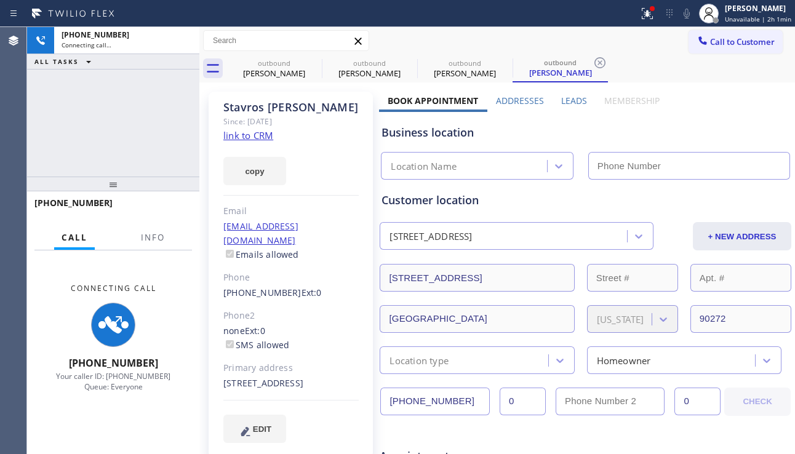
type input "[PHONE_NUMBER]"
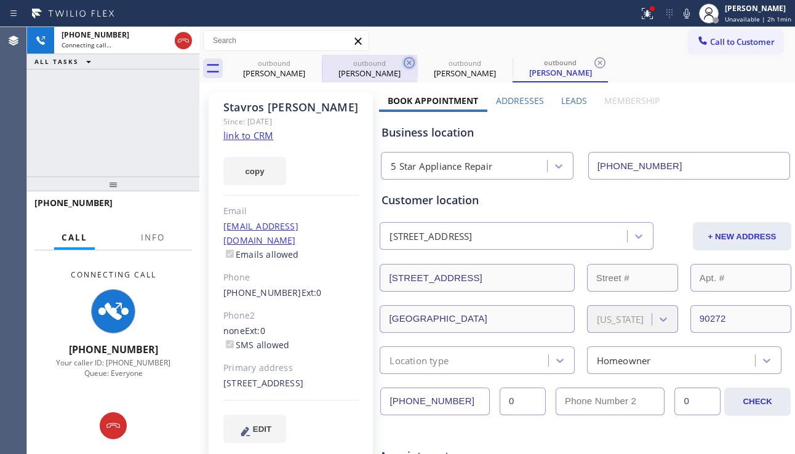
click at [0, 0] on icon at bounding box center [0, 0] width 0 height 0
click at [402, 57] on icon at bounding box center [409, 62] width 15 height 15
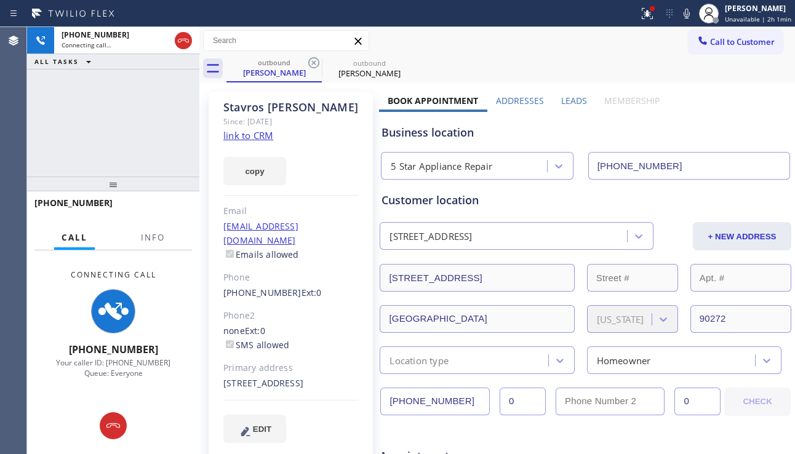
drag, startPoint x: 570, startPoint y: 103, endPoint x: 550, endPoint y: 101, distance: 20.4
click at [565, 103] on label "Leads" at bounding box center [574, 101] width 26 height 12
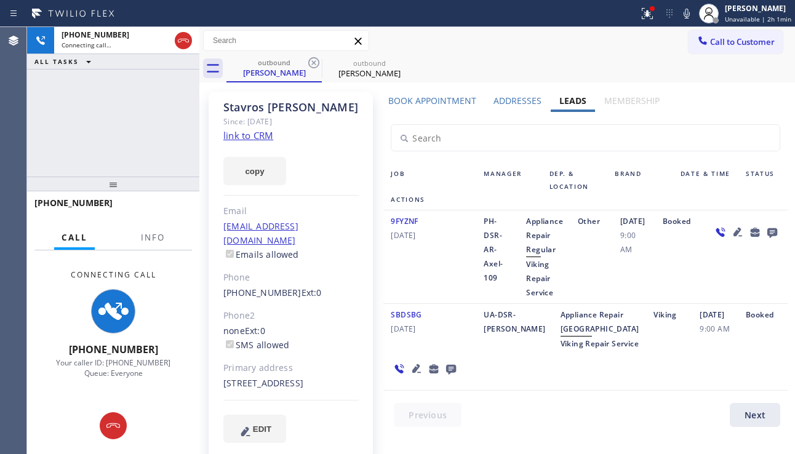
drag, startPoint x: 530, startPoint y: 99, endPoint x: 487, endPoint y: 103, distance: 43.2
click at [530, 99] on label "Addresses" at bounding box center [517, 101] width 48 height 12
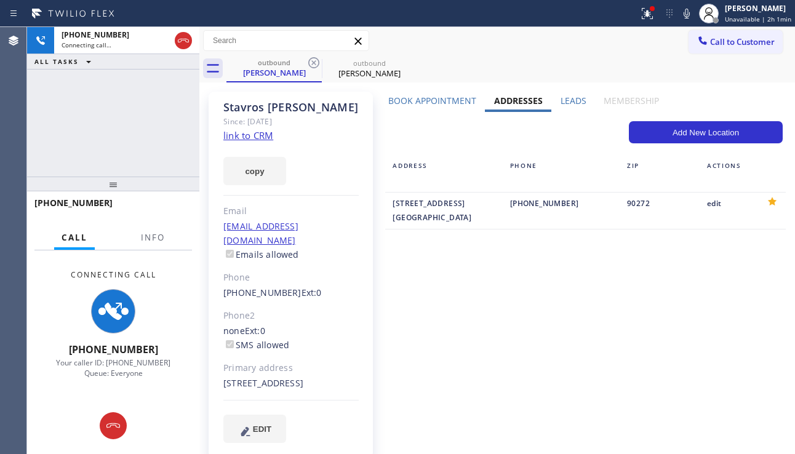
click at [441, 101] on label "Book Appointment" at bounding box center [432, 101] width 88 height 12
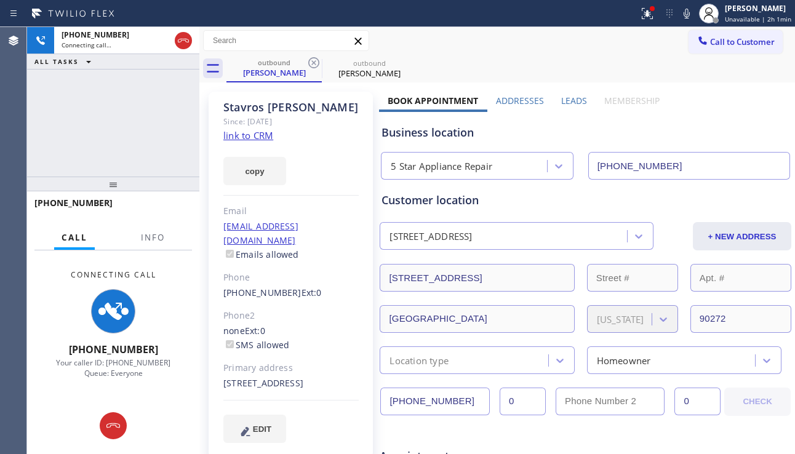
click at [579, 101] on label "Leads" at bounding box center [574, 101] width 26 height 12
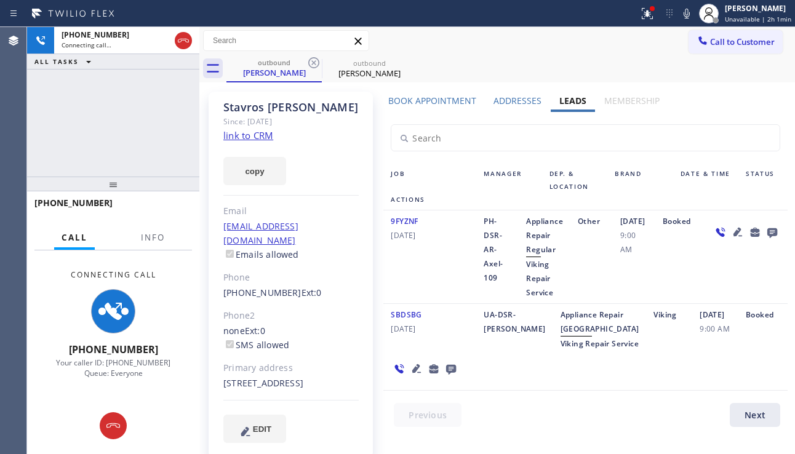
click at [512, 101] on label "Addresses" at bounding box center [517, 101] width 48 height 12
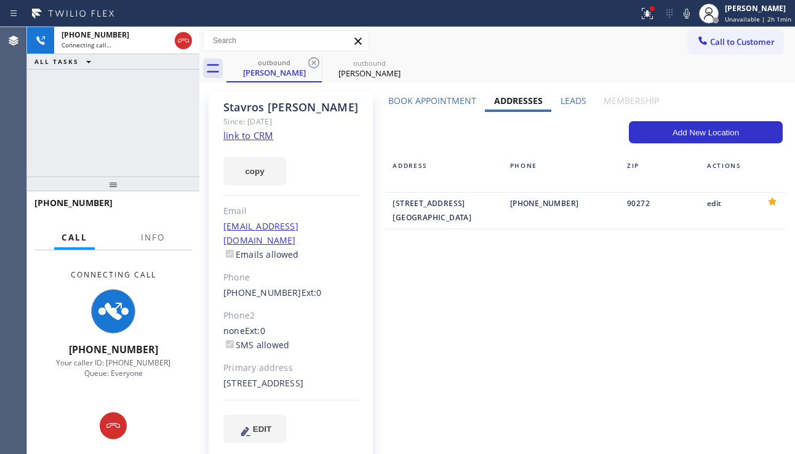
click at [432, 98] on label "Book Appointment" at bounding box center [432, 101] width 88 height 12
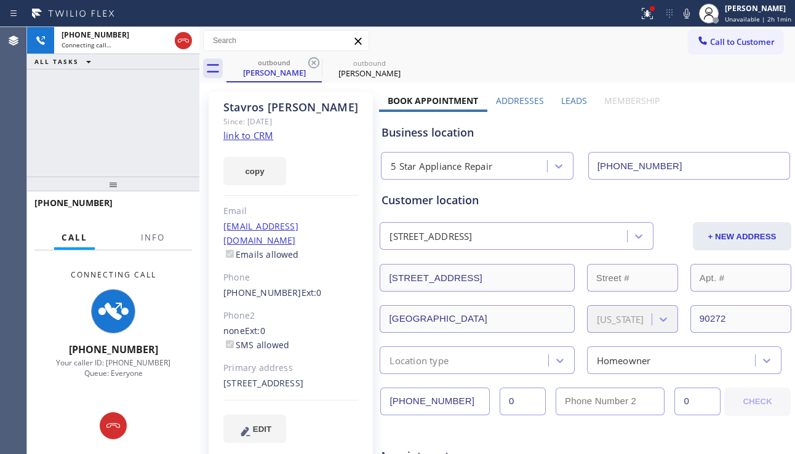
click at [101, 156] on div "[PHONE_NUMBER] Connecting call… ALL TASKS ALL TASKS ACTIVE TASKS TASKS IN WRAP …" at bounding box center [113, 101] width 172 height 149
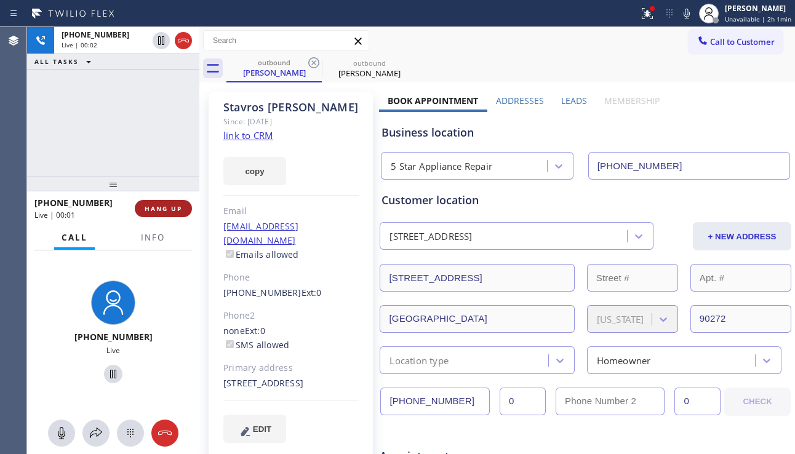
click at [165, 210] on span "HANG UP" at bounding box center [164, 208] width 38 height 9
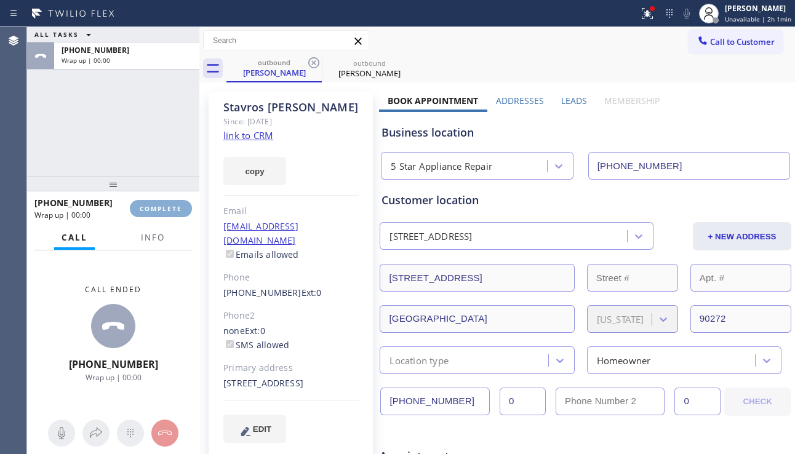
click at [165, 210] on span "COMPLETE" at bounding box center [161, 208] width 42 height 9
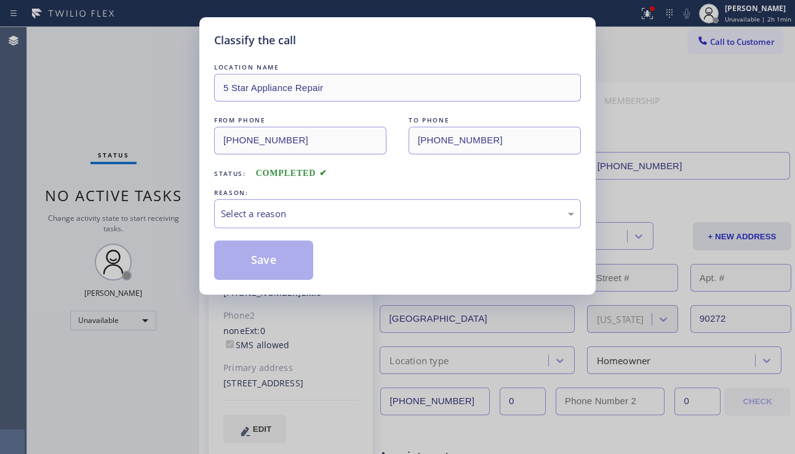
click at [360, 223] on div "Select a reason" at bounding box center [397, 213] width 367 height 29
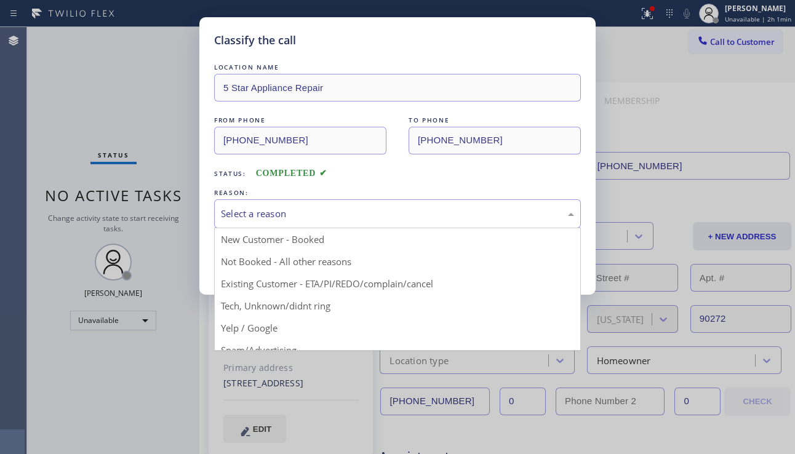
drag, startPoint x: 304, startPoint y: 262, endPoint x: 250, endPoint y: 258, distance: 54.3
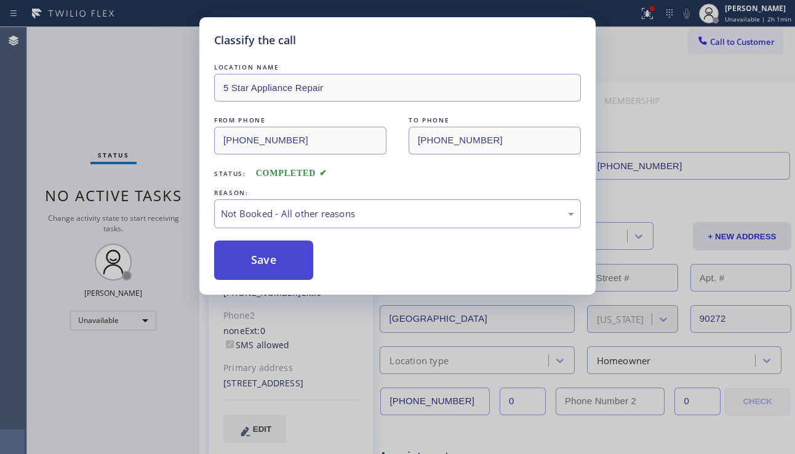
click at [250, 258] on button "Save" at bounding box center [263, 260] width 99 height 39
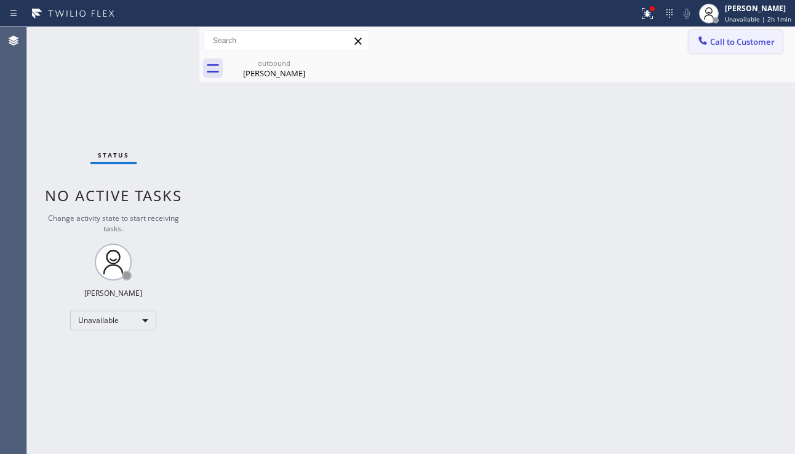
click at [735, 47] on button "Call to Customer" at bounding box center [735, 41] width 94 height 23
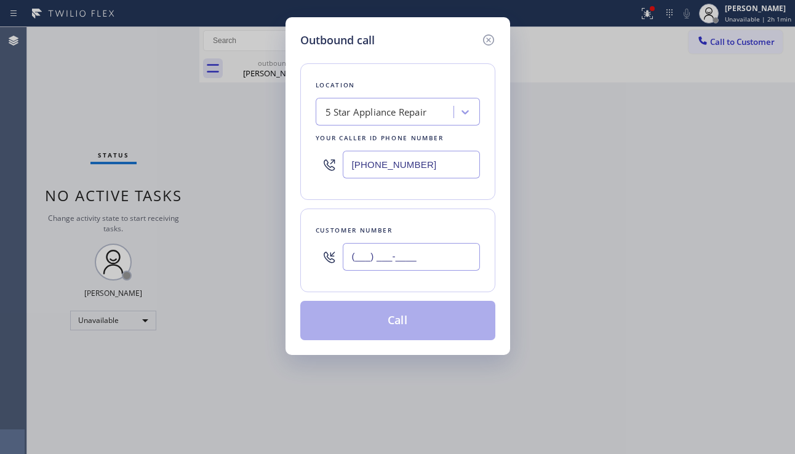
click at [391, 259] on input "(___) ___-____" at bounding box center [411, 257] width 137 height 28
paste input "310) 514-8658"
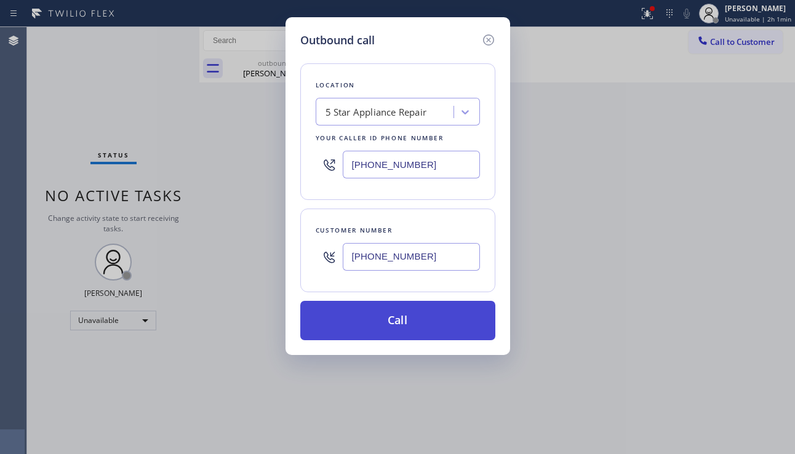
type input "[PHONE_NUMBER]"
click at [408, 324] on button "Call" at bounding box center [397, 320] width 195 height 39
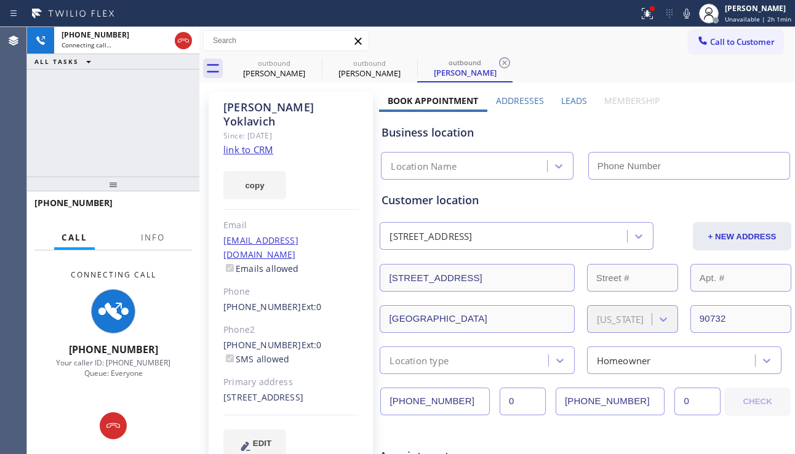
type input "[PHONE_NUMBER]"
click at [64, 156] on div "[PHONE_NUMBER] Connecting call… ALL TASKS ALL TASKS ACTIVE TASKS TASKS IN WRAP …" at bounding box center [113, 101] width 172 height 149
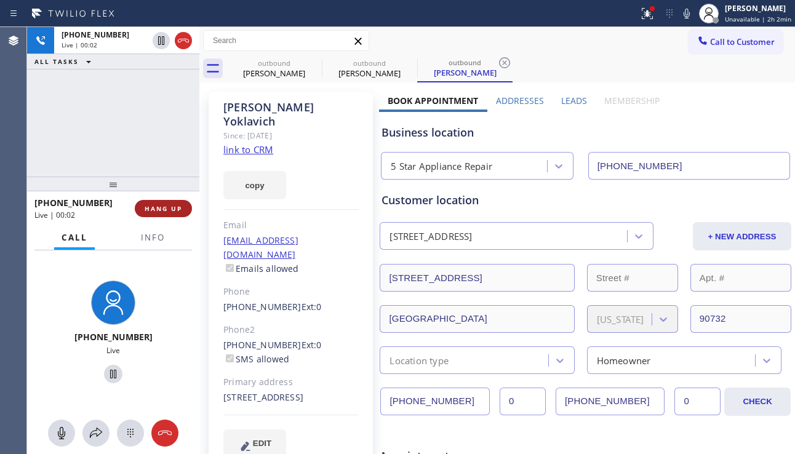
click at [177, 209] on span "HANG UP" at bounding box center [164, 208] width 38 height 9
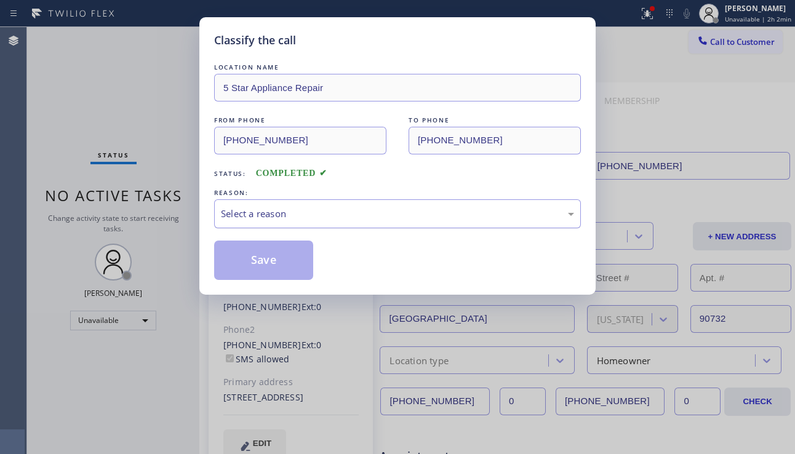
click at [340, 221] on div "Select a reason" at bounding box center [397, 213] width 367 height 29
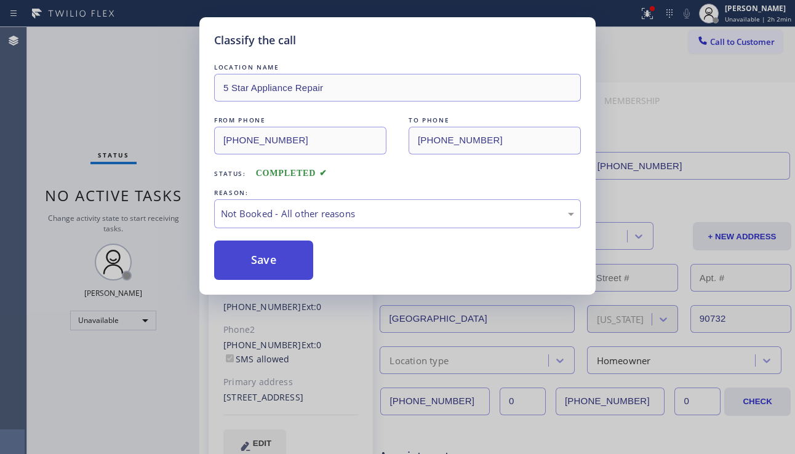
click at [272, 261] on button "Save" at bounding box center [263, 260] width 99 height 39
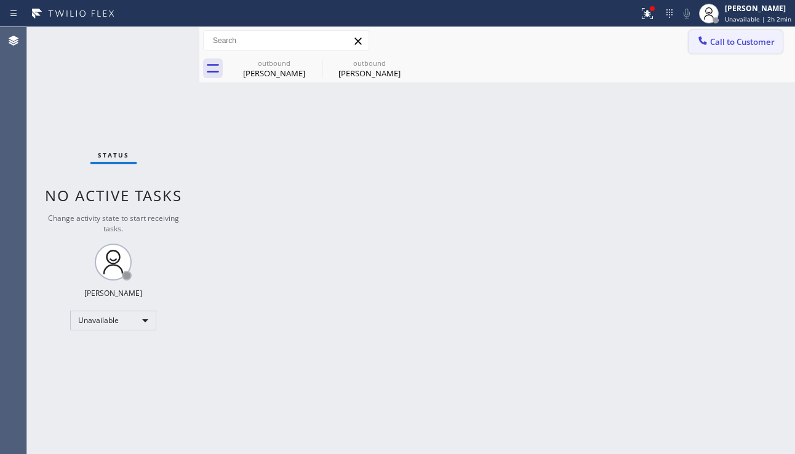
click at [739, 40] on span "Call to Customer" at bounding box center [742, 41] width 65 height 11
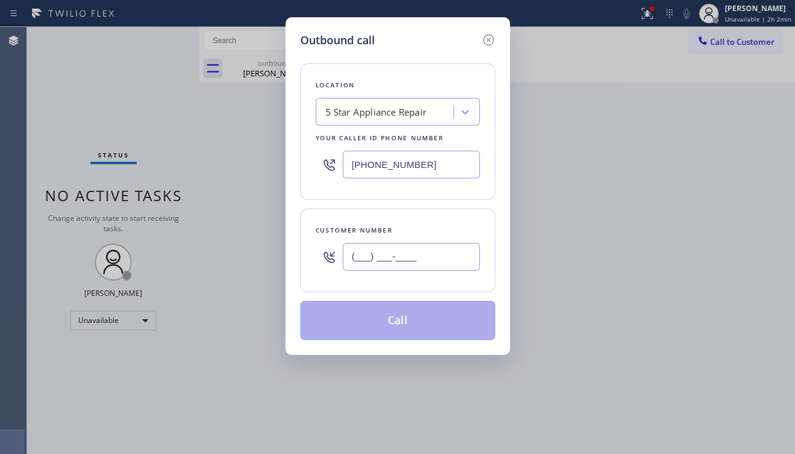
click at [389, 260] on input "(___) ___-____" at bounding box center [411, 257] width 137 height 28
paste input "310) 498-1232"
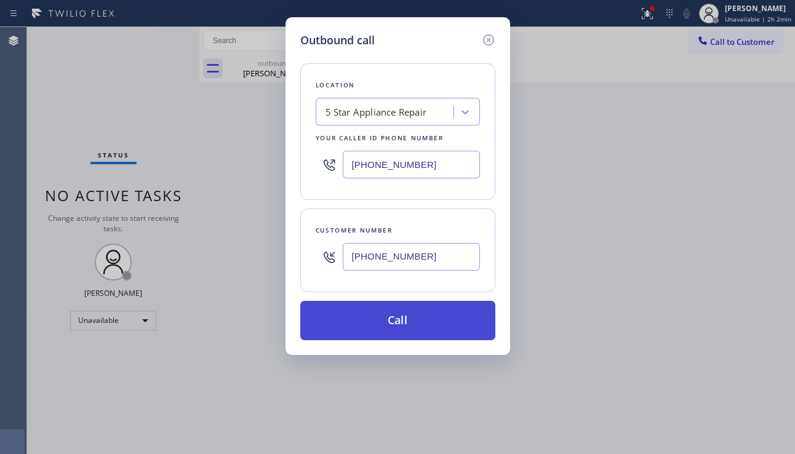
type input "[PHONE_NUMBER]"
click at [369, 320] on button "Call" at bounding box center [397, 320] width 195 height 39
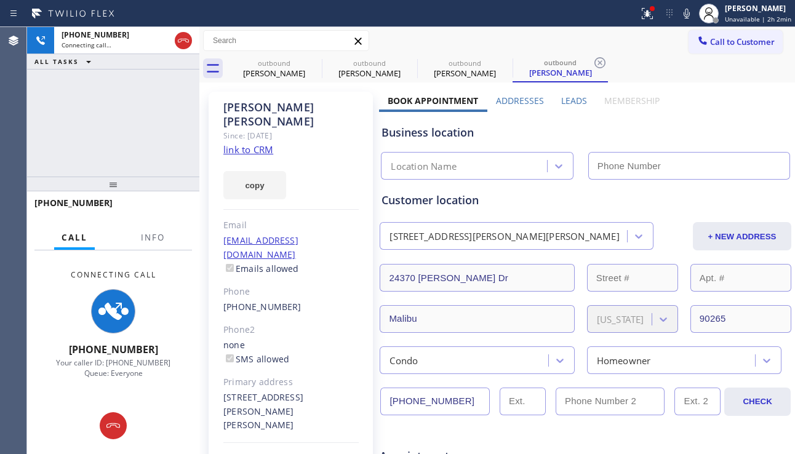
type input "[PHONE_NUMBER]"
click at [733, 121] on div "Business location 5 Star Appliance Repair [PHONE_NUMBER]" at bounding box center [585, 146] width 413 height 68
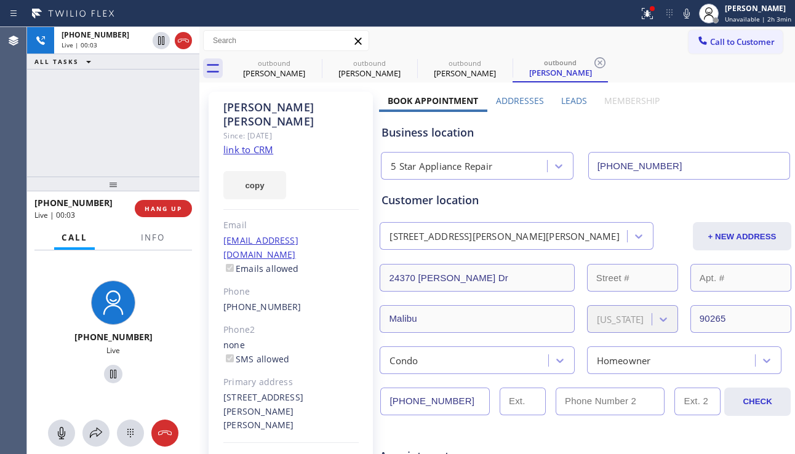
click at [76, 165] on div "[PHONE_NUMBER] Live | 00:03 ALL TASKS ALL TASKS ACTIVE TASKS TASKS IN WRAP UP" at bounding box center [113, 101] width 172 height 149
click at [156, 209] on span "HANG UP" at bounding box center [164, 208] width 38 height 9
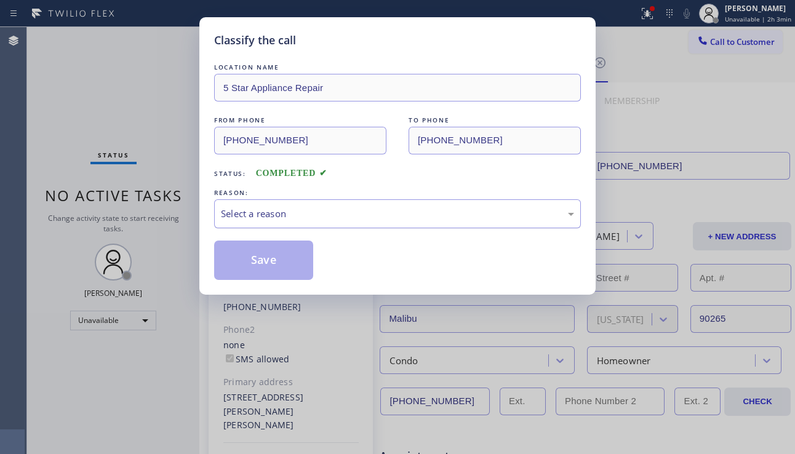
click at [328, 215] on div "Select a reason" at bounding box center [397, 214] width 353 height 14
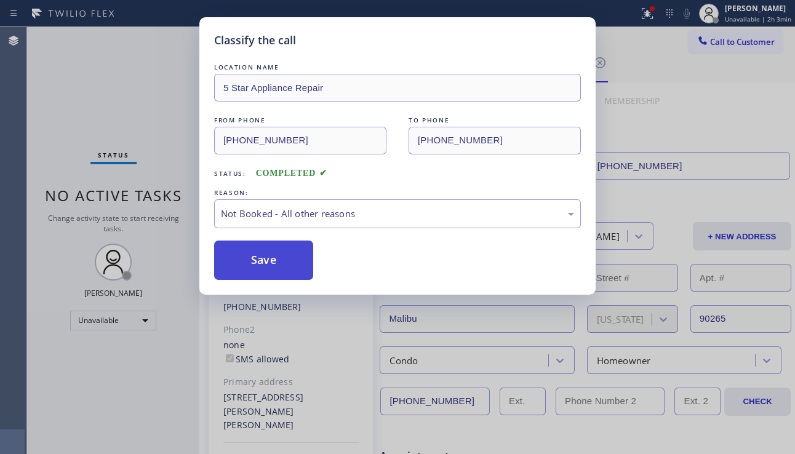
click at [261, 255] on button "Save" at bounding box center [263, 260] width 99 height 39
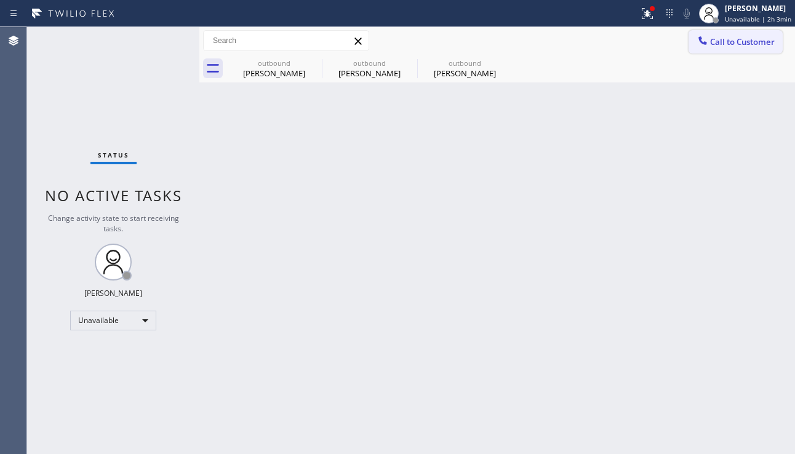
click at [716, 42] on span "Call to Customer" at bounding box center [742, 41] width 65 height 11
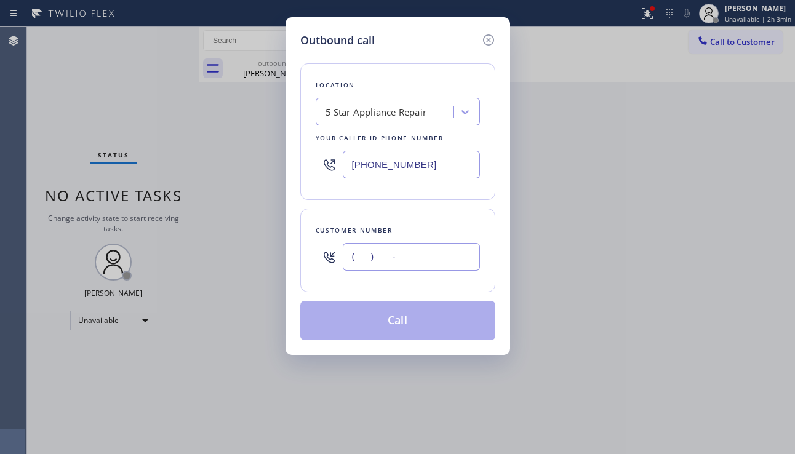
click at [410, 257] on input "(___) ___-____" at bounding box center [411, 257] width 137 height 28
paste input "408) 537-3405"
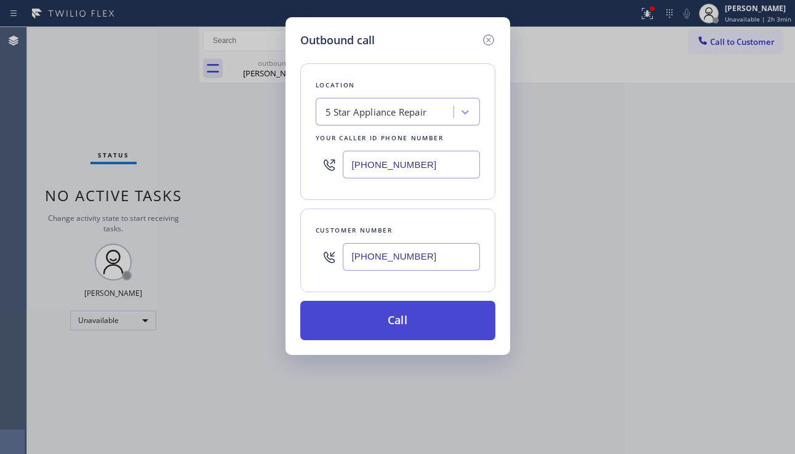
type input "[PHONE_NUMBER]"
click at [402, 311] on button "Call" at bounding box center [397, 320] width 195 height 39
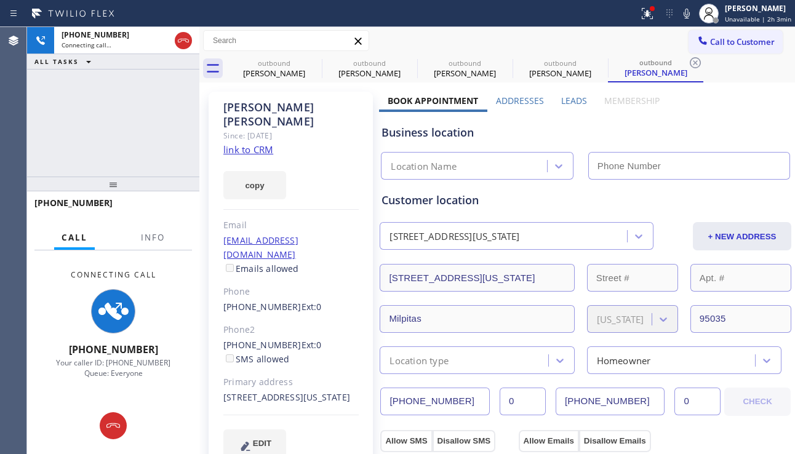
type input "[PHONE_NUMBER]"
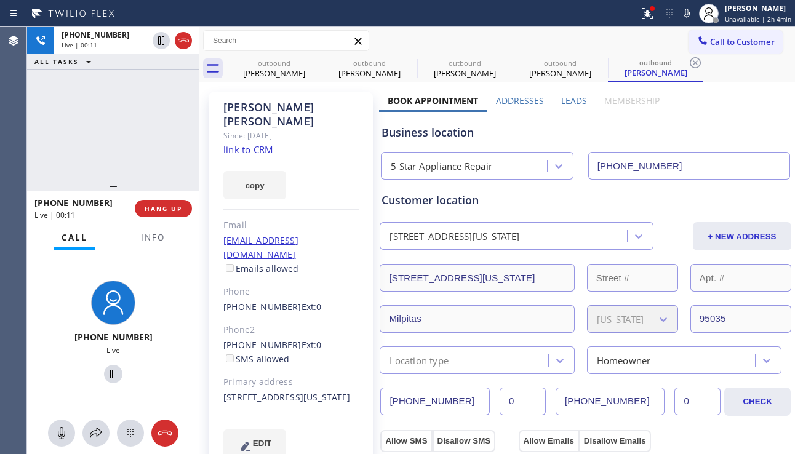
drag, startPoint x: 760, startPoint y: 129, endPoint x: 651, endPoint y: 130, distance: 108.3
click at [760, 129] on div "Business location" at bounding box center [585, 132] width 408 height 17
click at [154, 209] on span "HANG UP" at bounding box center [164, 208] width 38 height 9
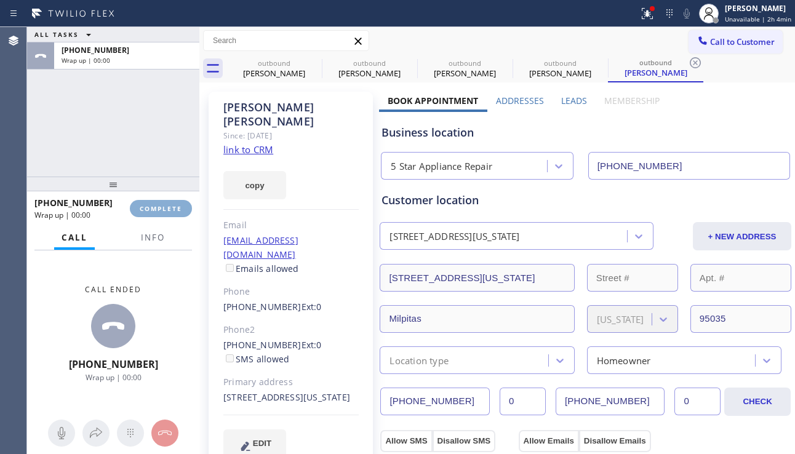
click at [154, 209] on span "COMPLETE" at bounding box center [161, 208] width 42 height 9
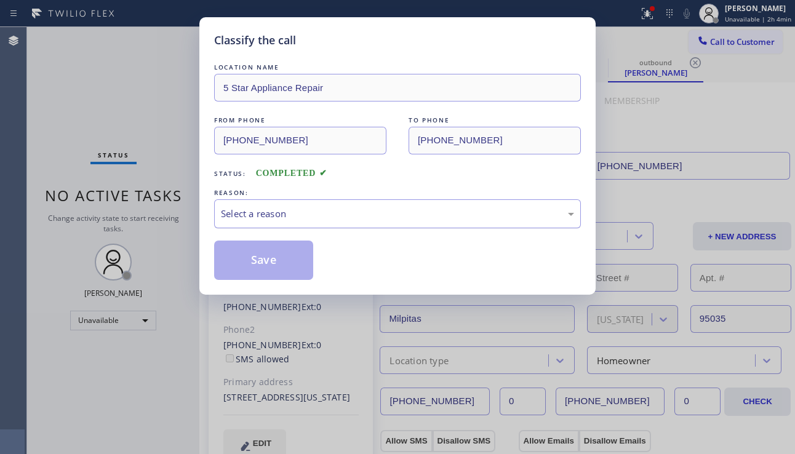
click at [293, 213] on div "Select a reason" at bounding box center [397, 214] width 353 height 14
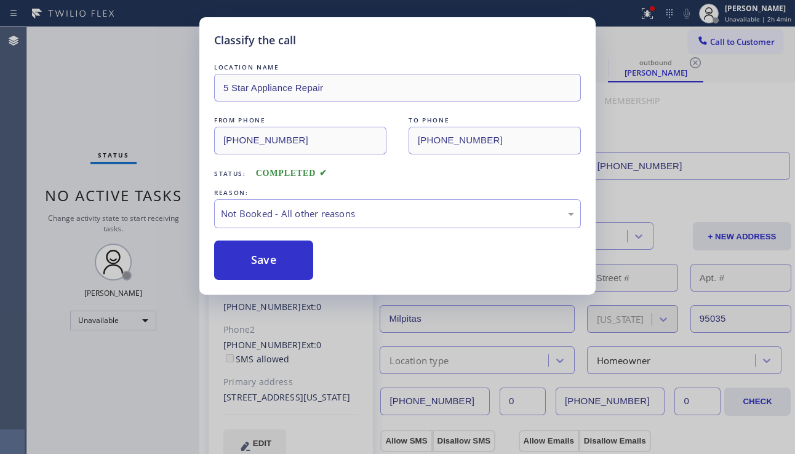
click at [239, 260] on button "Save" at bounding box center [263, 260] width 99 height 39
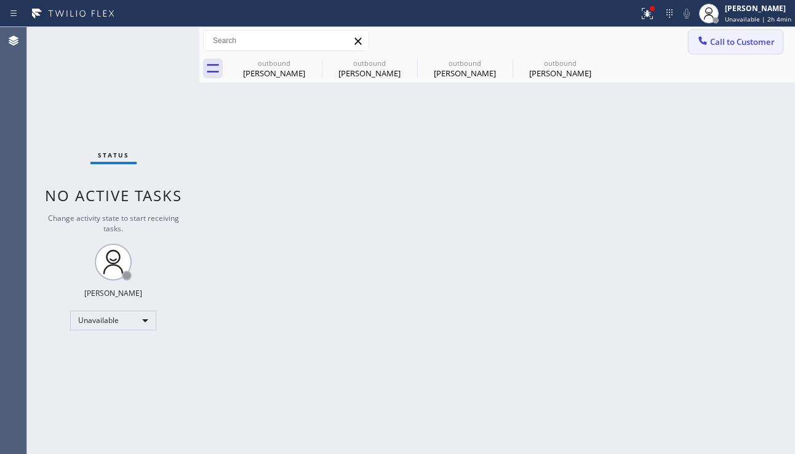
click at [723, 44] on span "Call to Customer" at bounding box center [742, 41] width 65 height 11
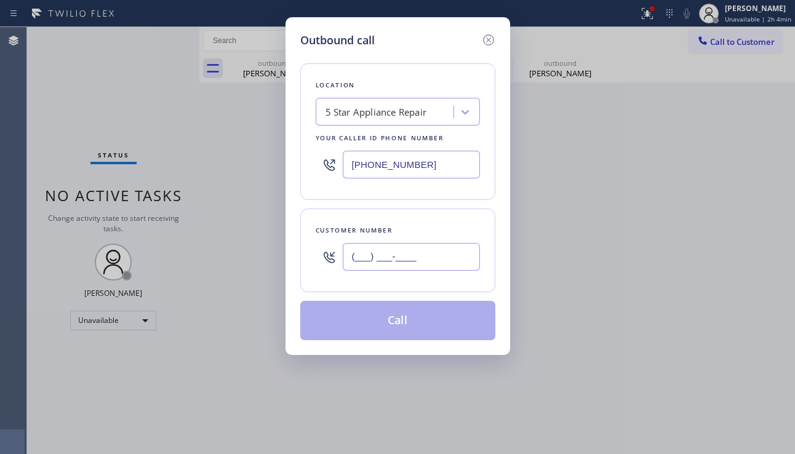
click at [397, 254] on input "(___) ___-____" at bounding box center [411, 257] width 137 height 28
paste input "818) 522-0332"
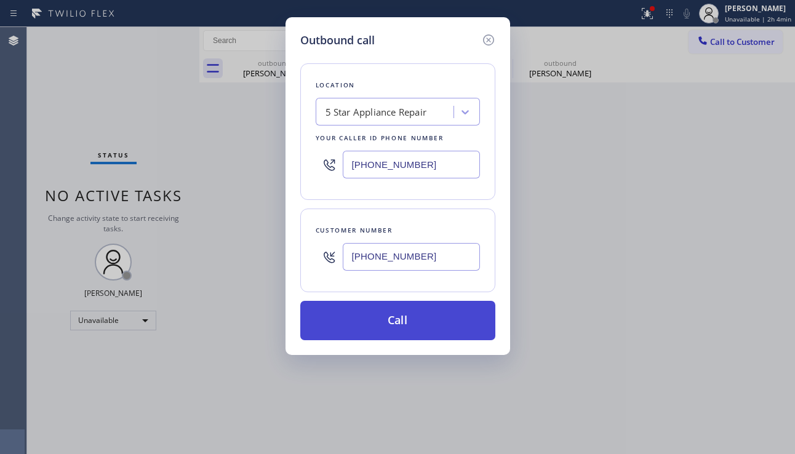
type input "[PHONE_NUMBER]"
click at [402, 308] on button "Call" at bounding box center [397, 320] width 195 height 39
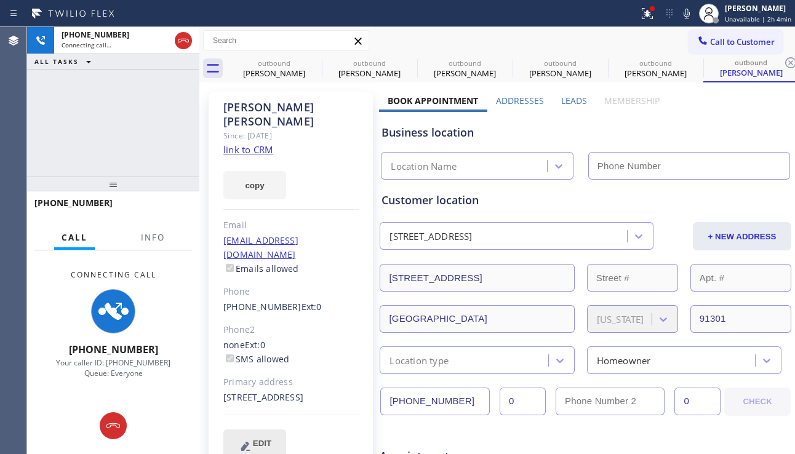
type input "[PHONE_NUMBER]"
click at [67, 143] on div "[PHONE_NUMBER] Connecting call… ALL TASKS ALL TASKS ACTIVE TASKS TASKS IN WRAP …" at bounding box center [113, 101] width 172 height 149
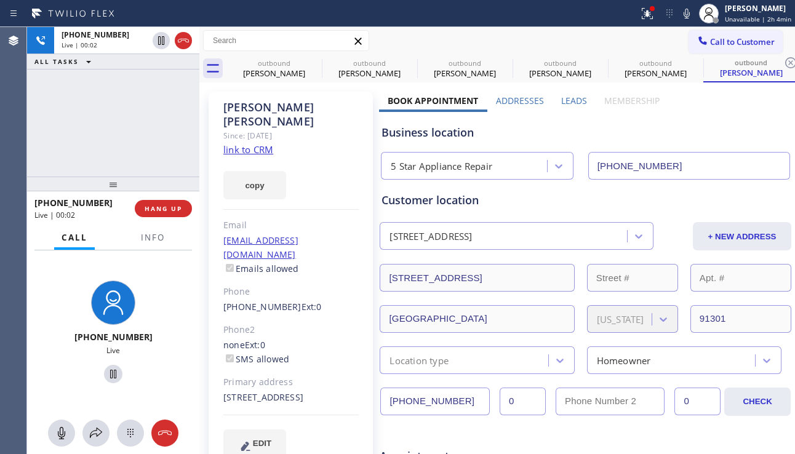
click at [576, 97] on label "Leads" at bounding box center [574, 101] width 26 height 12
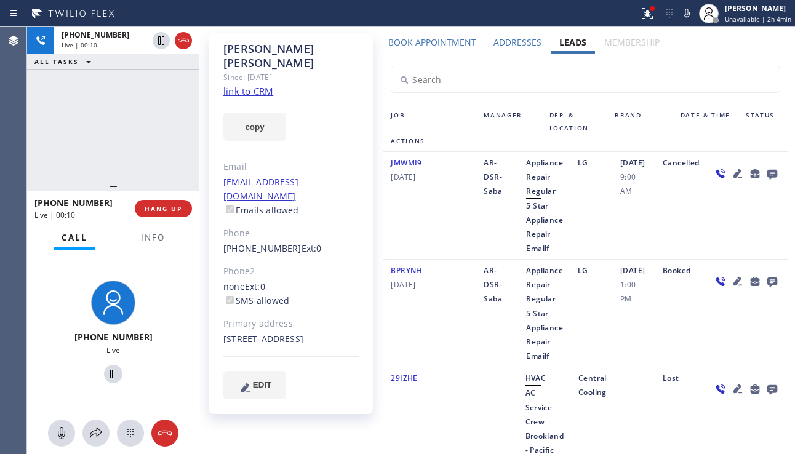
scroll to position [62, 0]
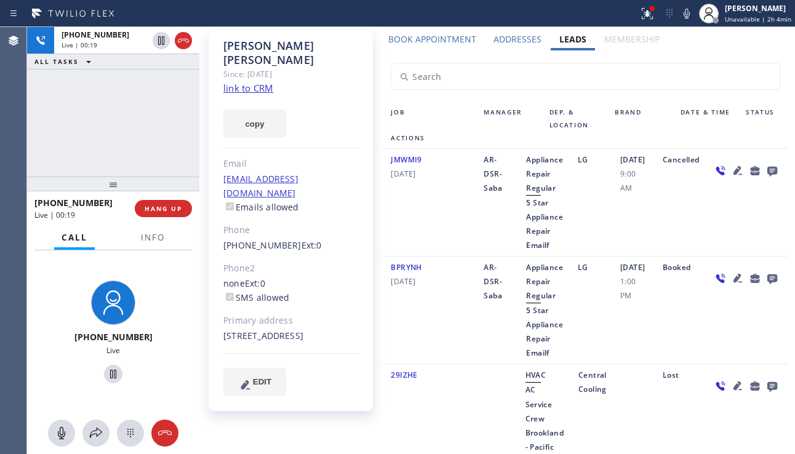
click at [730, 277] on icon at bounding box center [737, 278] width 15 height 15
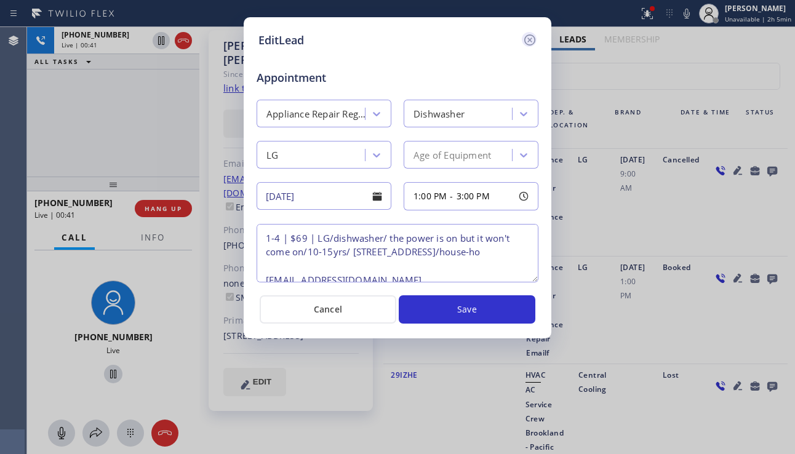
click at [528, 45] on icon at bounding box center [529, 39] width 11 height 11
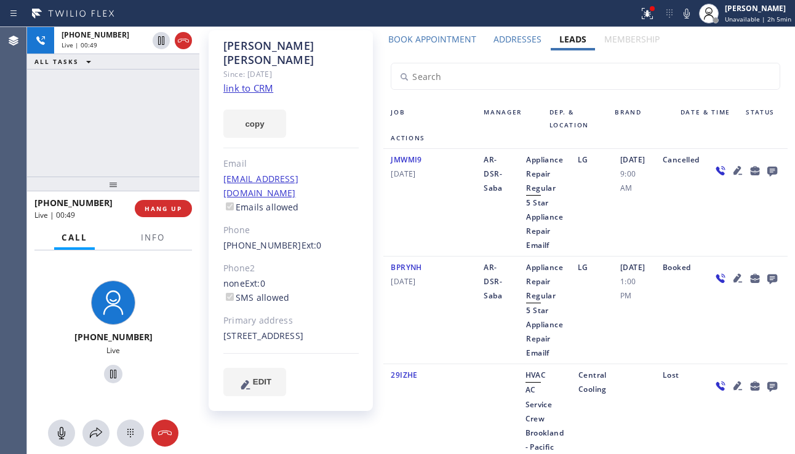
scroll to position [0, 0]
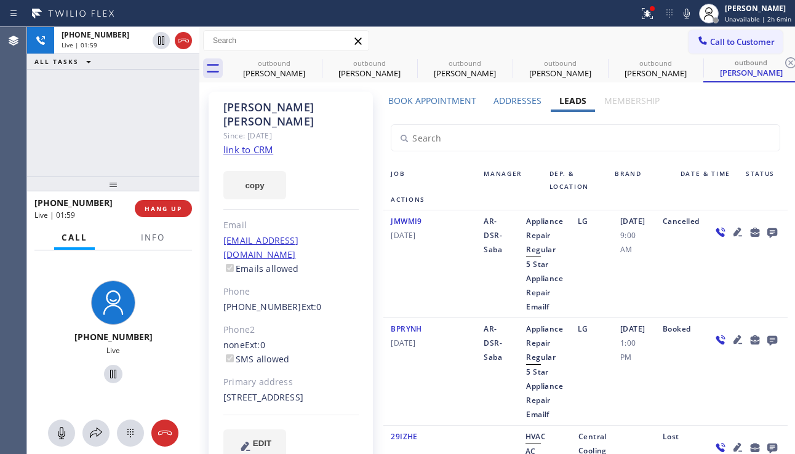
click at [415, 271] on div "JMWMI9 [DATE]" at bounding box center [429, 264] width 93 height 100
click at [503, 106] on label "Addresses" at bounding box center [517, 101] width 48 height 12
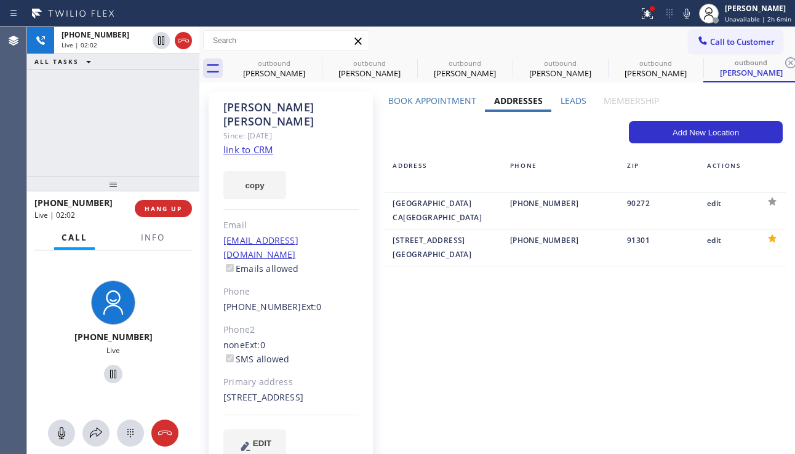
click at [570, 98] on label "Leads" at bounding box center [573, 101] width 26 height 12
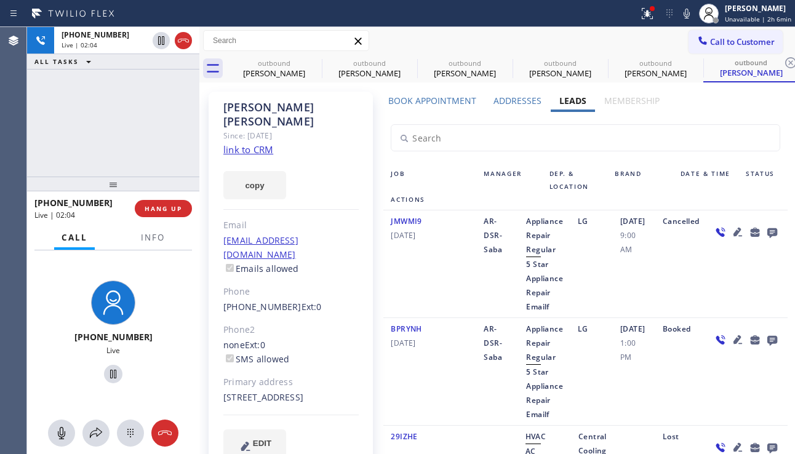
click at [733, 338] on icon at bounding box center [737, 339] width 9 height 9
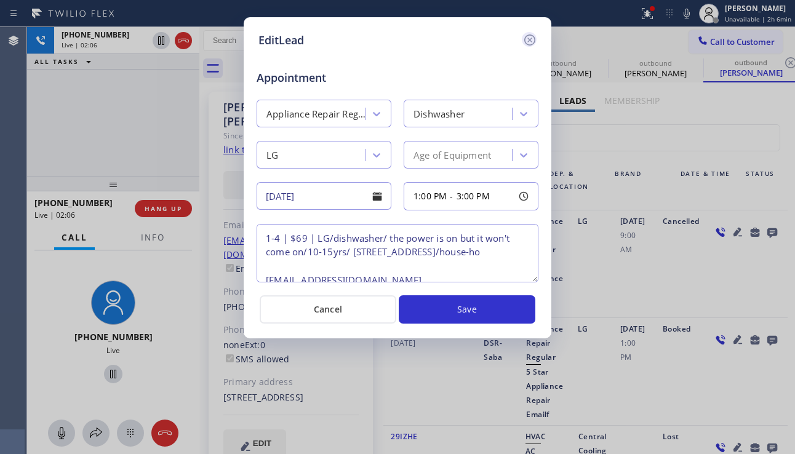
click at [532, 38] on icon at bounding box center [529, 40] width 15 height 15
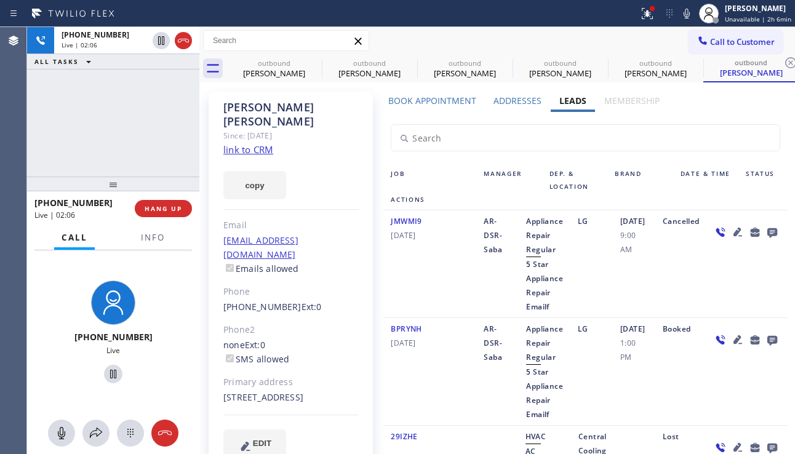
click at [495, 104] on label "Addresses" at bounding box center [517, 101] width 48 height 12
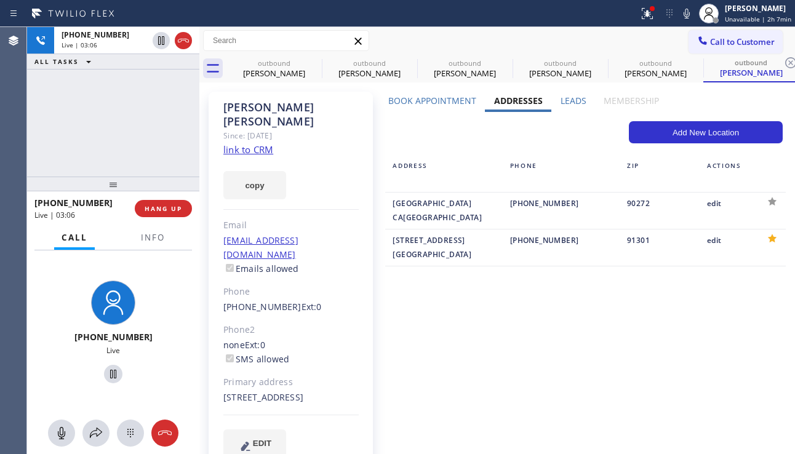
drag, startPoint x: 249, startPoint y: 383, endPoint x: 220, endPoint y: 383, distance: 28.3
click at [220, 383] on div "[PERSON_NAME] Since: [DATE] link to CRM copy Email [EMAIL_ADDRESS][DOMAIN_NAME]…" at bounding box center [291, 282] width 164 height 381
copy div "91301"
click at [245, 171] on button "copy" at bounding box center [254, 185] width 63 height 28
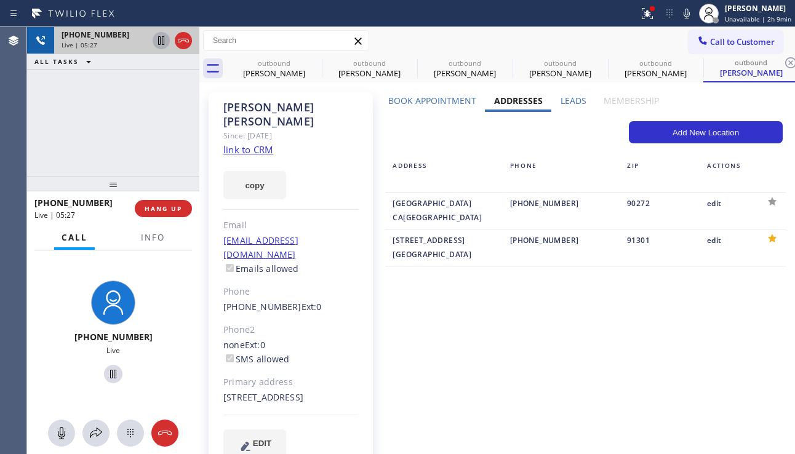
click at [162, 46] on icon at bounding box center [161, 40] width 15 height 15
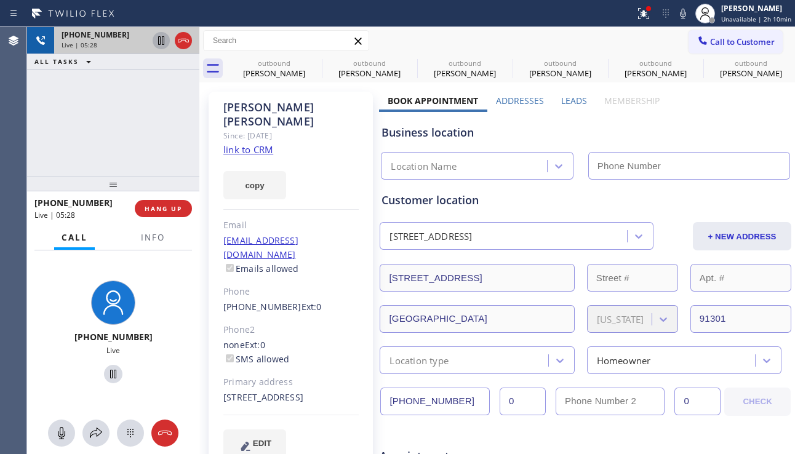
type input "[PHONE_NUMBER]"
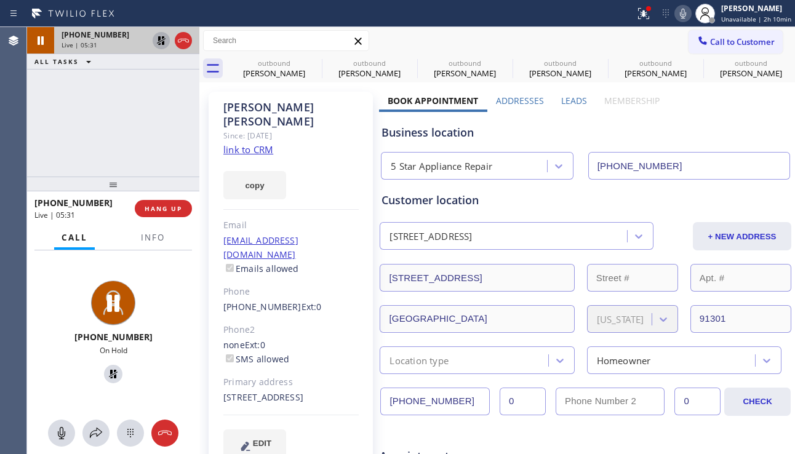
click at [677, 17] on icon at bounding box center [682, 13] width 15 height 15
click at [570, 101] on label "Leads" at bounding box center [574, 101] width 26 height 12
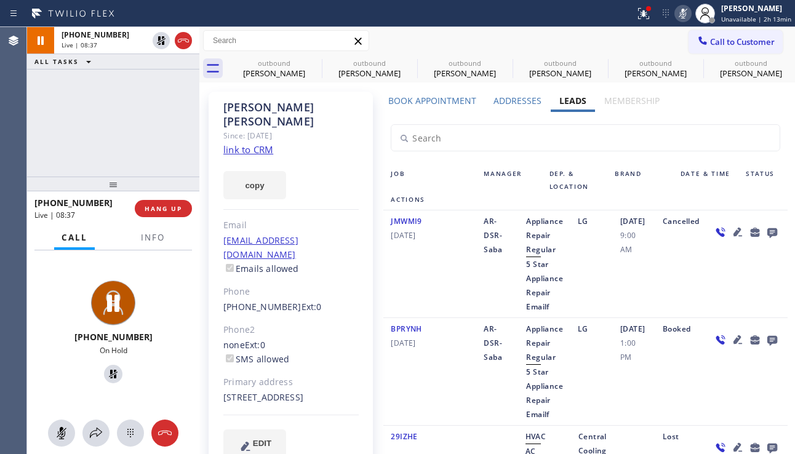
drag, startPoint x: 159, startPoint y: 44, endPoint x: 166, endPoint y: 60, distance: 17.4
click at [159, 44] on icon at bounding box center [161, 40] width 9 height 9
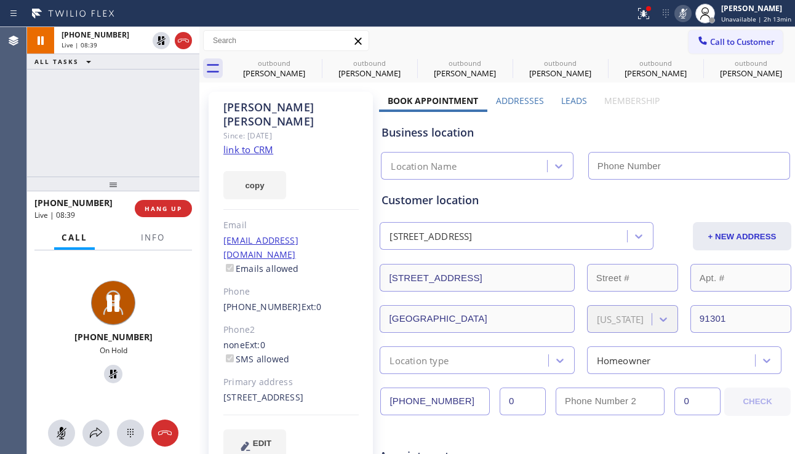
click at [677, 15] on icon at bounding box center [682, 13] width 15 height 15
type input "[PHONE_NUMBER]"
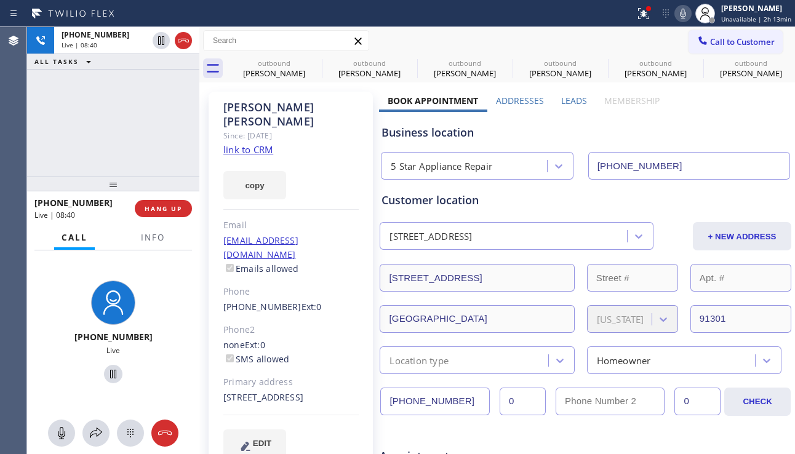
click at [566, 100] on label "Leads" at bounding box center [574, 101] width 26 height 12
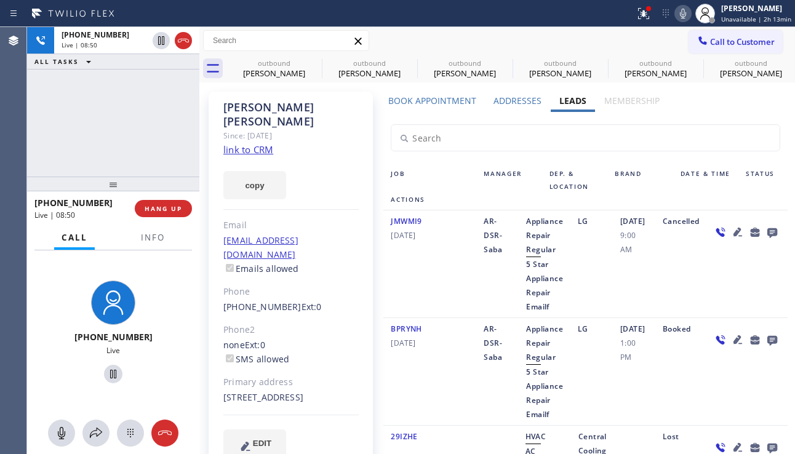
click at [718, 135] on input "text" at bounding box center [585, 138] width 388 height 26
click at [730, 278] on div at bounding box center [745, 264] width 83 height 100
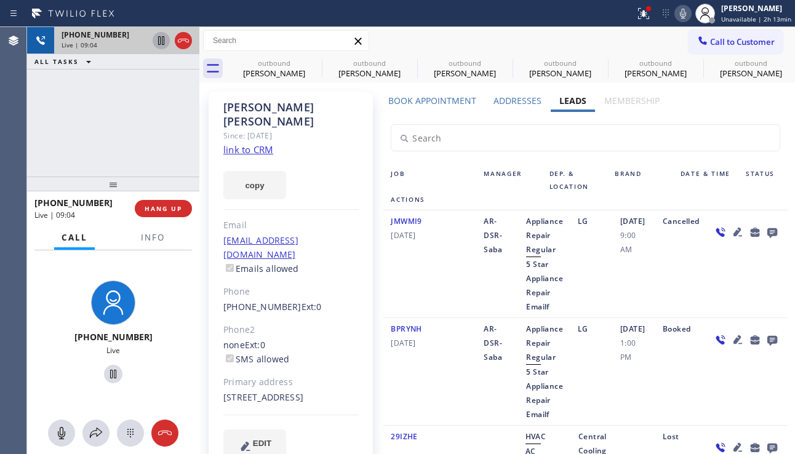
click at [161, 40] on icon at bounding box center [161, 40] width 6 height 9
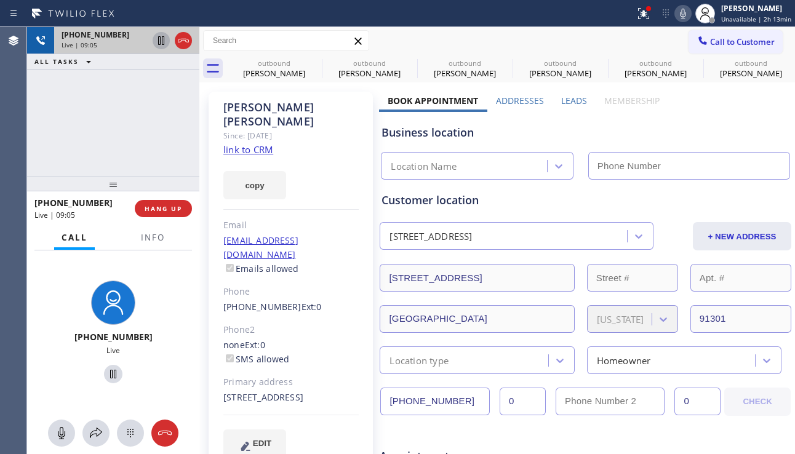
type input "[PHONE_NUMBER]"
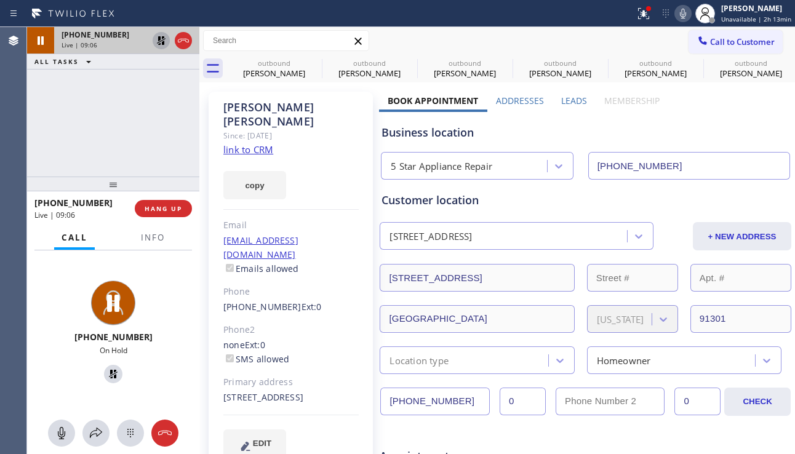
click at [678, 6] on icon at bounding box center [682, 13] width 15 height 15
click at [694, 137] on div "Business location" at bounding box center [585, 132] width 408 height 17
click at [157, 38] on icon at bounding box center [161, 40] width 15 height 15
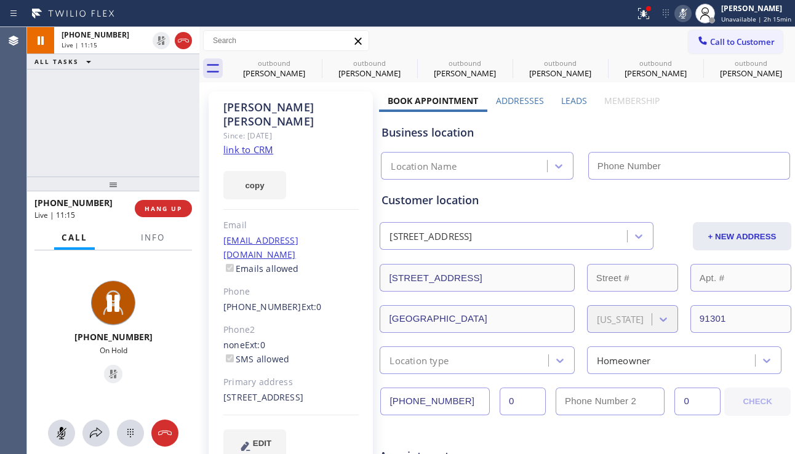
click at [675, 13] on icon at bounding box center [682, 13] width 15 height 15
type input "[PHONE_NUMBER]"
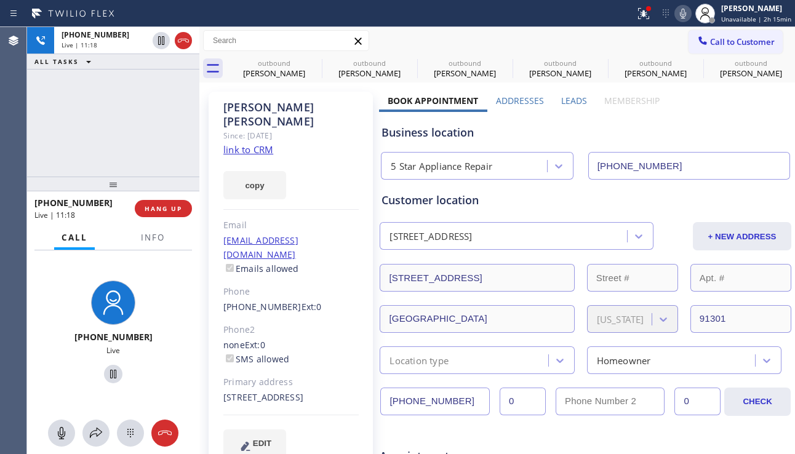
click at [576, 105] on label "Leads" at bounding box center [574, 101] width 26 height 12
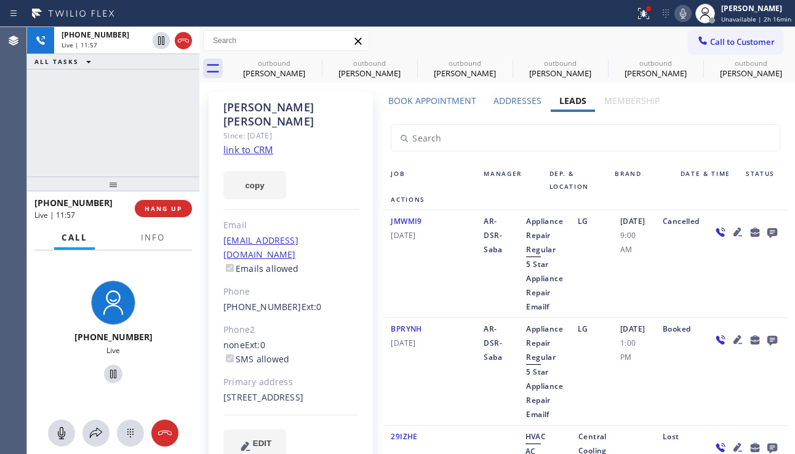
click at [723, 273] on div at bounding box center [745, 264] width 83 height 100
click at [491, 292] on div "AR-DSR-Saba" at bounding box center [497, 264] width 42 height 100
drag, startPoint x: 247, startPoint y: 382, endPoint x: 218, endPoint y: 387, distance: 28.7
click at [218, 387] on div "[PERSON_NAME] Since: [DATE] link to CRM copy Email [EMAIL_ADDRESS][DOMAIN_NAME]…" at bounding box center [291, 282] width 164 height 381
copy div "91301"
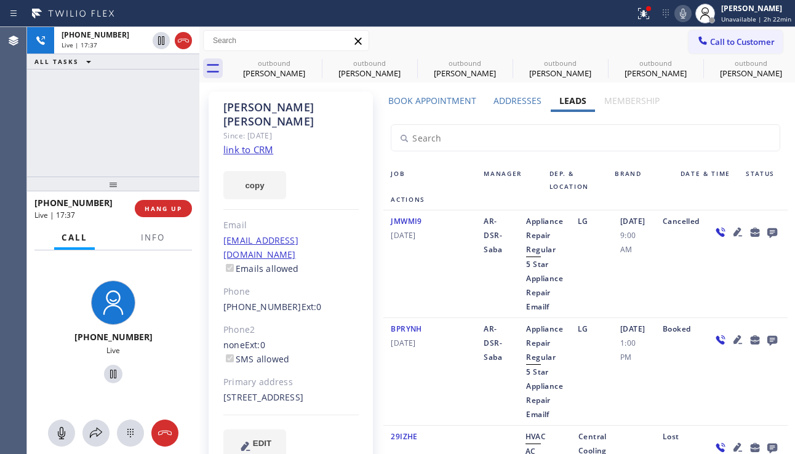
click at [241, 143] on link "link to CRM" at bounding box center [248, 149] width 50 height 12
click at [166, 211] on span "HANG UP" at bounding box center [164, 208] width 38 height 9
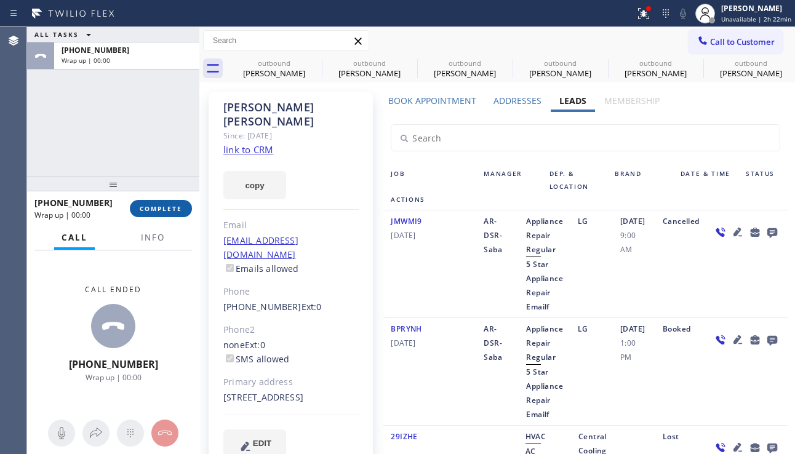
click at [169, 210] on span "COMPLETE" at bounding box center [161, 208] width 42 height 9
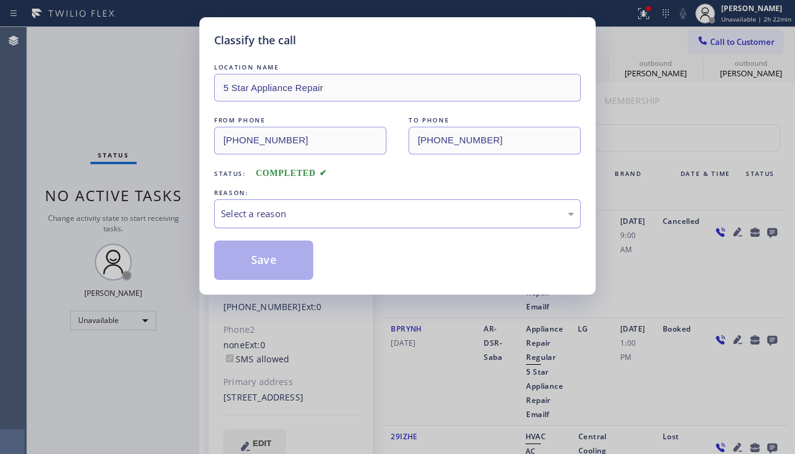
click at [283, 205] on div "Select a reason" at bounding box center [397, 213] width 367 height 29
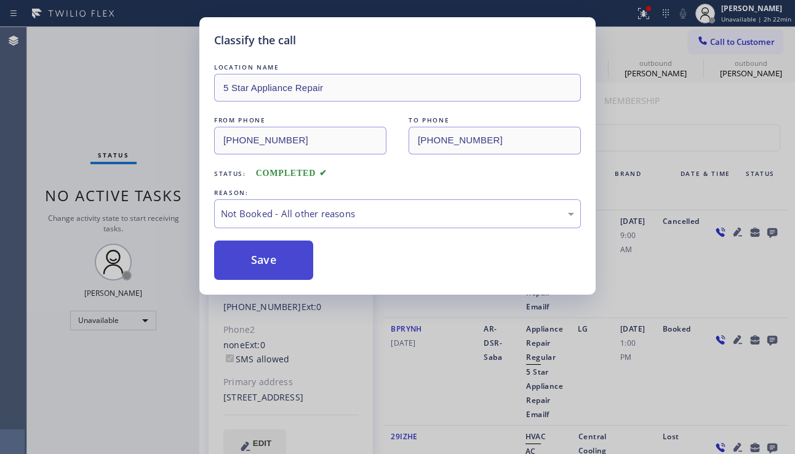
click at [257, 266] on button "Save" at bounding box center [263, 260] width 99 height 39
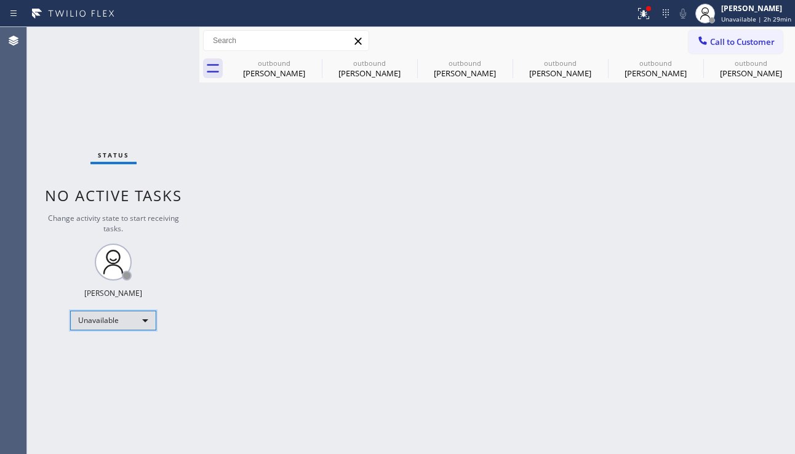
click at [131, 322] on div "Unavailable" at bounding box center [113, 321] width 86 height 20
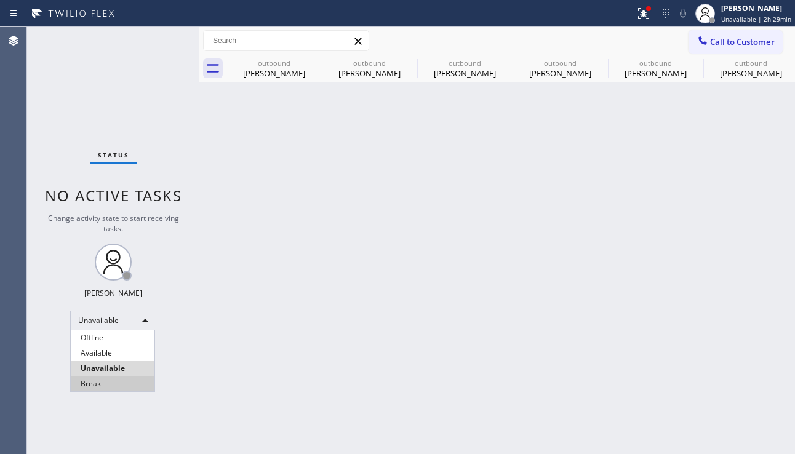
click at [117, 380] on li "Break" at bounding box center [113, 383] width 84 height 15
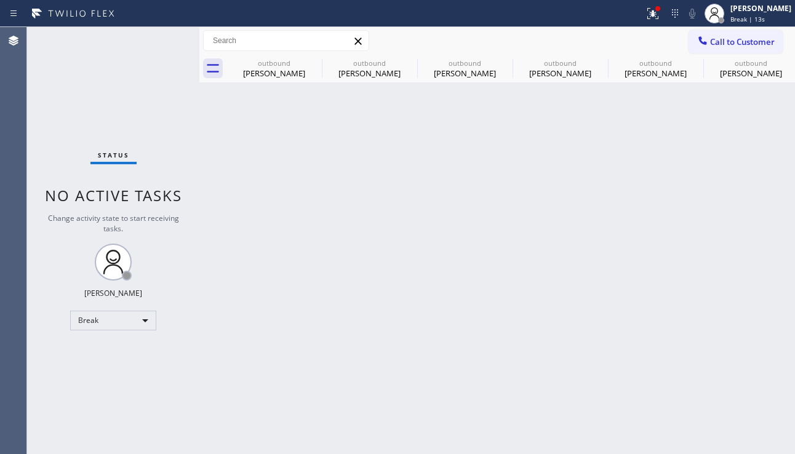
drag, startPoint x: 771, startPoint y: 348, endPoint x: 760, endPoint y: 349, distance: 10.5
click at [771, 348] on div "Back to Dashboard Change Sender ID Customers Technicians Select a contact Outbo…" at bounding box center [496, 240] width 595 height 427
click at [313, 62] on icon at bounding box center [313, 62] width 11 height 11
click at [0, 0] on icon at bounding box center [0, 0] width 0 height 0
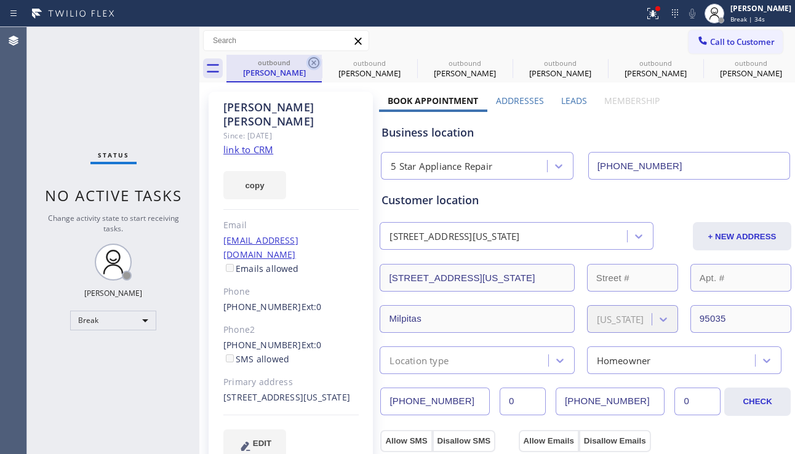
click at [313, 59] on icon at bounding box center [313, 62] width 15 height 15
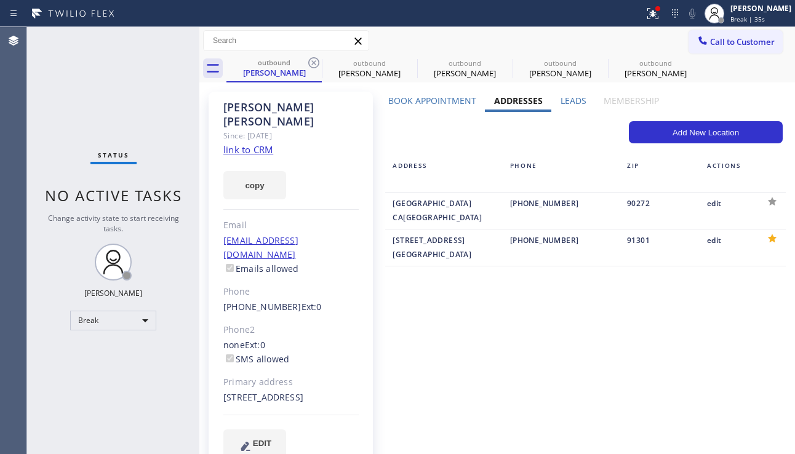
click at [313, 59] on icon at bounding box center [313, 62] width 15 height 15
click at [0, 0] on icon at bounding box center [0, 0] width 0 height 0
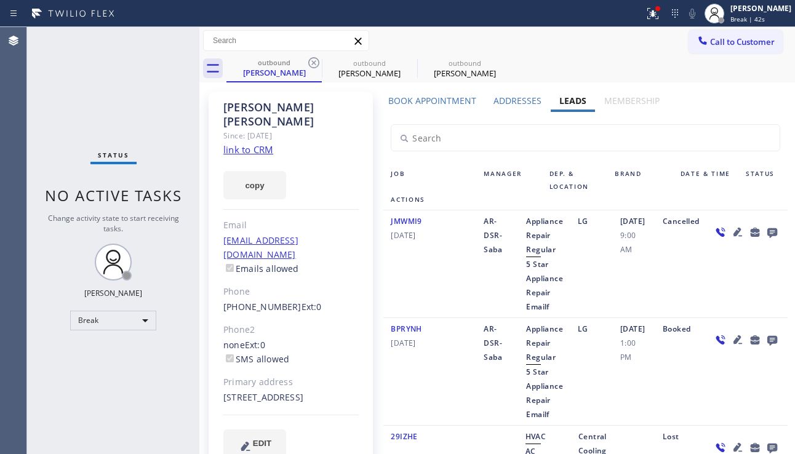
click at [721, 284] on div at bounding box center [745, 264] width 83 height 100
click at [767, 234] on icon at bounding box center [772, 233] width 10 height 10
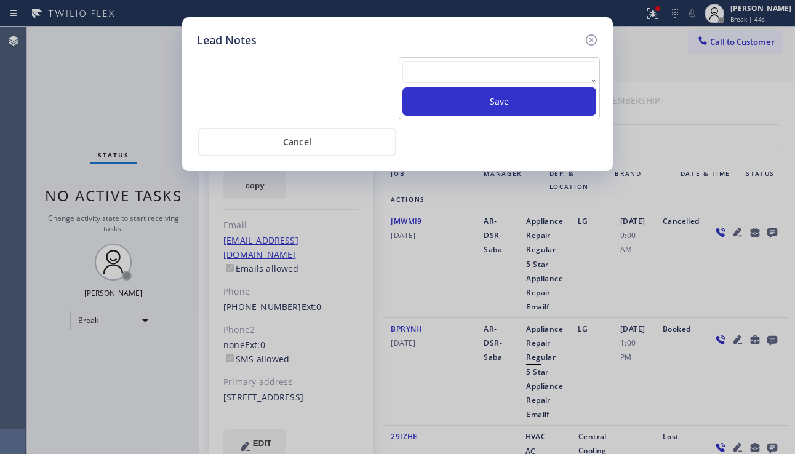
click at [422, 78] on textarea at bounding box center [499, 72] width 194 height 22
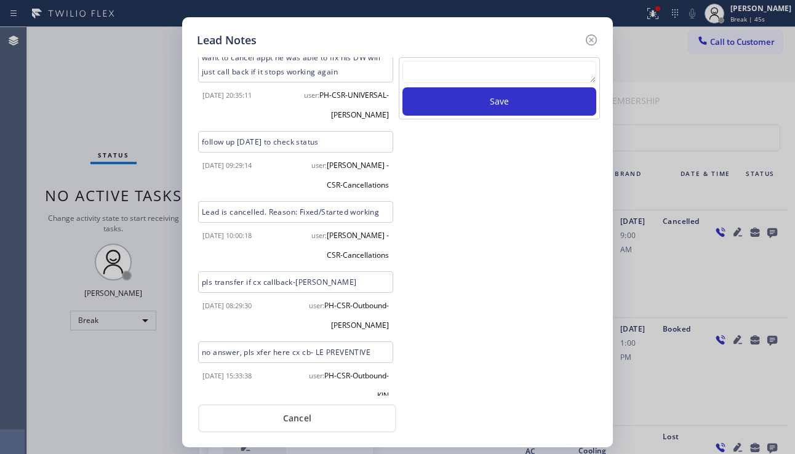
scroll to position [26, 0]
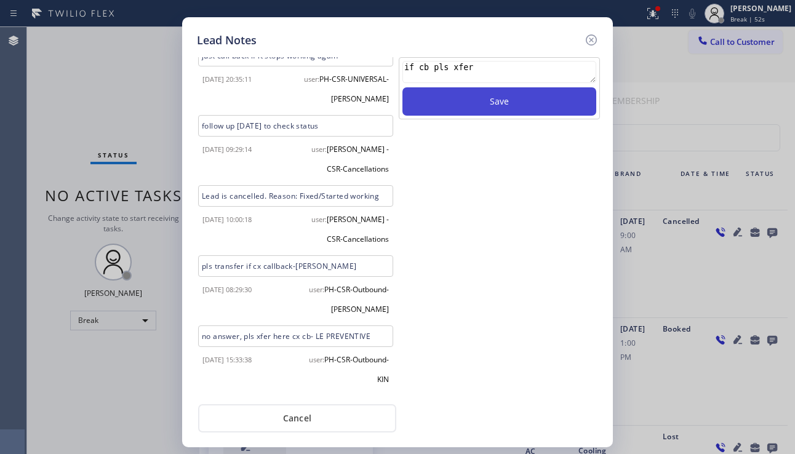
type textarea "if cb pls xfer"
click at [441, 105] on button "Save" at bounding box center [499, 101] width 194 height 28
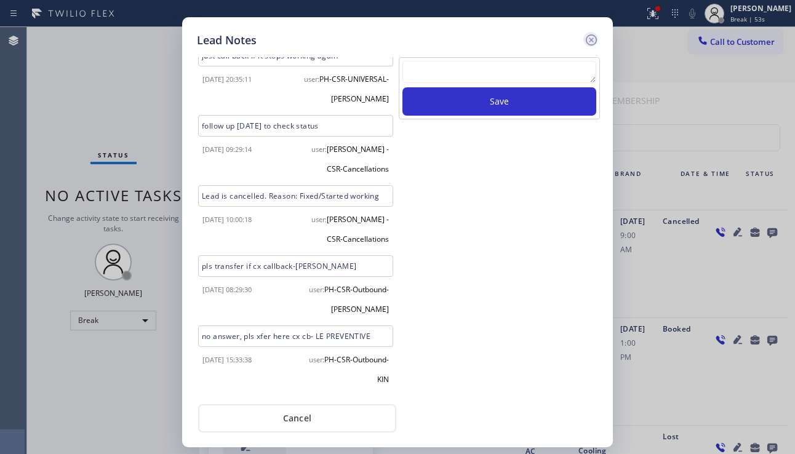
click at [592, 38] on icon at bounding box center [591, 40] width 15 height 15
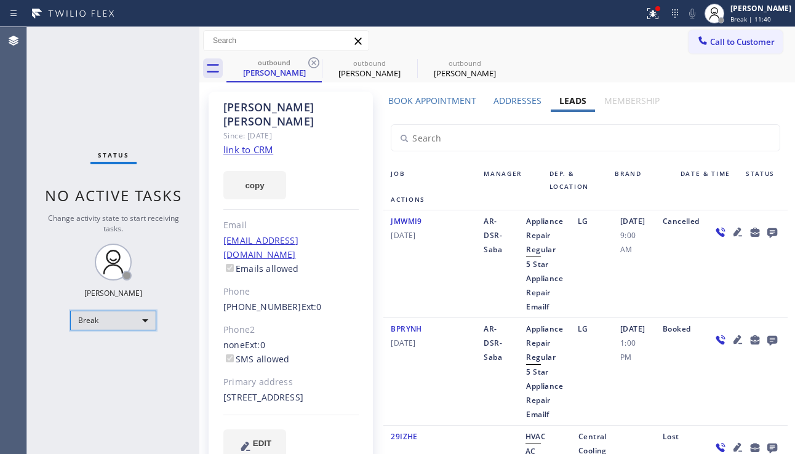
click at [121, 325] on div "Break" at bounding box center [113, 321] width 86 height 20
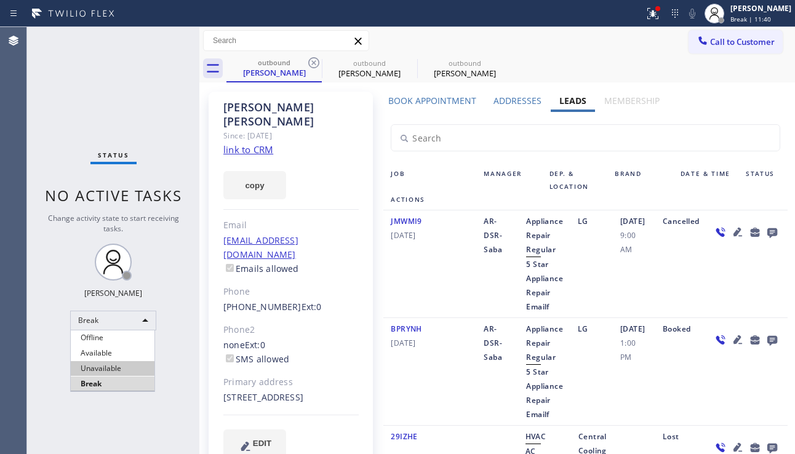
click at [100, 368] on li "Unavailable" at bounding box center [113, 368] width 84 height 15
click at [65, 373] on div "Status No active tasks Change activity state to start receiving tasks. [PERSON_…" at bounding box center [113, 240] width 172 height 427
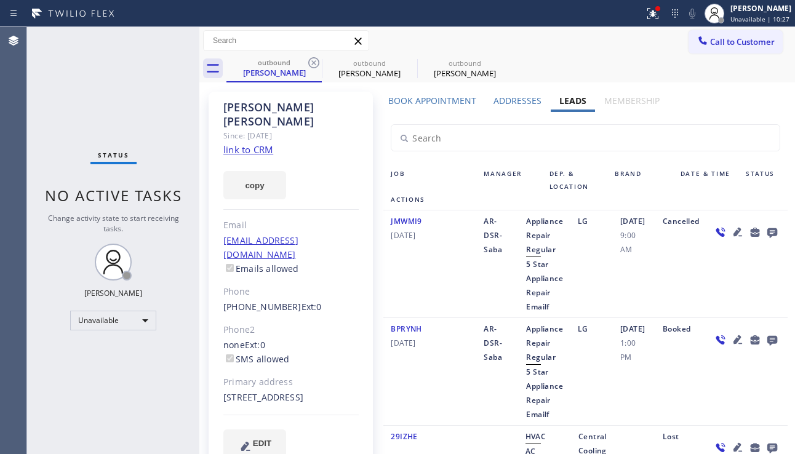
click at [461, 98] on label "Book Appointment" at bounding box center [432, 101] width 88 height 12
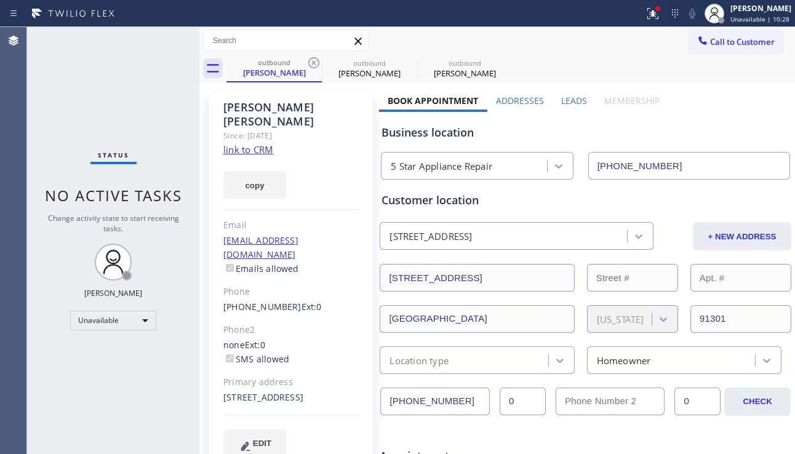
drag, startPoint x: 458, startPoint y: 404, endPoint x: 373, endPoint y: 402, distance: 84.9
drag, startPoint x: 694, startPoint y: 161, endPoint x: 538, endPoint y: 162, distance: 156.9
click at [538, 162] on div "5 Star Appliance Repair [PHONE_NUMBER]" at bounding box center [585, 163] width 414 height 33
drag, startPoint x: 464, startPoint y: 398, endPoint x: 372, endPoint y: 407, distance: 92.7
